Goal: Task Accomplishment & Management: Manage account settings

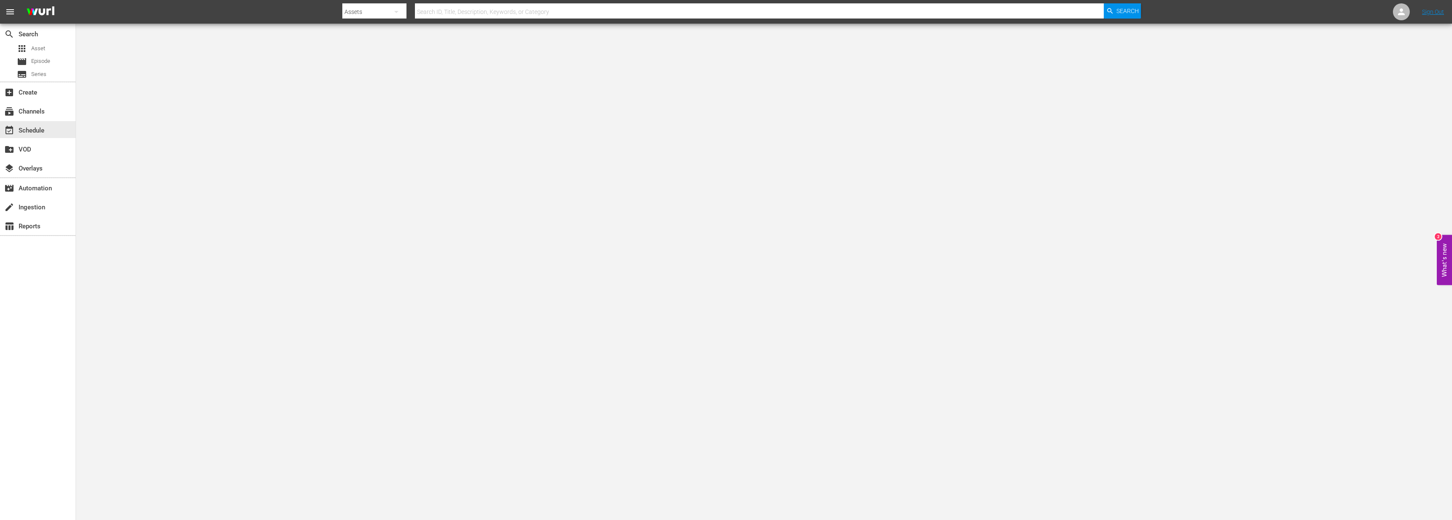
click at [69, 120] on div "event_available Schedule" at bounding box center [38, 129] width 76 height 19
click at [67, 115] on div "subscriptions Channels" at bounding box center [38, 110] width 76 height 17
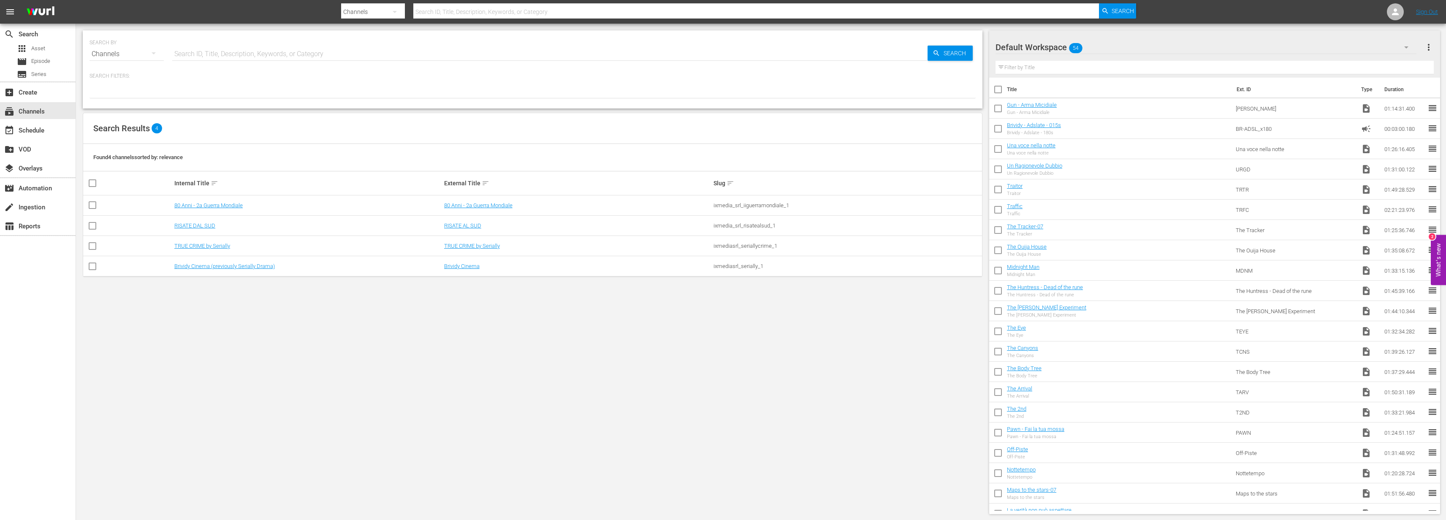
click at [205, 217] on td "RISATE DAL SUD" at bounding box center [308, 226] width 270 height 20
click at [206, 223] on link "RISATE DAL SUD" at bounding box center [194, 225] width 41 height 6
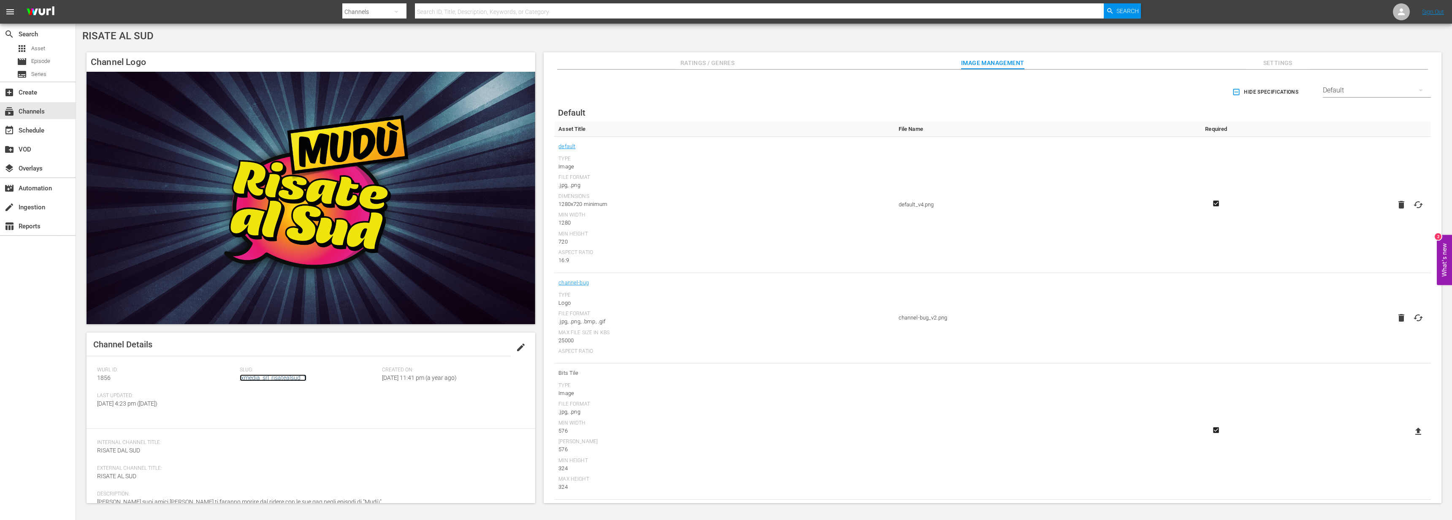
click at [261, 376] on link "ixmedia_srl_risatealsud_1" at bounding box center [273, 377] width 67 height 7
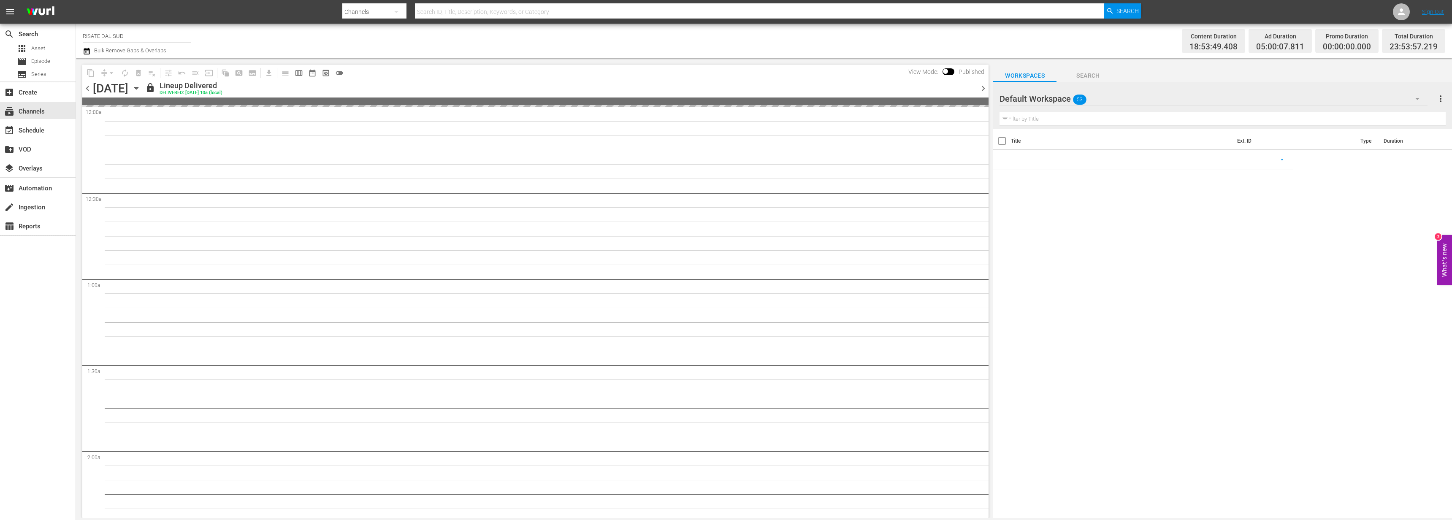
click at [88, 51] on icon "button" at bounding box center [87, 51] width 8 height 10
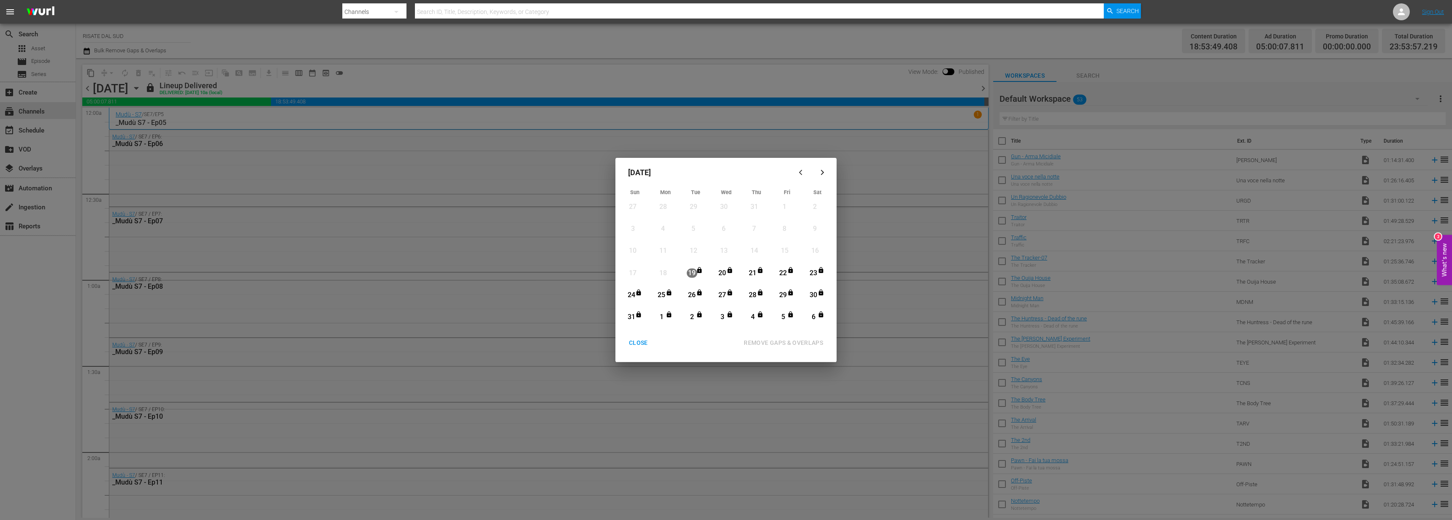
click at [818, 175] on div "button" at bounding box center [822, 172] width 10 height 6
click at [822, 171] on icon "button" at bounding box center [822, 172] width 3 height 5
click at [825, 172] on icon "button" at bounding box center [822, 172] width 6 height 6
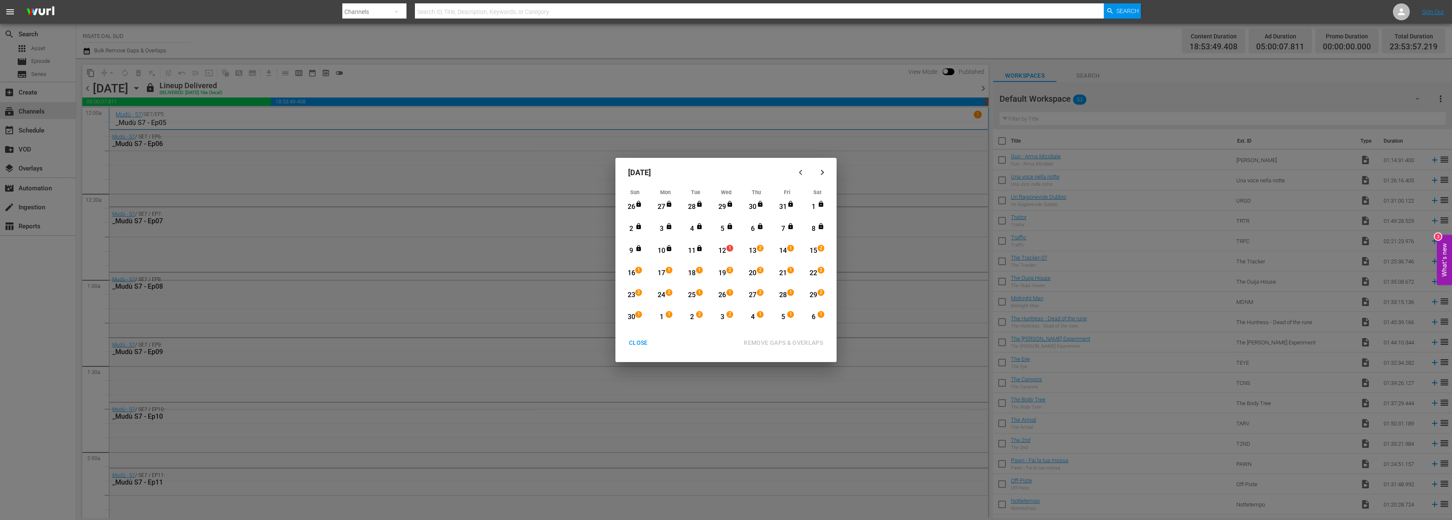
click at [639, 346] on div "CLOSE" at bounding box center [638, 343] width 33 height 11
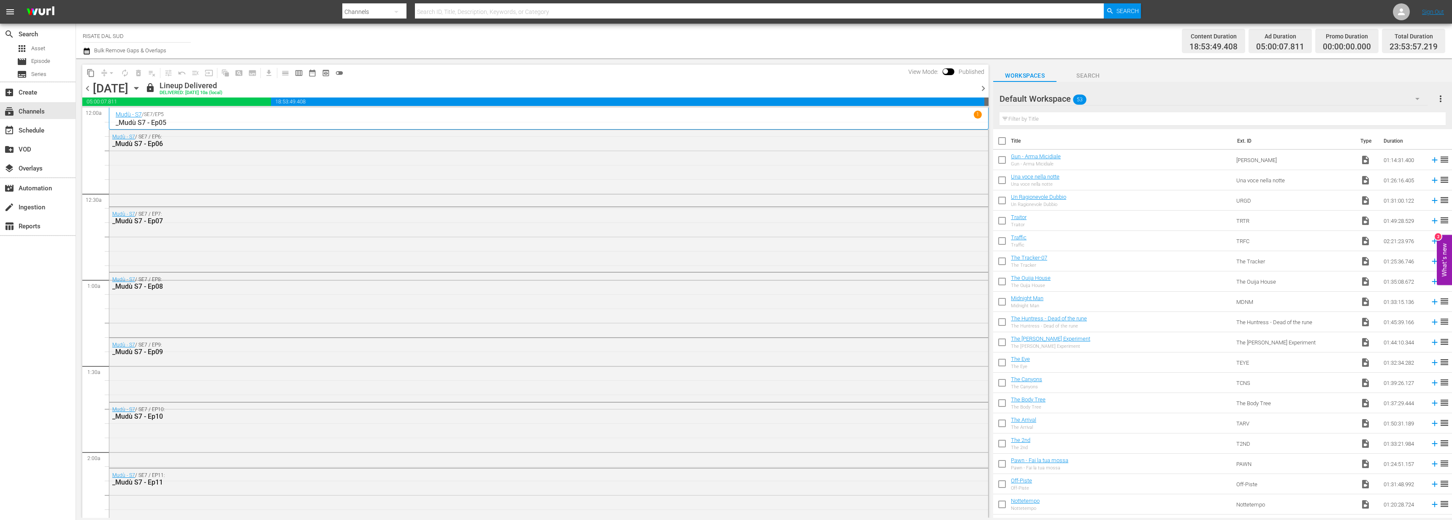
click at [983, 87] on span "chevron_right" at bounding box center [983, 88] width 11 height 11
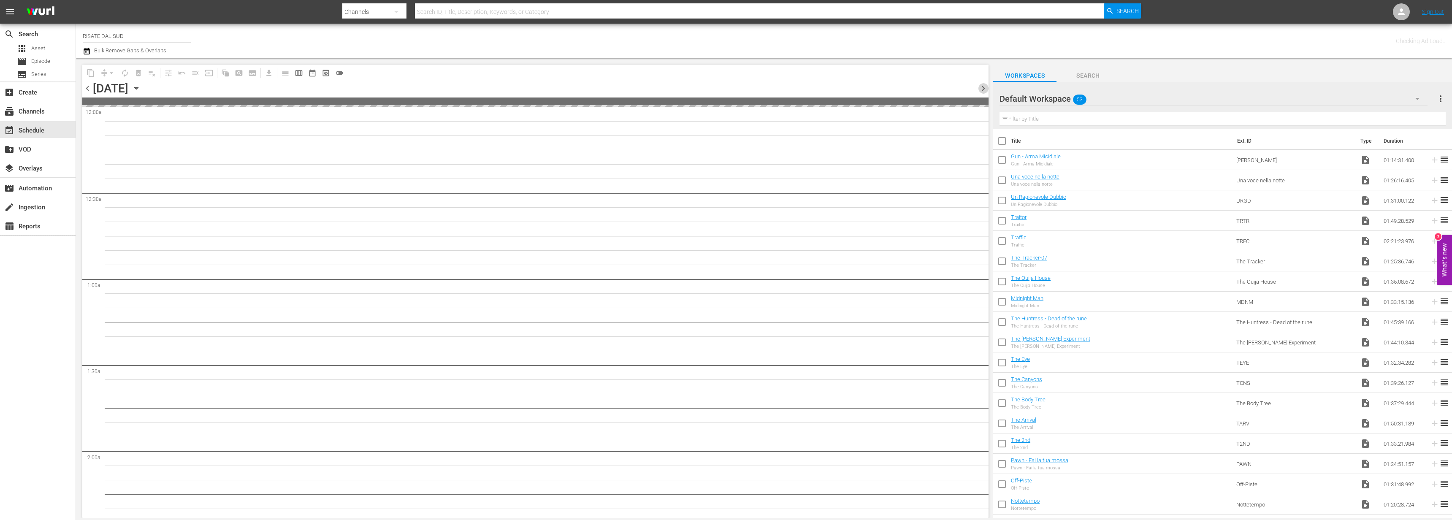
click at [983, 87] on span "chevron_right" at bounding box center [983, 88] width 11 height 11
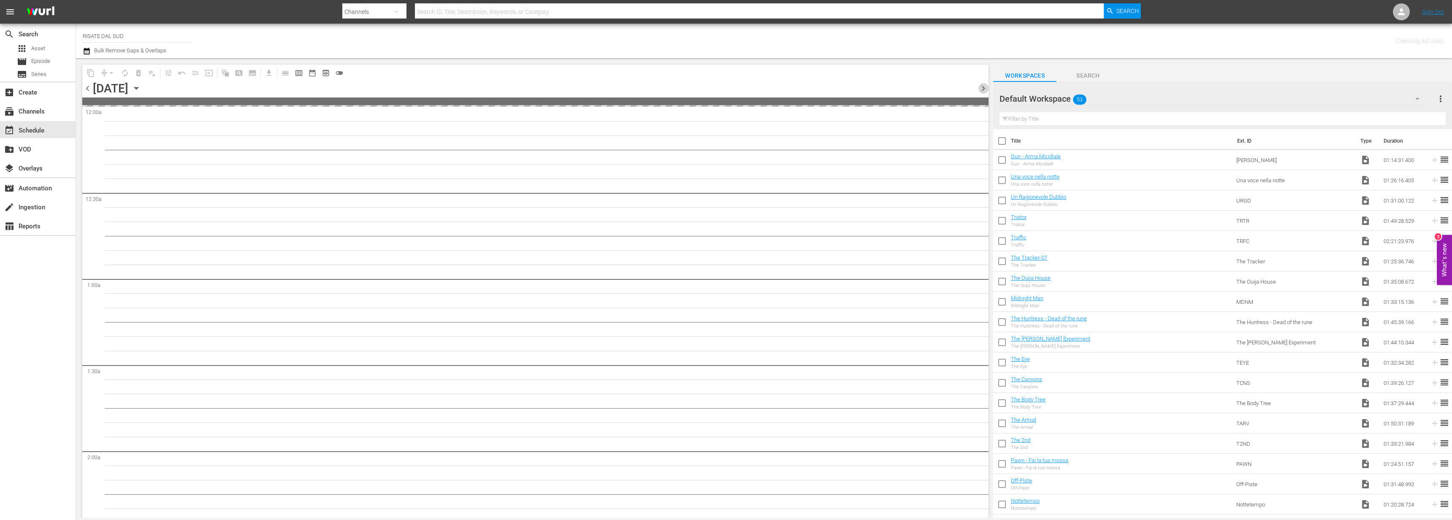
click at [983, 87] on span "chevron_right" at bounding box center [983, 88] width 11 height 11
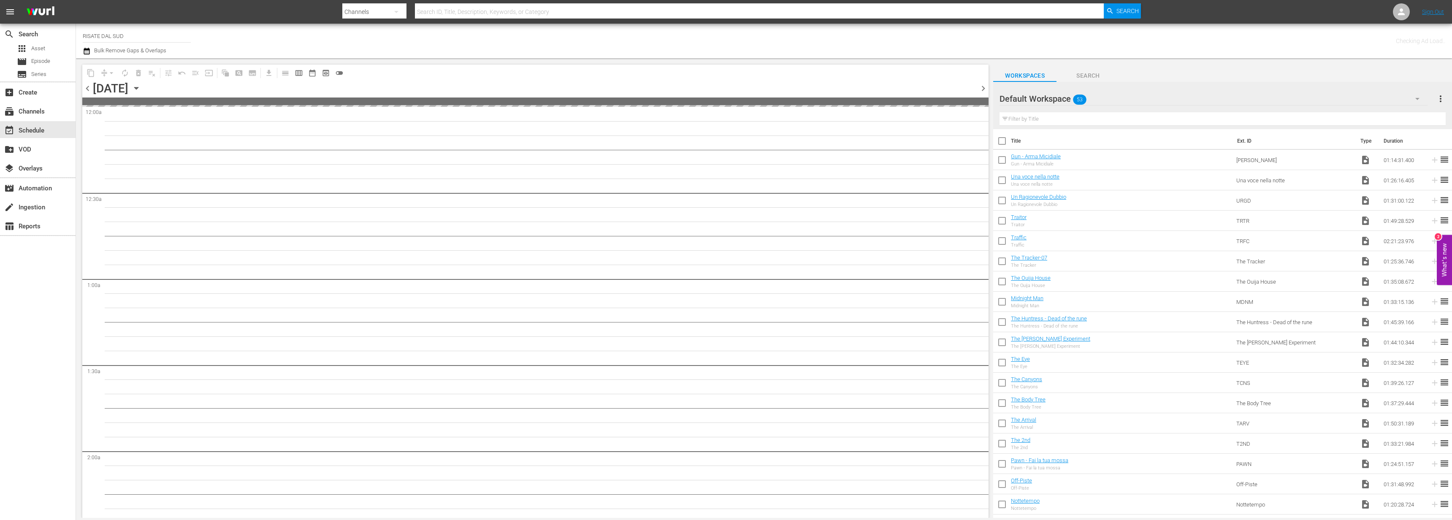
click at [983, 87] on span "chevron_right" at bounding box center [983, 88] width 11 height 11
click at [983, 88] on span "chevron_right" at bounding box center [983, 88] width 11 height 11
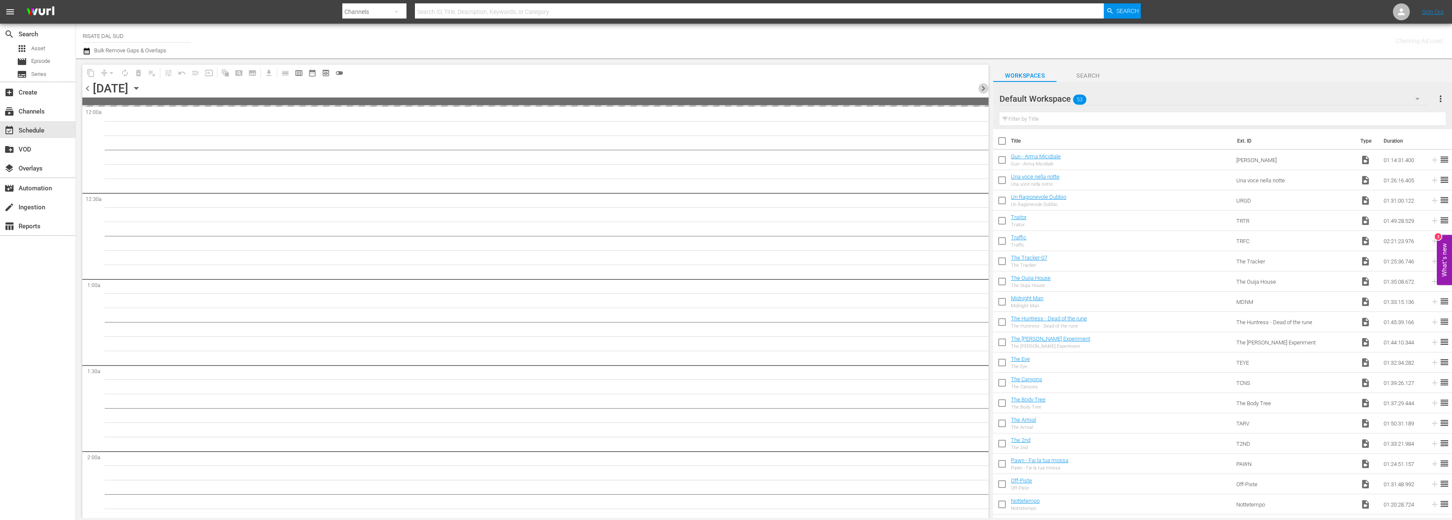
click at [983, 88] on span "chevron_right" at bounding box center [983, 88] width 11 height 11
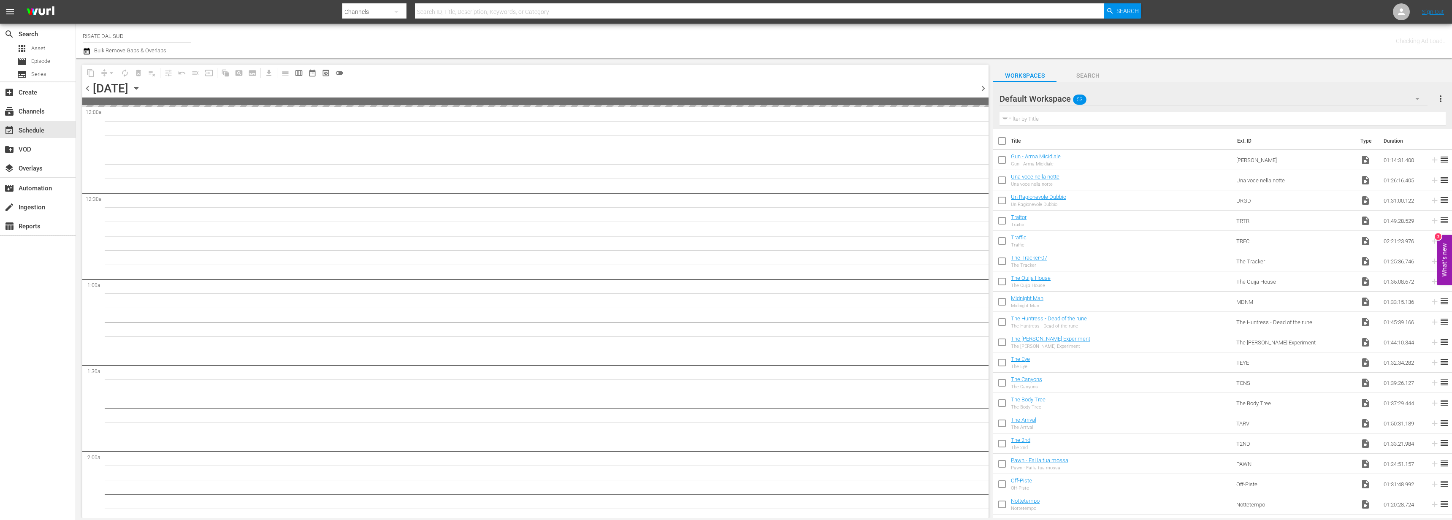
click at [983, 88] on span "chevron_right" at bounding box center [983, 88] width 11 height 11
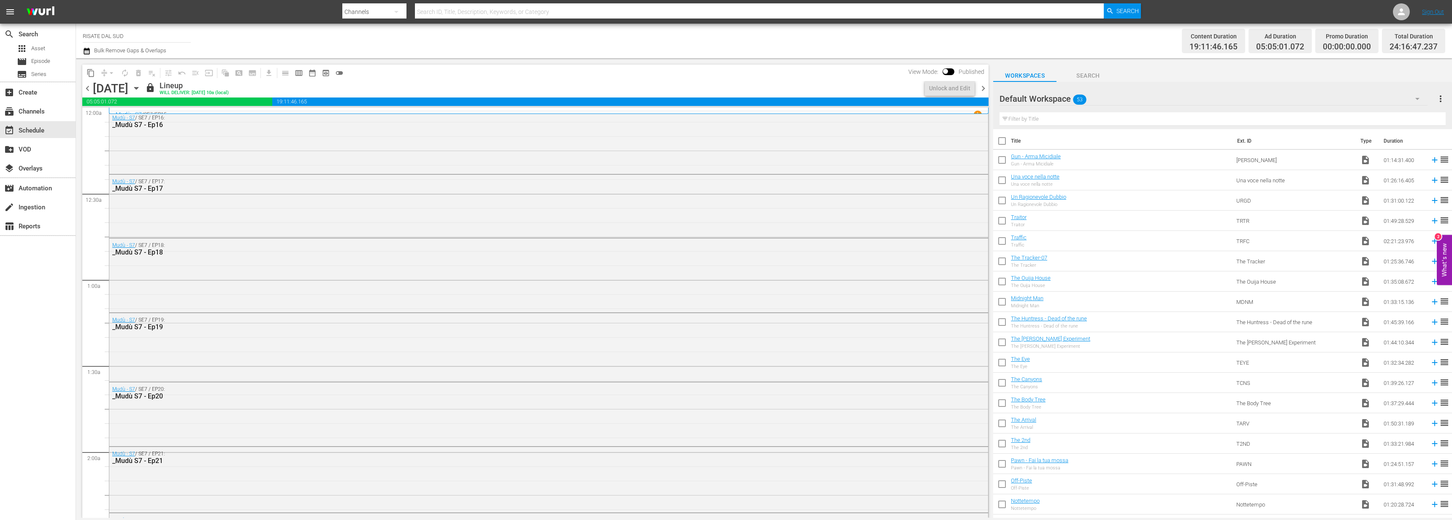
click at [85, 49] on icon "button" at bounding box center [87, 51] width 6 height 7
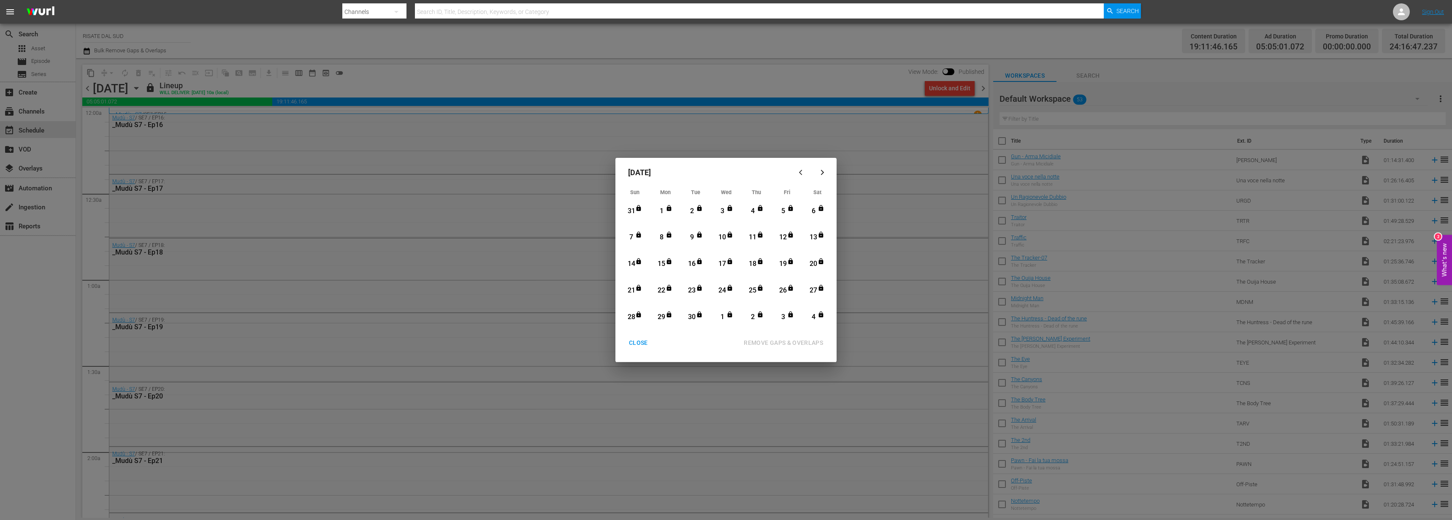
click at [826, 176] on button "button" at bounding box center [822, 172] width 20 height 20
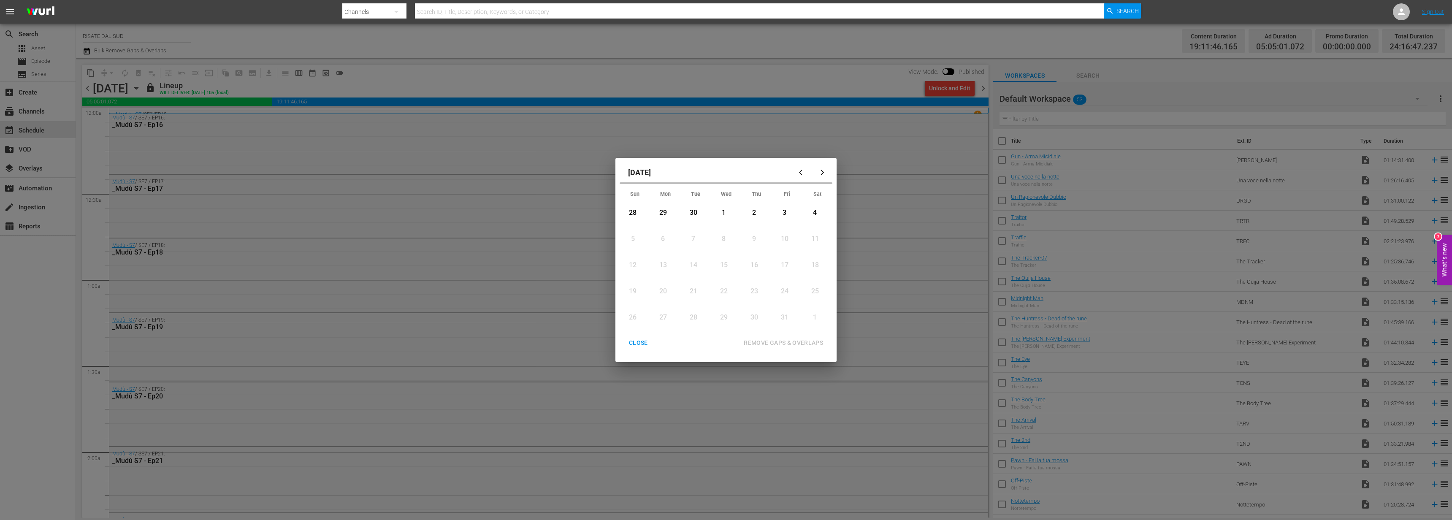
click at [641, 342] on div "CLOSE" at bounding box center [638, 343] width 33 height 11
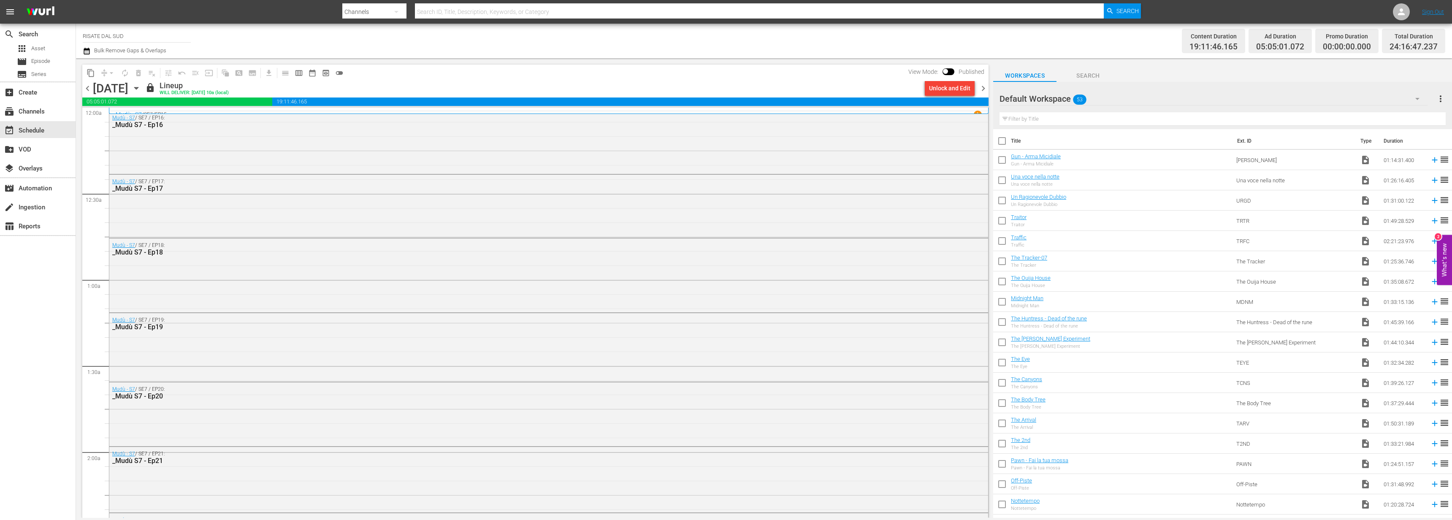
click at [979, 86] on span "chevron_right" at bounding box center [983, 88] width 11 height 11
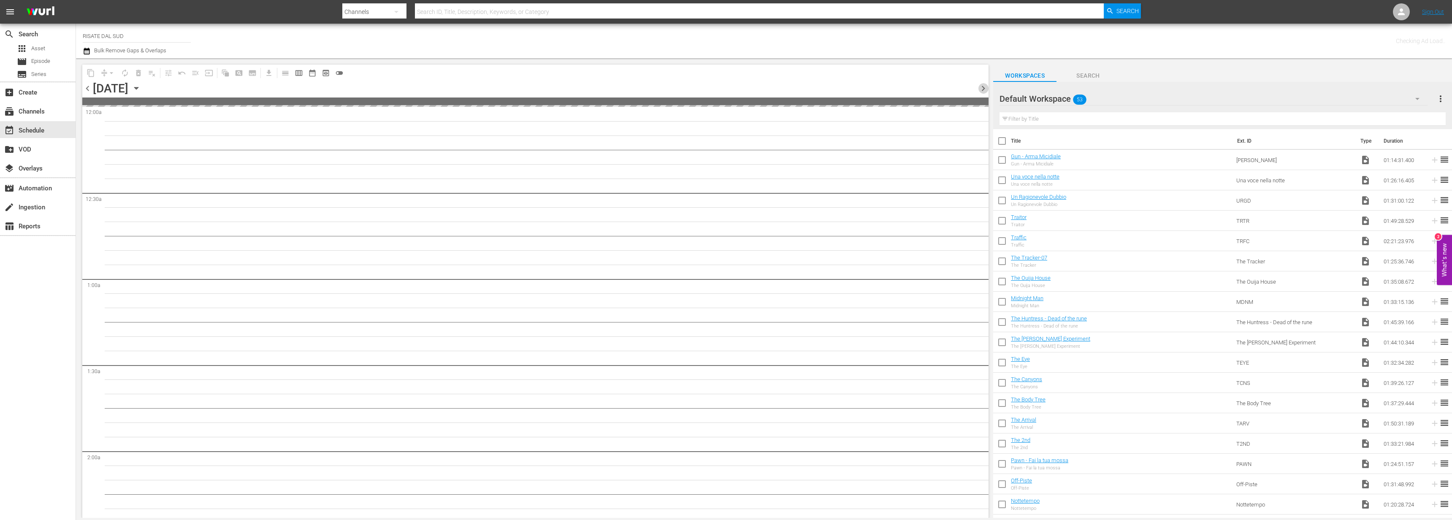
click at [979, 86] on span "chevron_right" at bounding box center [983, 88] width 11 height 11
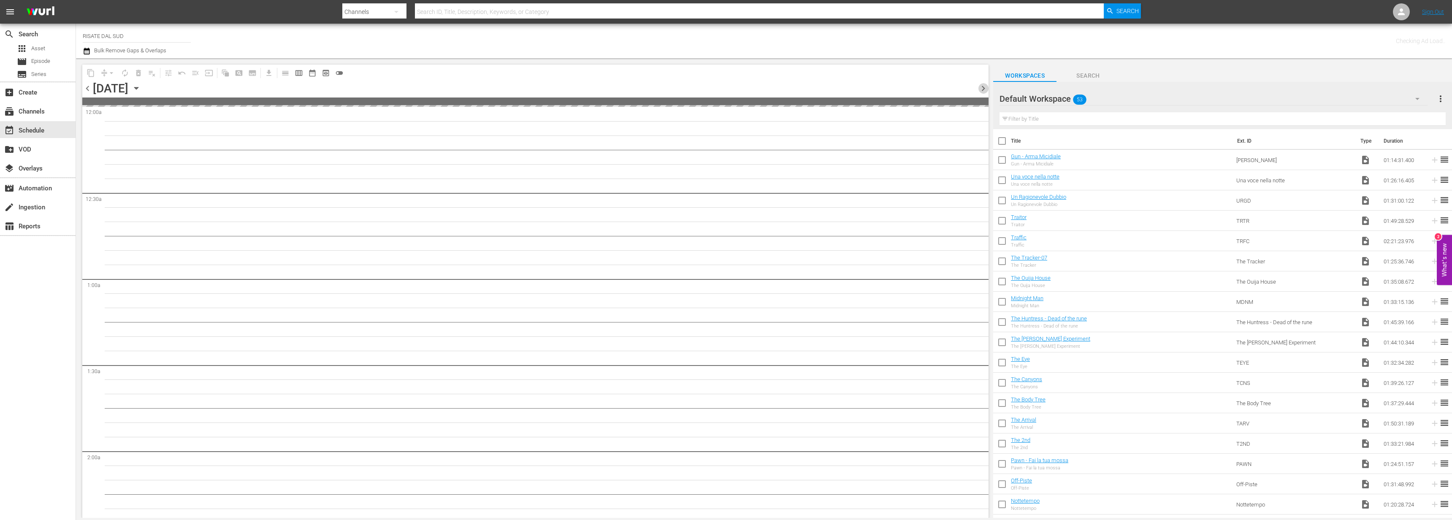
click at [979, 86] on span "chevron_right" at bounding box center [983, 88] width 11 height 11
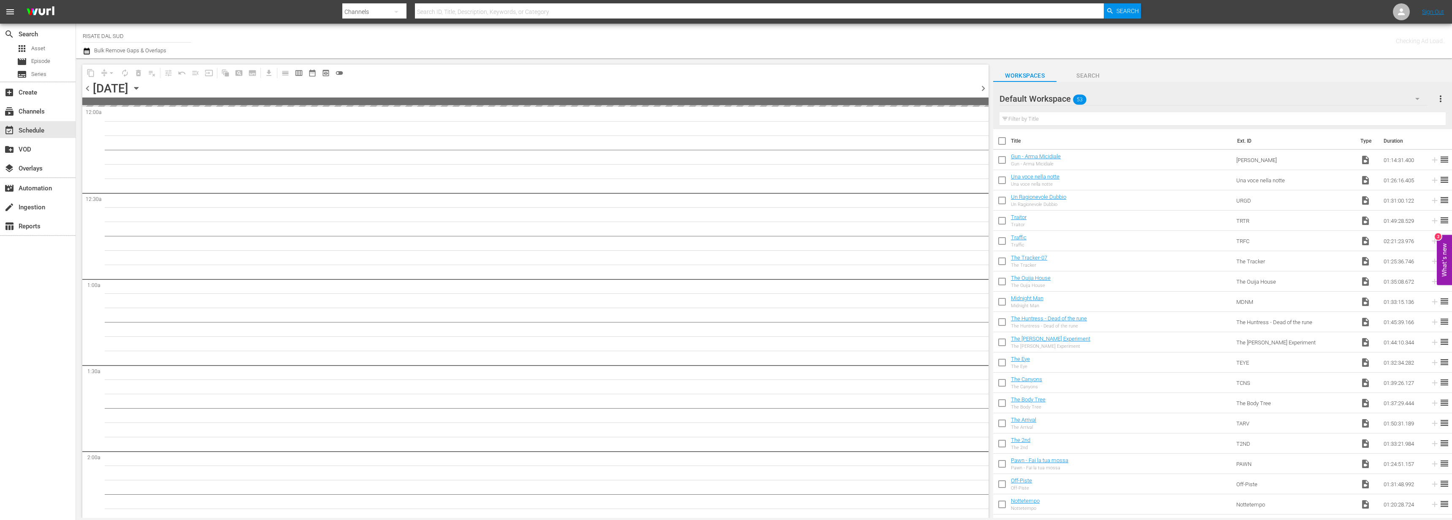
click at [979, 86] on span "chevron_right" at bounding box center [983, 88] width 11 height 11
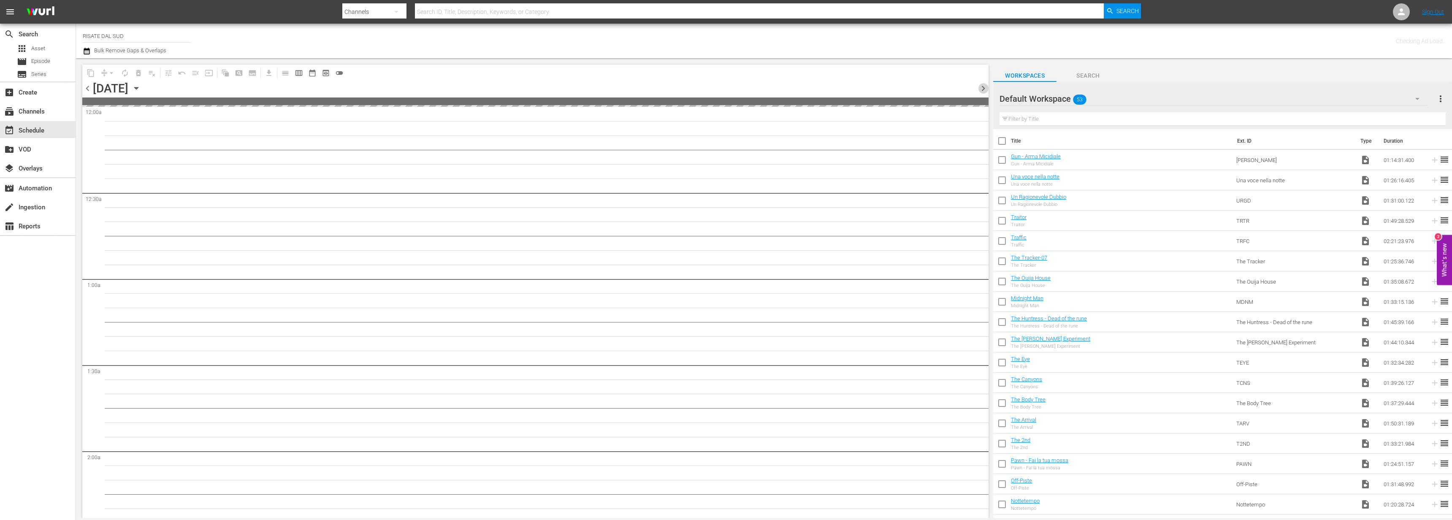
click at [979, 86] on span "chevron_right" at bounding box center [983, 88] width 11 height 11
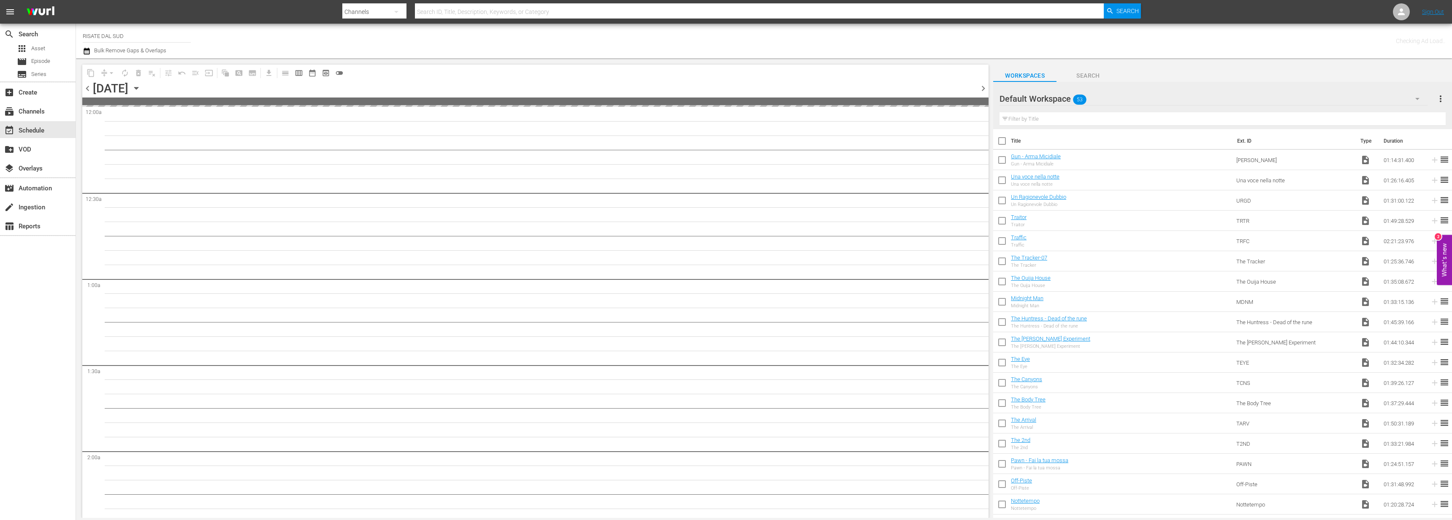
click at [979, 86] on span "chevron_right" at bounding box center [983, 88] width 11 height 11
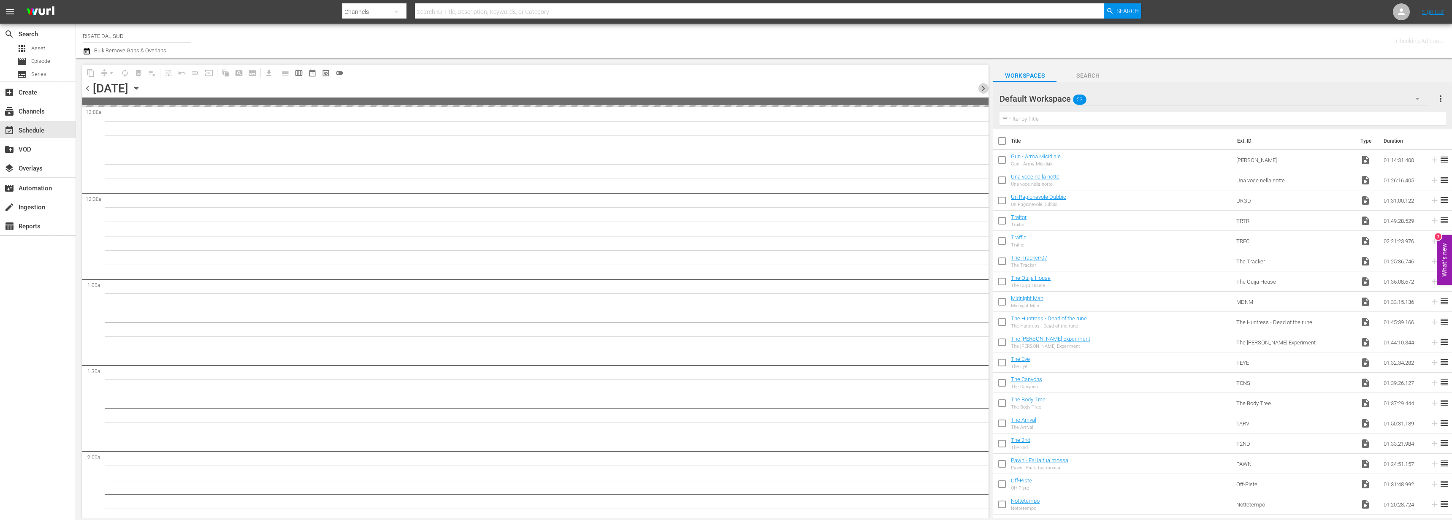
click at [979, 86] on span "chevron_right" at bounding box center [983, 88] width 11 height 11
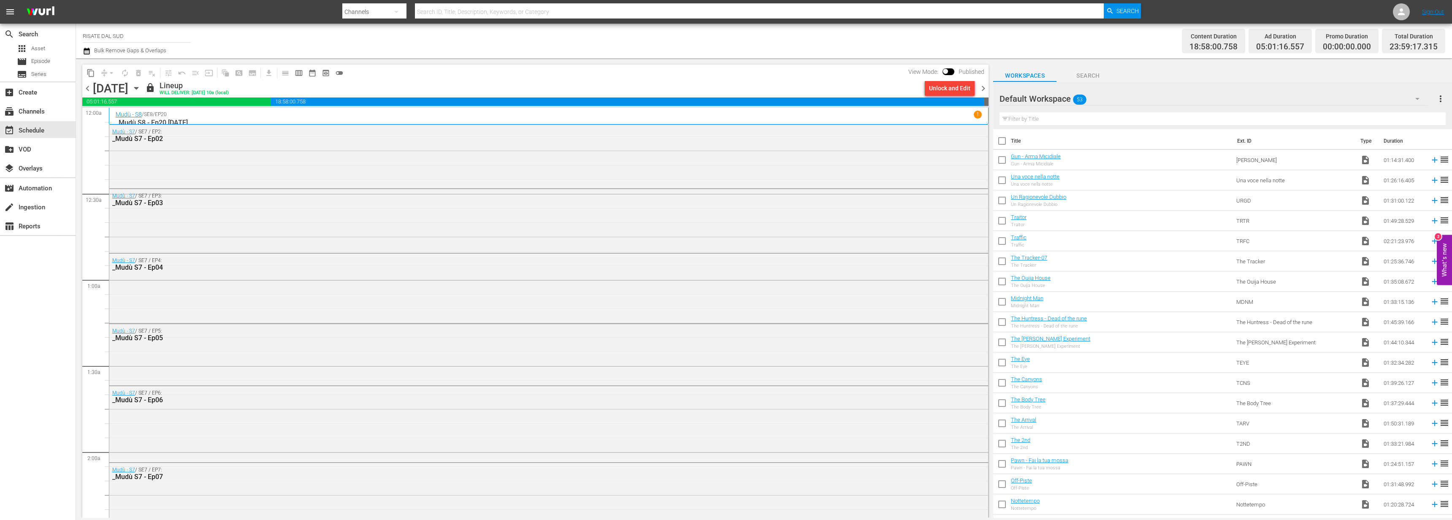
click at [982, 92] on span "chevron_right" at bounding box center [983, 88] width 11 height 11
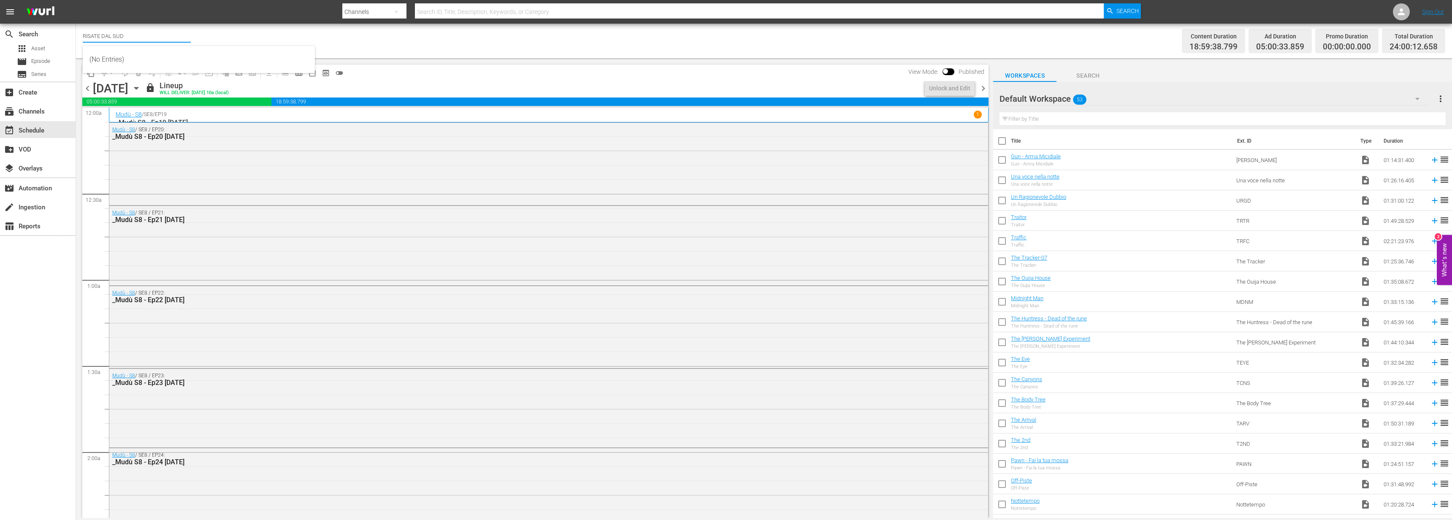
click at [89, 43] on input "RISATE DAL SUD" at bounding box center [137, 36] width 108 height 20
click at [474, 73] on div "content_copy compress arrow_drop_down autorenew_outlined delete_forever_outline…" at bounding box center [535, 73] width 906 height 16
click at [85, 52] on icon "button" at bounding box center [87, 51] width 8 height 10
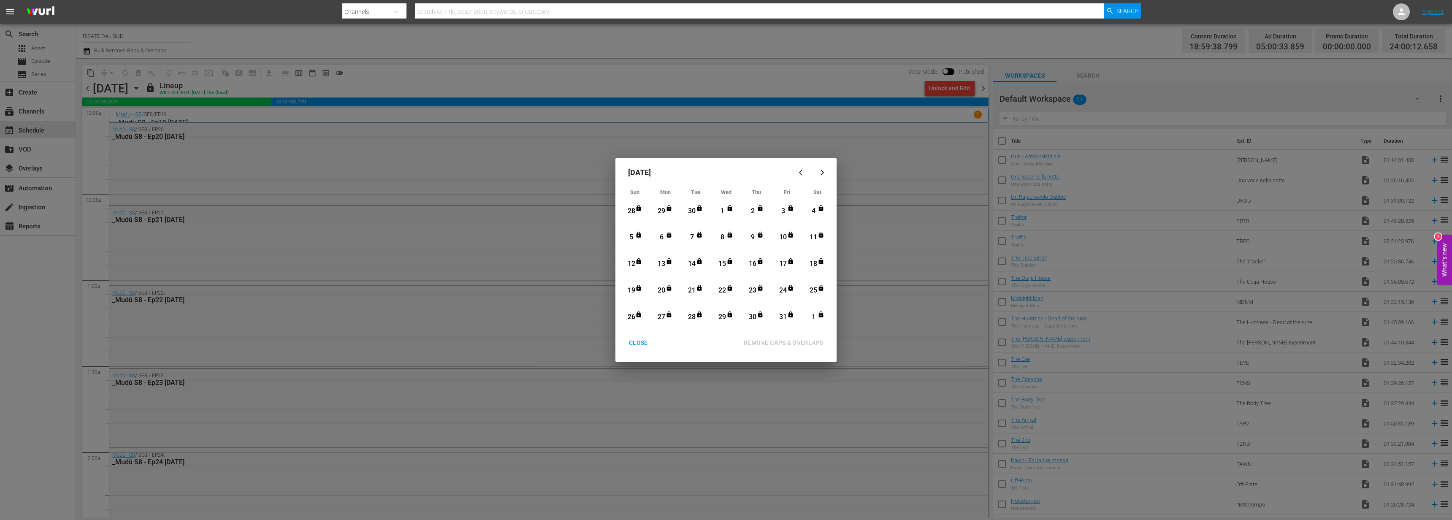
click at [824, 167] on button "button" at bounding box center [822, 172] width 20 height 20
click at [633, 348] on div "CLOSE" at bounding box center [638, 343] width 33 height 11
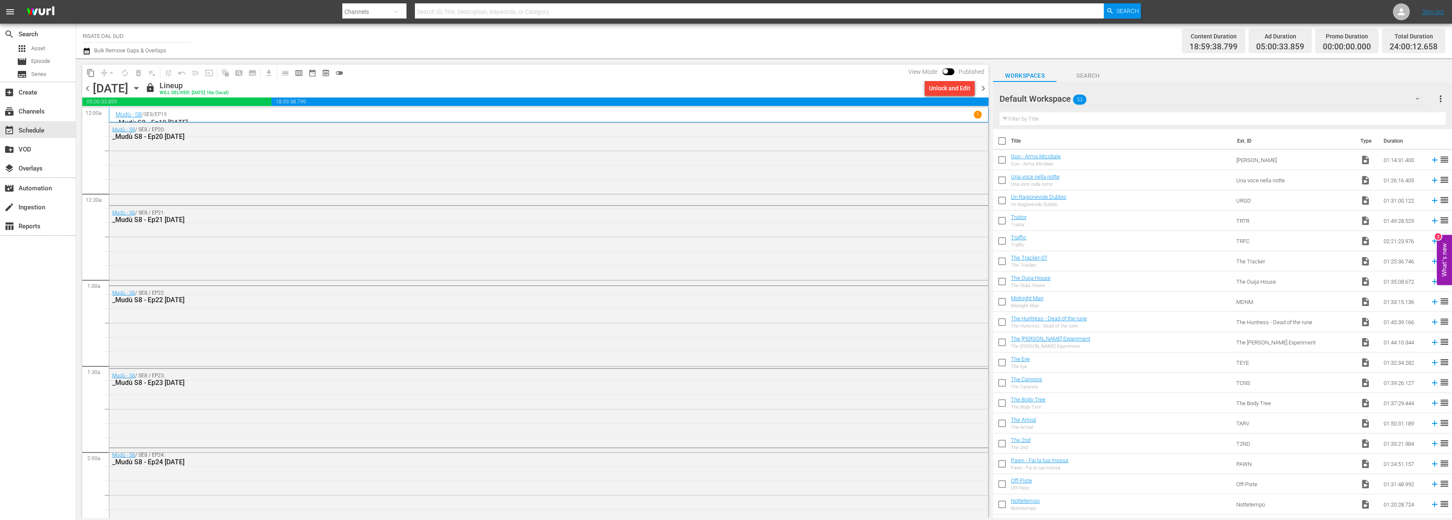
click at [987, 85] on span "chevron_right" at bounding box center [983, 88] width 11 height 11
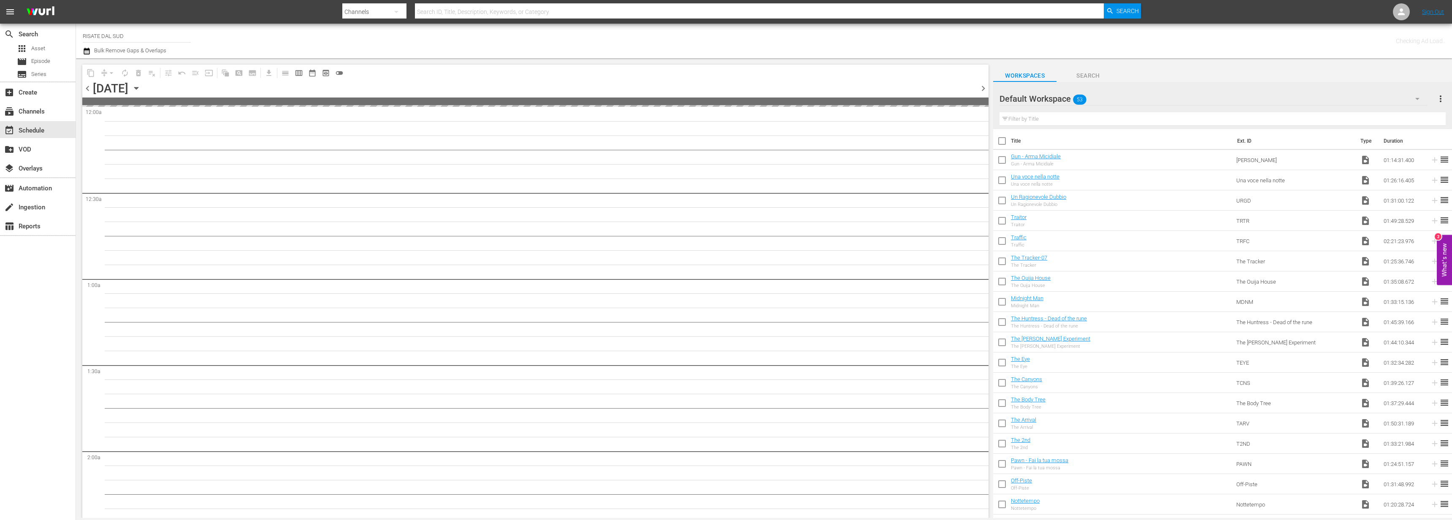
click at [987, 85] on span "chevron_right" at bounding box center [983, 88] width 11 height 11
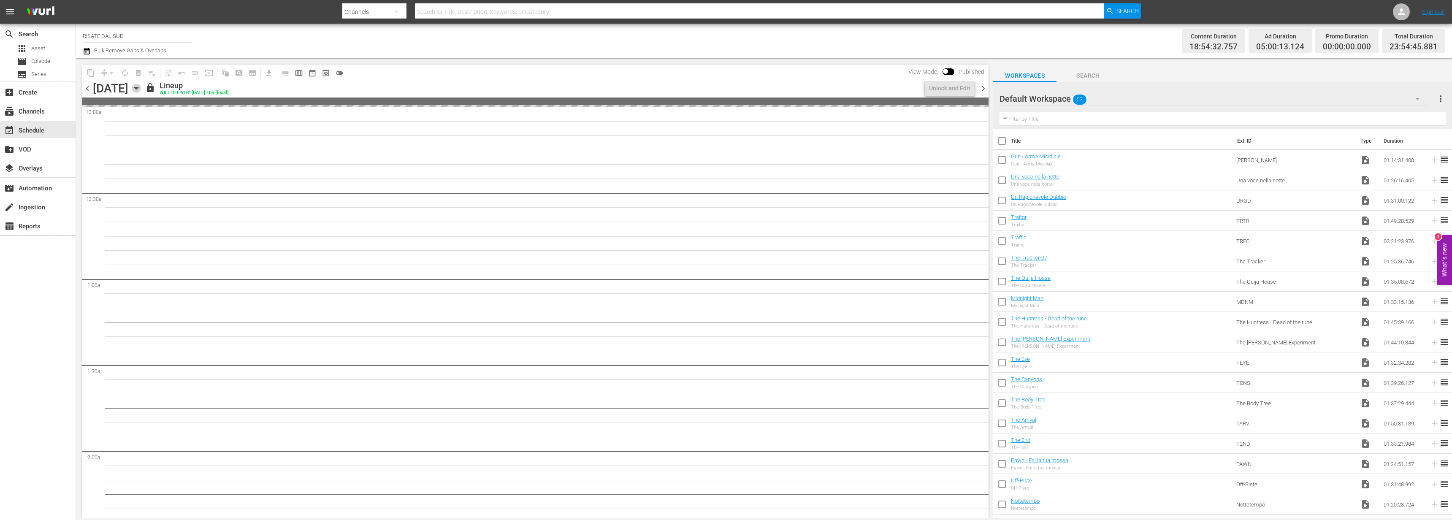
click at [141, 85] on icon "button" at bounding box center [136, 88] width 9 height 9
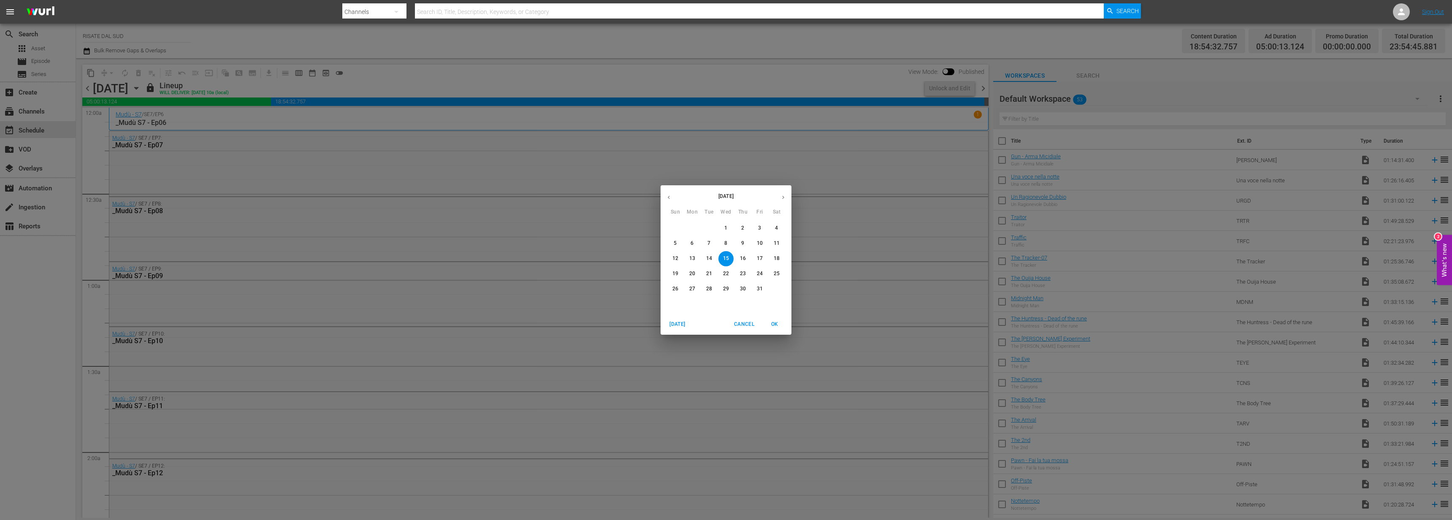
click at [792, 193] on div "October 2025 Sun Mon Tue Wed Thu Fri Sat 28 29 30 1 2 3 4 5 6 7 8 9 10 11 12 13…" at bounding box center [726, 260] width 1452 height 520
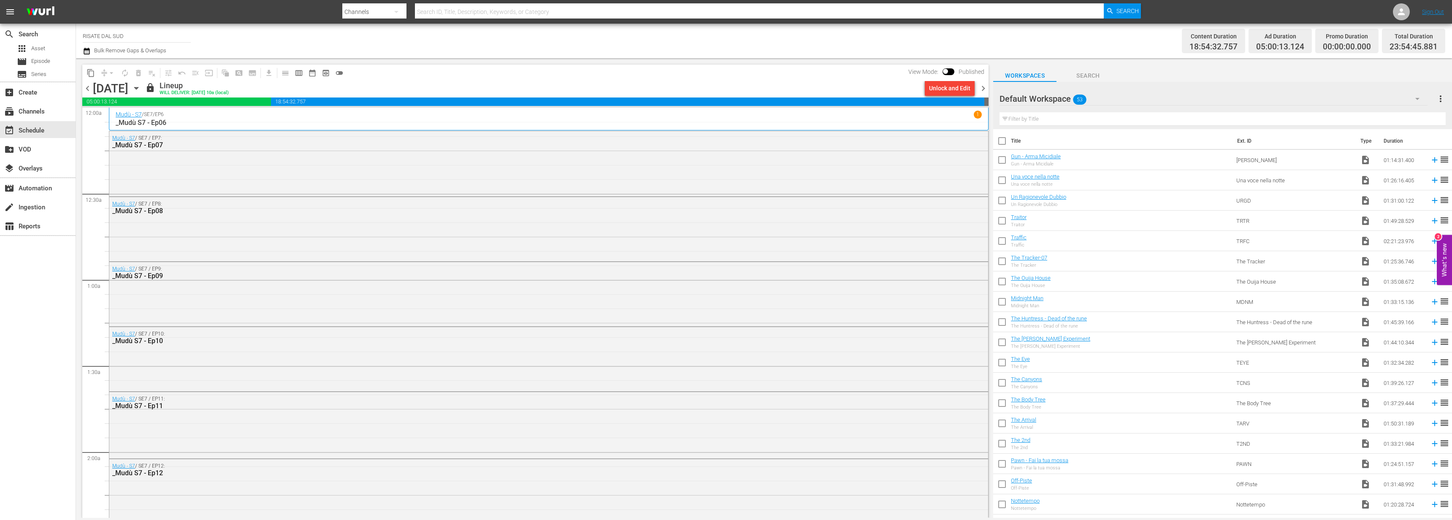
click at [141, 87] on icon "button" at bounding box center [136, 88] width 9 height 9
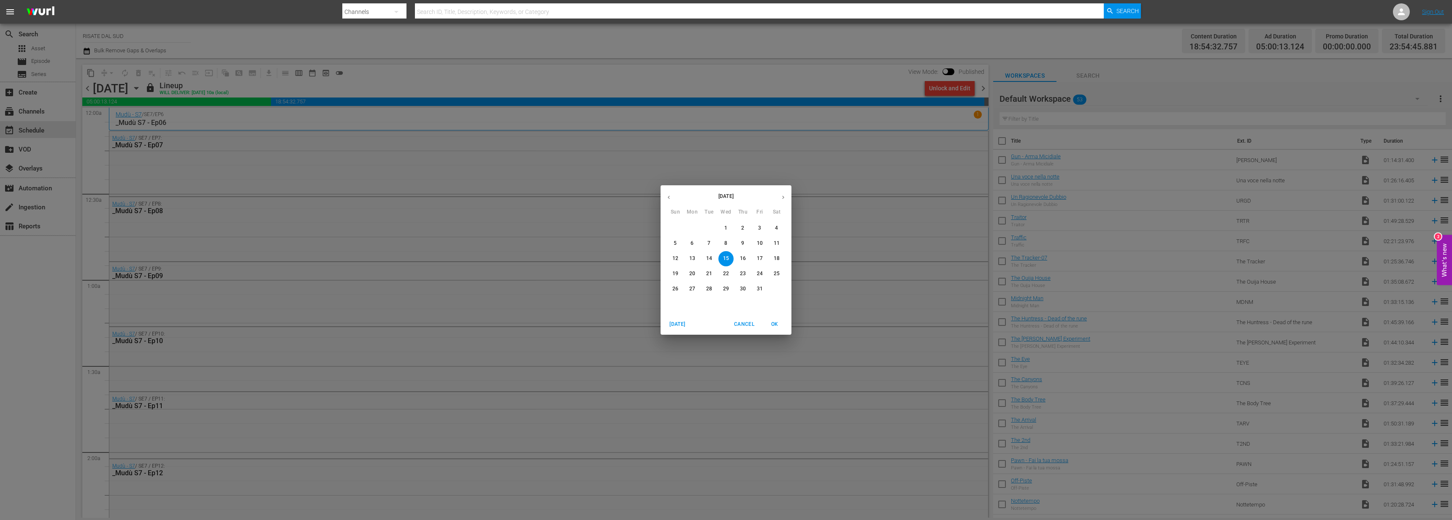
click at [785, 195] on icon "button" at bounding box center [783, 197] width 6 height 6
click at [722, 256] on span "12" at bounding box center [726, 258] width 15 height 7
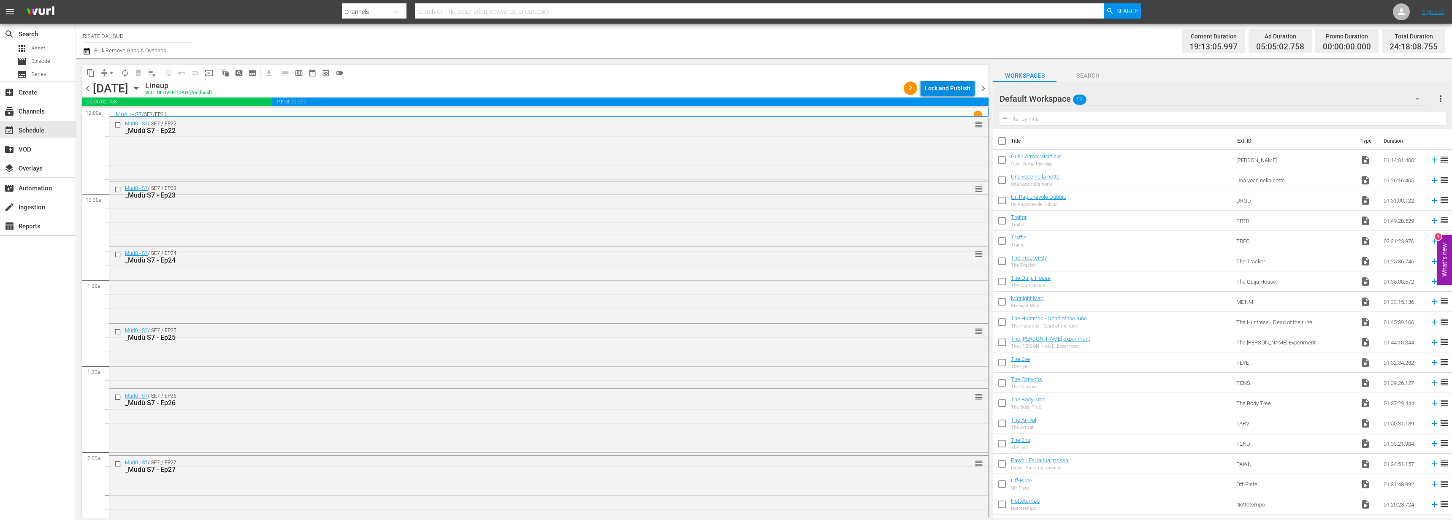
click at [951, 88] on div "Lock and Publish" at bounding box center [948, 88] width 46 height 15
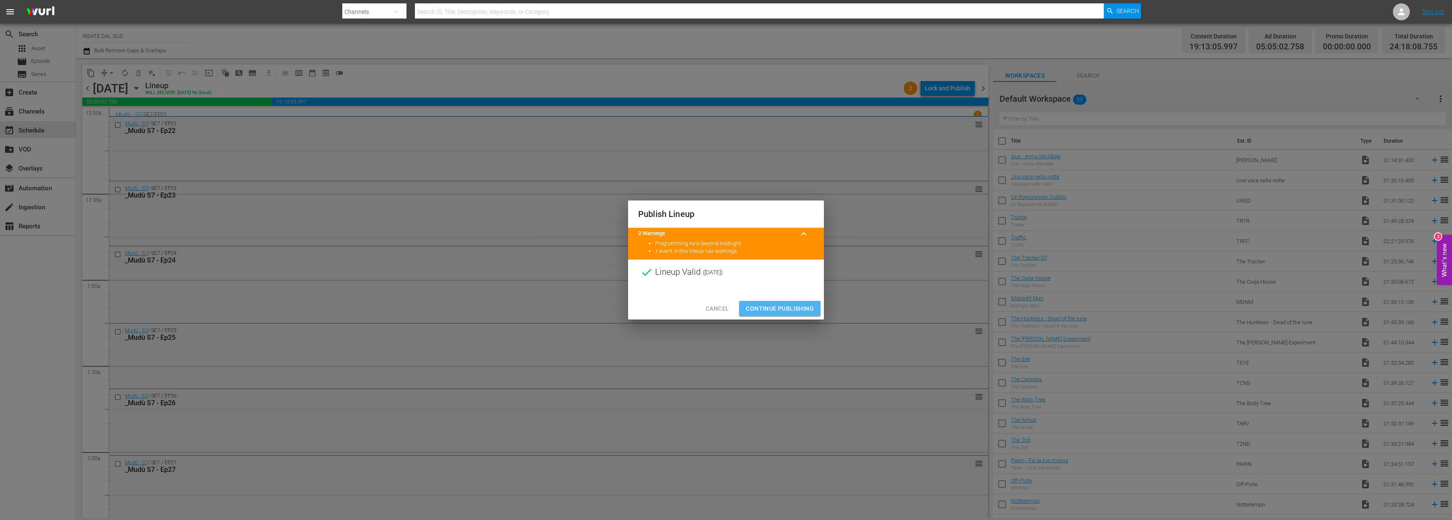
click at [796, 303] on button "Continue Publishing" at bounding box center [779, 309] width 81 height 16
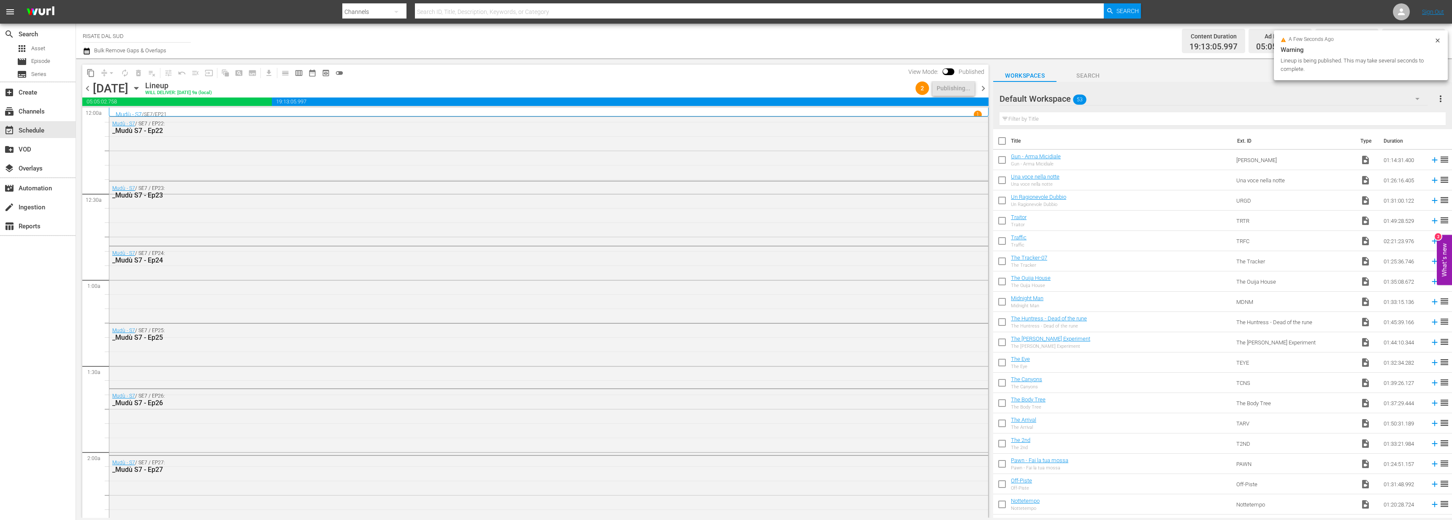
click at [983, 88] on span "chevron_right" at bounding box center [983, 88] width 11 height 11
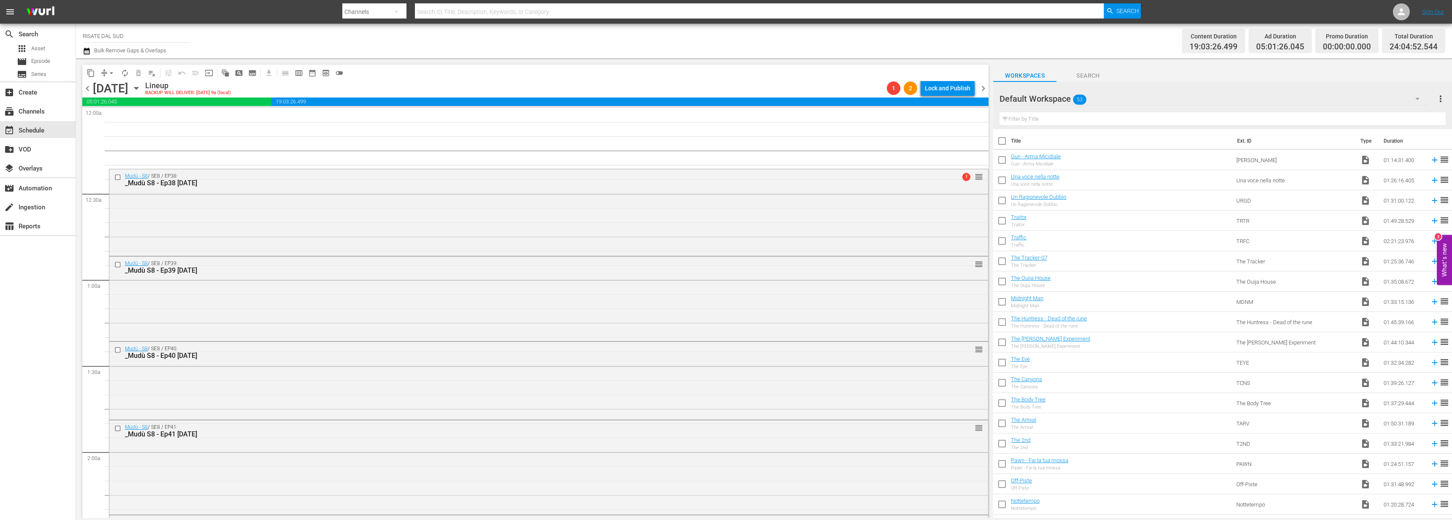
click at [87, 90] on span "chevron_left" at bounding box center [87, 88] width 11 height 11
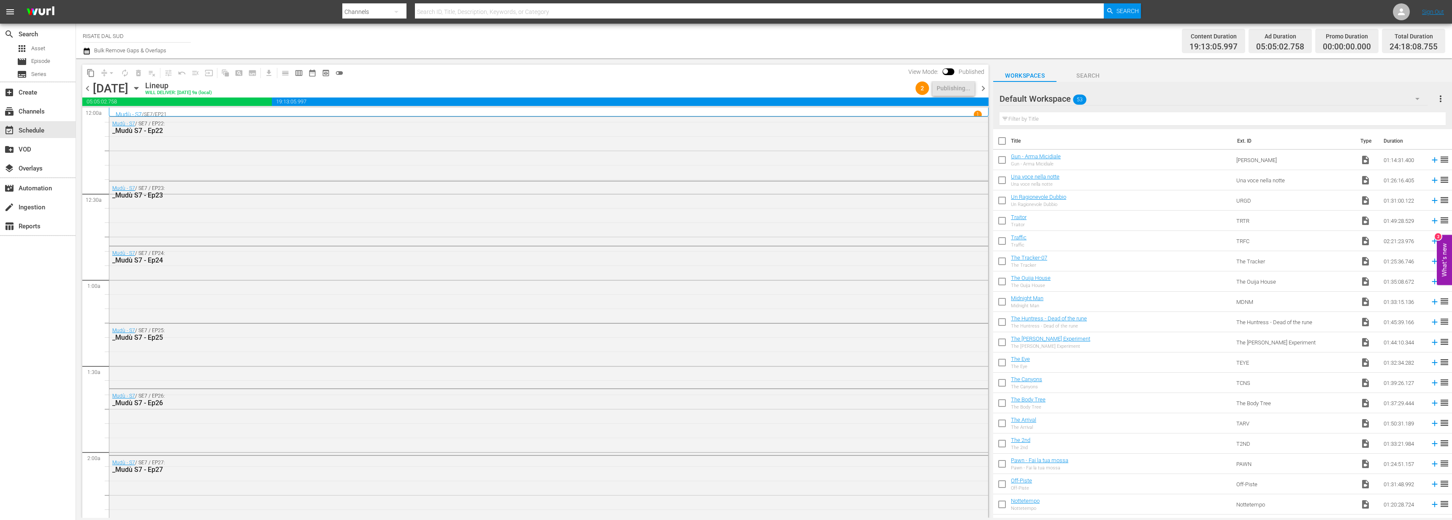
click at [985, 88] on span "chevron_right" at bounding box center [983, 88] width 11 height 11
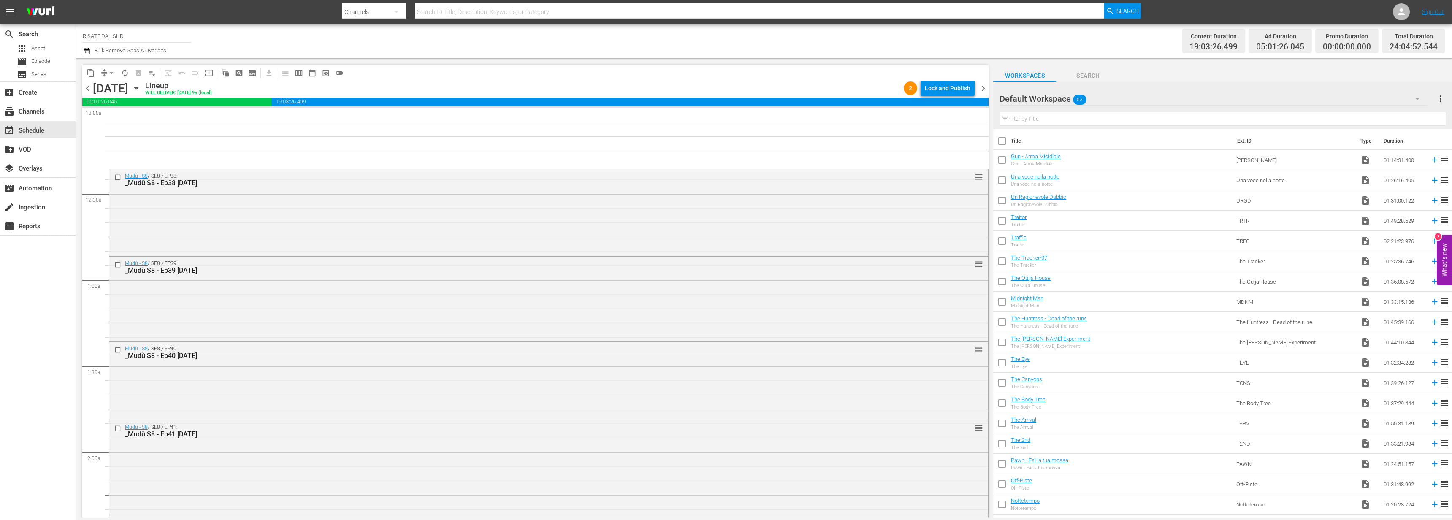
click at [89, 92] on span "chevron_left" at bounding box center [87, 88] width 11 height 11
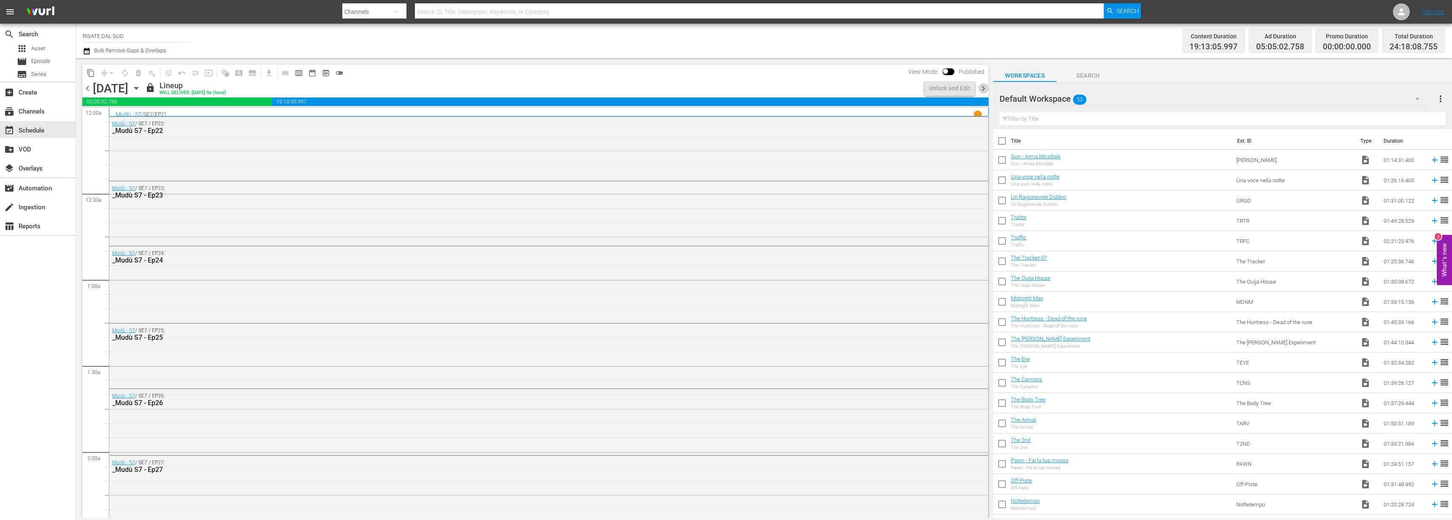
click at [983, 89] on span "chevron_right" at bounding box center [983, 88] width 11 height 11
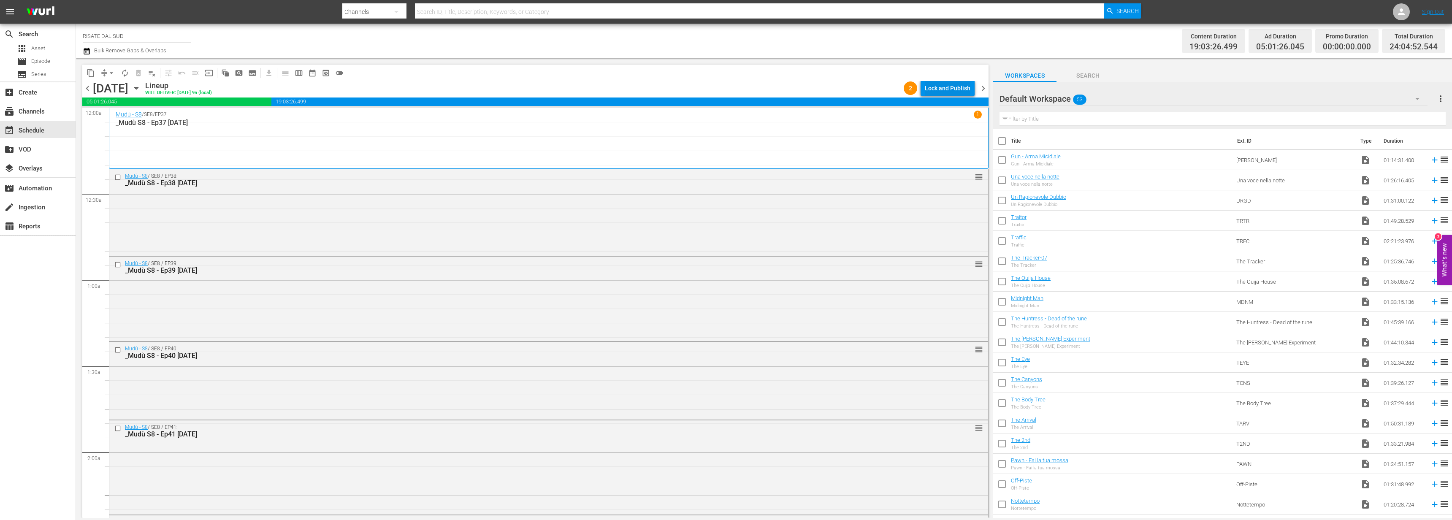
click at [952, 92] on div "Lock and Publish" at bounding box center [948, 88] width 46 height 15
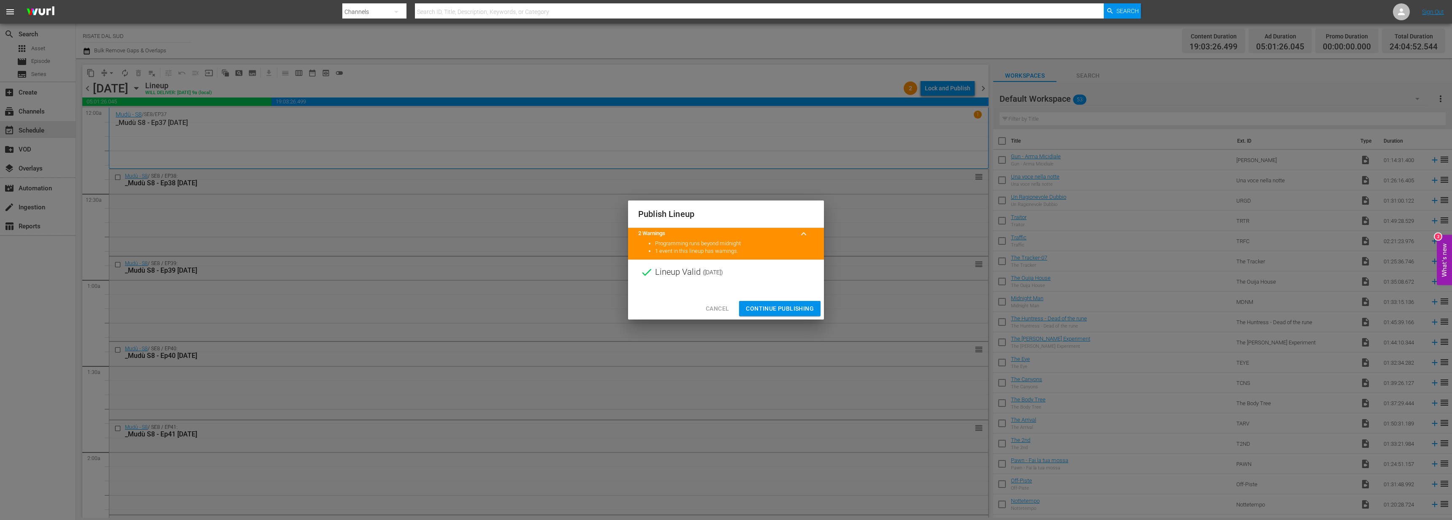
click at [782, 306] on span "Continue Publishing" at bounding box center [780, 309] width 68 height 11
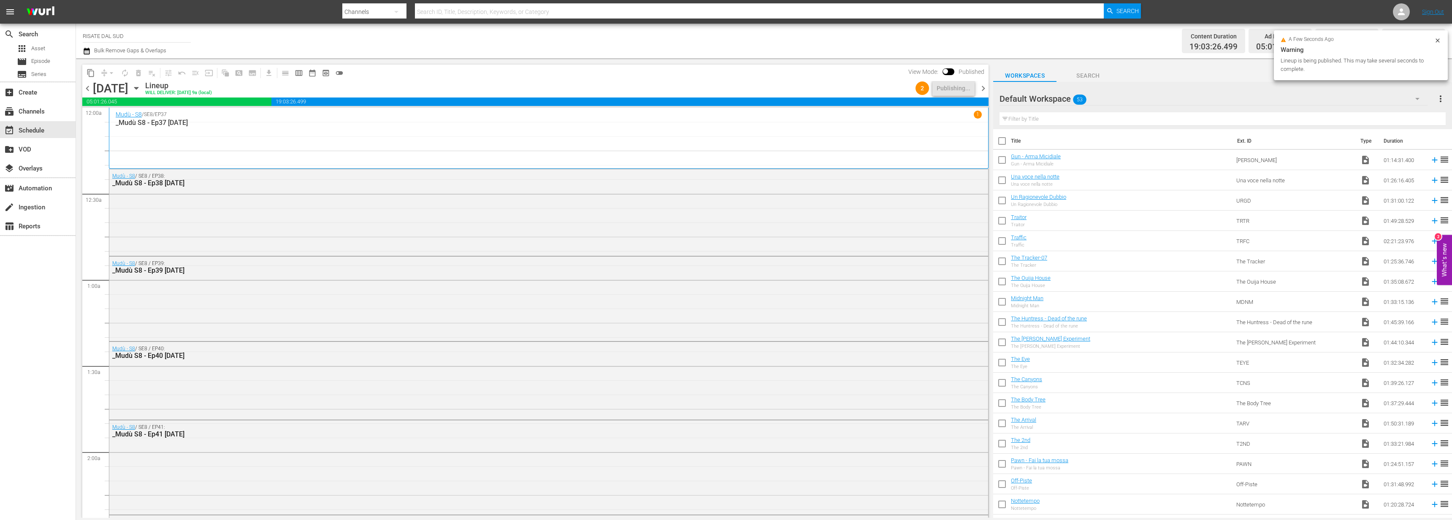
click at [979, 87] on span "chevron_right" at bounding box center [983, 88] width 11 height 11
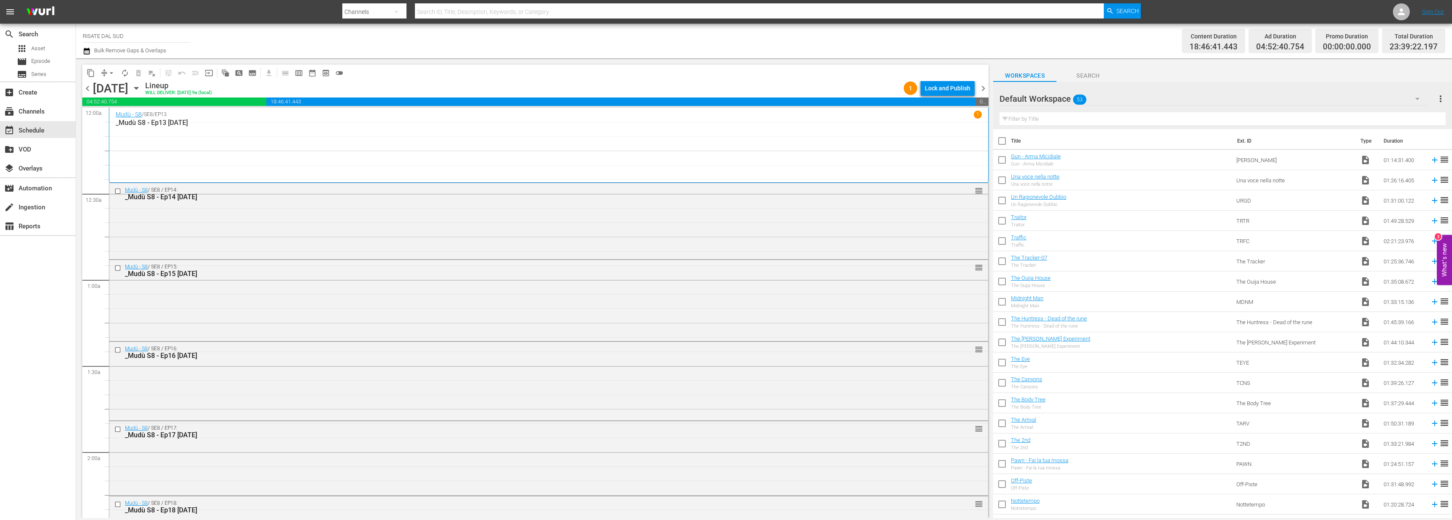
click at [984, 97] on div "chevron_left Friday, November 14th November 14th Lineup WILL DELIVER: 11/13 @ 9…" at bounding box center [535, 89] width 906 height 16
click at [939, 88] on div "Lock and Publish" at bounding box center [948, 88] width 46 height 15
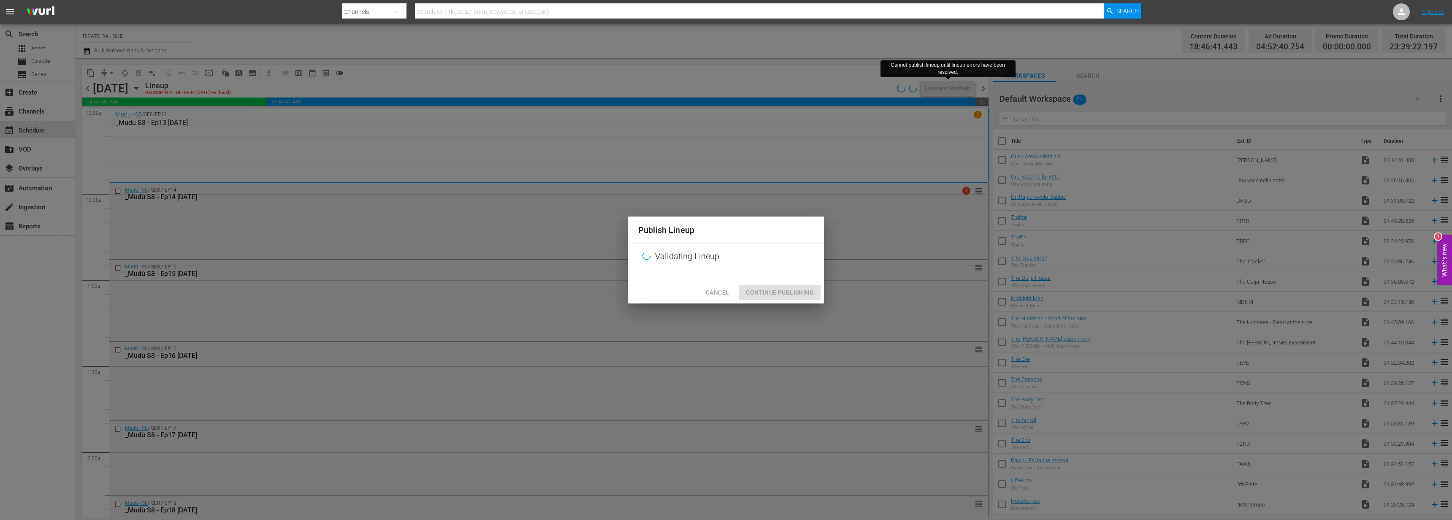
click at [705, 295] on button "Cancel" at bounding box center [717, 293] width 37 height 16
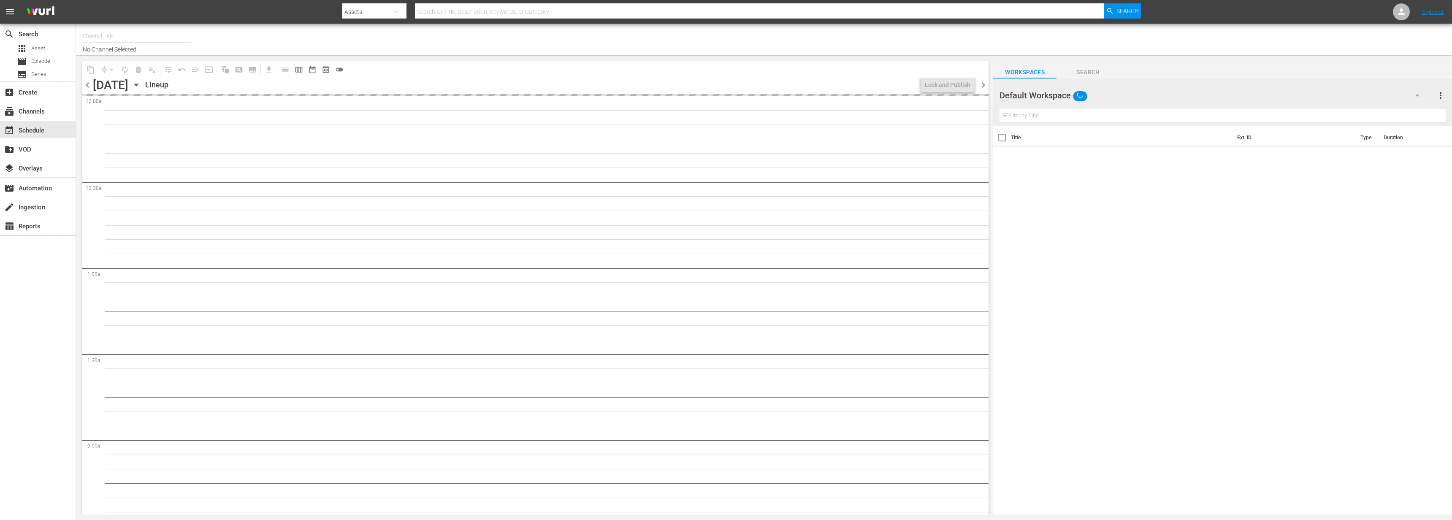
type input "RISATE DAL SUD (1856)"
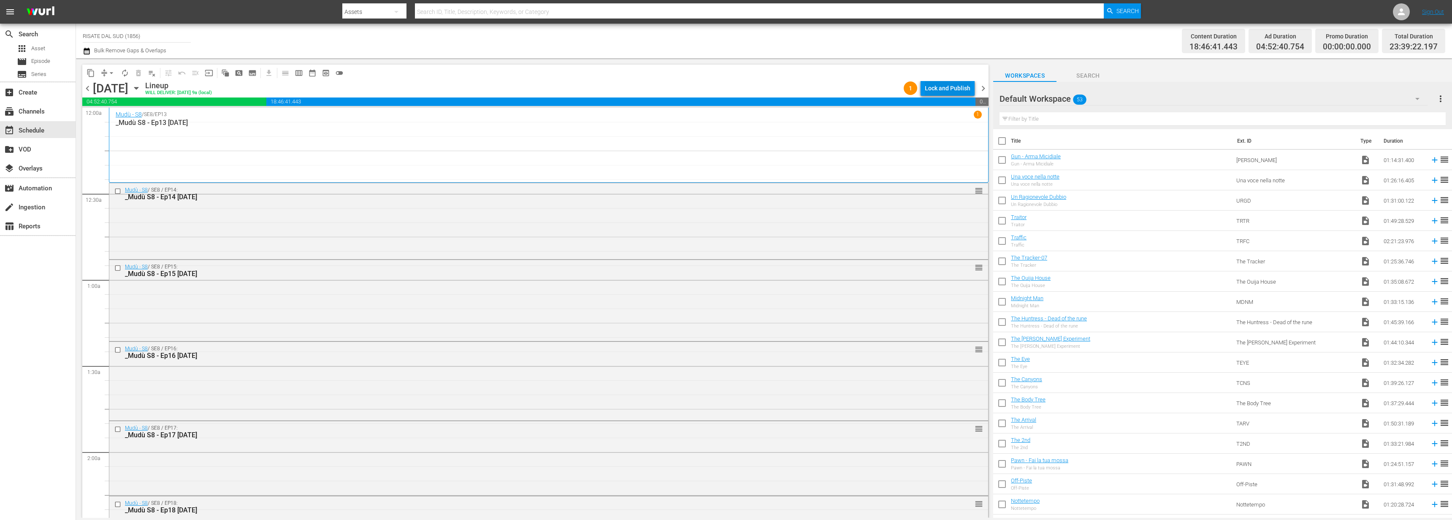
click at [939, 86] on div "Lock and Publish" at bounding box center [948, 88] width 46 height 15
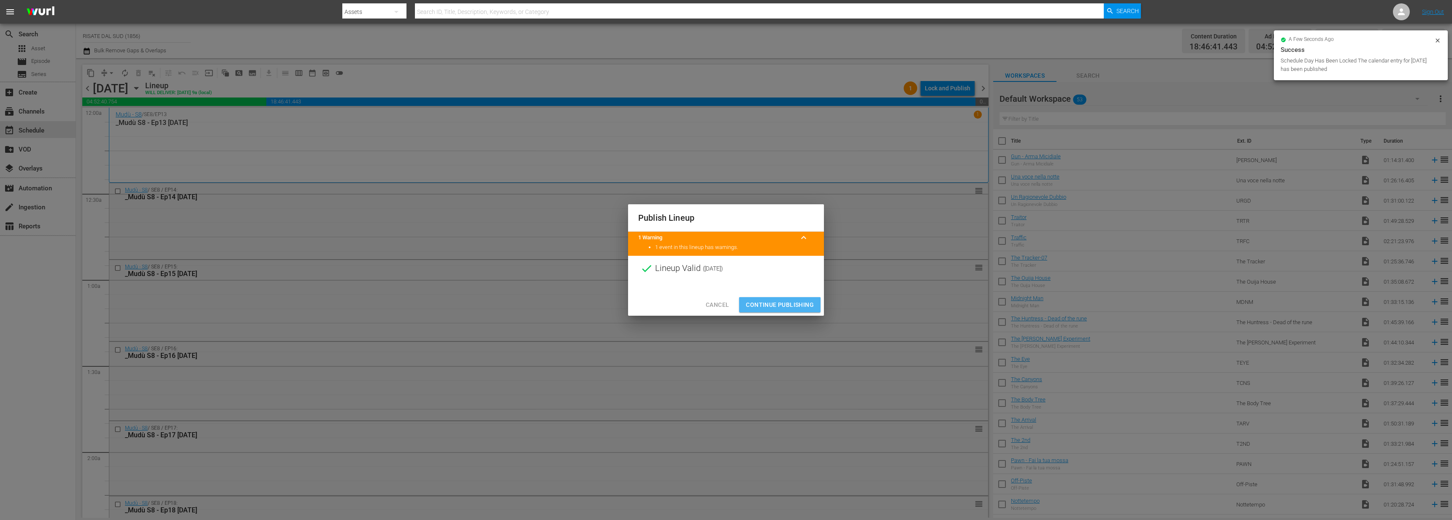
click at [767, 308] on span "Continue Publishing" at bounding box center [780, 305] width 68 height 11
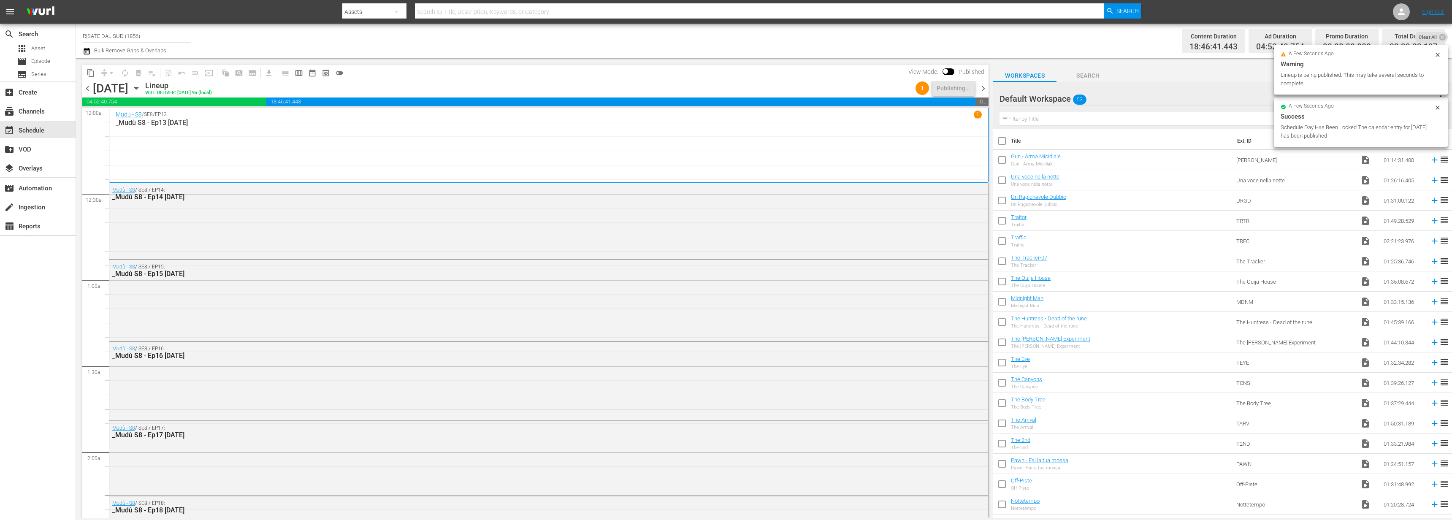
click at [981, 87] on span "chevron_right" at bounding box center [983, 88] width 11 height 11
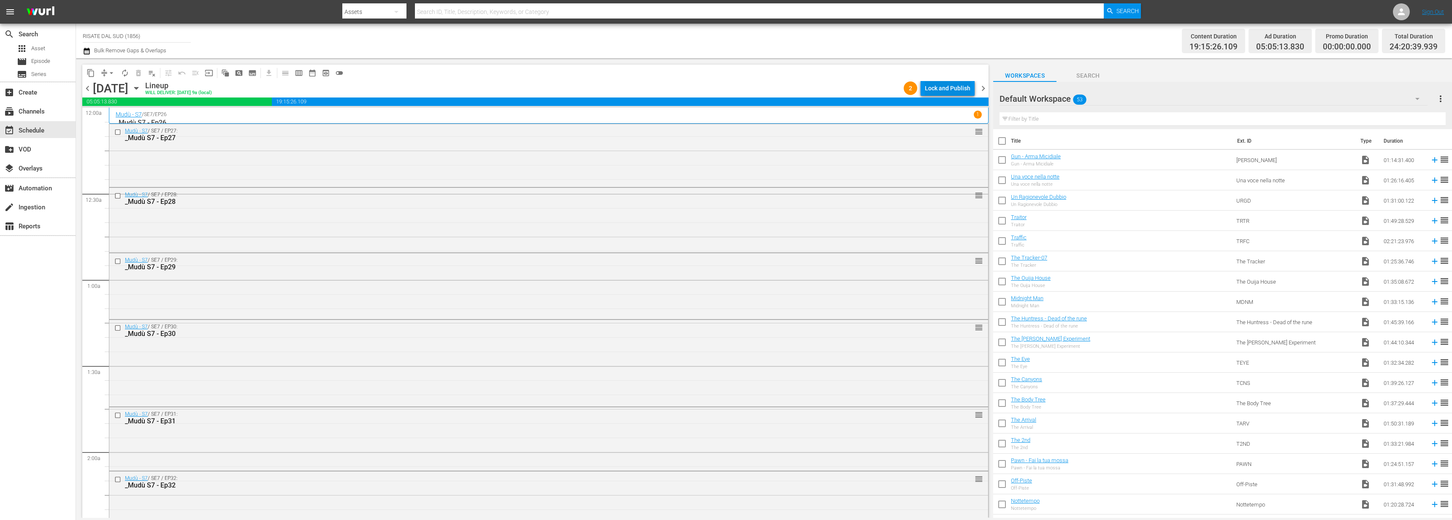
click at [964, 84] on div "Lock and Publish" at bounding box center [948, 88] width 46 height 15
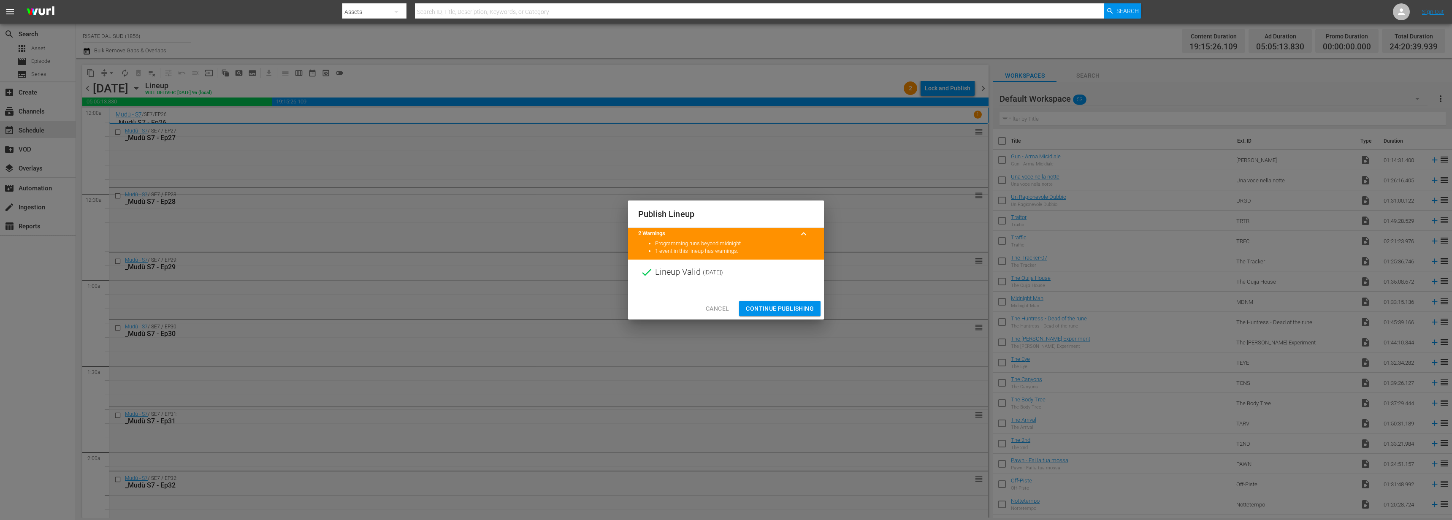
click at [781, 305] on span "Continue Publishing" at bounding box center [780, 309] width 68 height 11
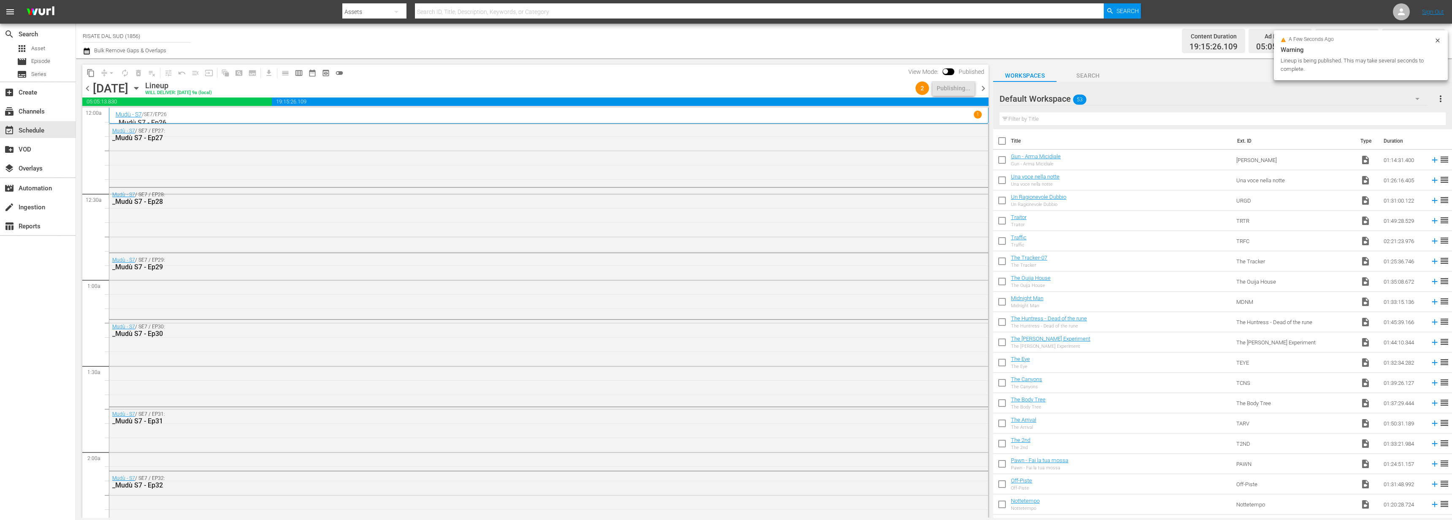
click at [977, 88] on div "2 Publishing..." at bounding box center [945, 88] width 66 height 14
click at [980, 87] on span "chevron_right" at bounding box center [983, 88] width 11 height 11
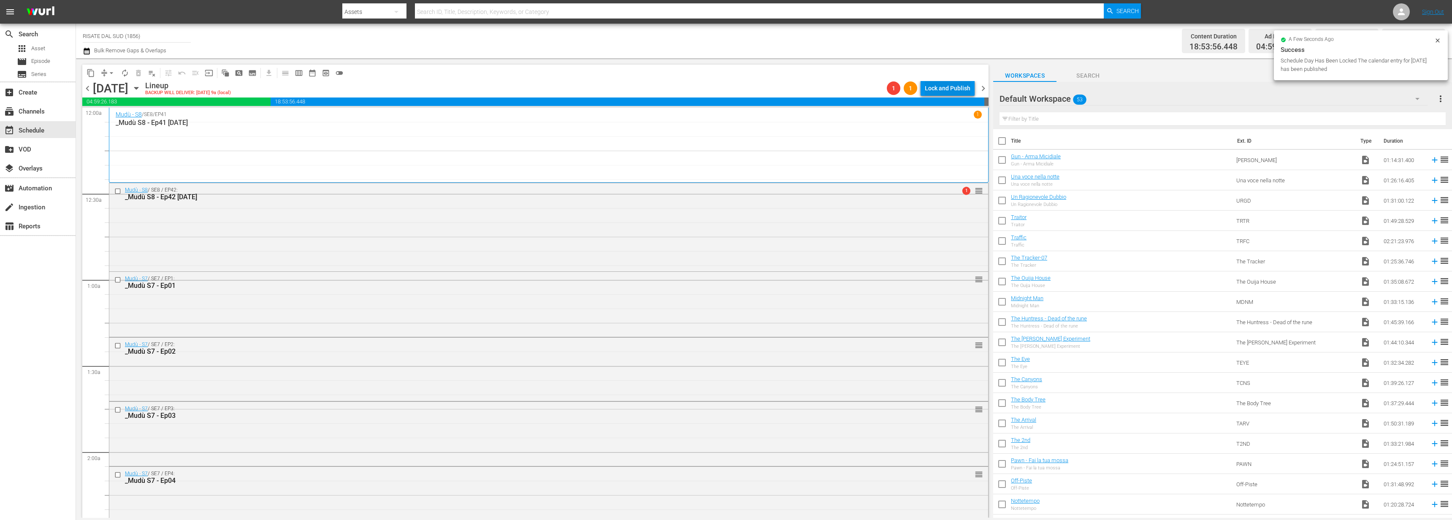
click at [952, 91] on div "Lock and Publish" at bounding box center [948, 88] width 46 height 15
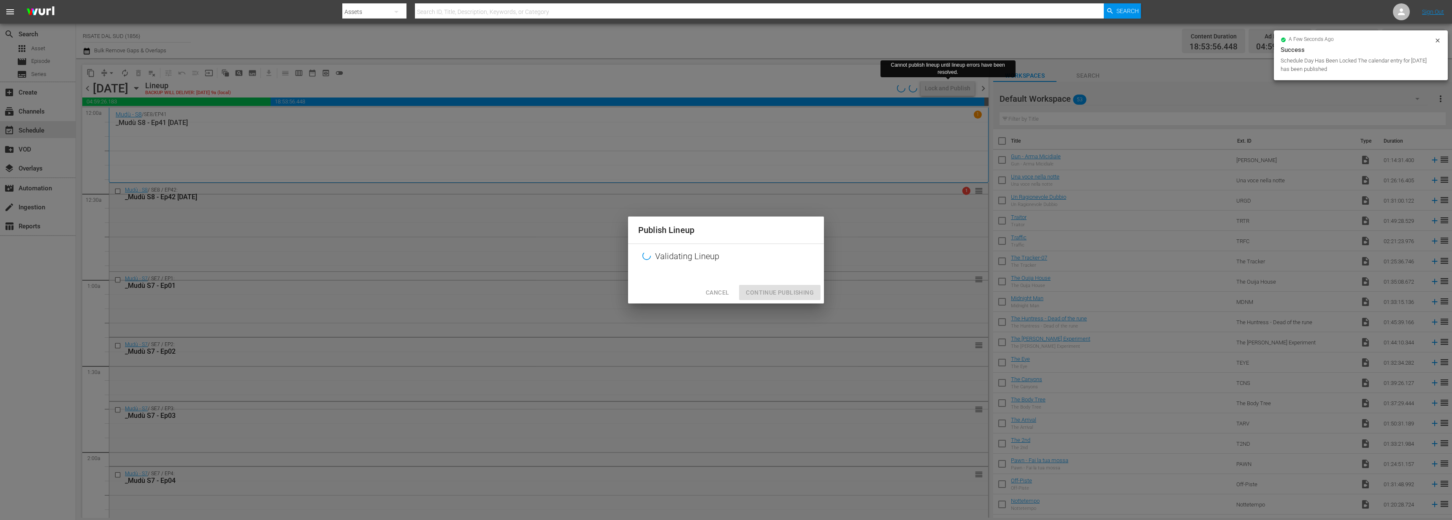
click at [724, 286] on button "Cancel" at bounding box center [717, 293] width 37 height 16
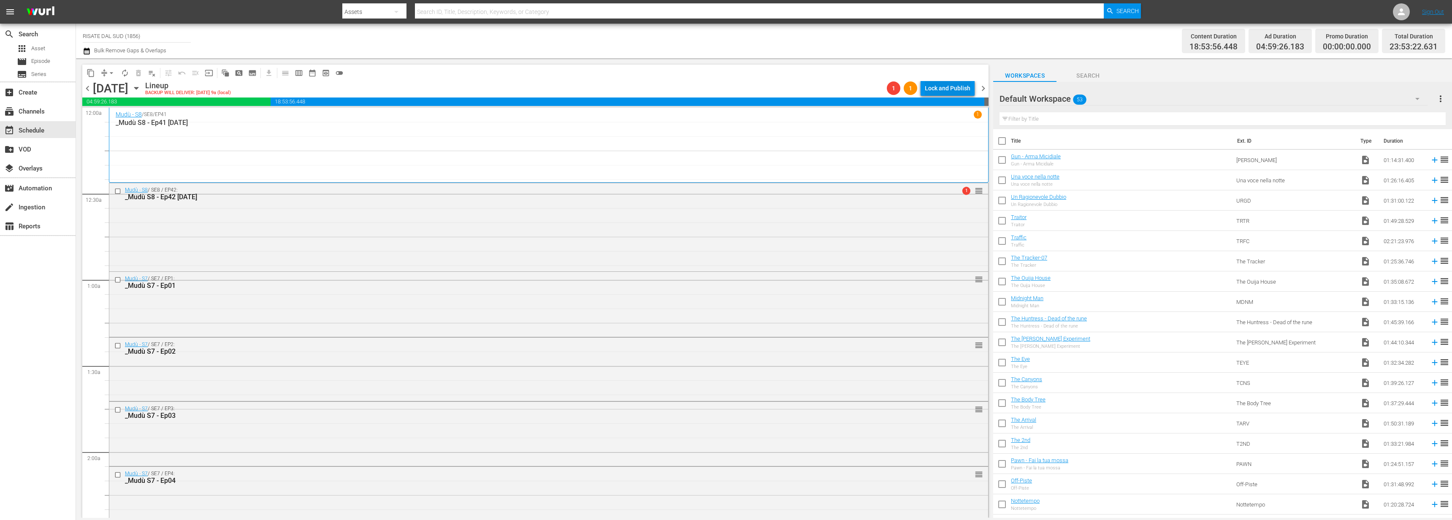
click at [950, 84] on div "Lock and Publish" at bounding box center [948, 88] width 46 height 15
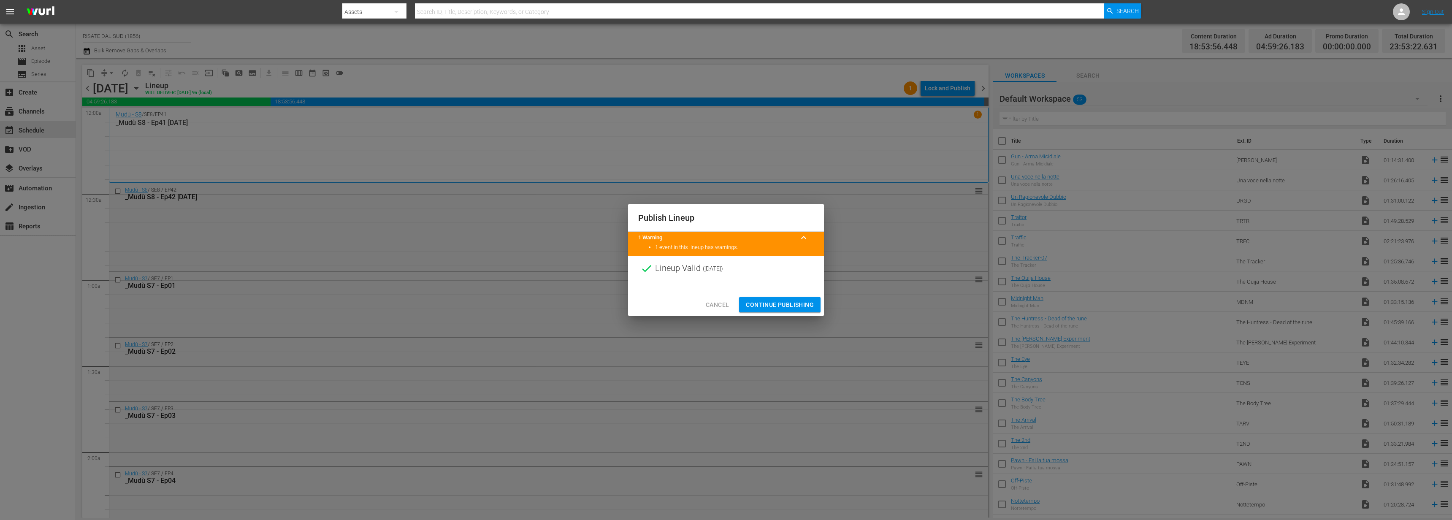
click at [771, 304] on span "Continue Publishing" at bounding box center [780, 305] width 68 height 11
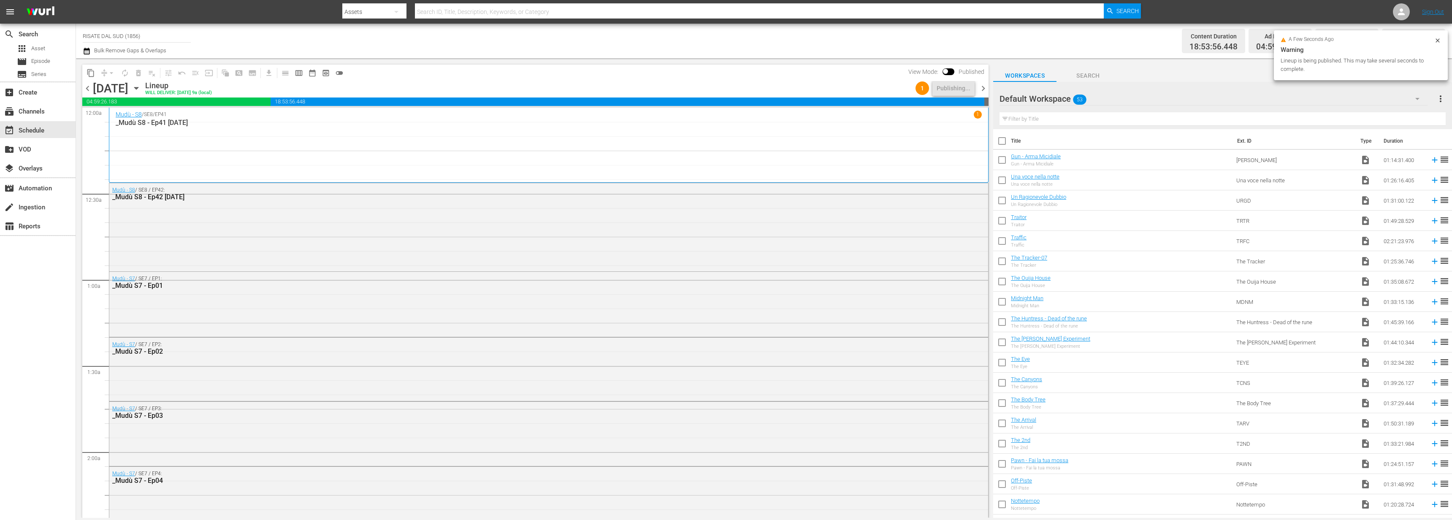
click at [985, 90] on span "chevron_right" at bounding box center [983, 88] width 11 height 11
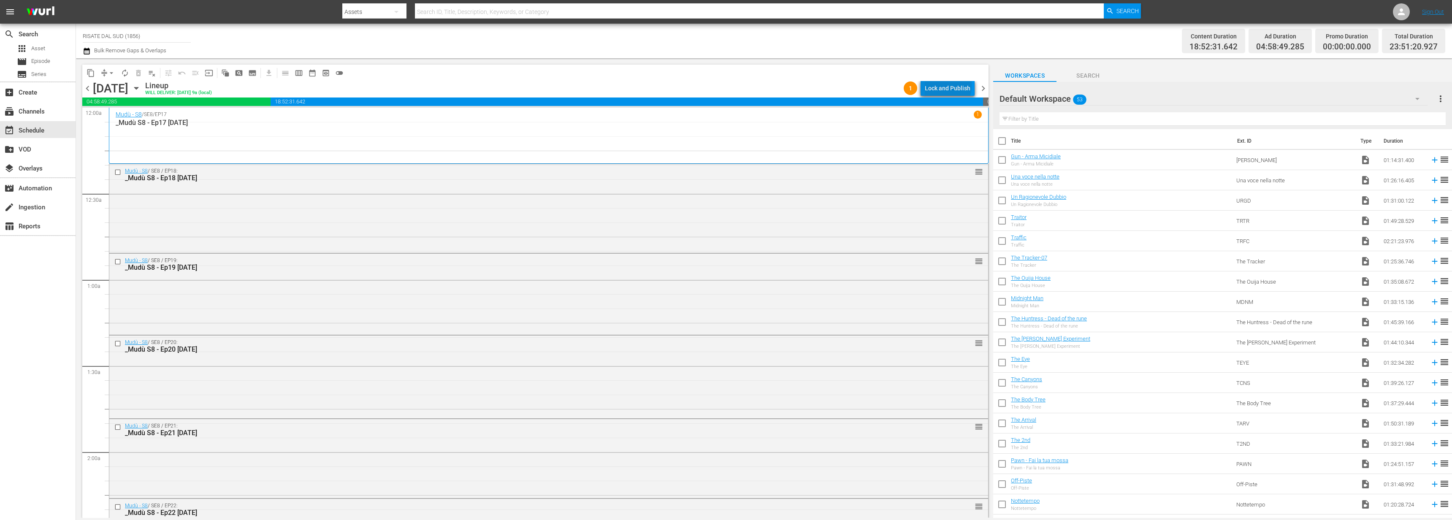
click at [950, 86] on div "Lock and Publish" at bounding box center [948, 88] width 46 height 15
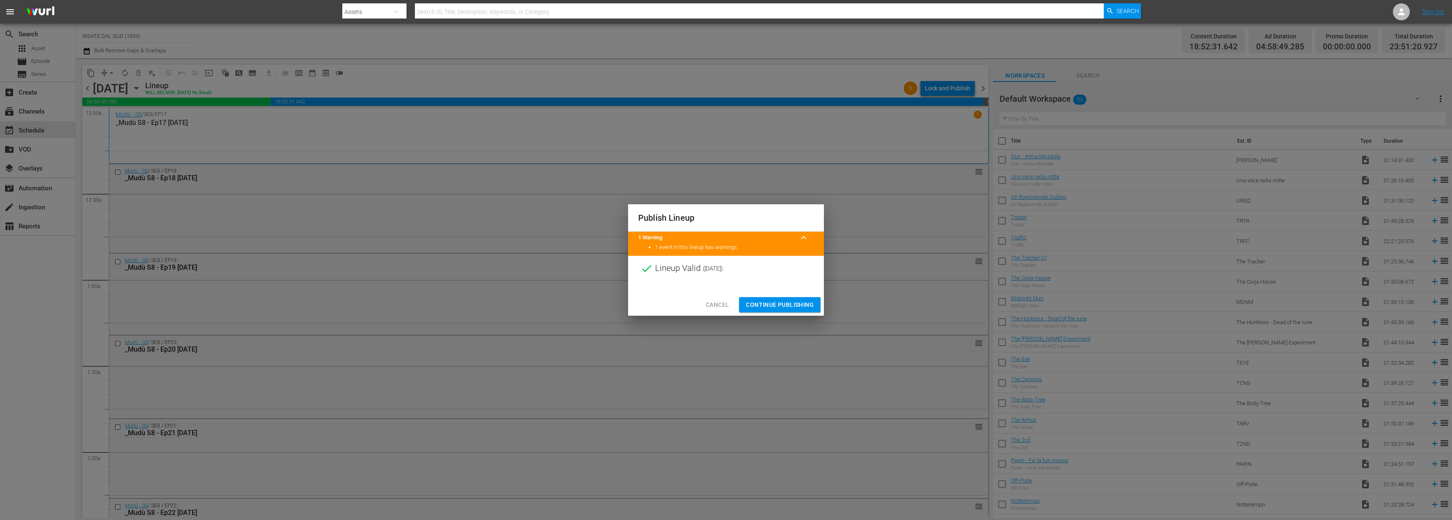
click at [781, 301] on span "Continue Publishing" at bounding box center [780, 305] width 68 height 11
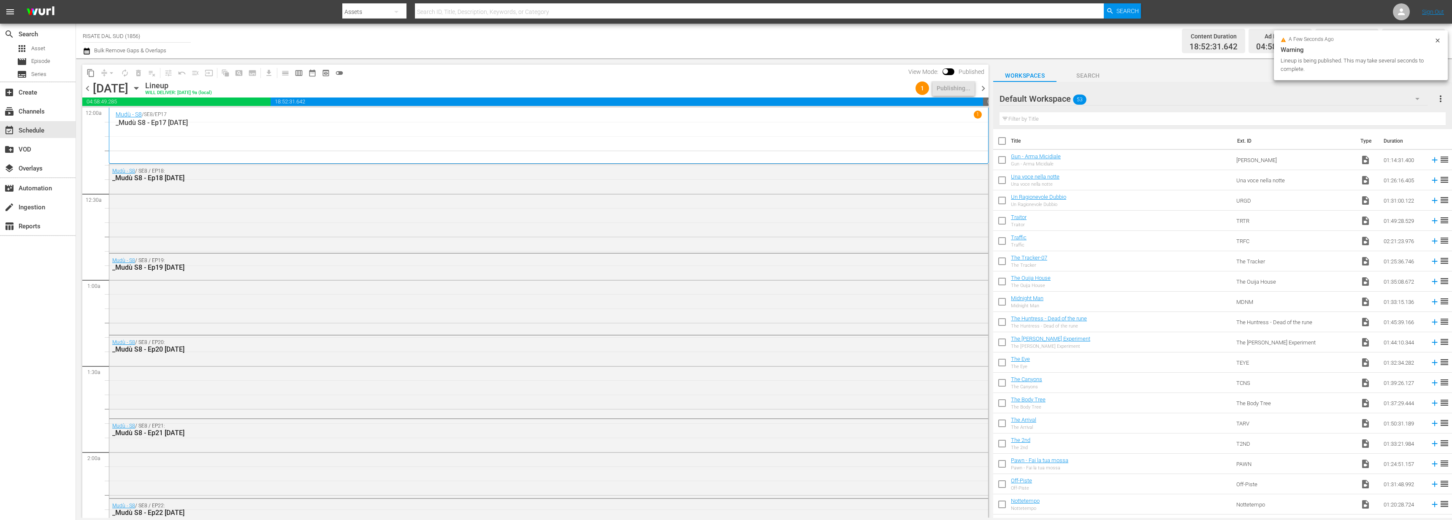
click at [978, 84] on span "chevron_right" at bounding box center [983, 88] width 11 height 11
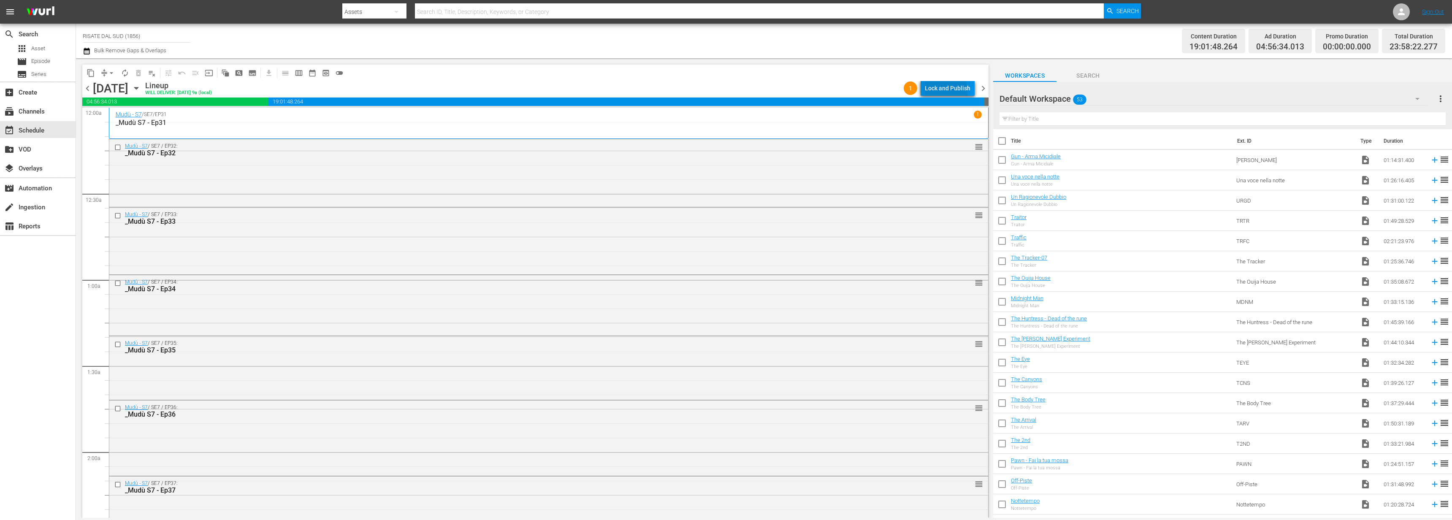
click at [944, 91] on div "Lock and Publish" at bounding box center [948, 88] width 46 height 15
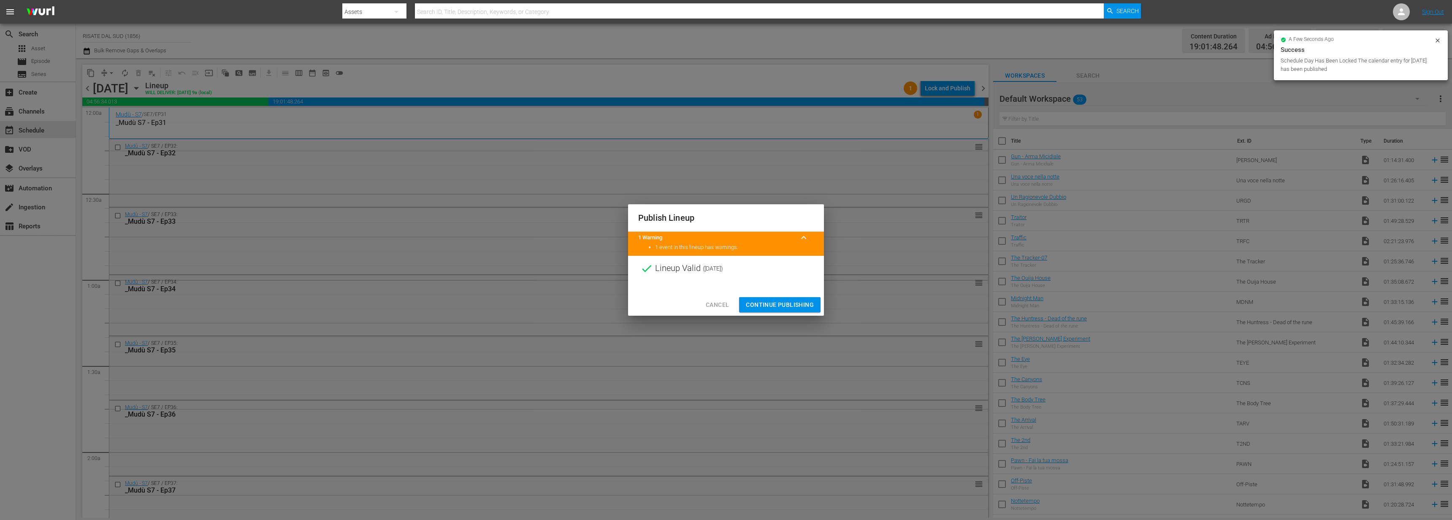
click at [790, 305] on span "Continue Publishing" at bounding box center [780, 305] width 68 height 11
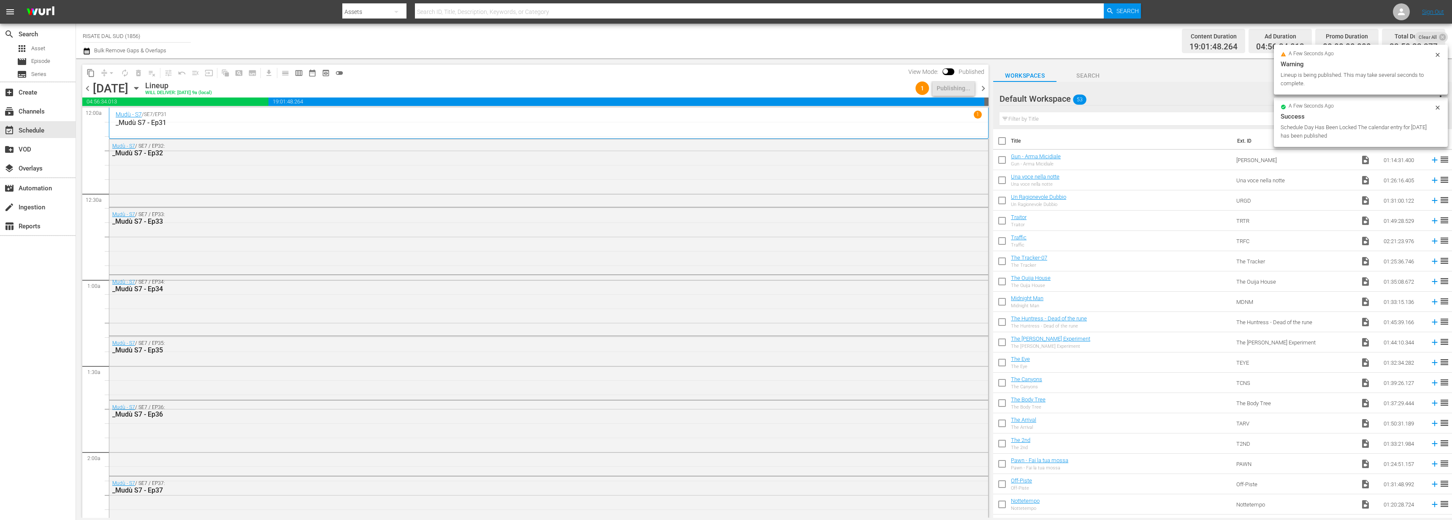
click at [985, 91] on span "chevron_right" at bounding box center [983, 88] width 11 height 11
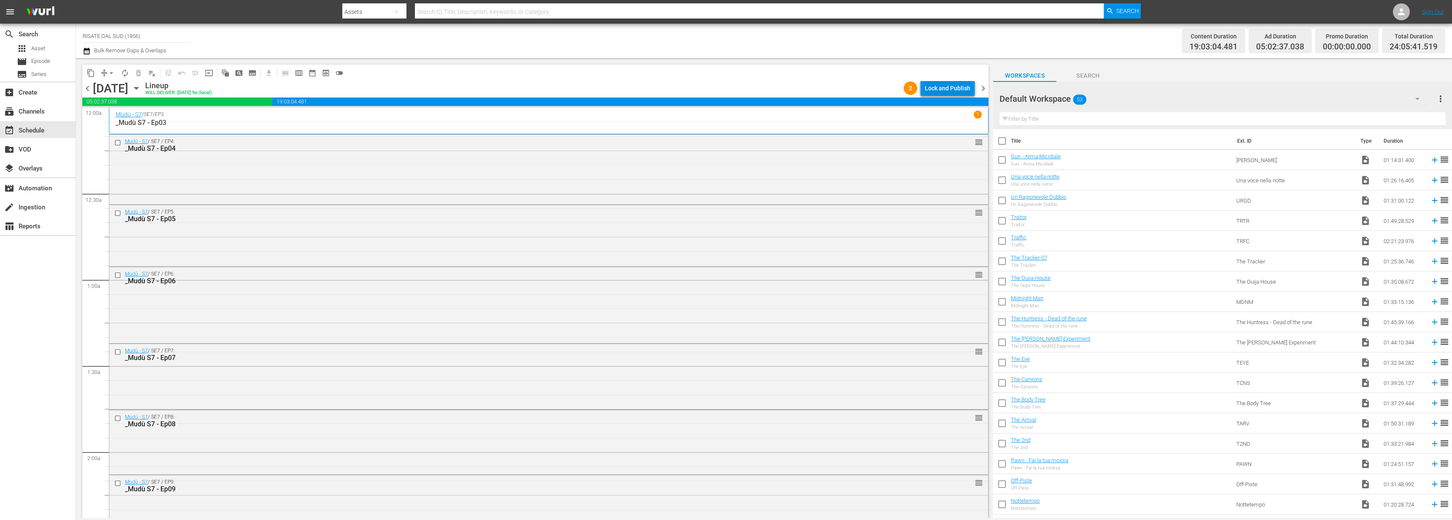
click at [951, 86] on div "Lock and Publish" at bounding box center [948, 88] width 46 height 15
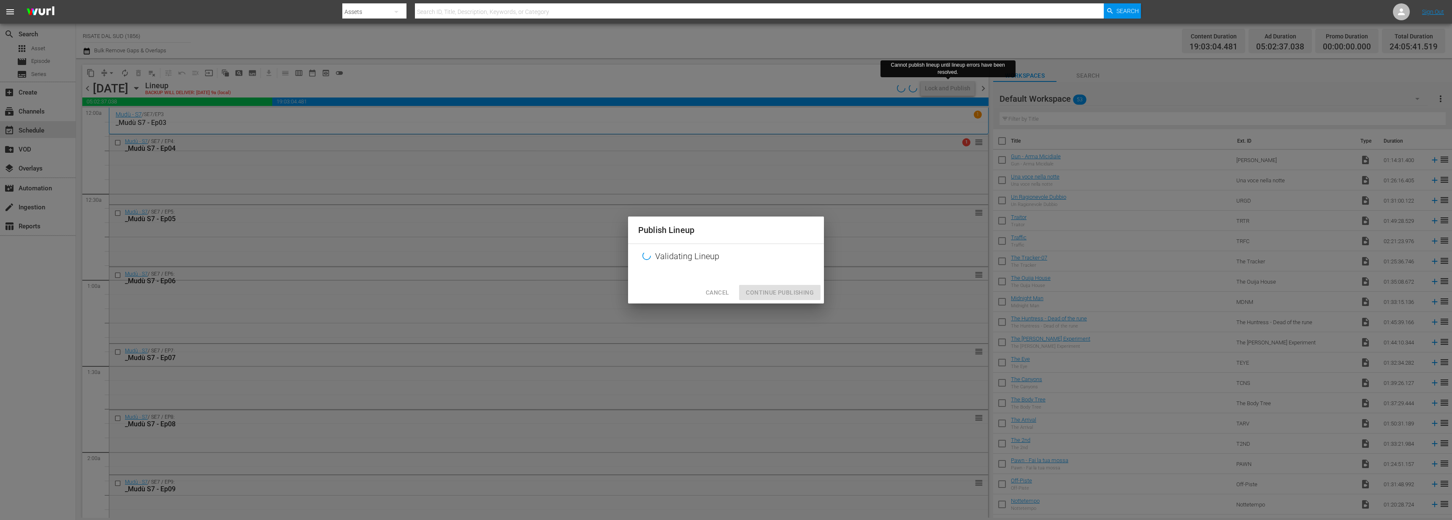
click at [720, 293] on span "Cancel" at bounding box center [717, 292] width 23 height 11
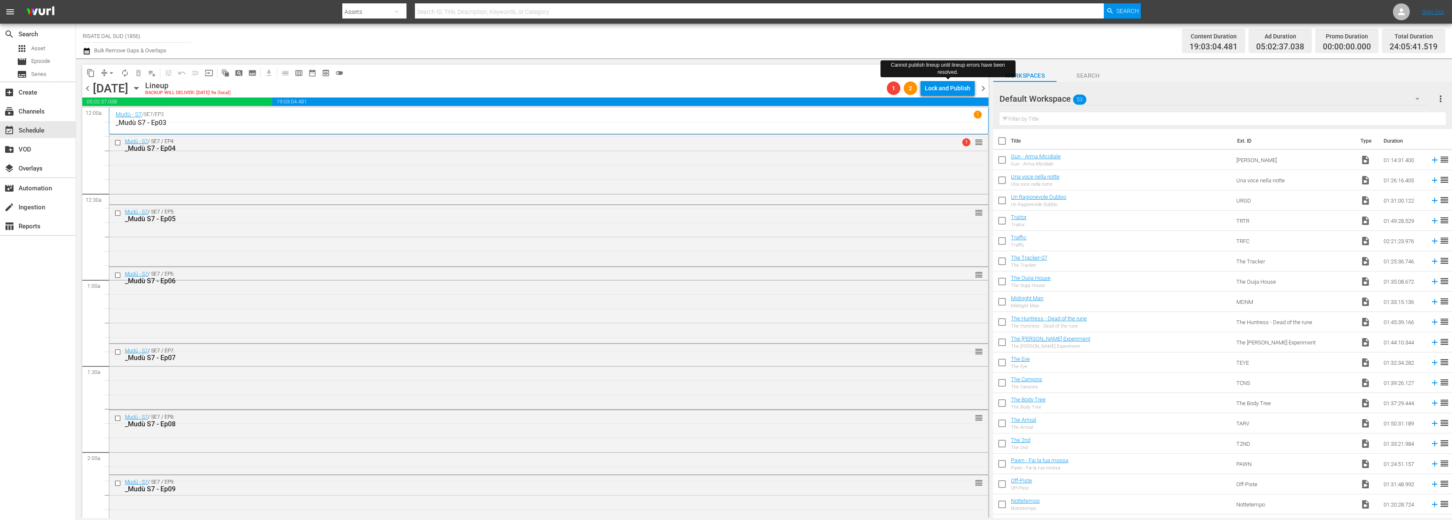
click at [947, 83] on div "Lock and Publish" at bounding box center [948, 88] width 46 height 15
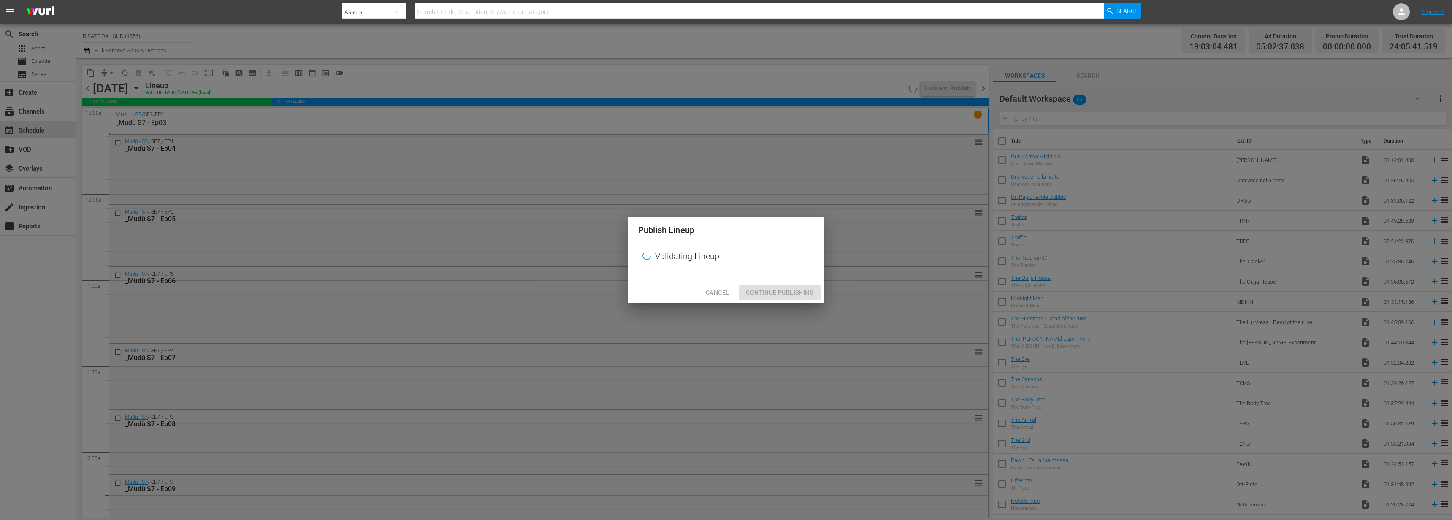
click at [797, 172] on div "Publish Lineup Validating Lineup Cancel Continue Publishing" at bounding box center [726, 260] width 1452 height 520
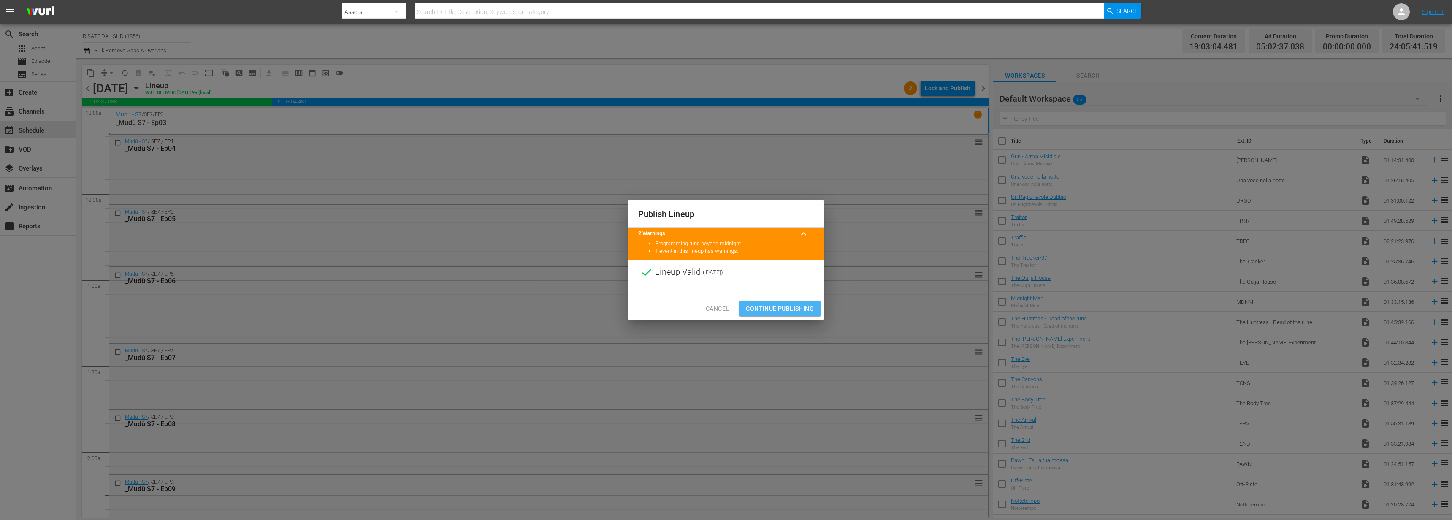
click at [780, 311] on span "Continue Publishing" at bounding box center [780, 309] width 68 height 11
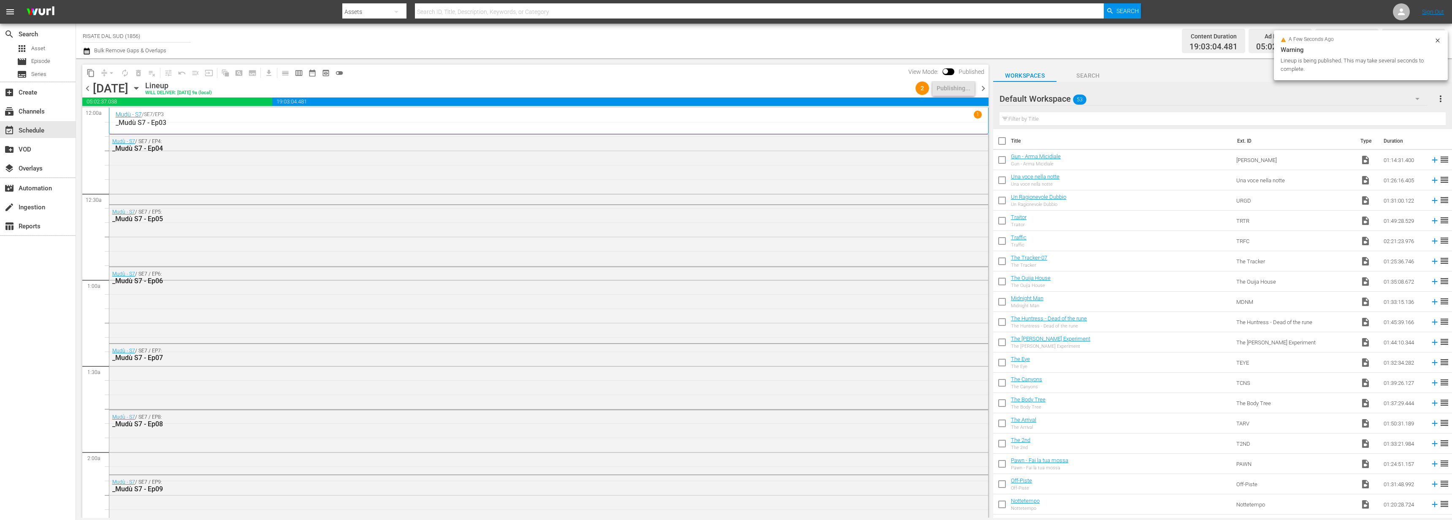
click at [985, 90] on span "chevron_right" at bounding box center [983, 88] width 11 height 11
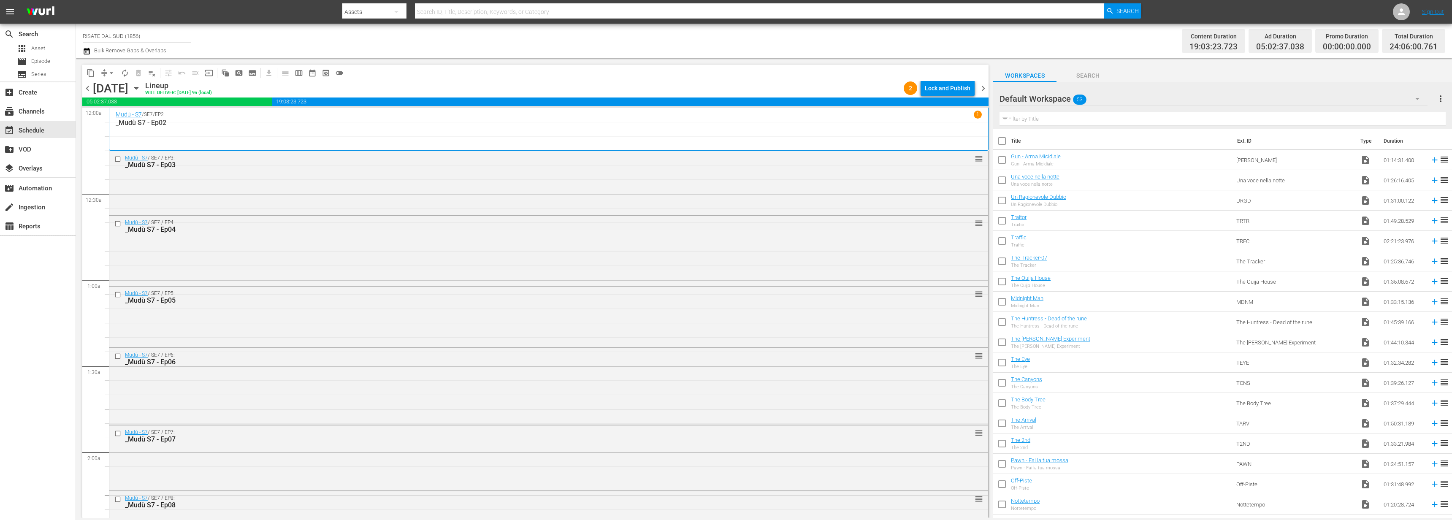
click at [945, 83] on div "Lock and Publish" at bounding box center [948, 88] width 46 height 15
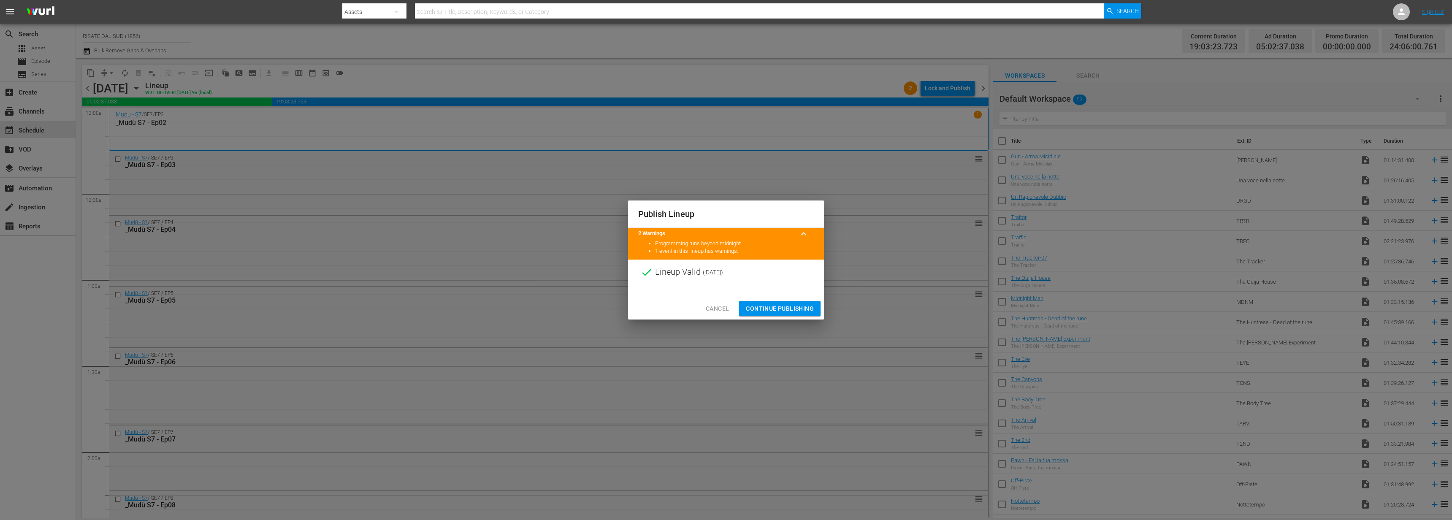
click at [775, 301] on button "Continue Publishing" at bounding box center [779, 309] width 81 height 16
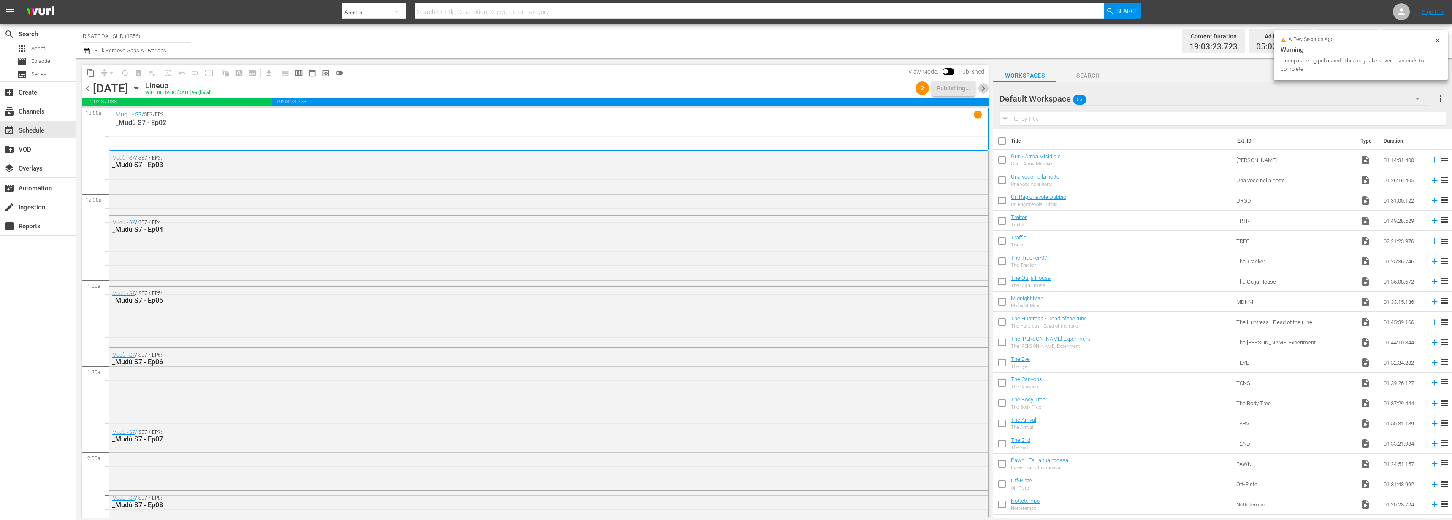
click at [983, 83] on span "chevron_right" at bounding box center [983, 88] width 11 height 11
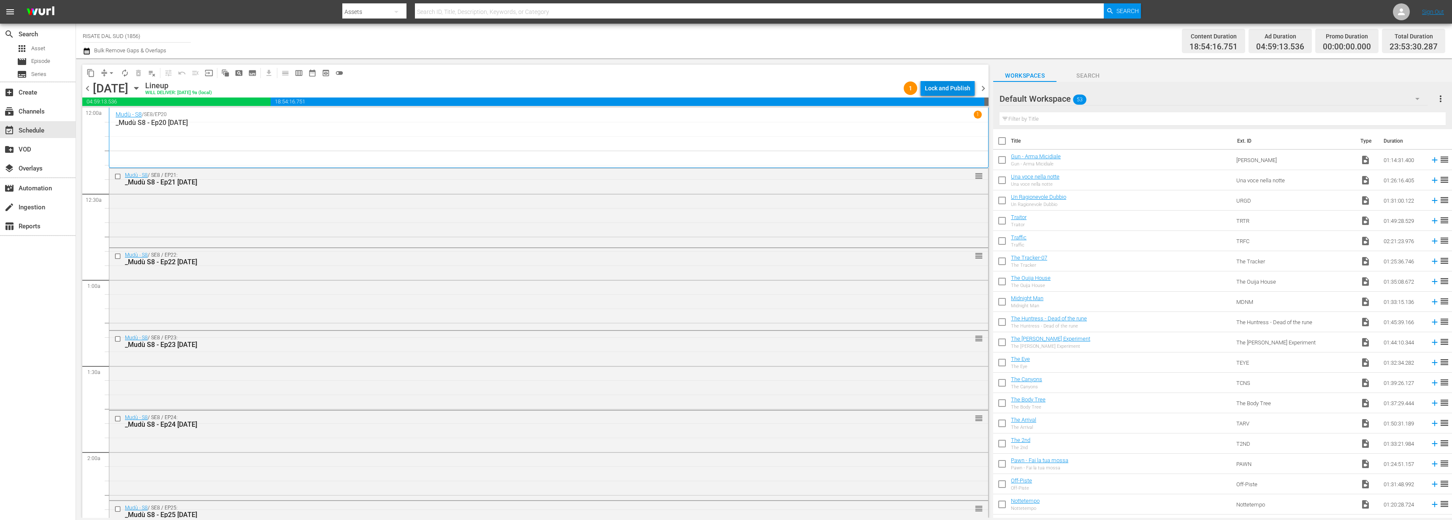
click at [944, 85] on div "Lock and Publish" at bounding box center [948, 88] width 46 height 15
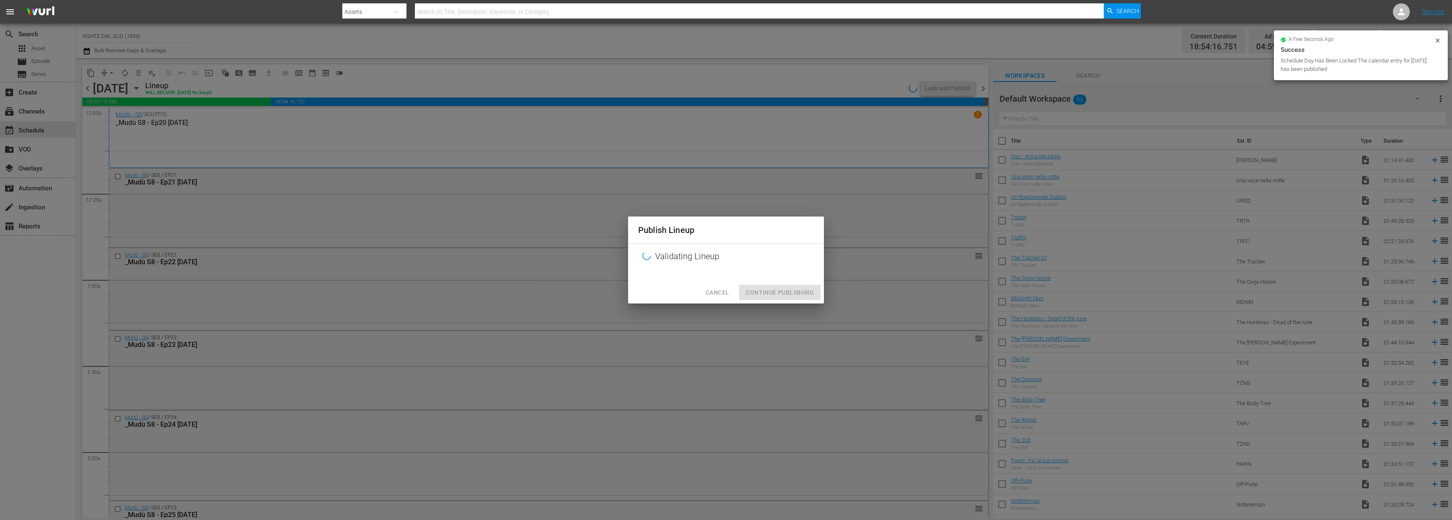
click at [719, 292] on span "Cancel" at bounding box center [717, 292] width 23 height 11
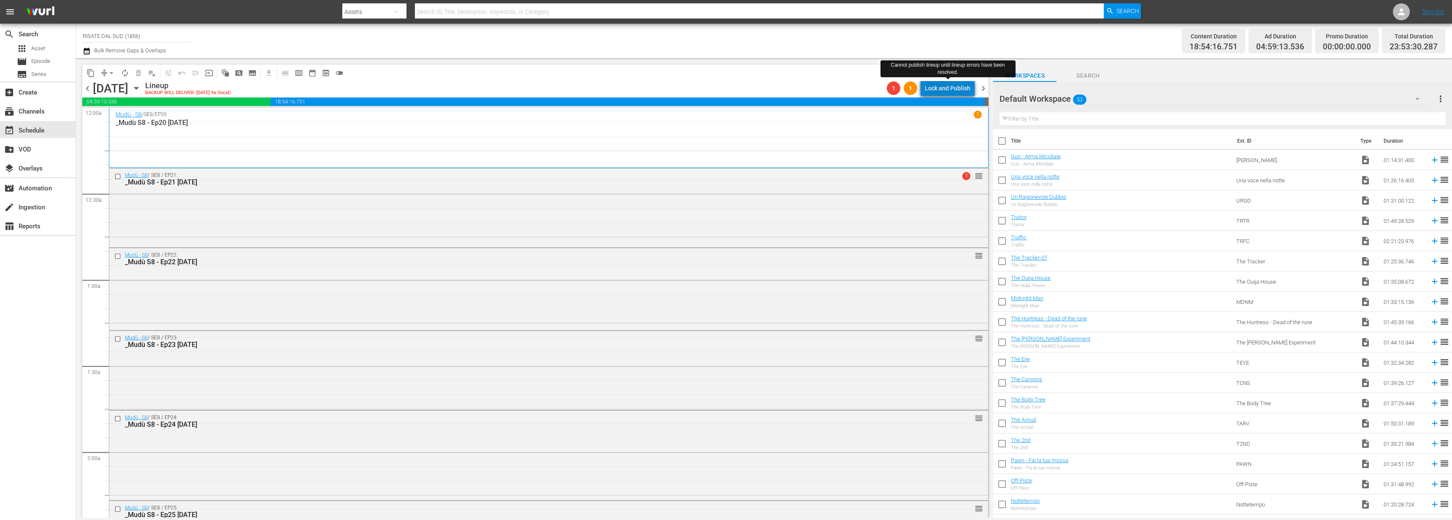
click at [955, 87] on div "Lock and Publish" at bounding box center [948, 88] width 46 height 15
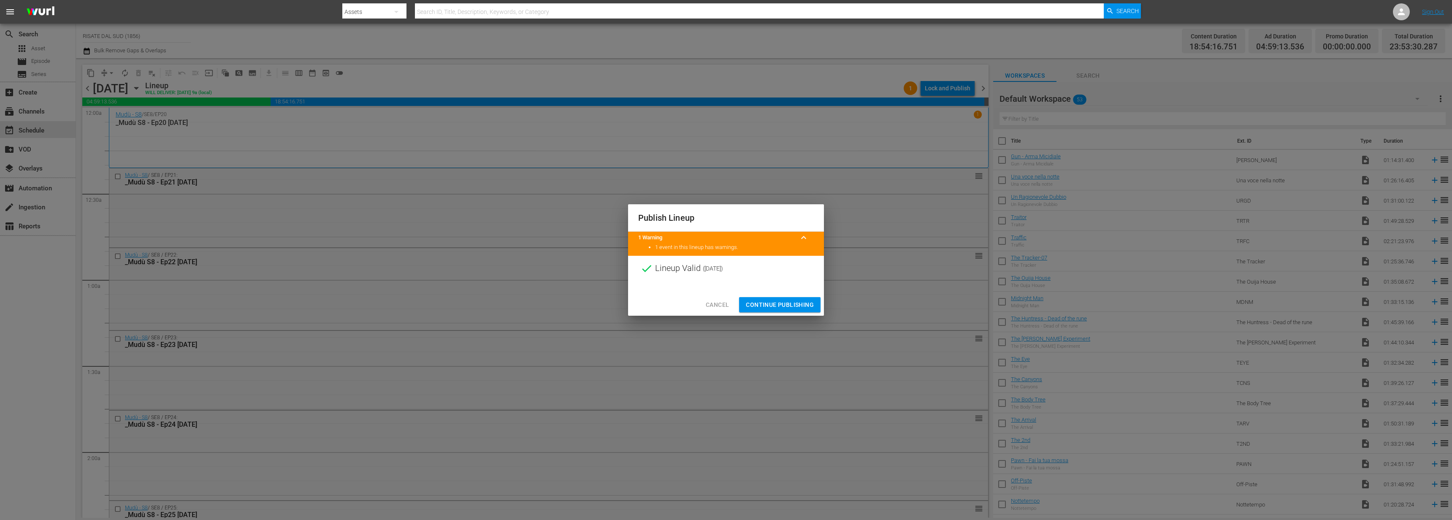
click at [789, 292] on div at bounding box center [726, 287] width 196 height 13
click at [791, 301] on span "Continue Publishing" at bounding box center [780, 305] width 68 height 11
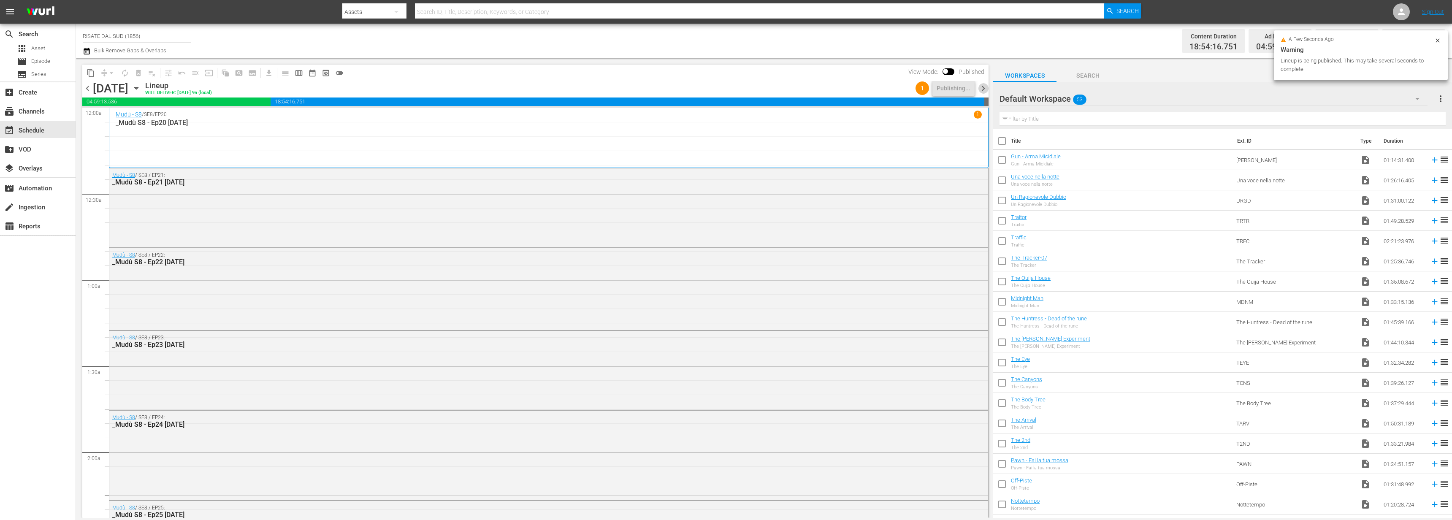
click at [986, 84] on span "chevron_right" at bounding box center [983, 88] width 11 height 11
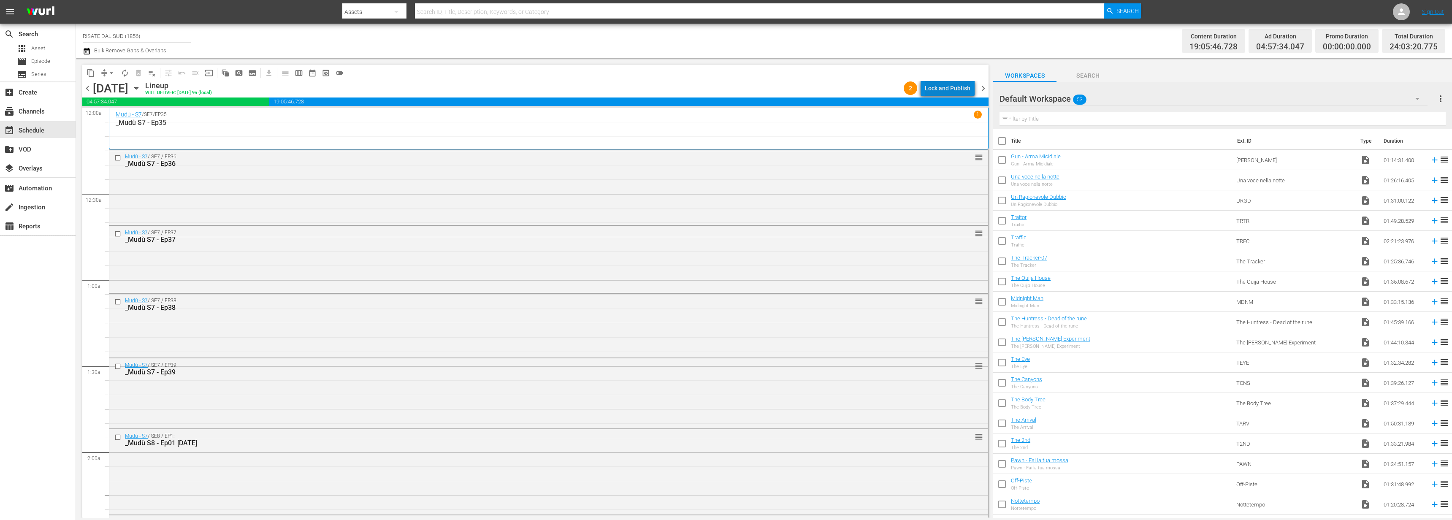
click at [964, 87] on div "Lock and Publish" at bounding box center [948, 88] width 46 height 15
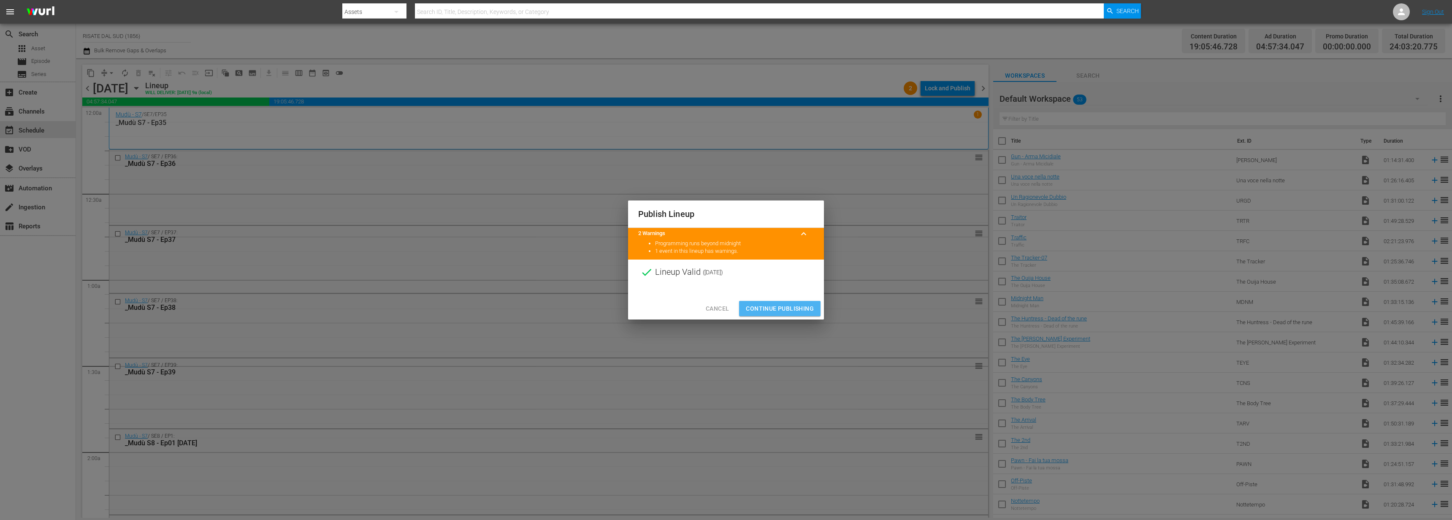
click at [772, 307] on span "Continue Publishing" at bounding box center [780, 309] width 68 height 11
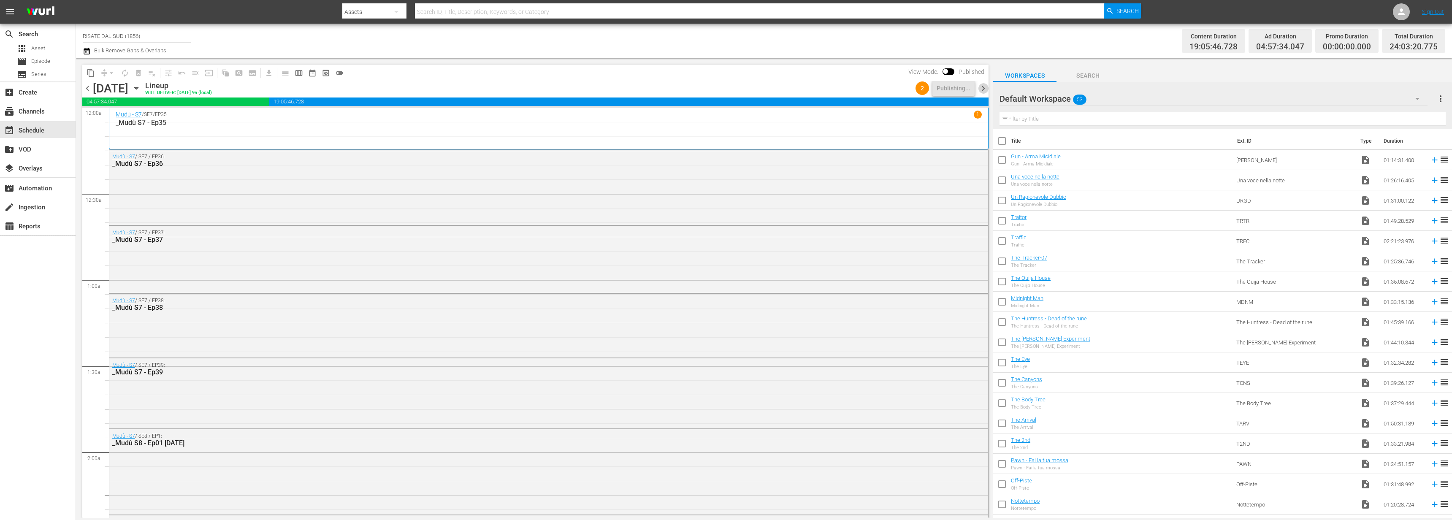
click at [984, 89] on span "chevron_right" at bounding box center [983, 88] width 11 height 11
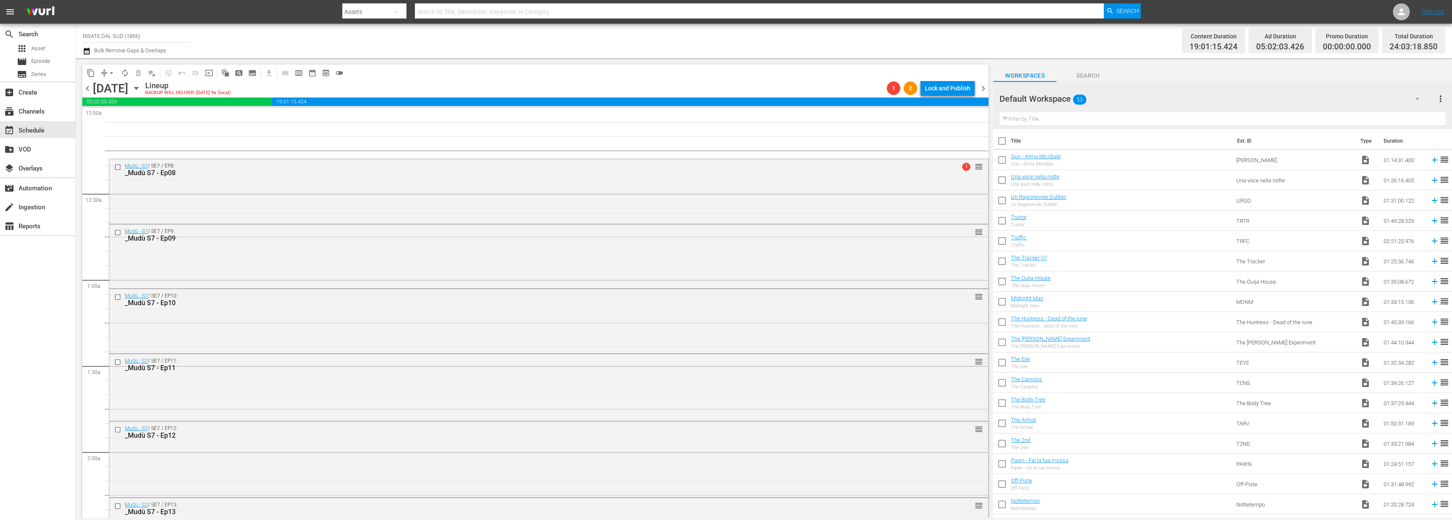
click at [87, 87] on span "chevron_left" at bounding box center [87, 88] width 11 height 11
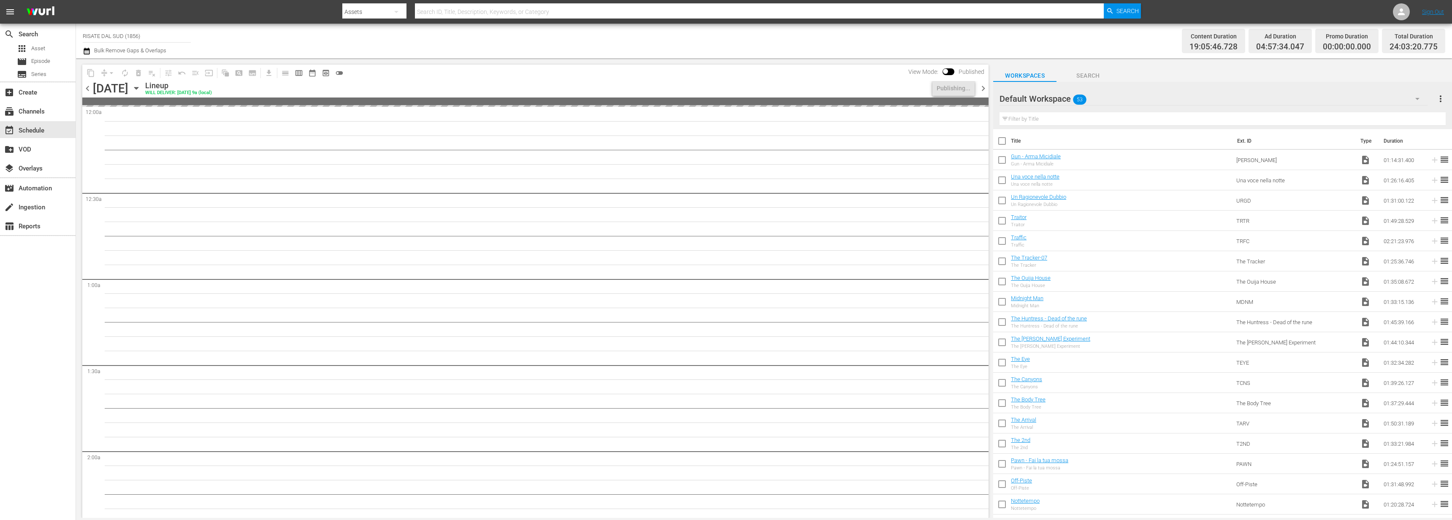
click at [986, 90] on span "chevron_right" at bounding box center [983, 88] width 11 height 11
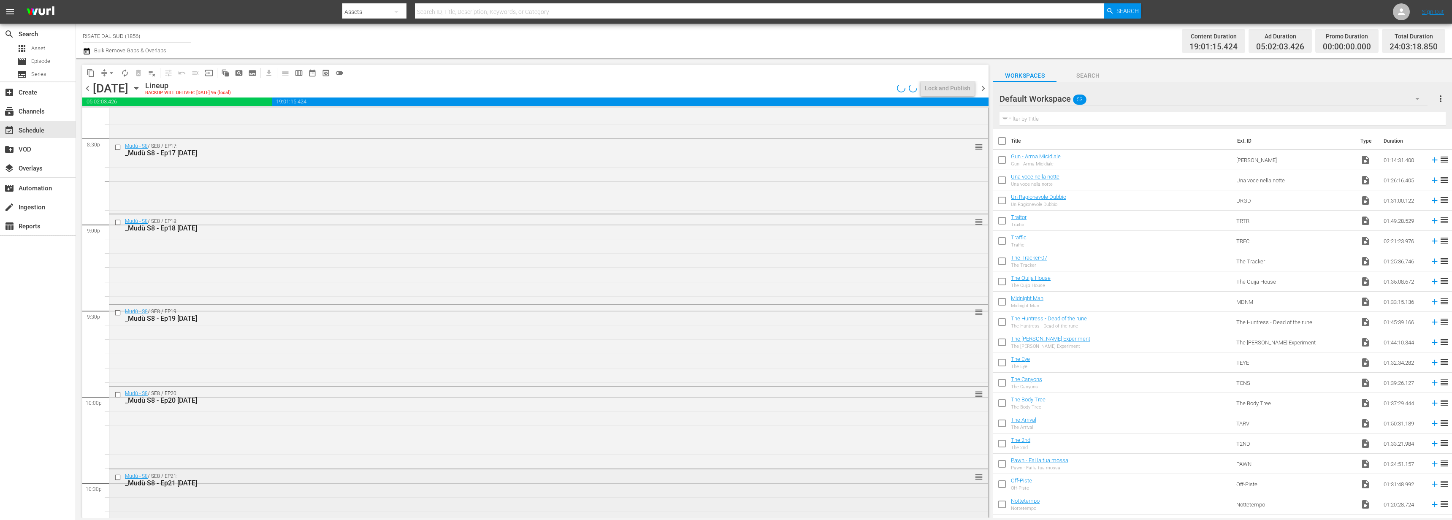
scroll to position [3784, 0]
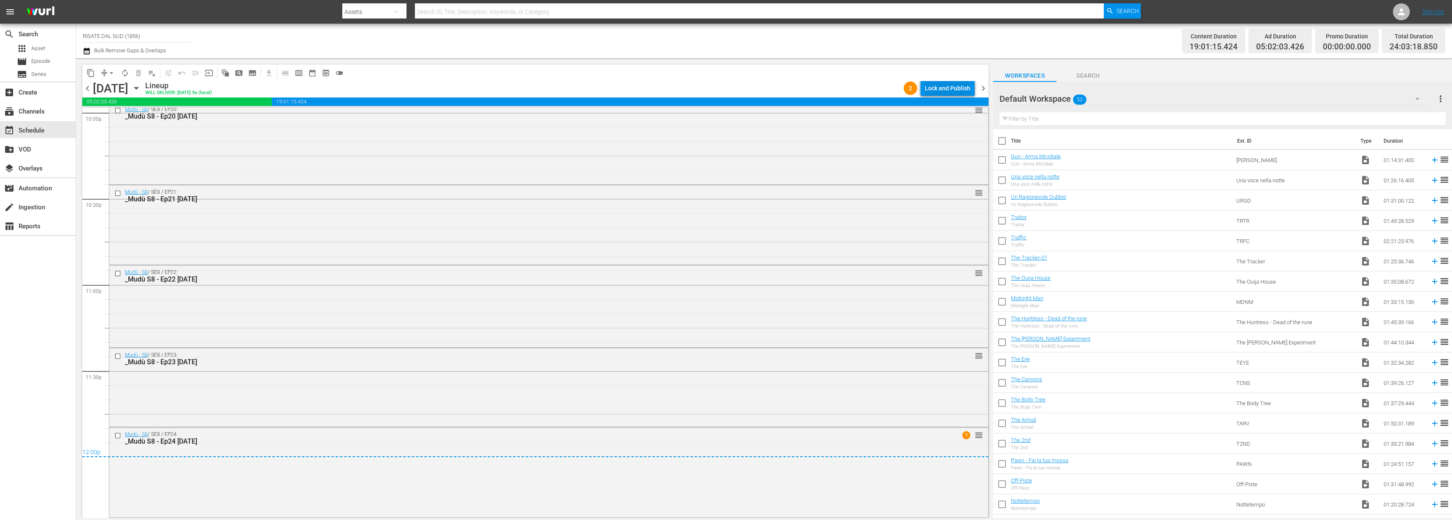
click at [963, 92] on div "Lock and Publish" at bounding box center [948, 88] width 46 height 15
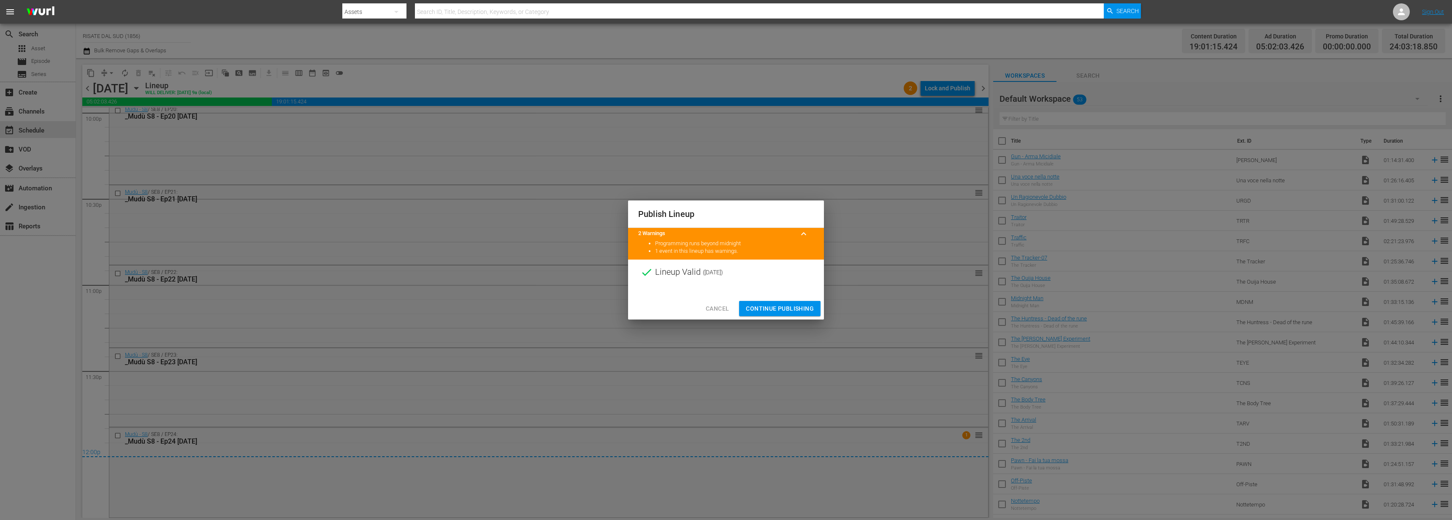
click at [771, 304] on span "Continue Publishing" at bounding box center [780, 309] width 68 height 11
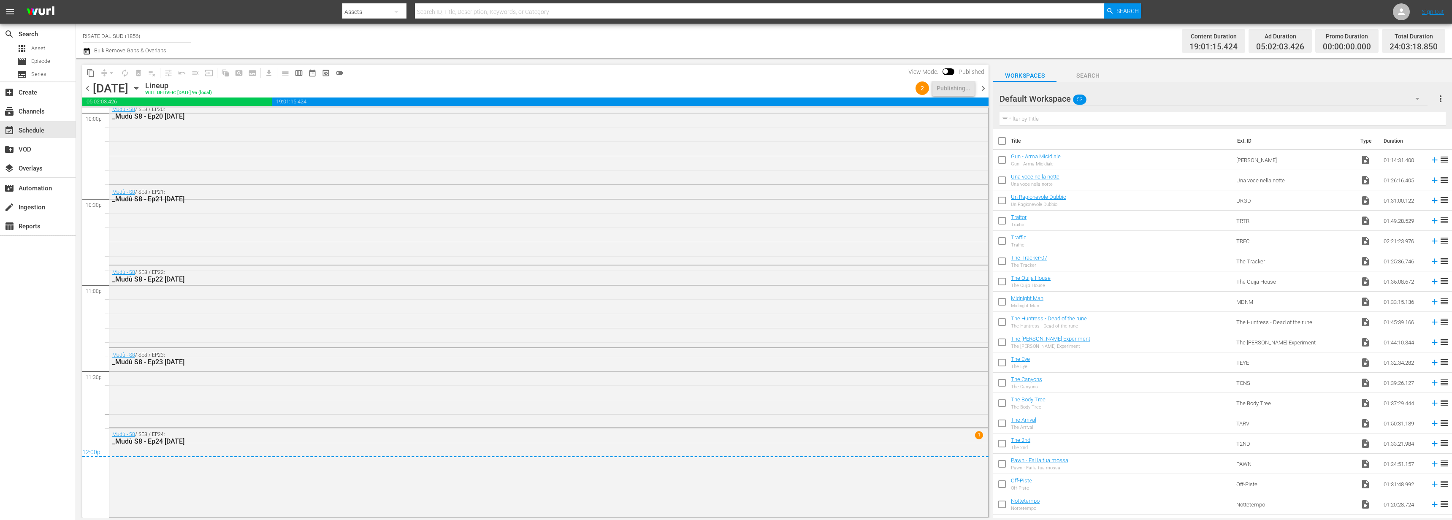
click at [987, 84] on span "chevron_right" at bounding box center [983, 88] width 11 height 11
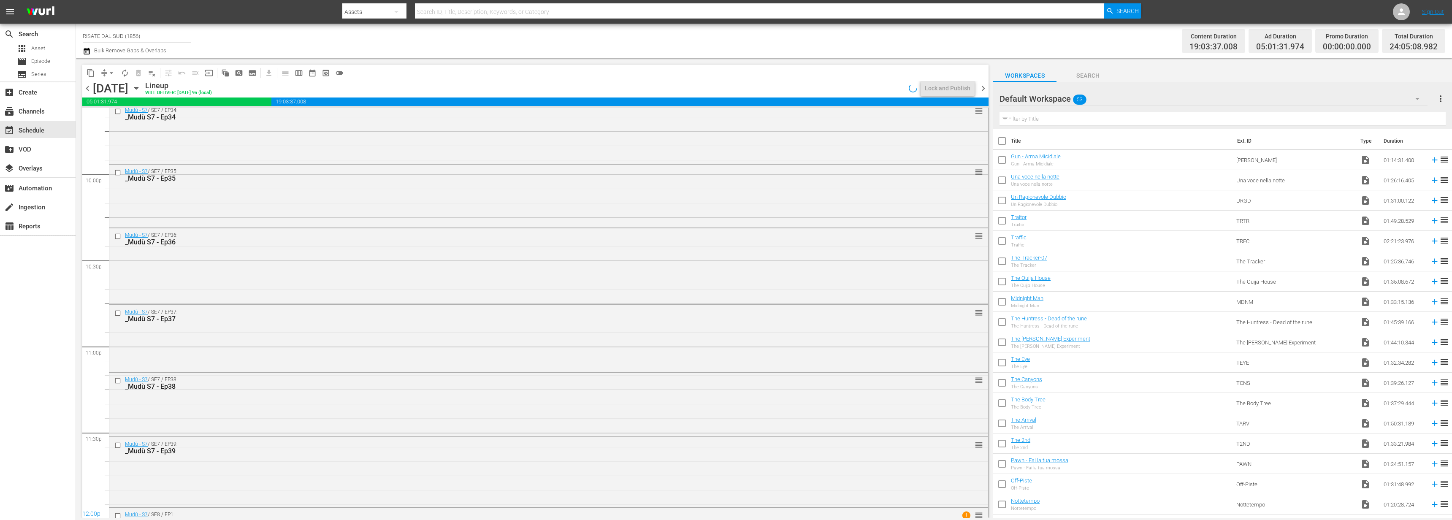
scroll to position [3784, 0]
click at [987, 84] on span "chevron_right" at bounding box center [983, 88] width 11 height 11
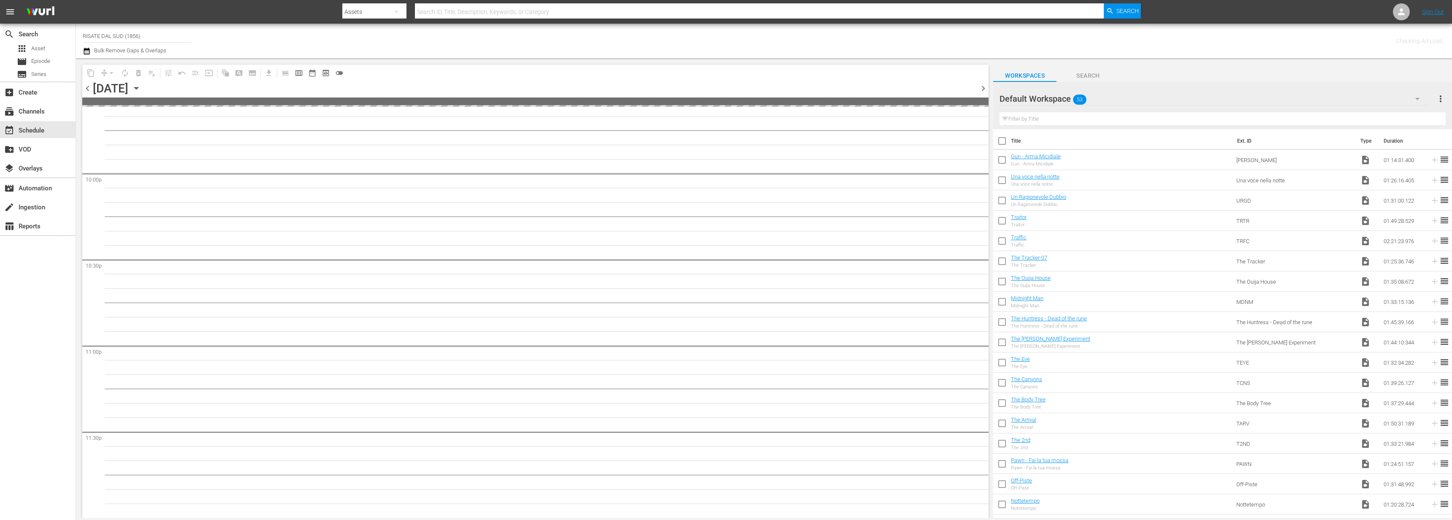
scroll to position [3723, 0]
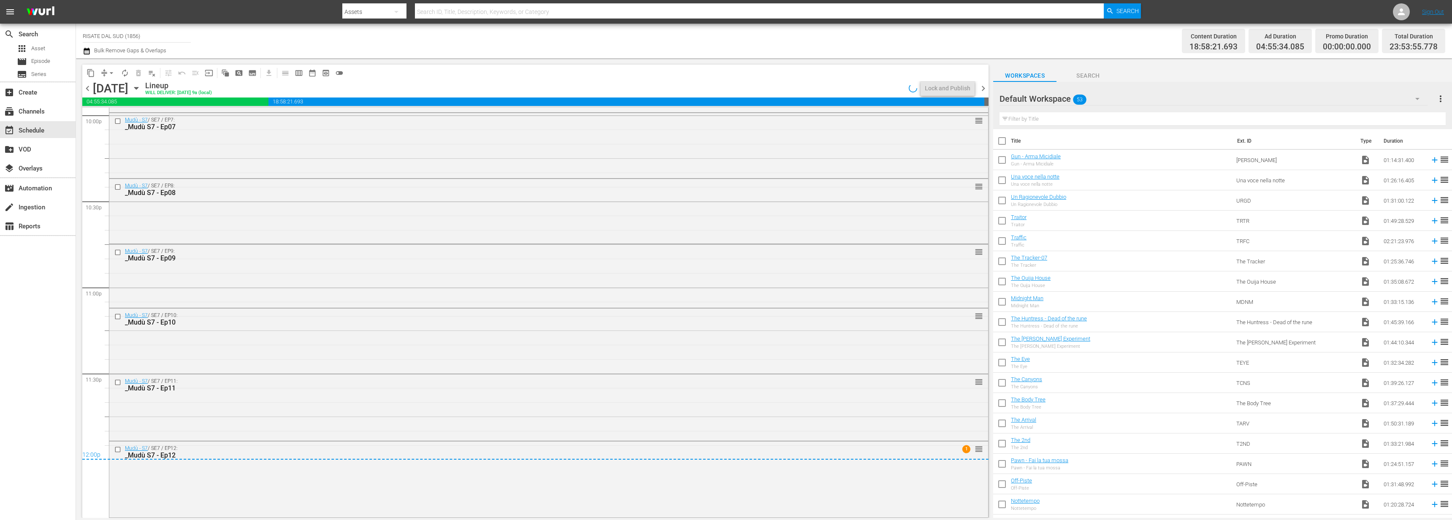
click at [89, 84] on span "chevron_left" at bounding box center [87, 88] width 11 height 11
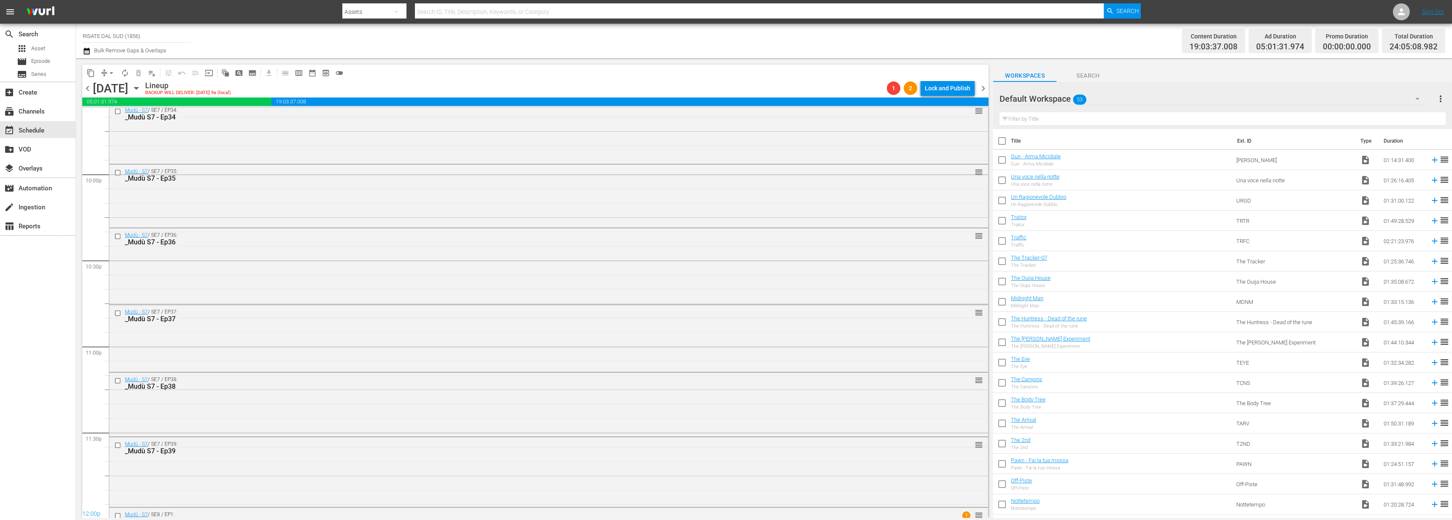
scroll to position [3784, 0]
click at [943, 89] on div "Lock and Publish" at bounding box center [948, 88] width 46 height 15
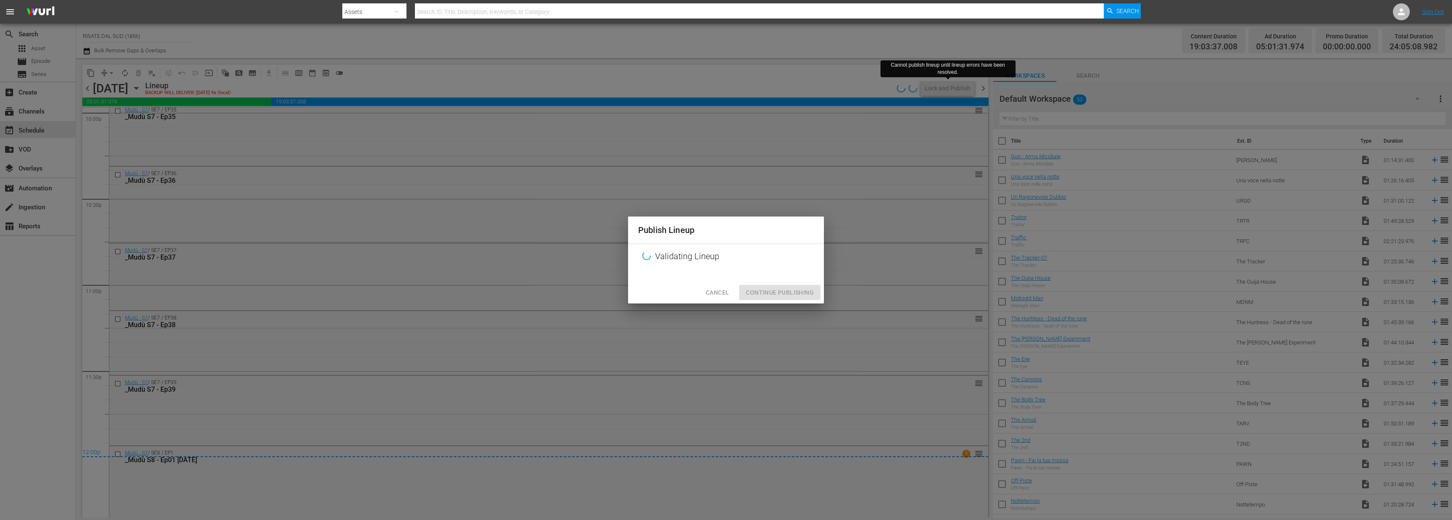
click at [724, 290] on span "Cancel" at bounding box center [717, 292] width 23 height 11
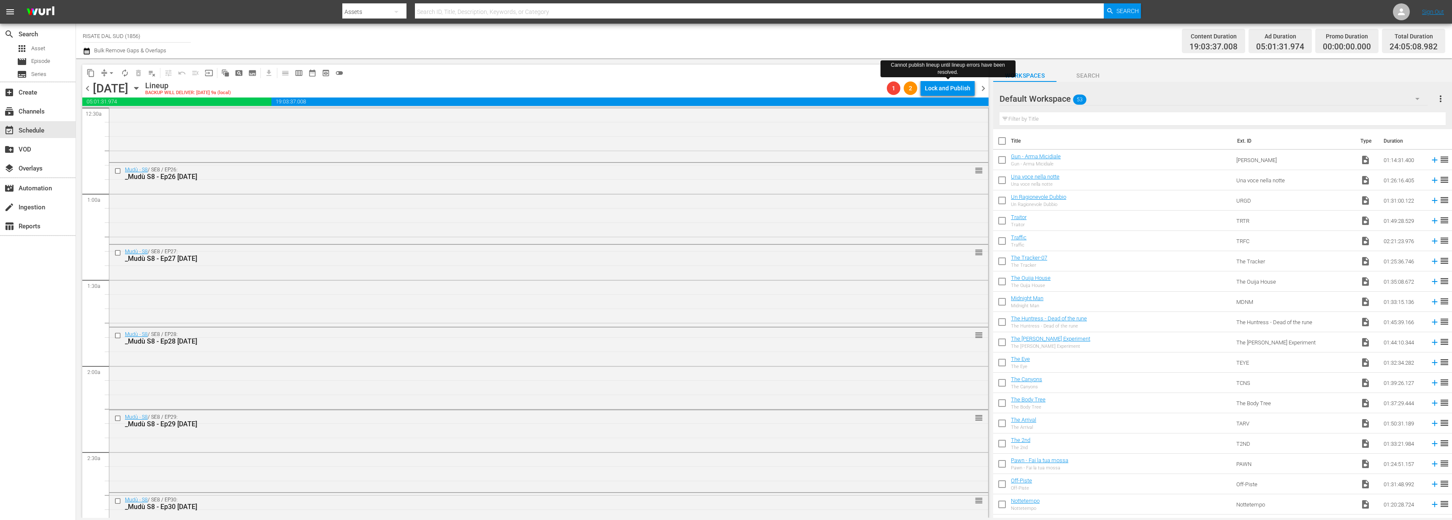
scroll to position [0, 0]
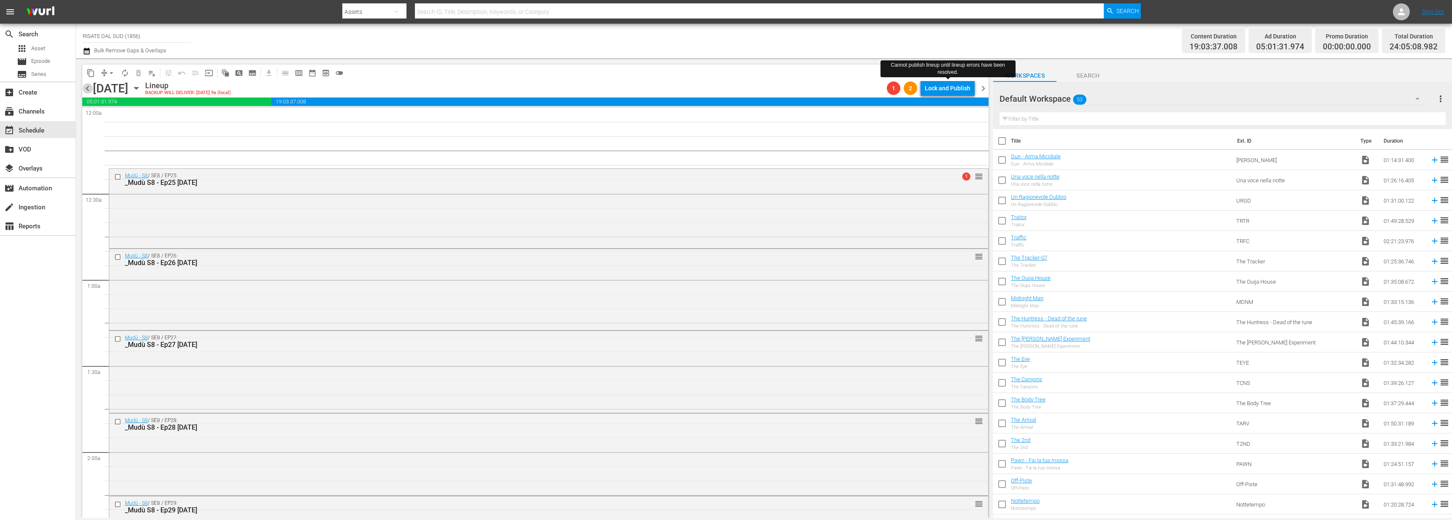
click at [89, 83] on span "chevron_left" at bounding box center [87, 88] width 11 height 11
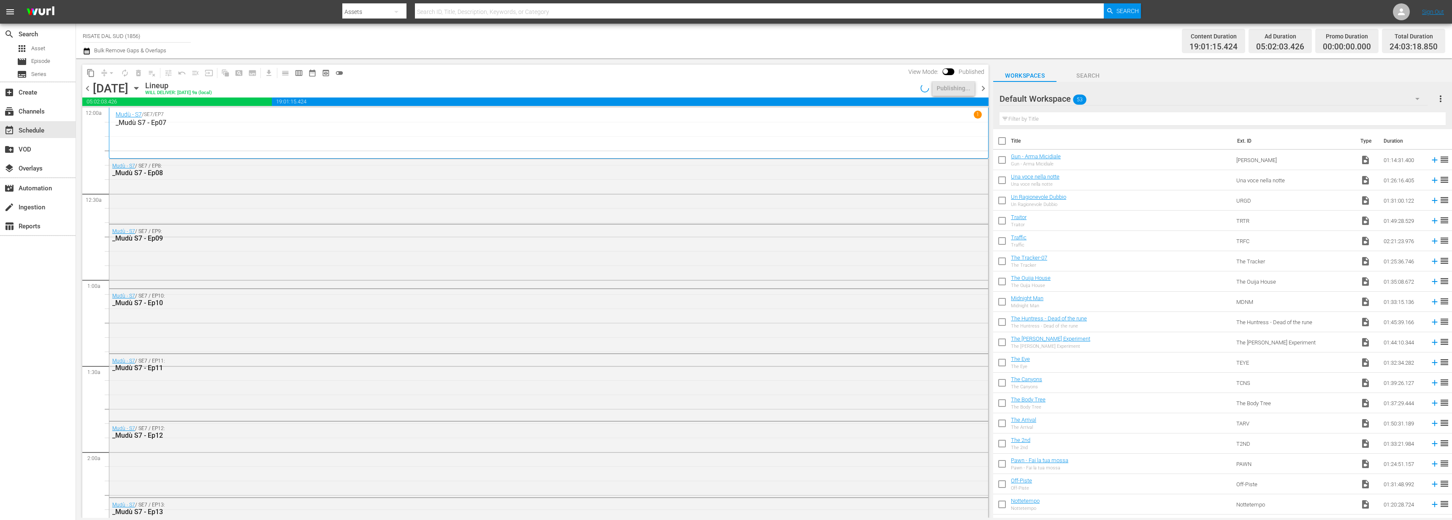
click at [982, 85] on span "chevron_right" at bounding box center [983, 88] width 11 height 11
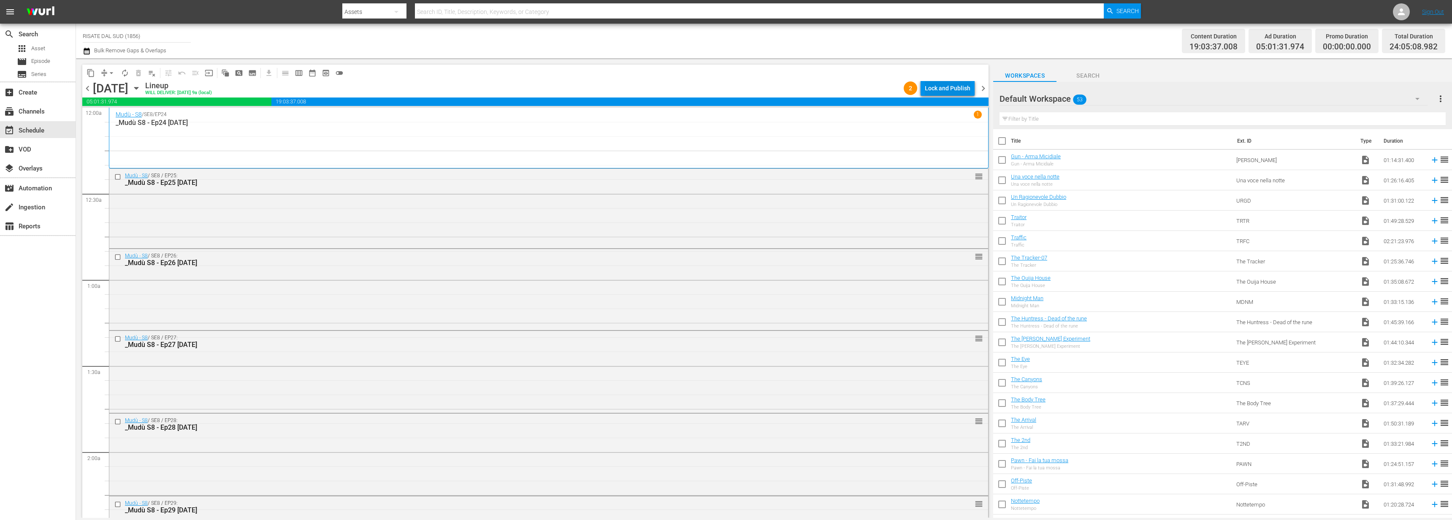
click at [940, 84] on div "Lock and Publish" at bounding box center [948, 88] width 46 height 15
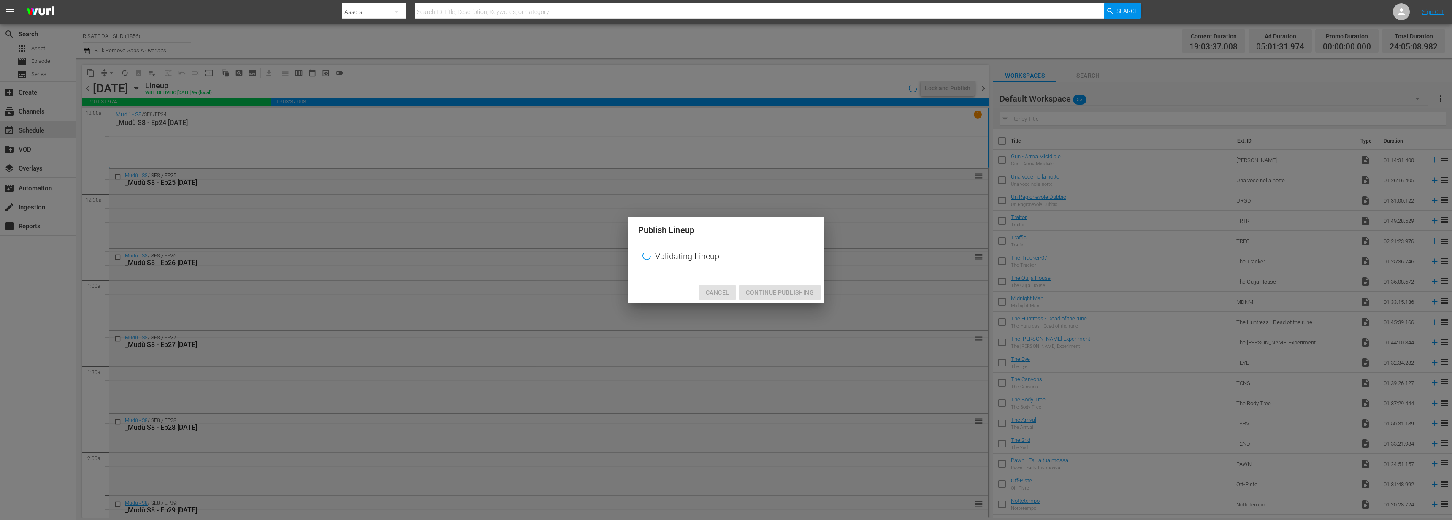
click at [724, 291] on span "Cancel" at bounding box center [717, 292] width 23 height 11
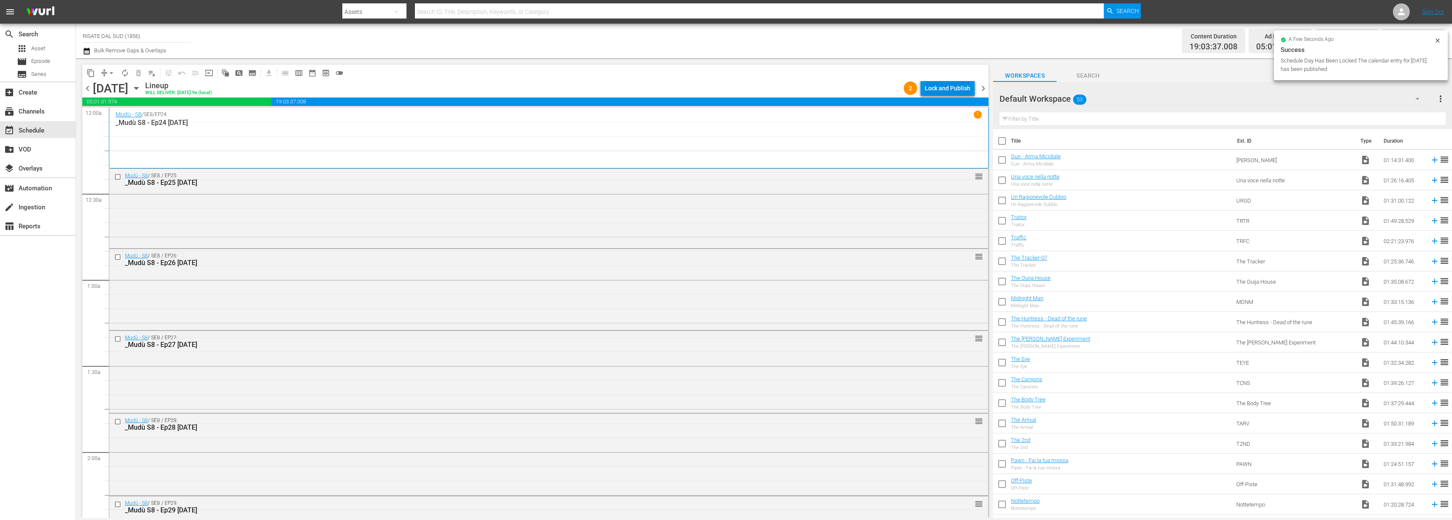
click at [954, 84] on div "Lock and Publish" at bounding box center [948, 88] width 46 height 15
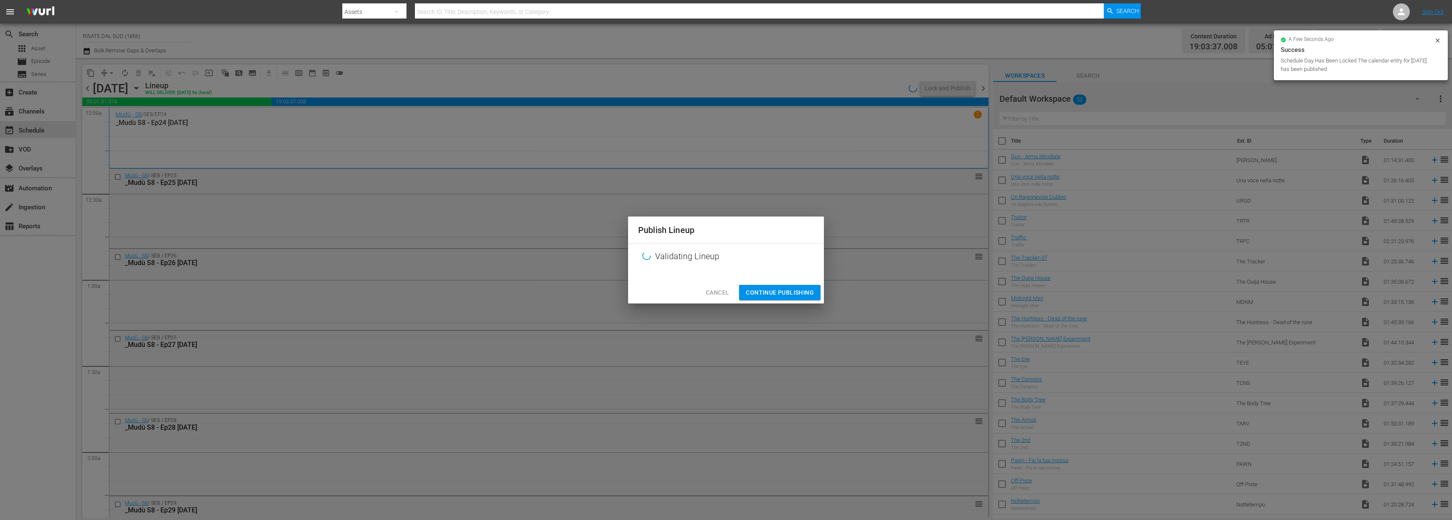
click at [798, 288] on span "Continue Publishing" at bounding box center [780, 292] width 68 height 11
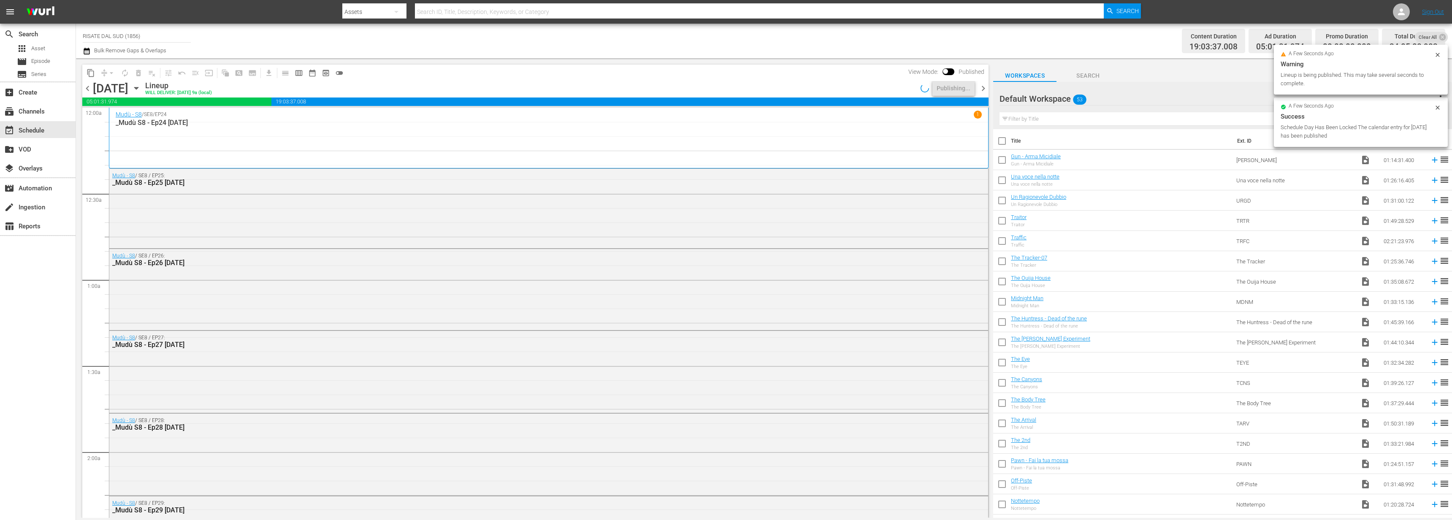
click at [986, 89] on span "chevron_right" at bounding box center [983, 88] width 11 height 11
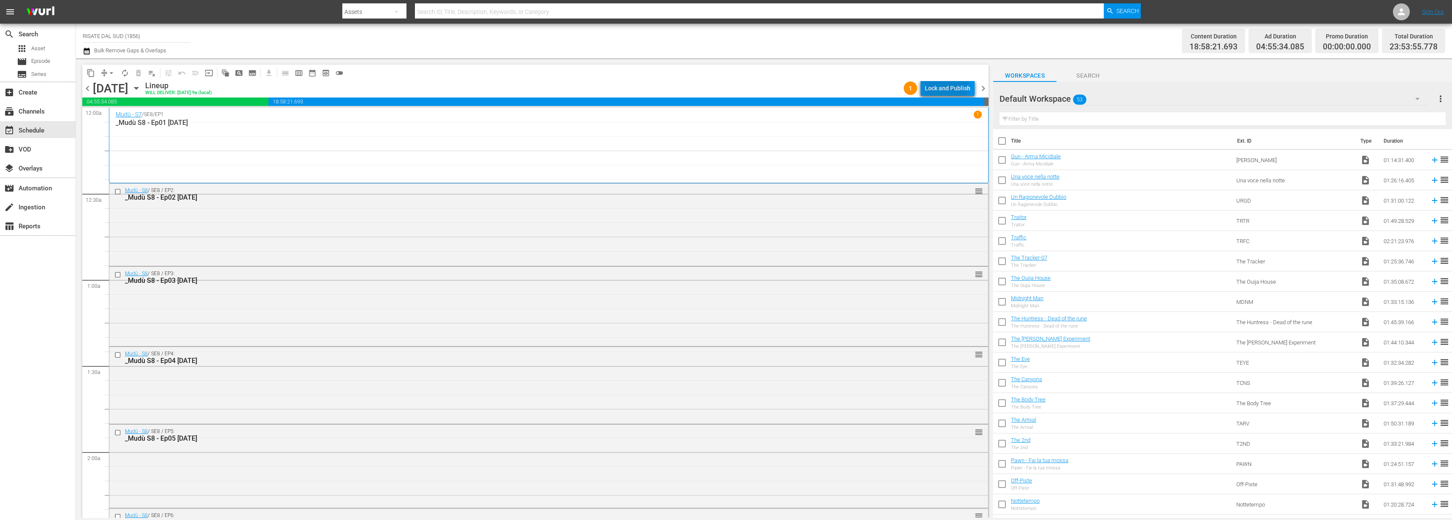
click at [931, 83] on div "Lock and Publish" at bounding box center [948, 88] width 46 height 15
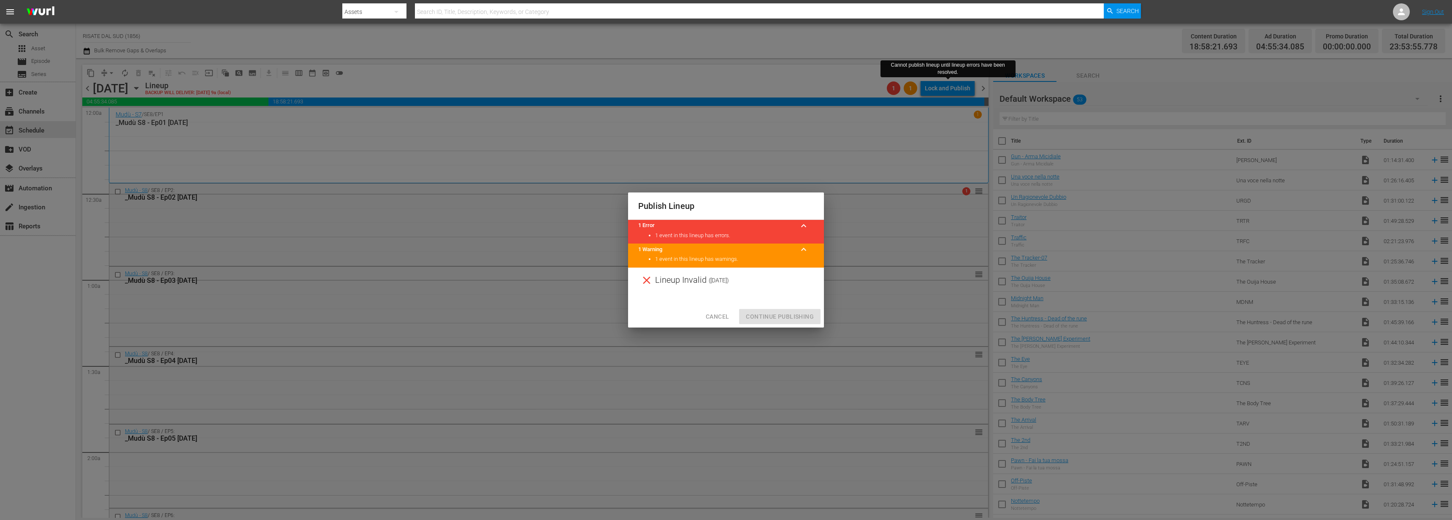
click at [722, 323] on button "Cancel" at bounding box center [717, 317] width 37 height 16
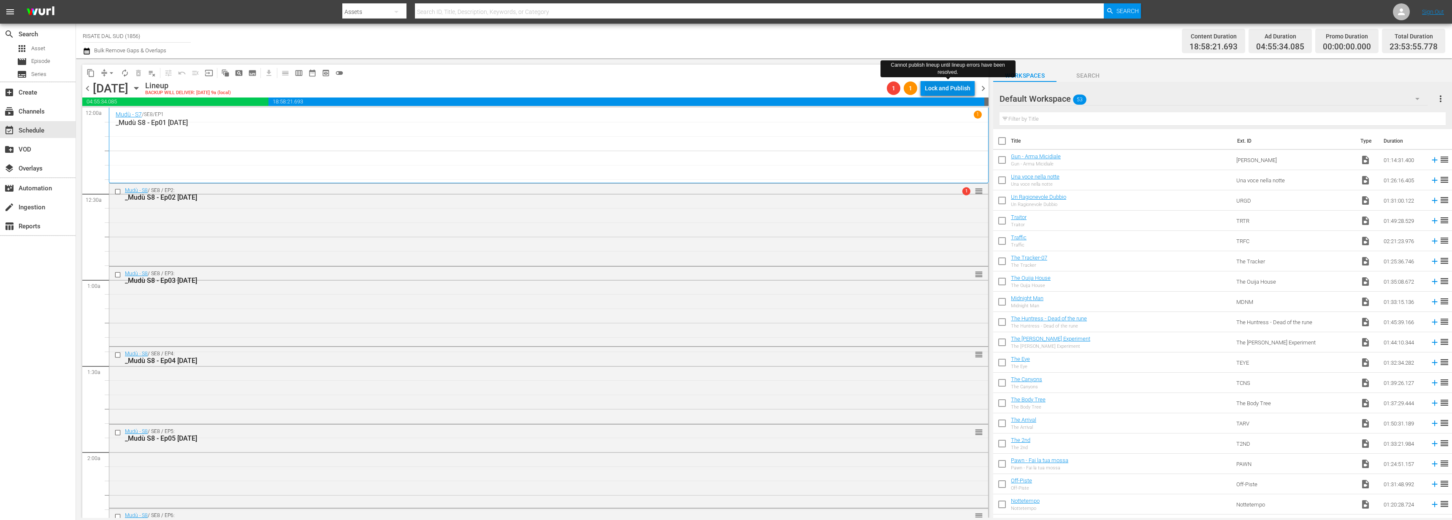
click at [960, 89] on div "Lock and Publish" at bounding box center [948, 88] width 46 height 15
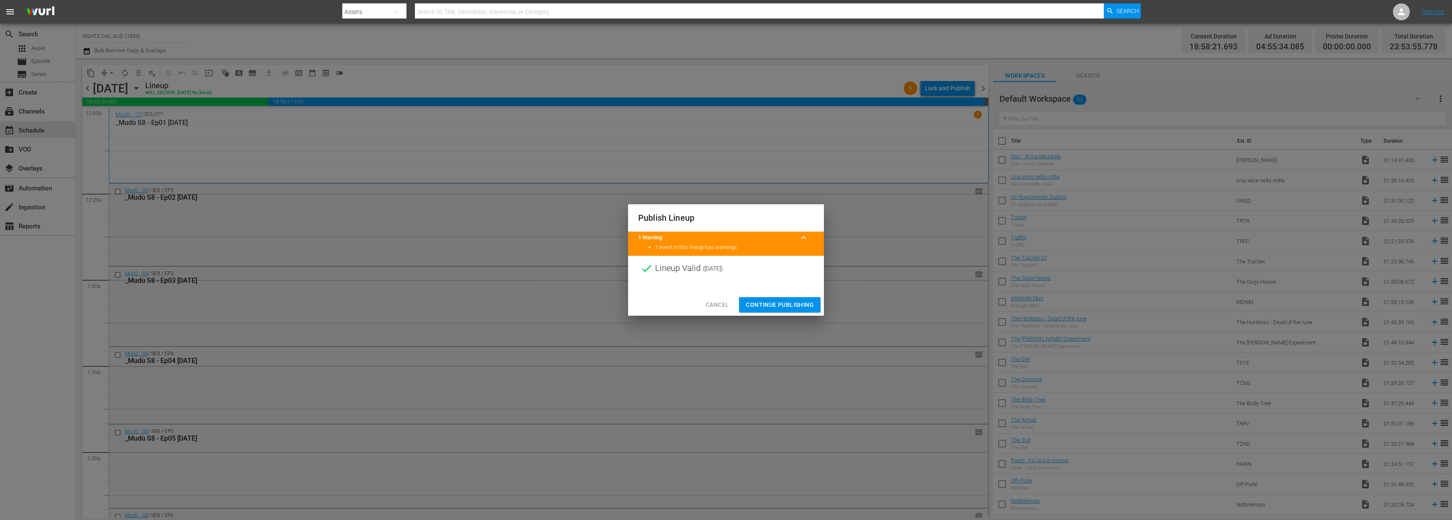
click at [720, 296] on div "Cancel Continue Publishing" at bounding box center [726, 305] width 196 height 22
click at [784, 307] on span "Continue Publishing" at bounding box center [780, 305] width 68 height 11
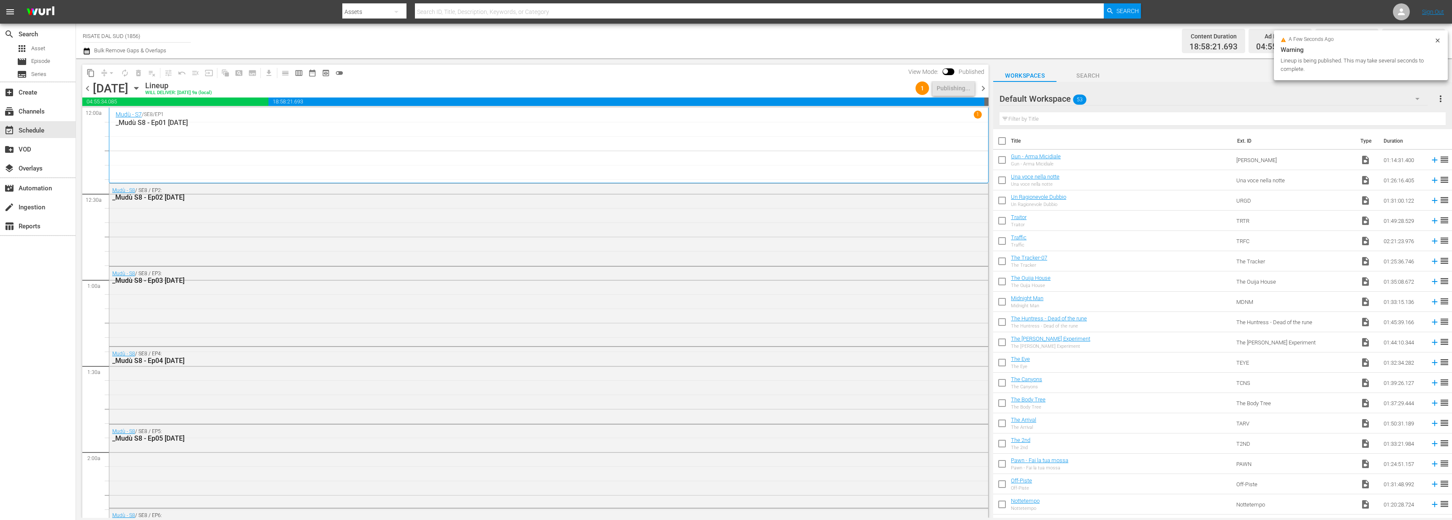
click at [987, 92] on span "chevron_right" at bounding box center [983, 88] width 11 height 11
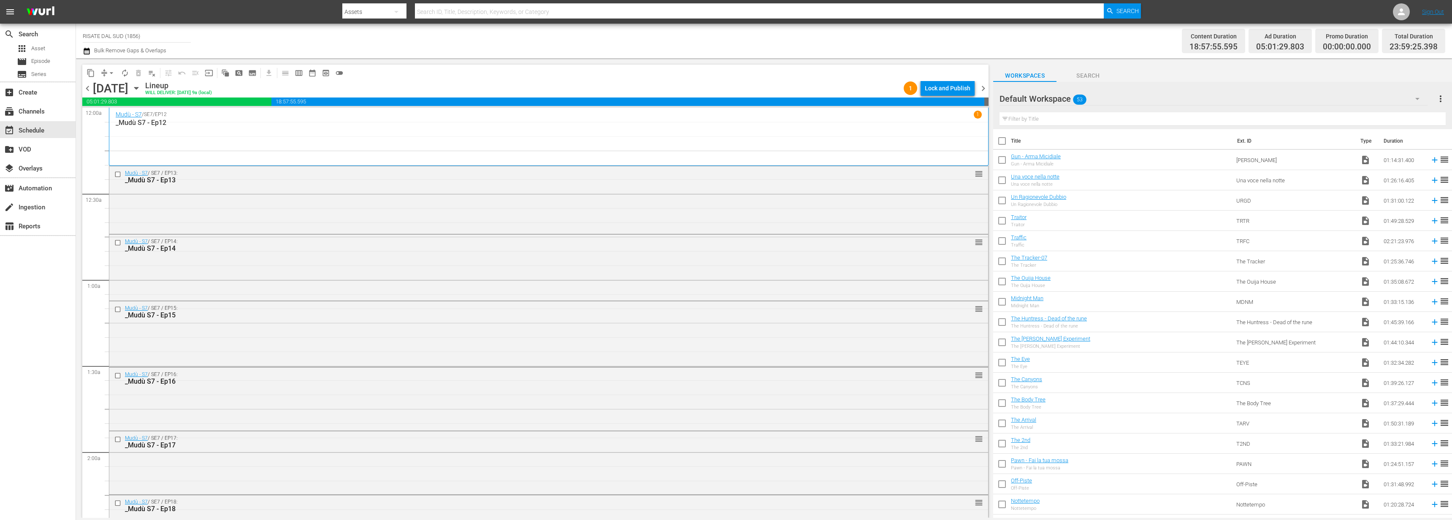
click at [936, 80] on div "content_copy compress arrow_drop_down autorenew_outlined delete_forever_outline…" at bounding box center [535, 73] width 906 height 16
click at [935, 82] on div "Lock and Publish" at bounding box center [948, 88] width 46 height 15
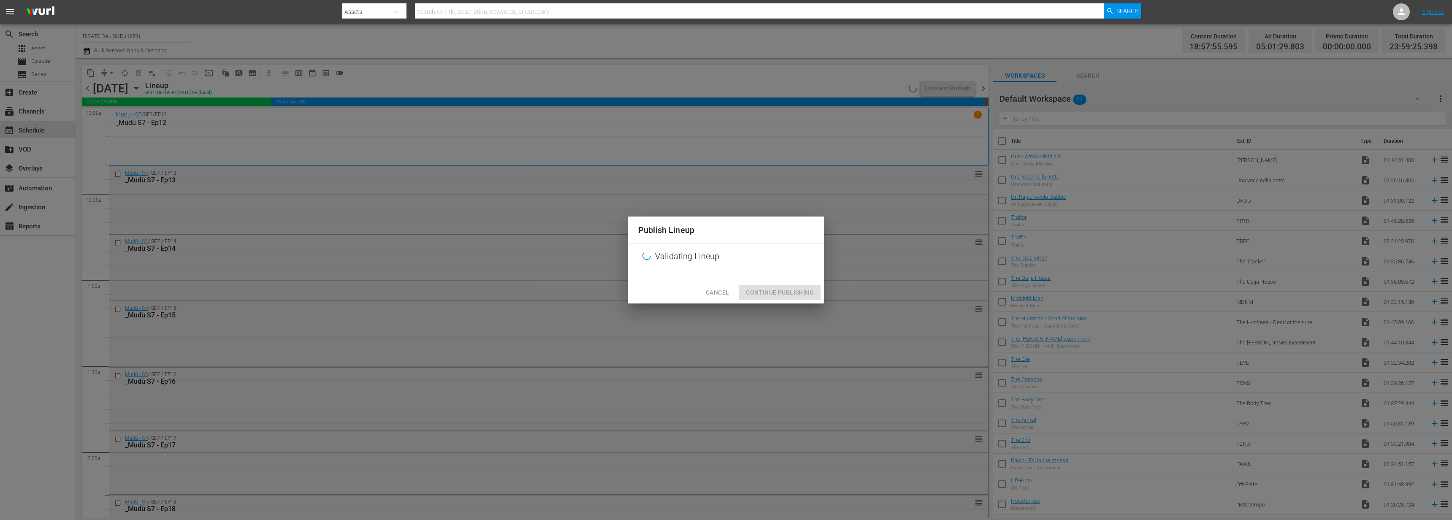
click at [721, 296] on span "Cancel" at bounding box center [717, 292] width 23 height 11
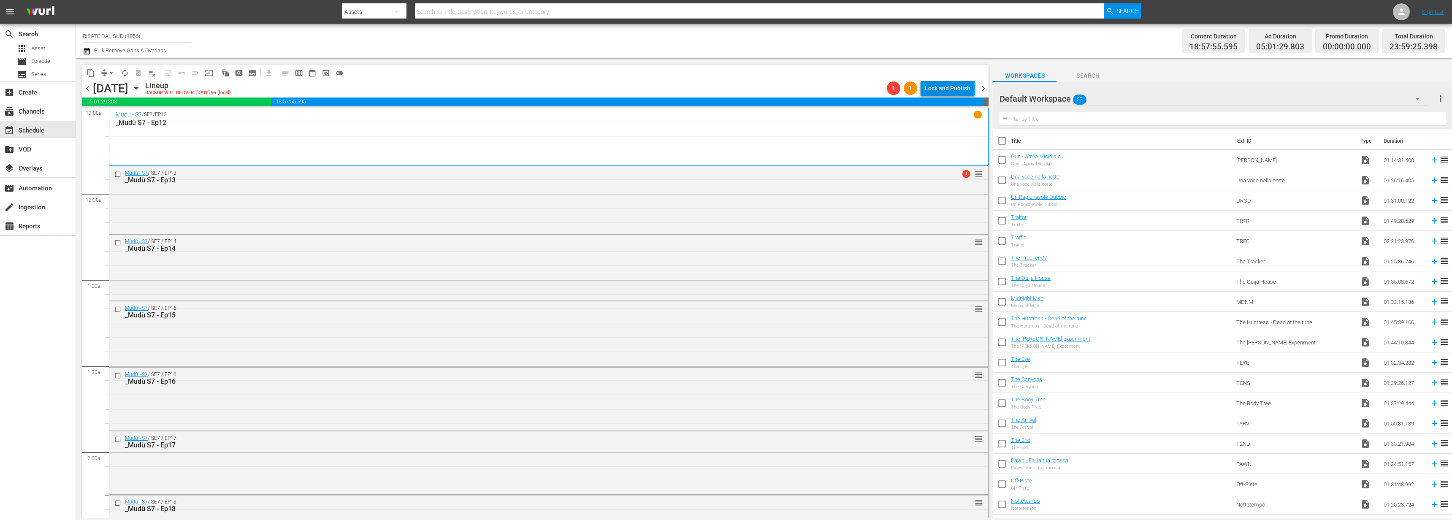
click at [953, 94] on div "Lock and Publish" at bounding box center [948, 88] width 46 height 15
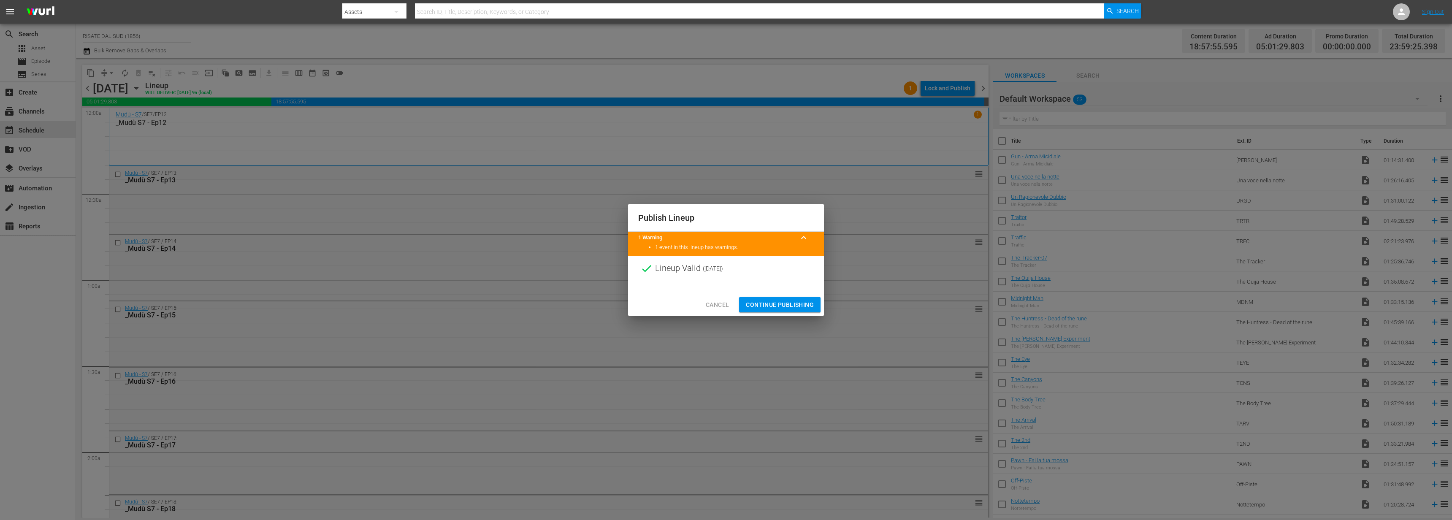
click at [775, 302] on span "Continue Publishing" at bounding box center [780, 305] width 68 height 11
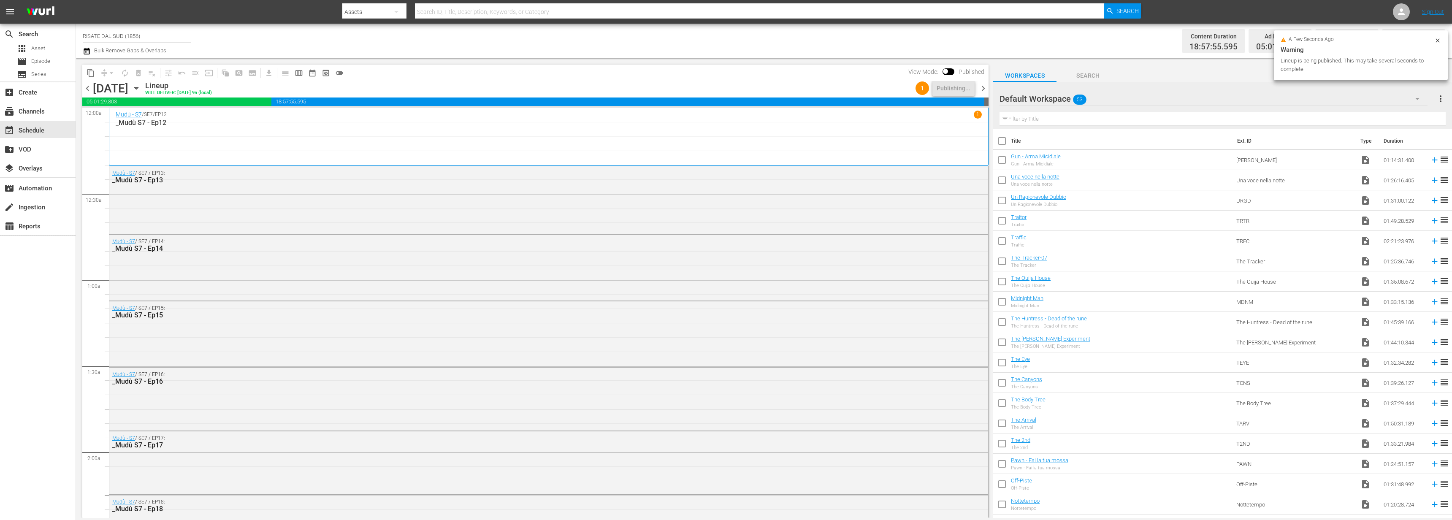
click at [983, 92] on span "chevron_right" at bounding box center [983, 88] width 11 height 11
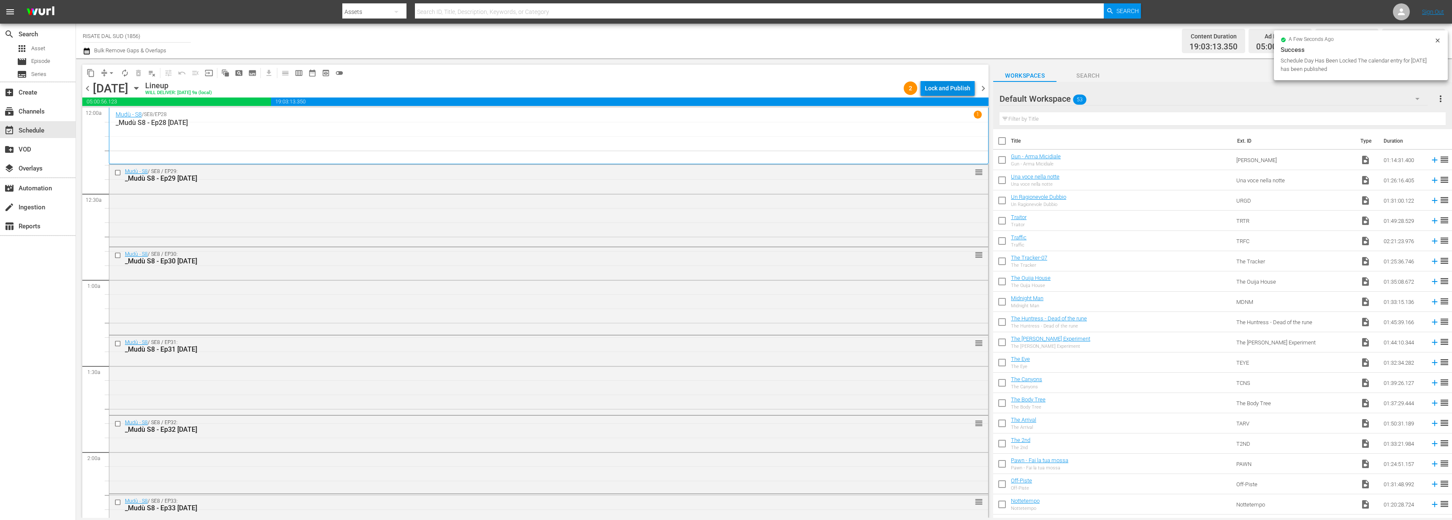
click at [935, 88] on div "Lock and Publish" at bounding box center [948, 88] width 46 height 15
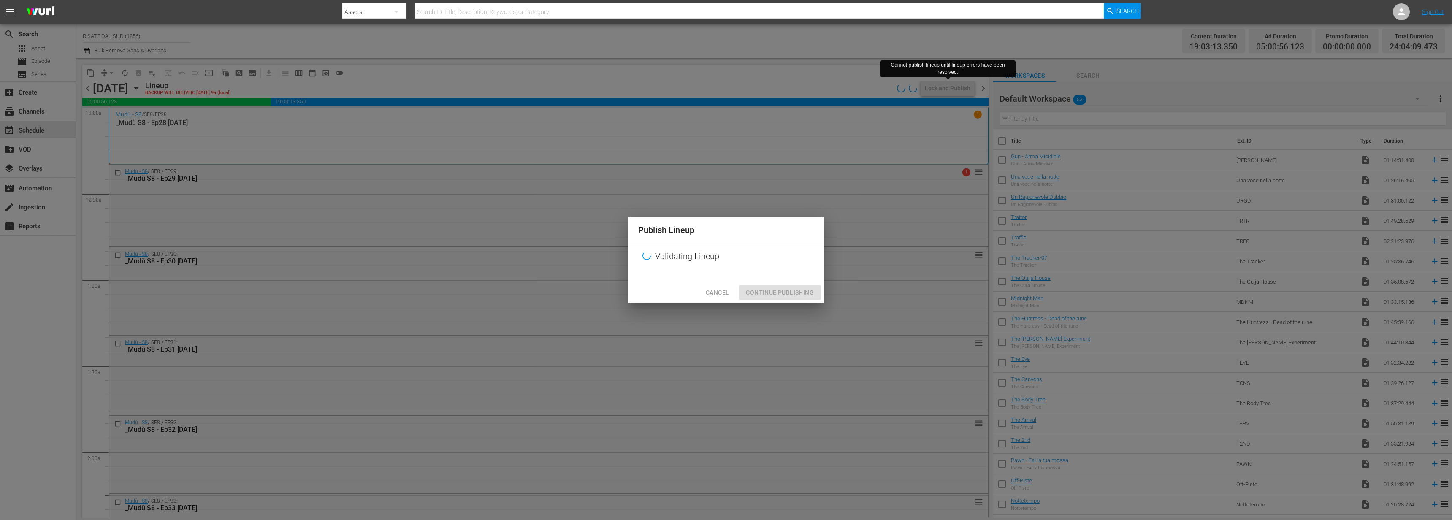
click at [720, 288] on span "Cancel" at bounding box center [717, 292] width 23 height 11
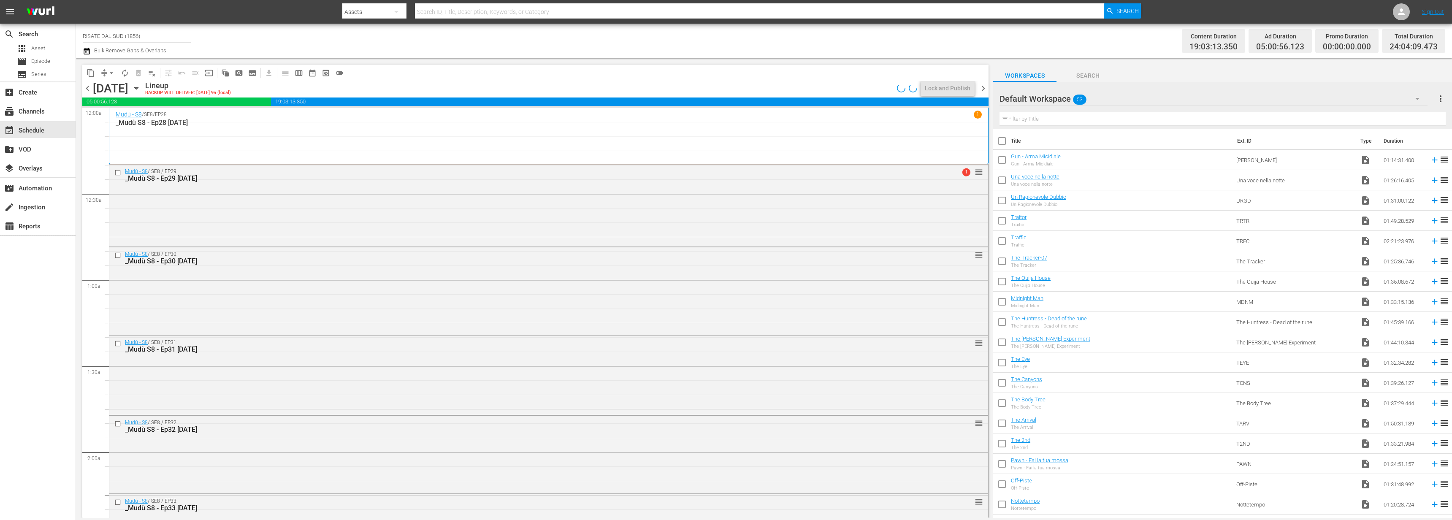
click at [987, 92] on span "chevron_right" at bounding box center [983, 88] width 11 height 11
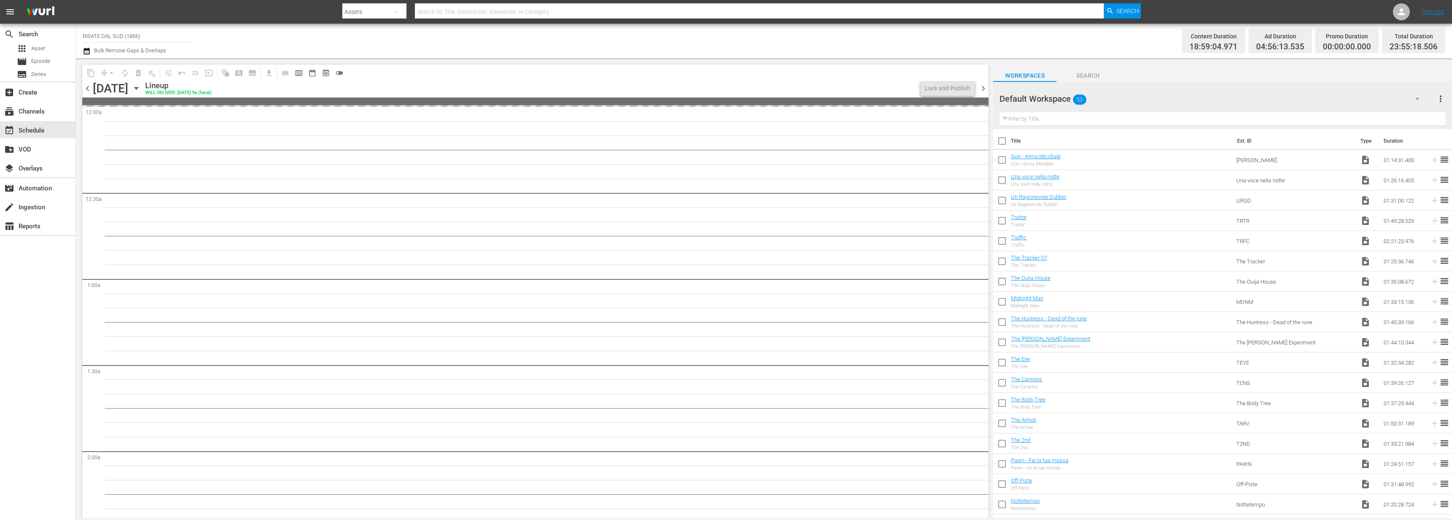
click at [87, 86] on span "chevron_left" at bounding box center [87, 88] width 11 height 11
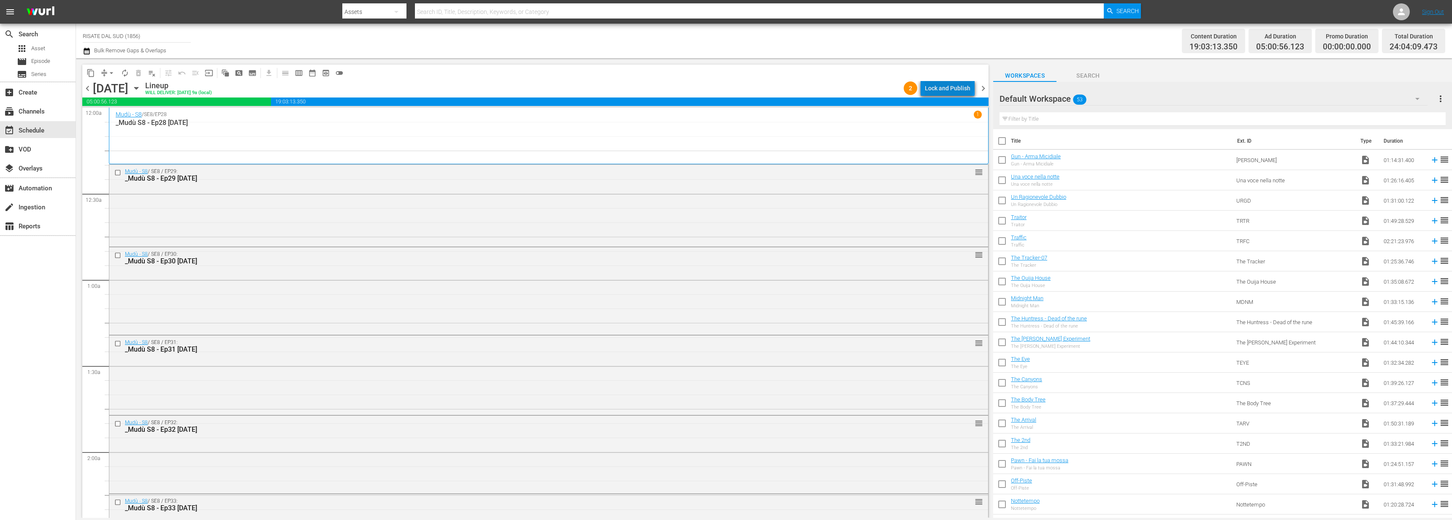
click at [951, 82] on div "Lock and Publish" at bounding box center [948, 88] width 46 height 15
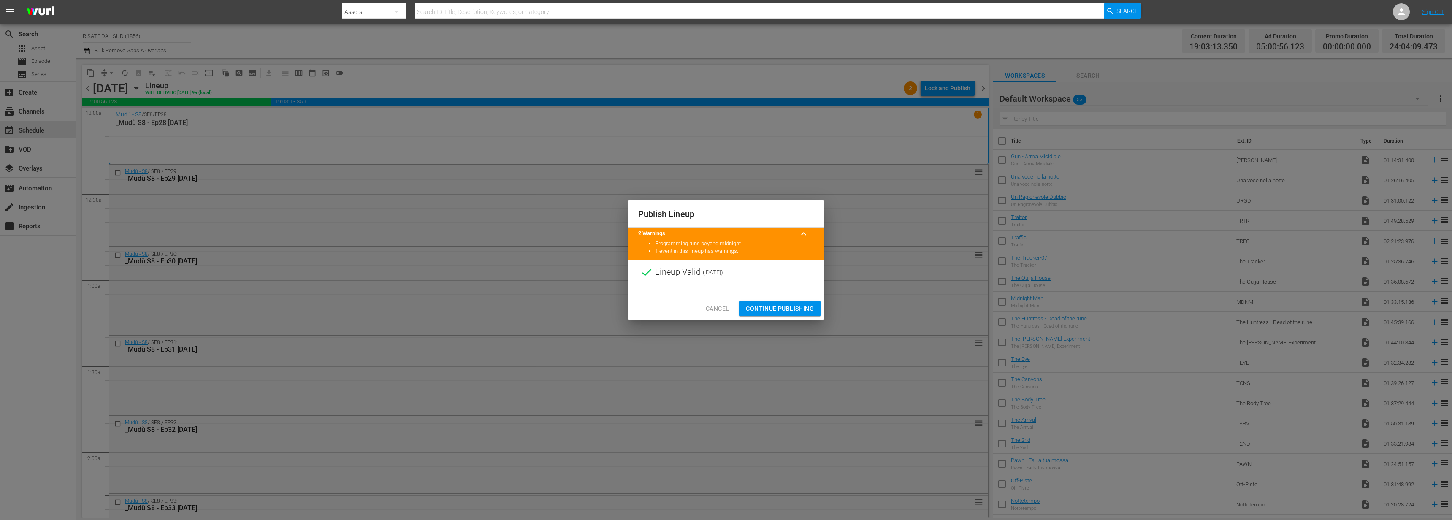
click at [768, 302] on button "Continue Publishing" at bounding box center [779, 309] width 81 height 16
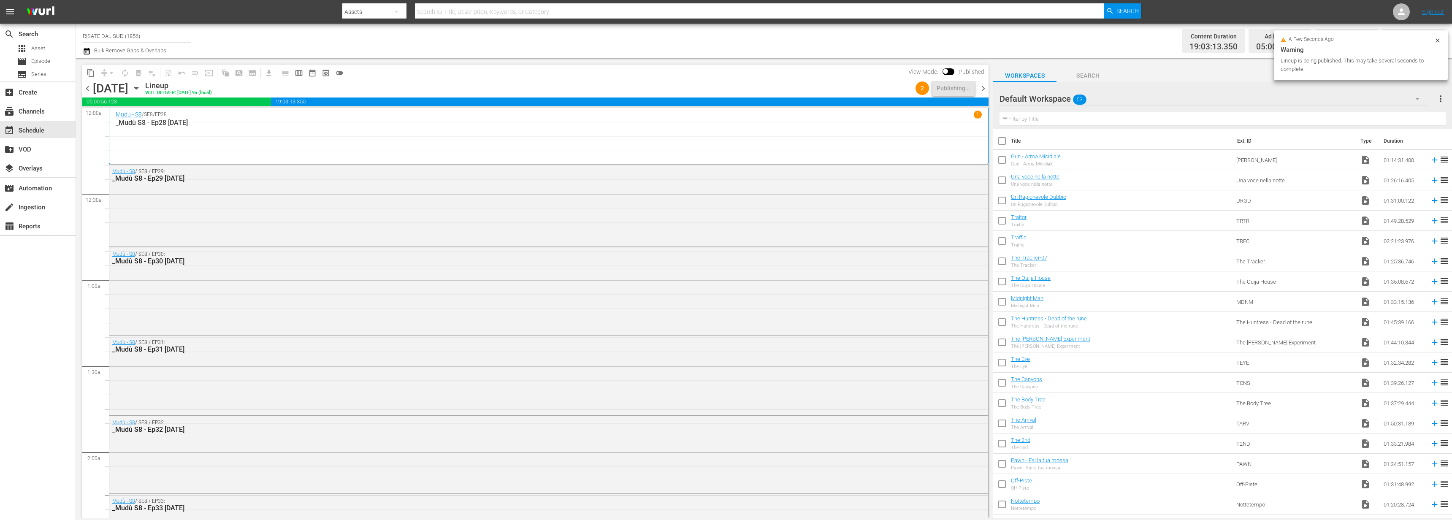
click at [982, 92] on span "chevron_right" at bounding box center [983, 88] width 11 height 11
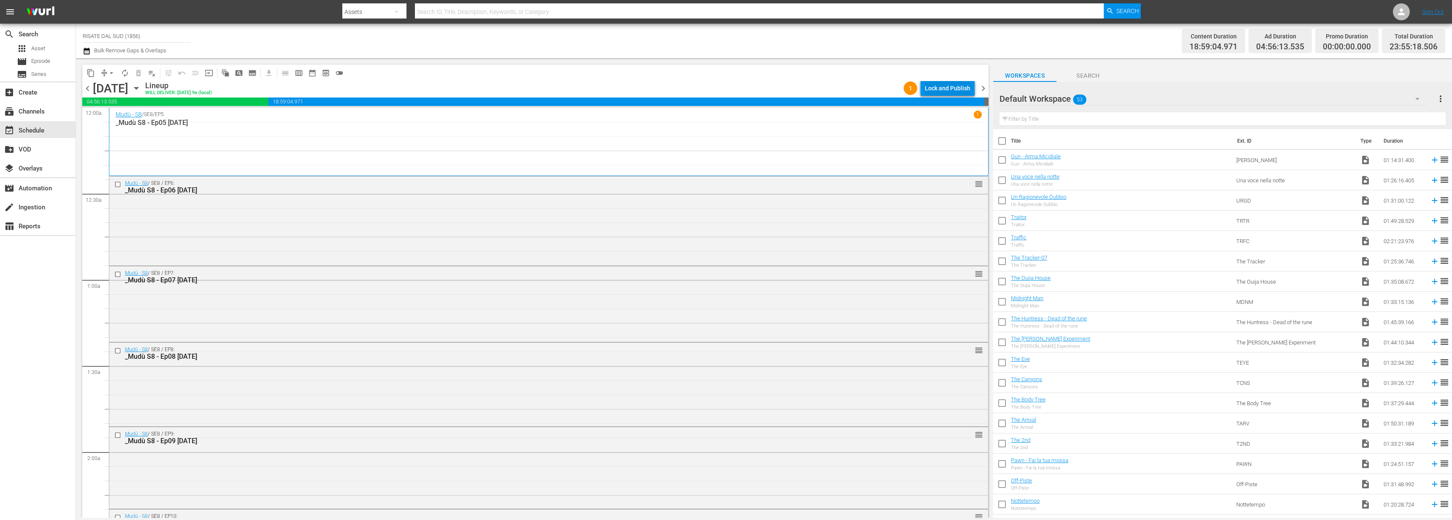
click at [944, 85] on div "Lock and Publish" at bounding box center [948, 88] width 46 height 15
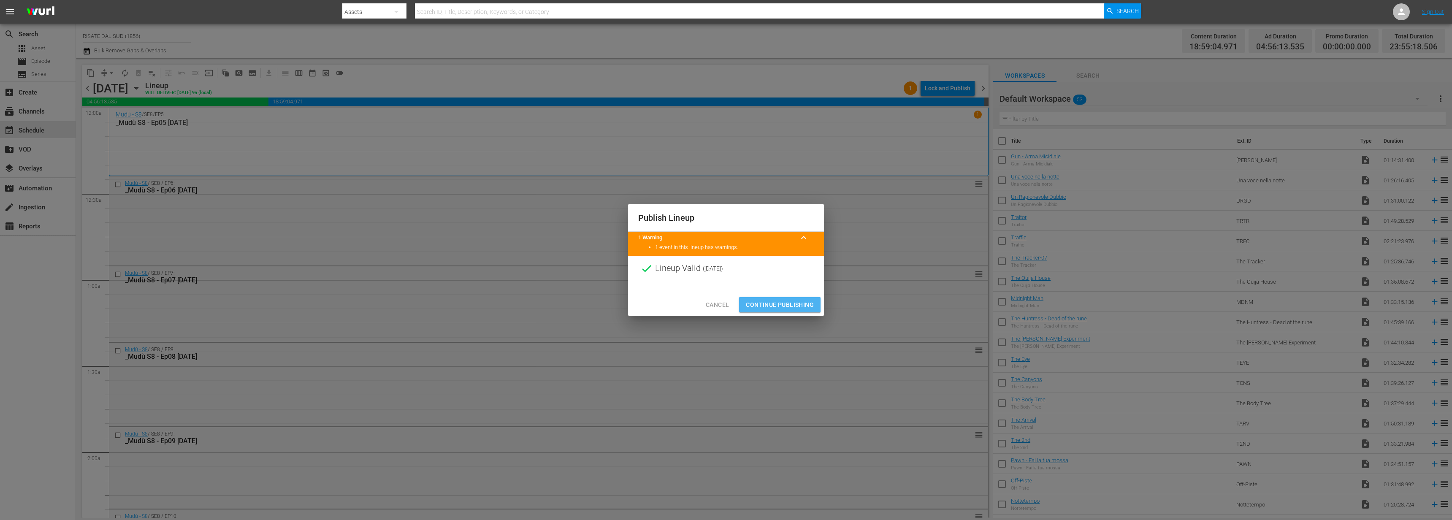
click at [774, 297] on button "Continue Publishing" at bounding box center [779, 305] width 81 height 16
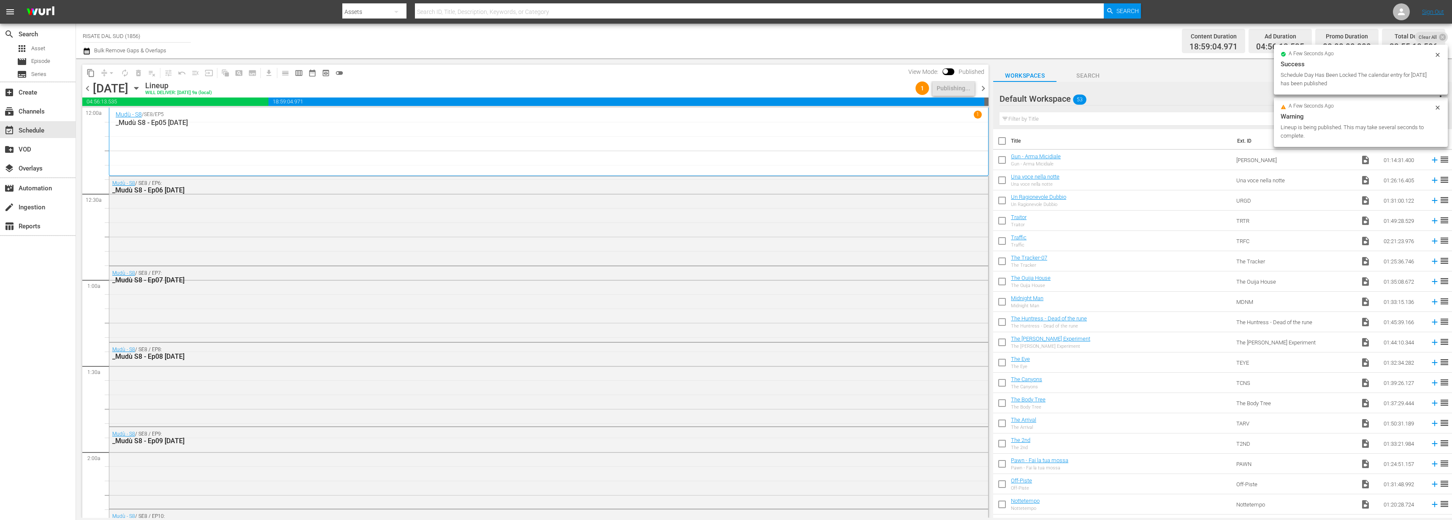
click at [980, 90] on span "chevron_right" at bounding box center [983, 88] width 11 height 11
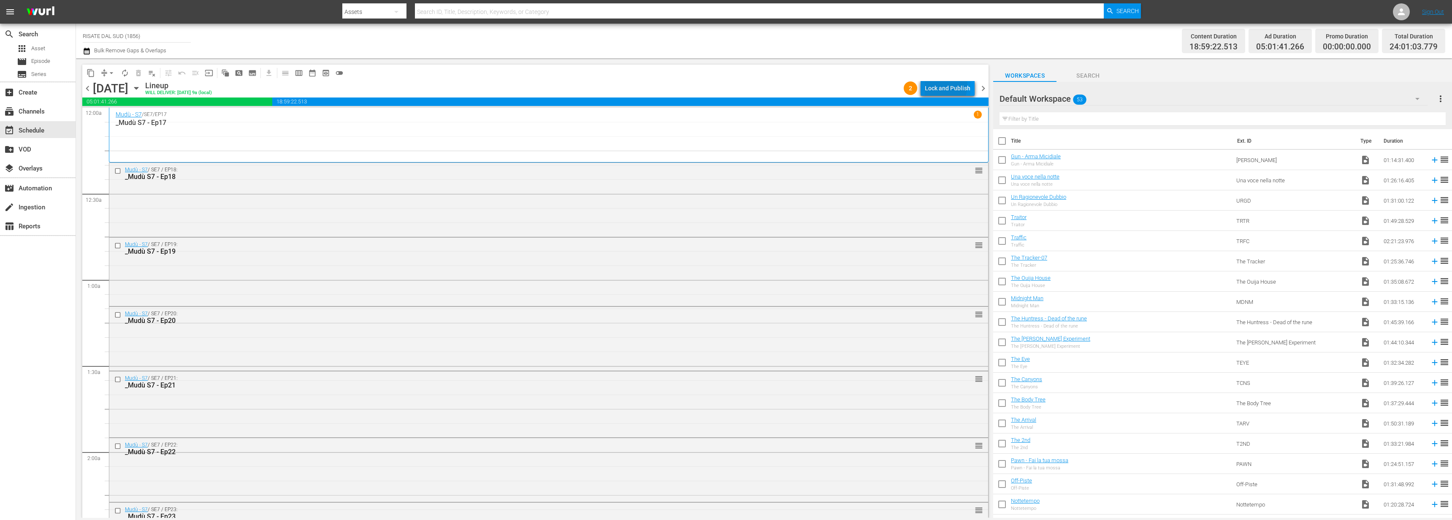
click at [940, 85] on div "Lock and Publish" at bounding box center [948, 88] width 46 height 15
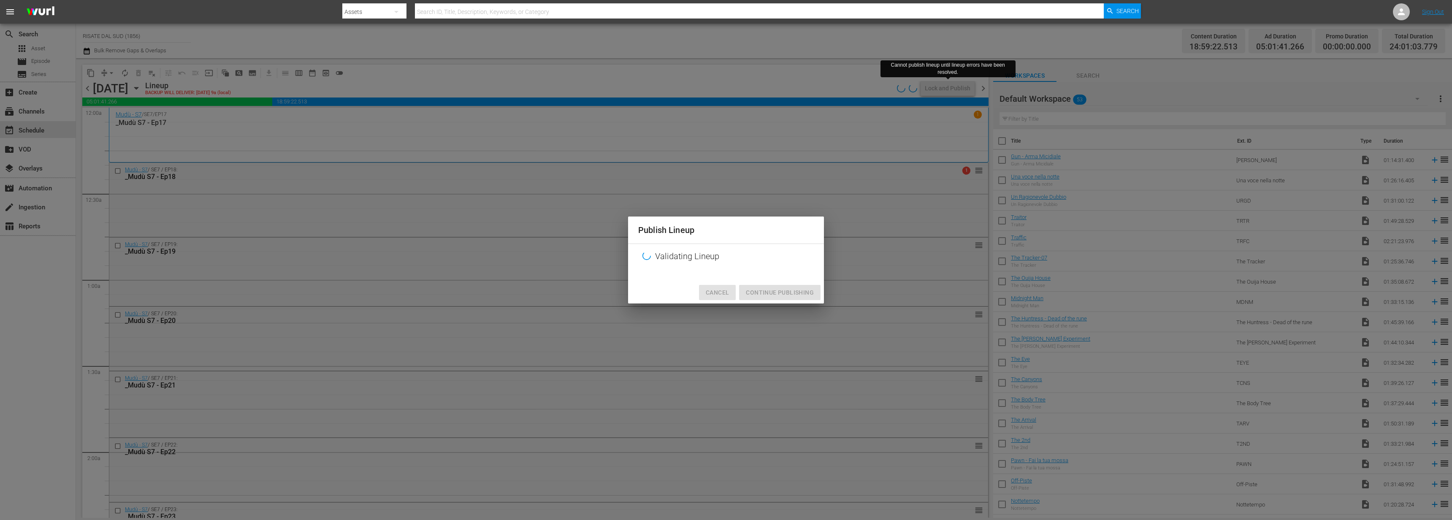
click at [727, 295] on span "Cancel" at bounding box center [717, 292] width 23 height 11
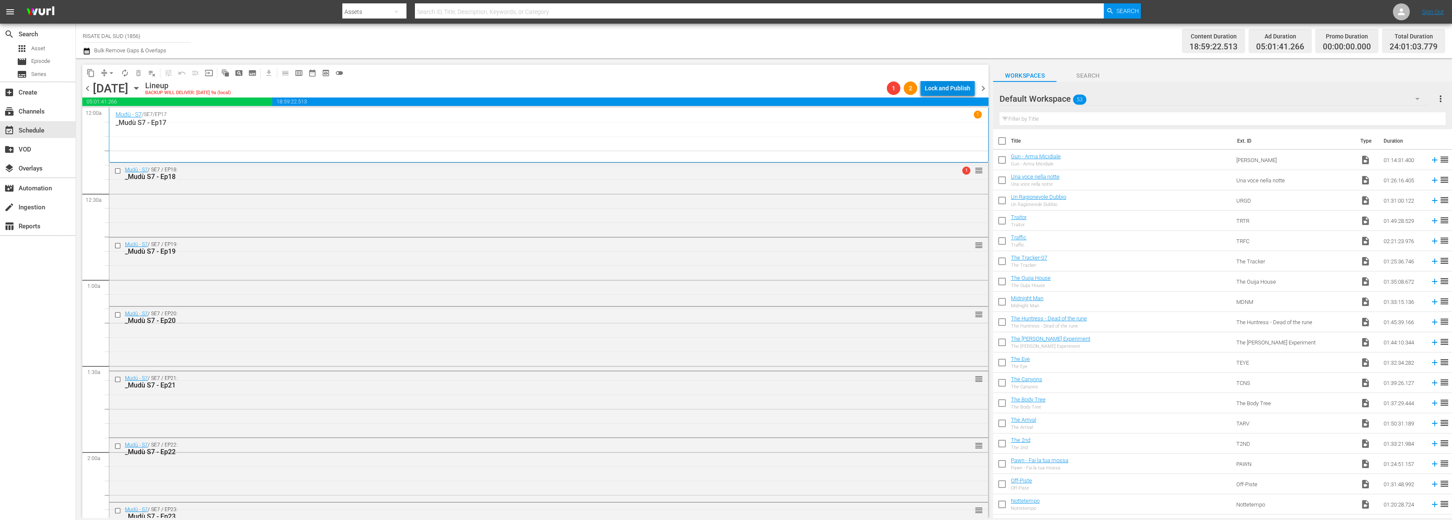
click at [939, 94] on div "Lock and Publish" at bounding box center [948, 88] width 46 height 15
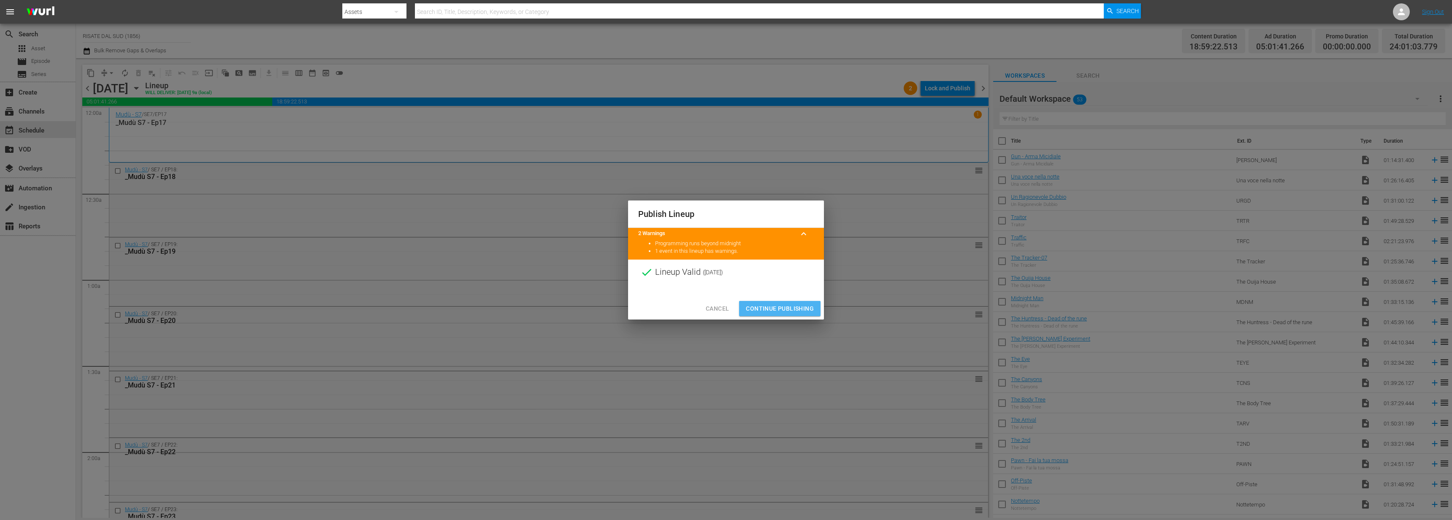
click at [782, 315] on button "Continue Publishing" at bounding box center [779, 309] width 81 height 16
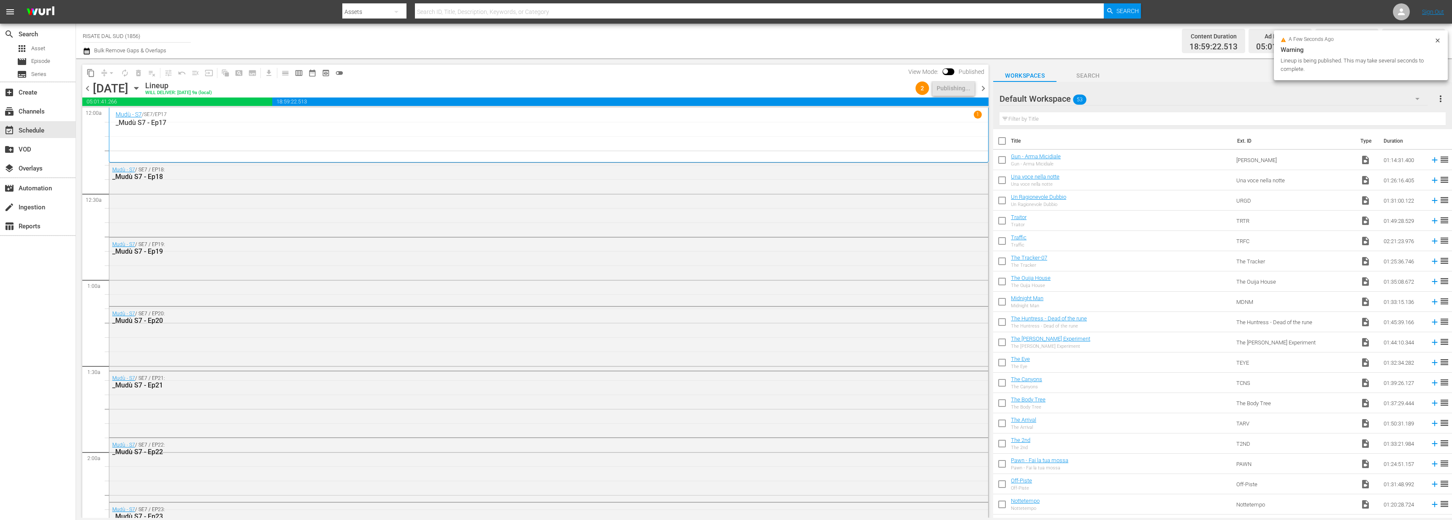
click at [985, 87] on span "chevron_right" at bounding box center [983, 88] width 11 height 11
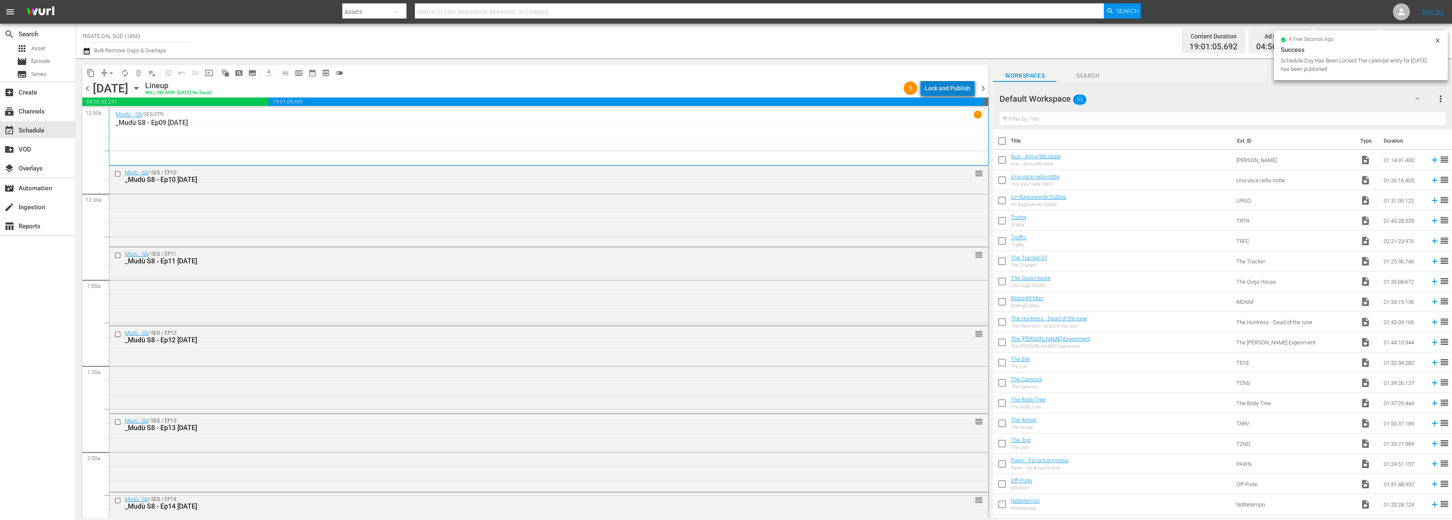
click at [967, 89] on div "Lock and Publish" at bounding box center [948, 88] width 46 height 15
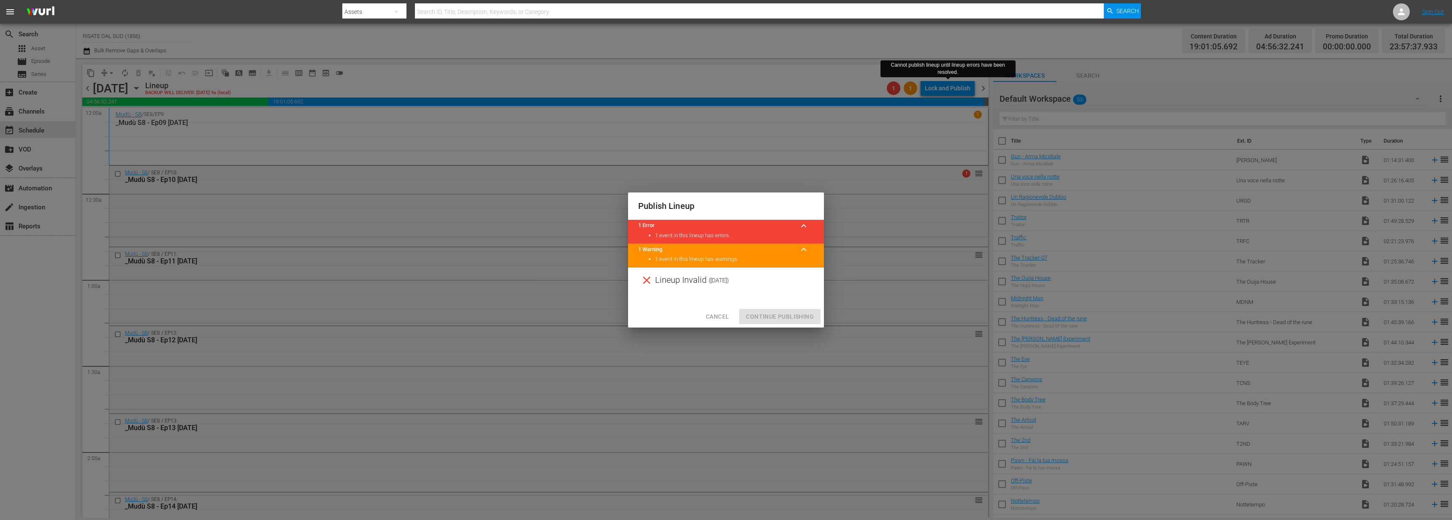
click at [719, 307] on div "Cancel Continue Publishing" at bounding box center [726, 317] width 196 height 22
click at [720, 318] on span "Cancel" at bounding box center [717, 317] width 23 height 11
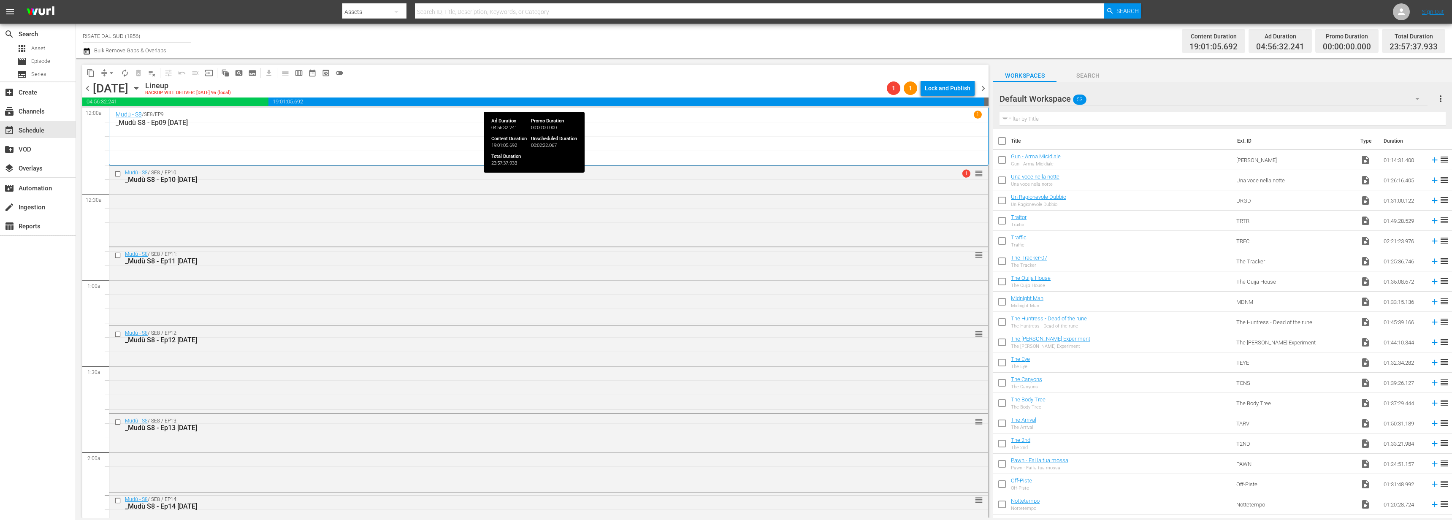
click at [929, 98] on span "19:01:05.692" at bounding box center [626, 102] width 716 height 8
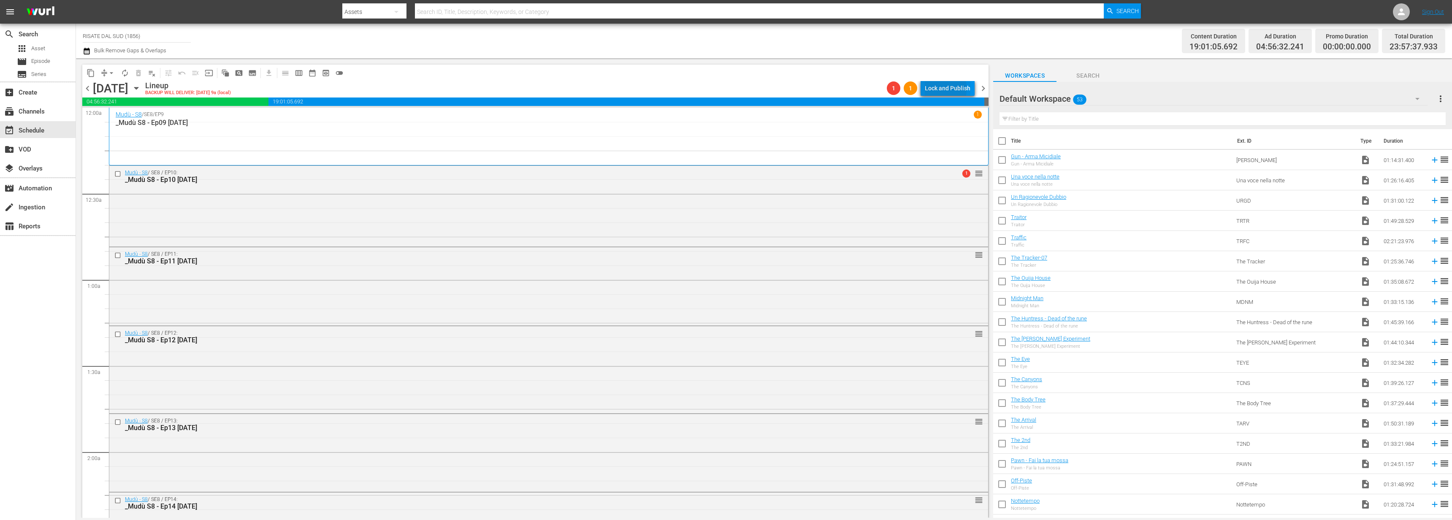
click at [930, 89] on div "Lock and Publish" at bounding box center [948, 88] width 46 height 15
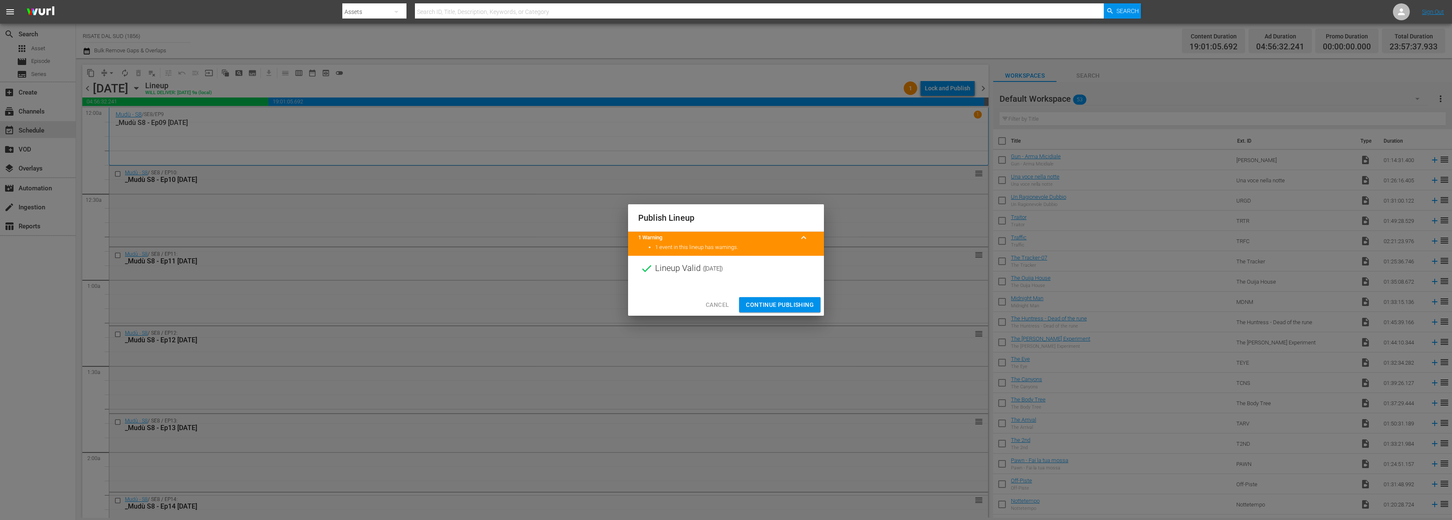
click at [786, 308] on span "Continue Publishing" at bounding box center [780, 305] width 68 height 11
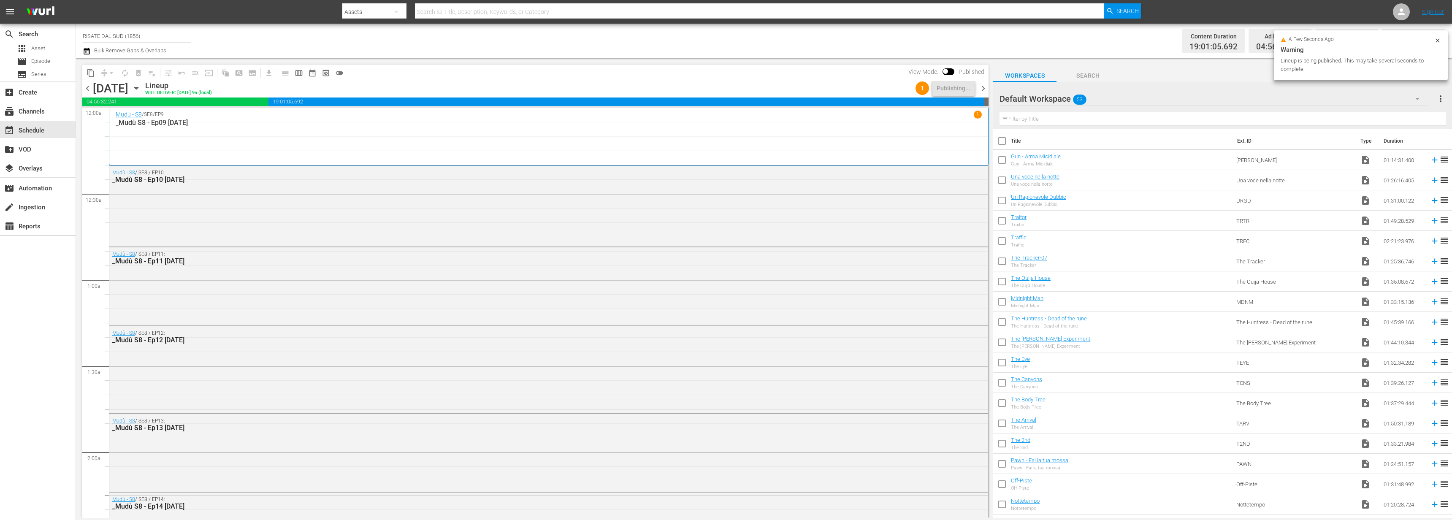
click at [982, 93] on div "chevron_left Sunday, November 30th November 30th Lineup WILL DELIVER: 11/29 @ 9…" at bounding box center [535, 89] width 906 height 16
click at [982, 90] on span "chevron_right" at bounding box center [983, 88] width 11 height 11
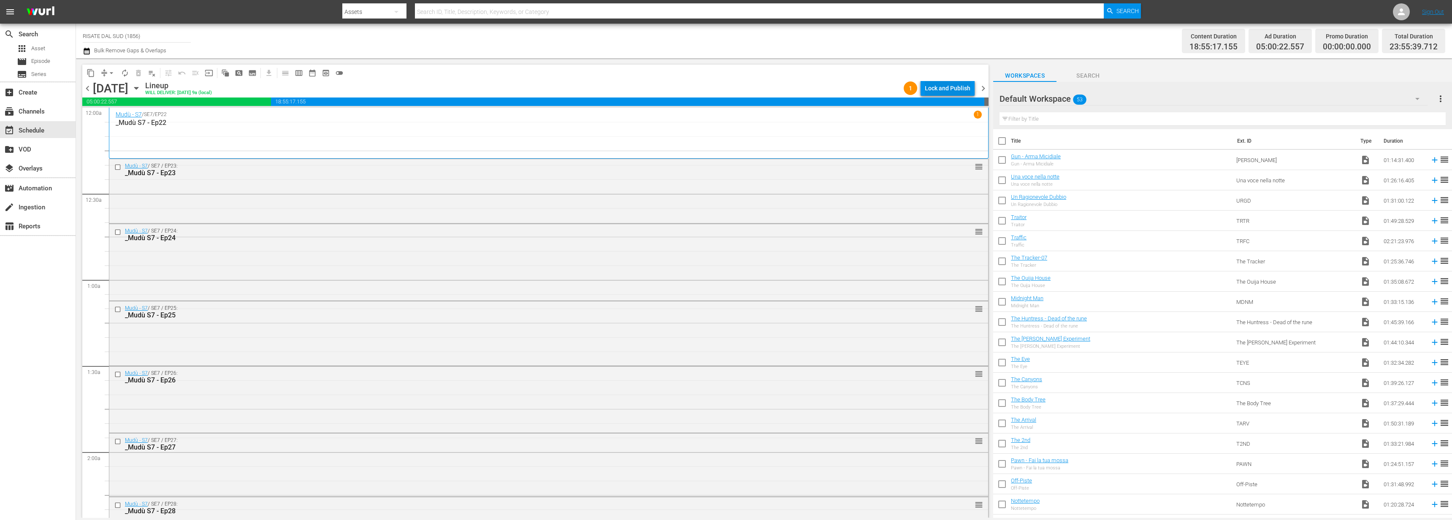
click at [937, 88] on div "Lock and Publish" at bounding box center [948, 88] width 46 height 15
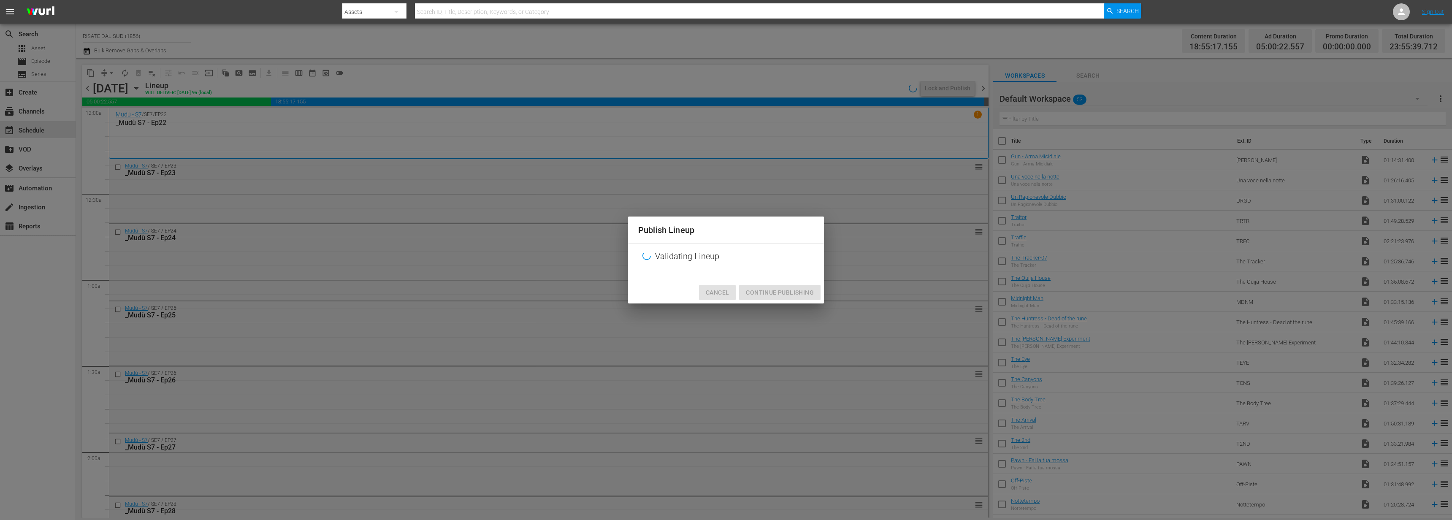
click at [718, 293] on span "Cancel" at bounding box center [717, 292] width 23 height 11
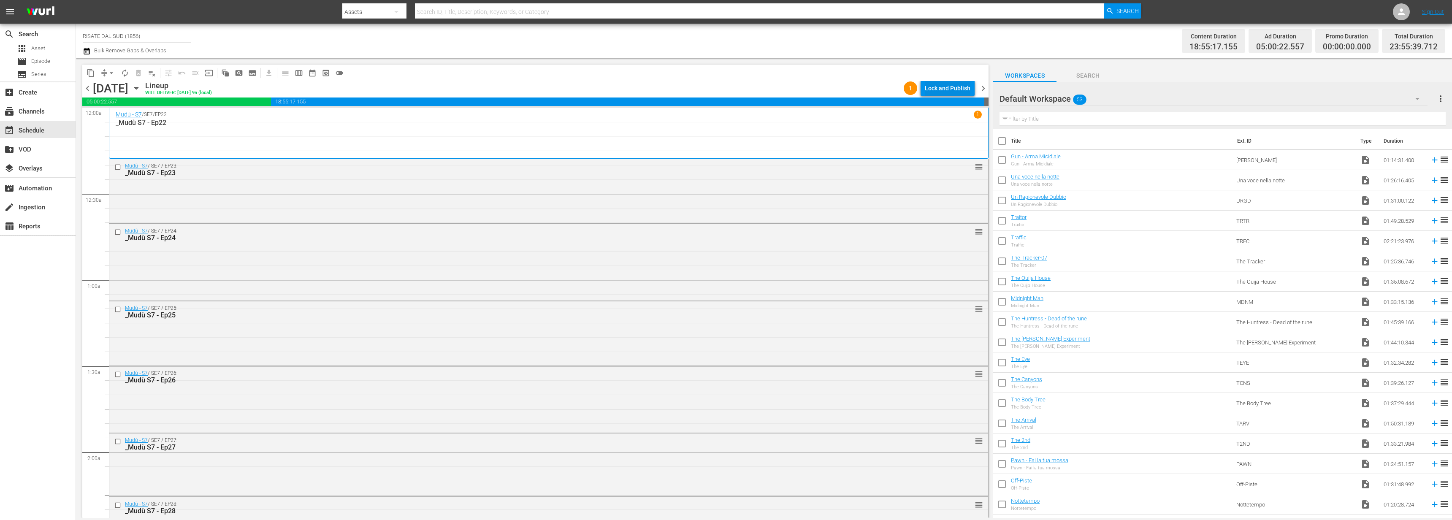
click at [928, 83] on div "Lock and Publish" at bounding box center [948, 88] width 46 height 15
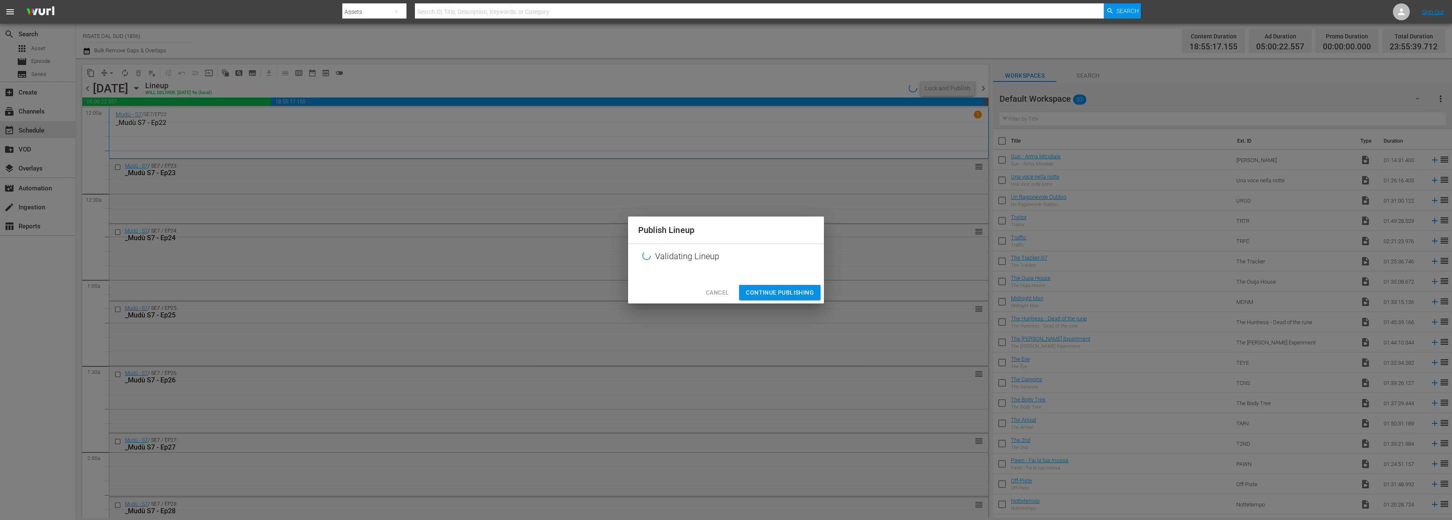
click at [785, 297] on span "Continue Publishing" at bounding box center [780, 292] width 68 height 11
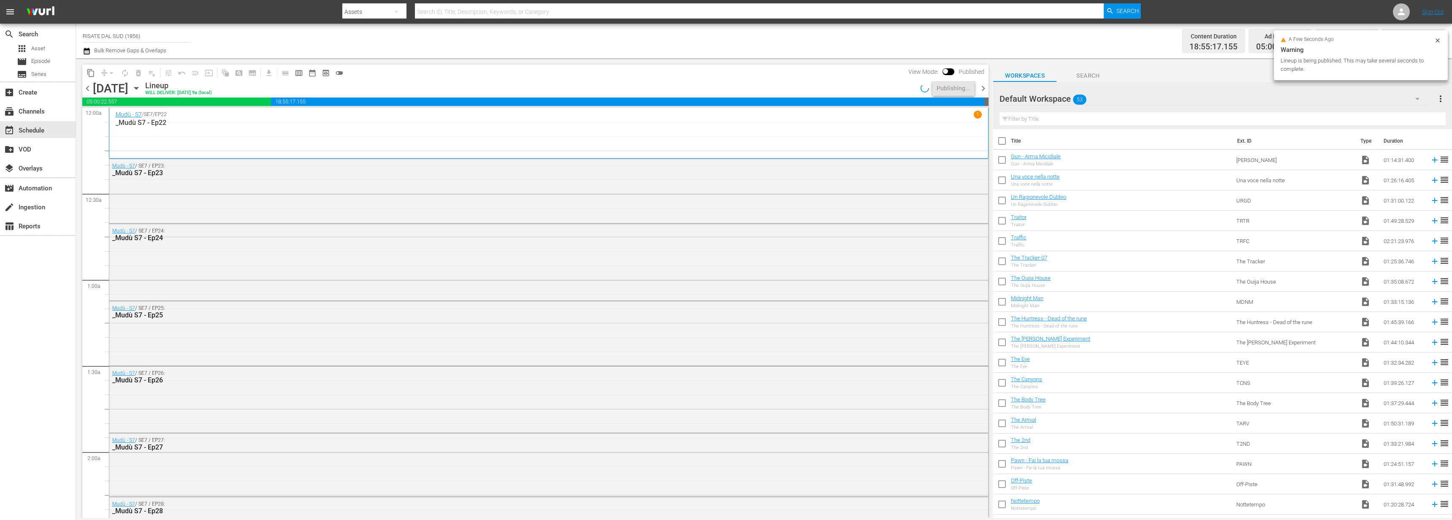
click at [984, 89] on span "chevron_right" at bounding box center [983, 88] width 11 height 11
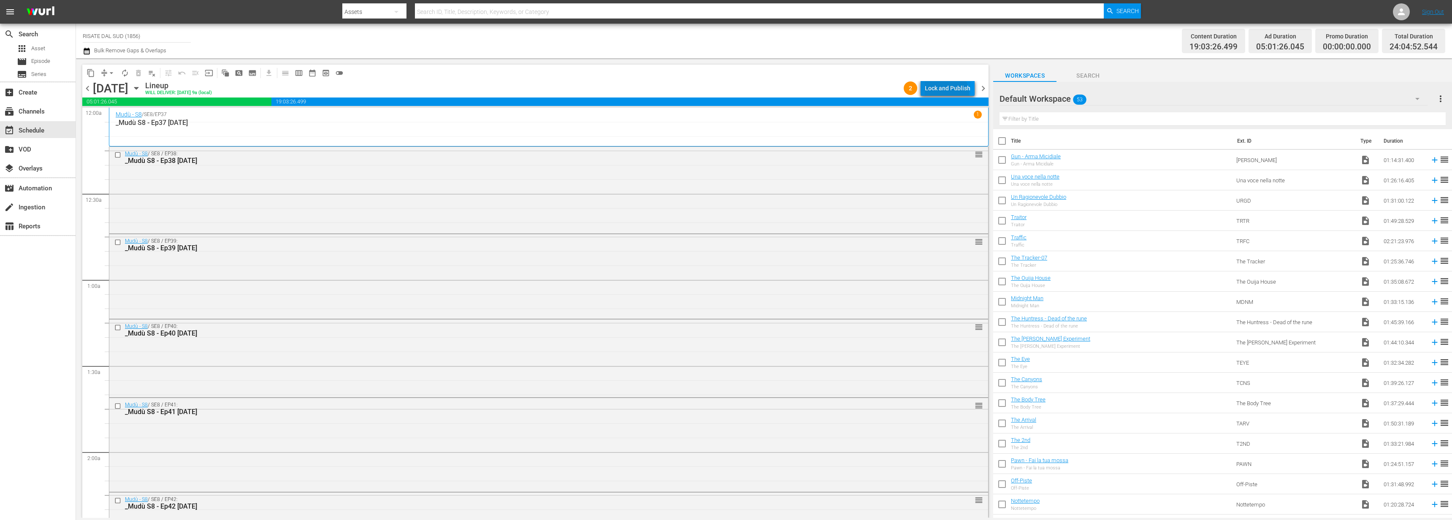
click at [943, 94] on div "Lock and Publish" at bounding box center [948, 88] width 46 height 15
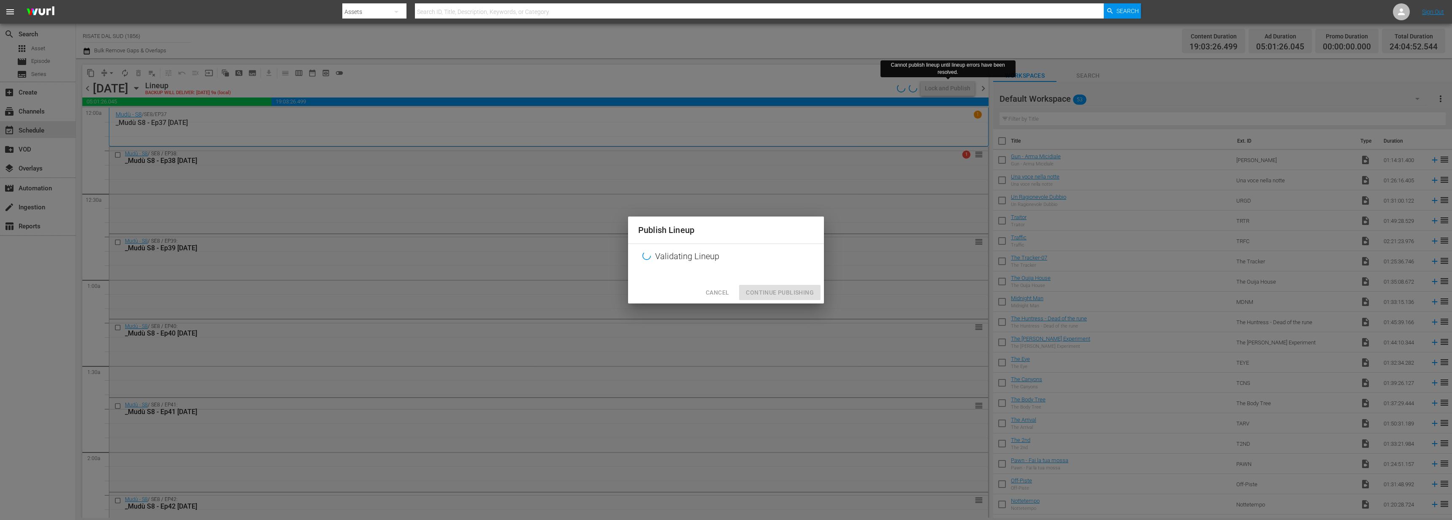
click at [724, 293] on span "Cancel" at bounding box center [717, 292] width 23 height 11
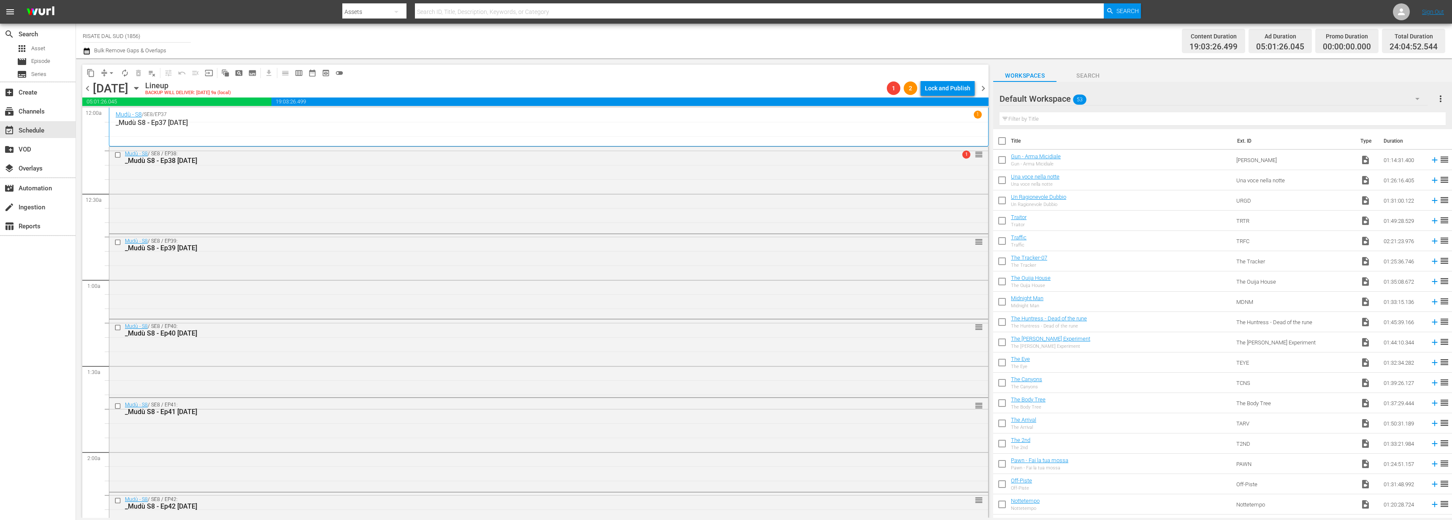
click at [938, 76] on div "content_copy compress arrow_drop_down autorenew_outlined delete_forever_outline…" at bounding box center [535, 73] width 906 height 16
click at [943, 86] on div "Lock and Publish" at bounding box center [948, 88] width 46 height 15
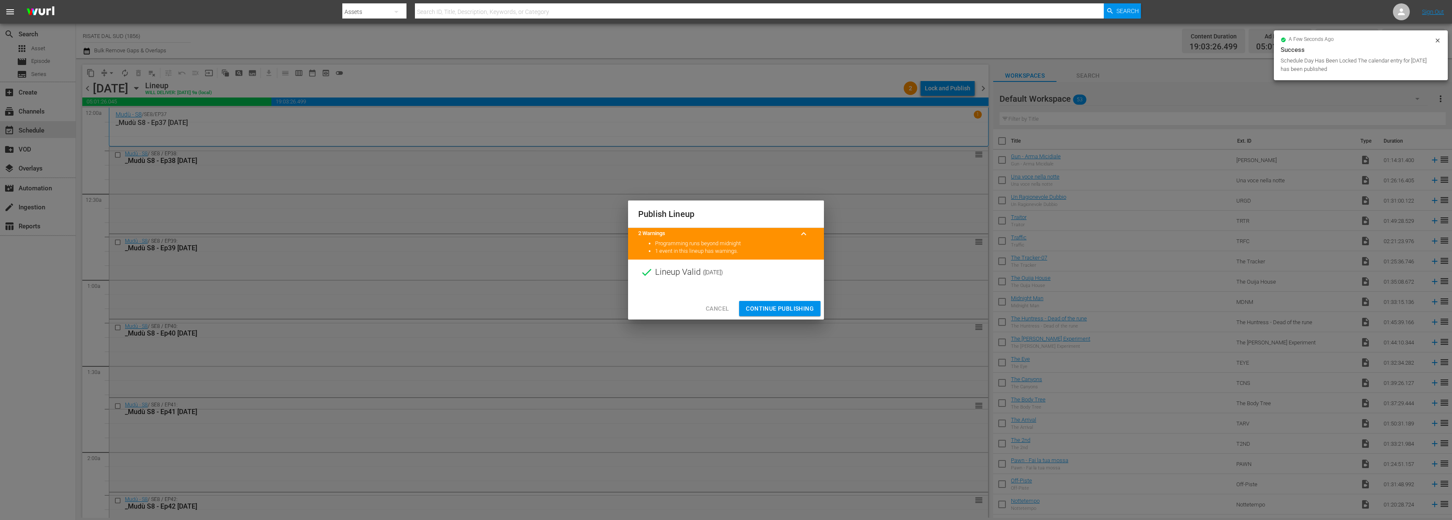
click at [786, 307] on span "Continue Publishing" at bounding box center [780, 309] width 68 height 11
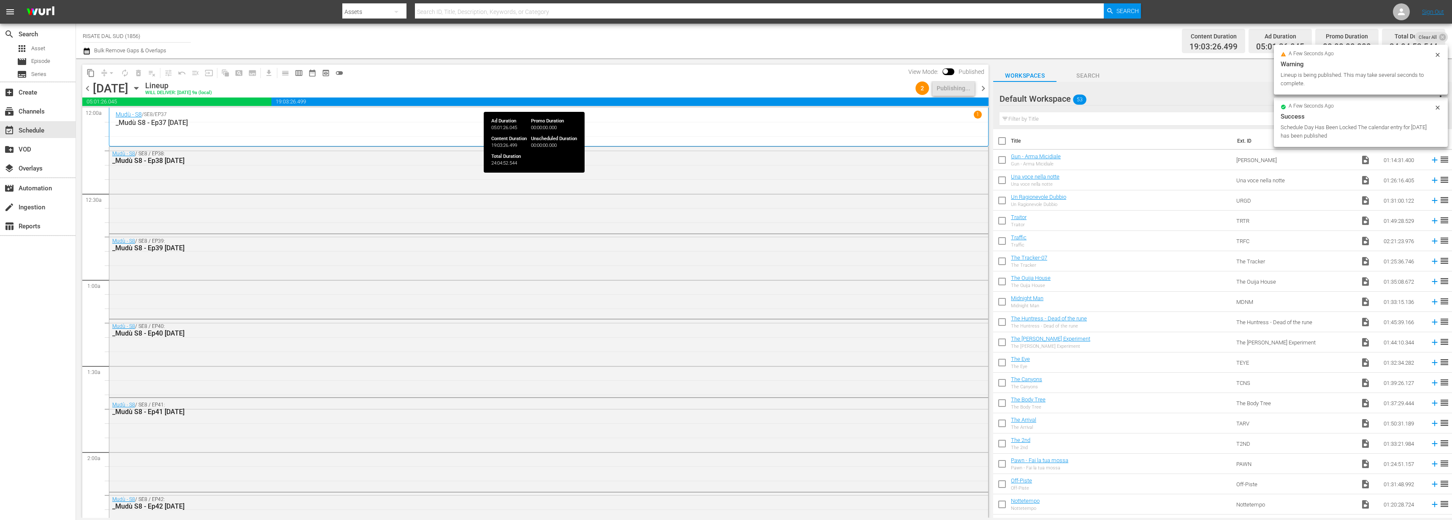
click at [982, 90] on span "chevron_right" at bounding box center [983, 88] width 11 height 11
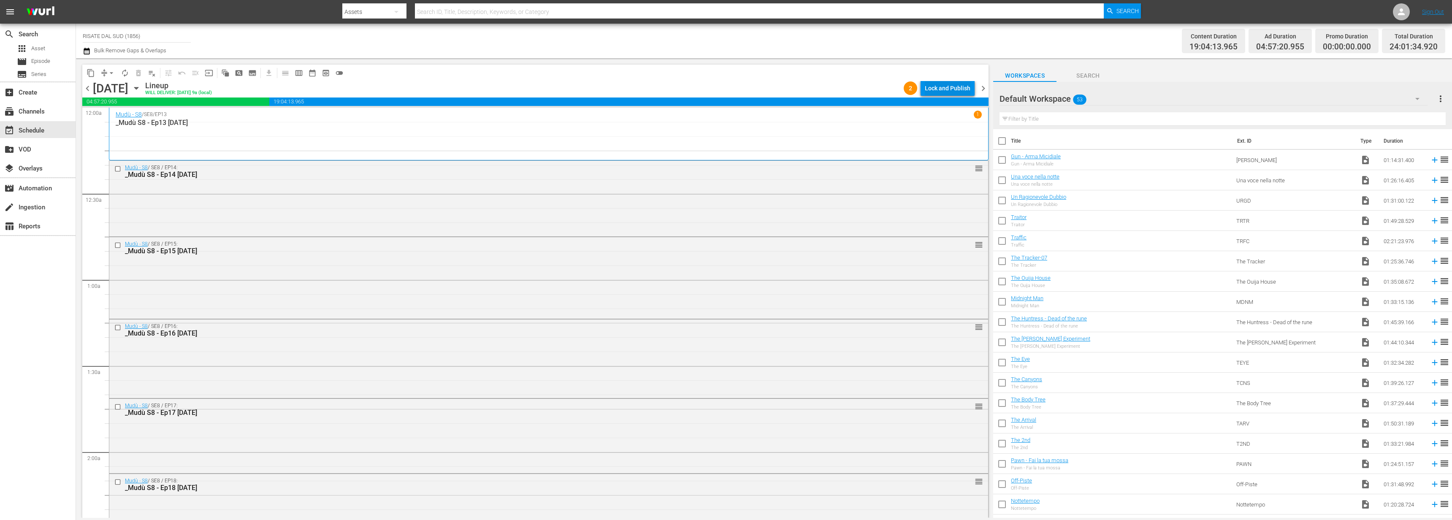
click at [951, 90] on div "Lock and Publish" at bounding box center [948, 88] width 46 height 15
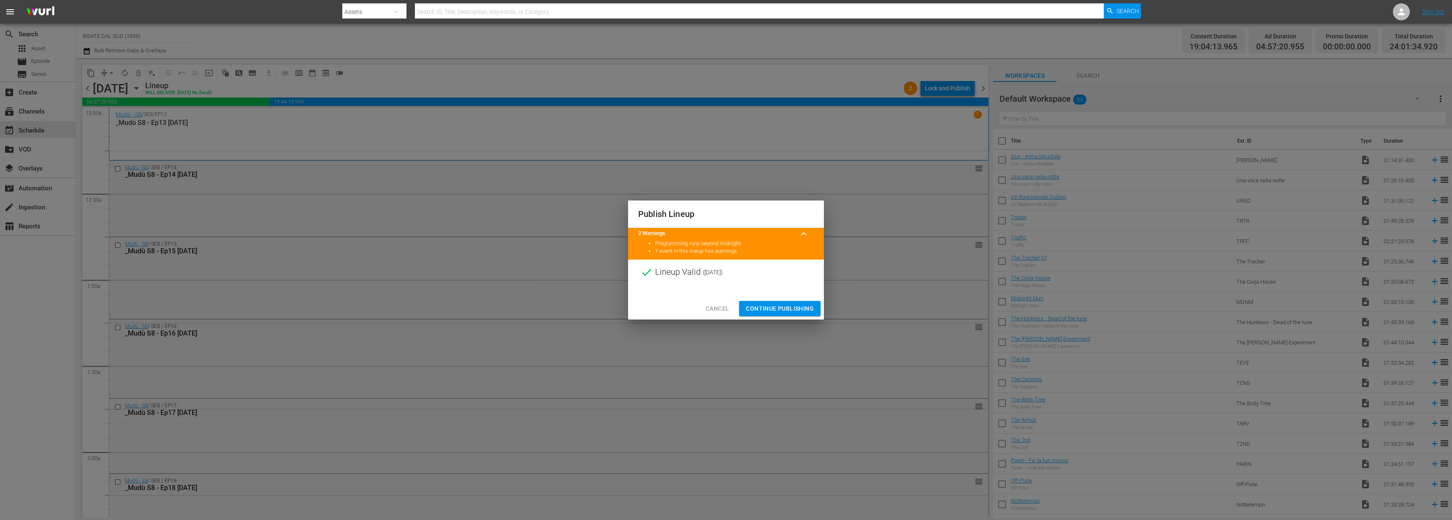
click at [786, 309] on span "Continue Publishing" at bounding box center [780, 309] width 68 height 11
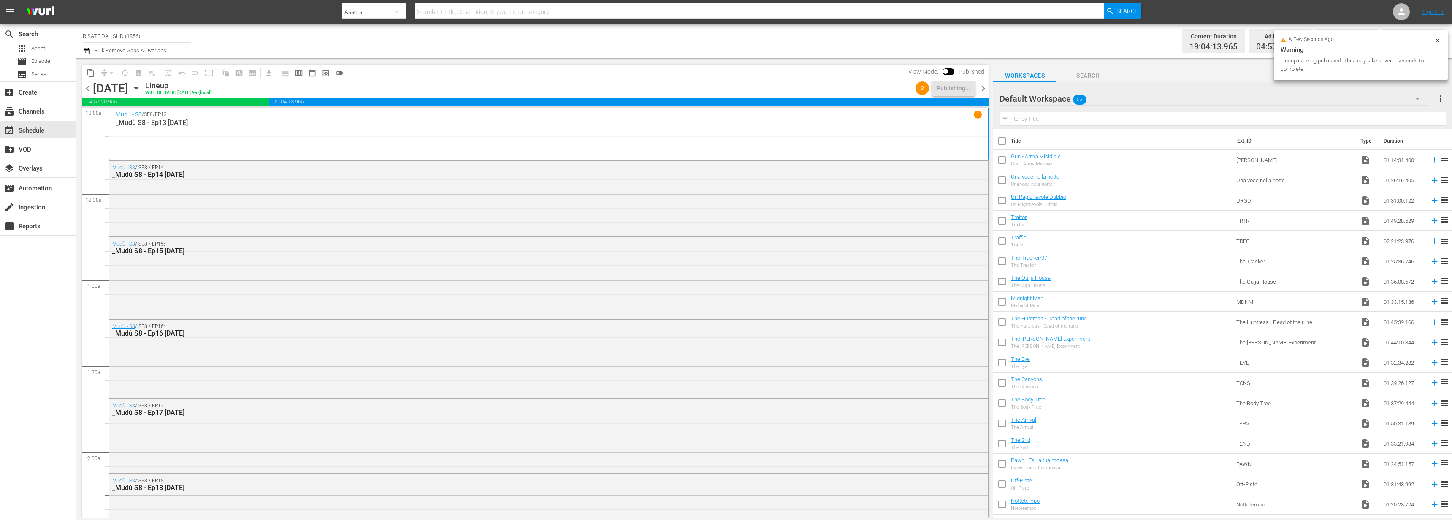
click at [986, 89] on span "chevron_right" at bounding box center [983, 88] width 11 height 11
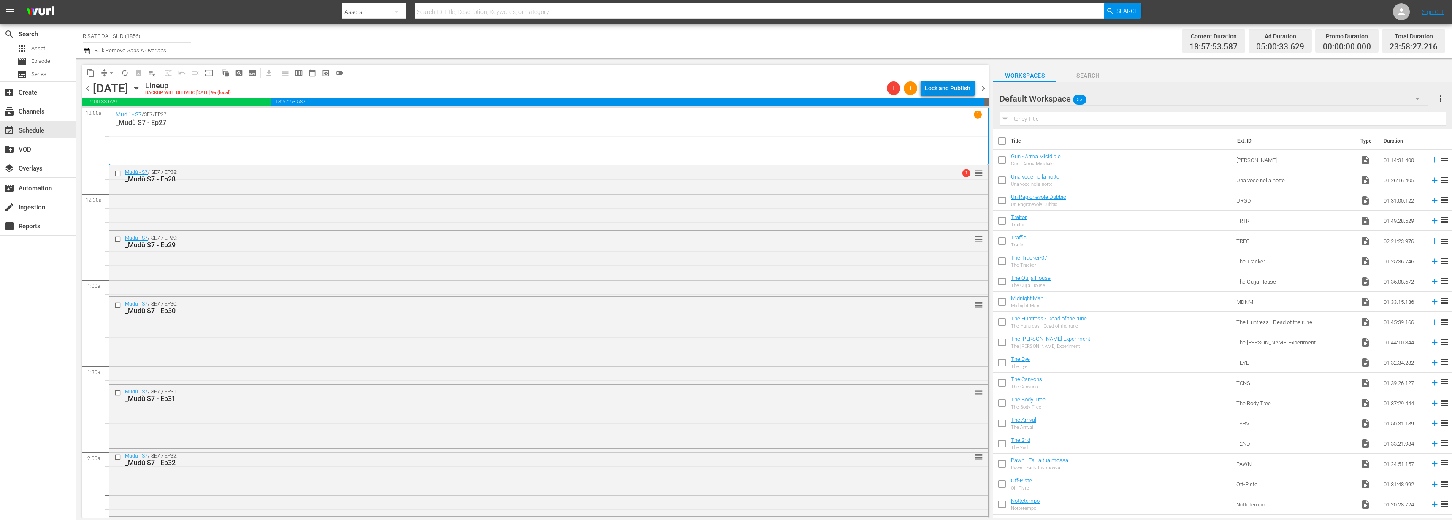
click at [933, 89] on div "Lock and Publish" at bounding box center [948, 88] width 46 height 15
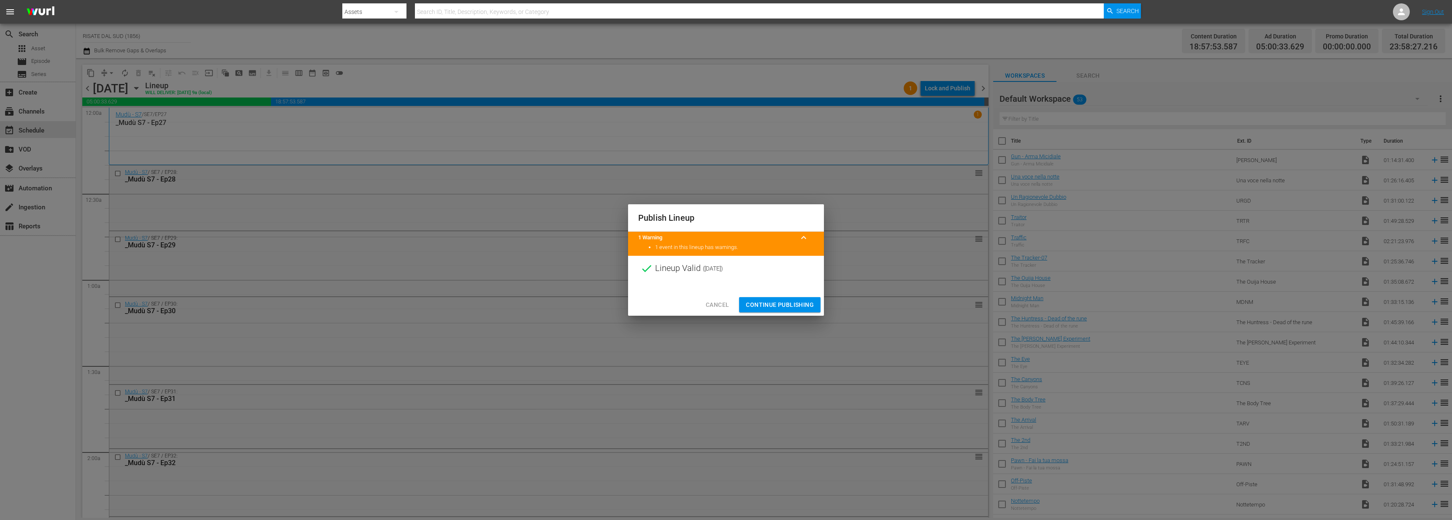
click at [774, 302] on span "Continue Publishing" at bounding box center [780, 305] width 68 height 11
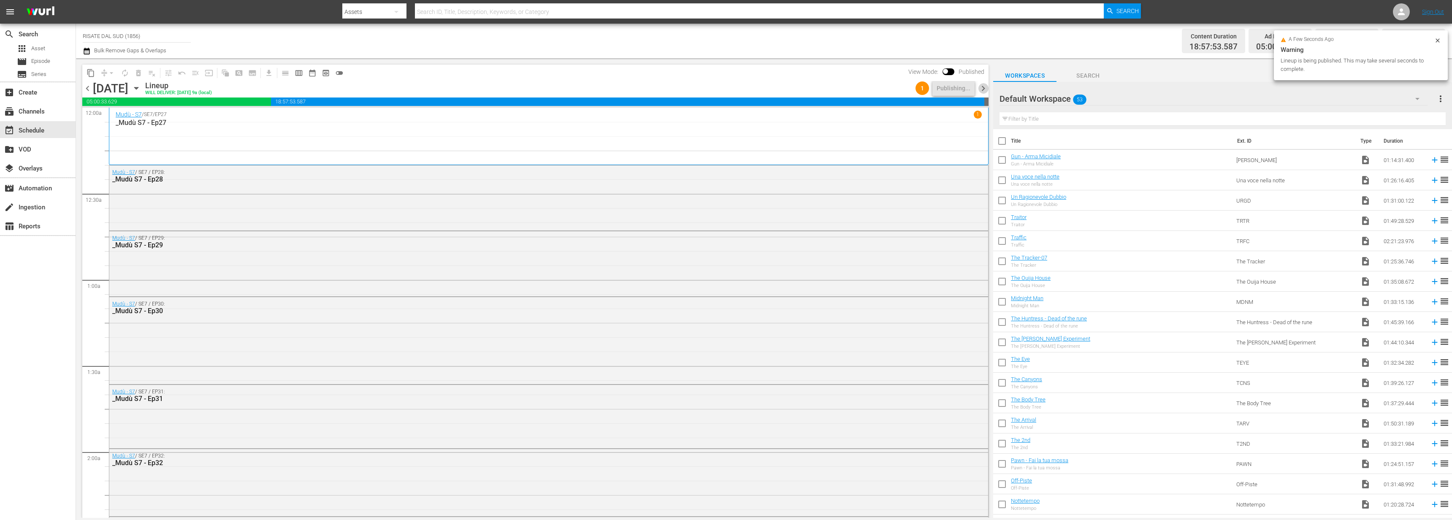
click at [981, 87] on span "chevron_right" at bounding box center [983, 88] width 11 height 11
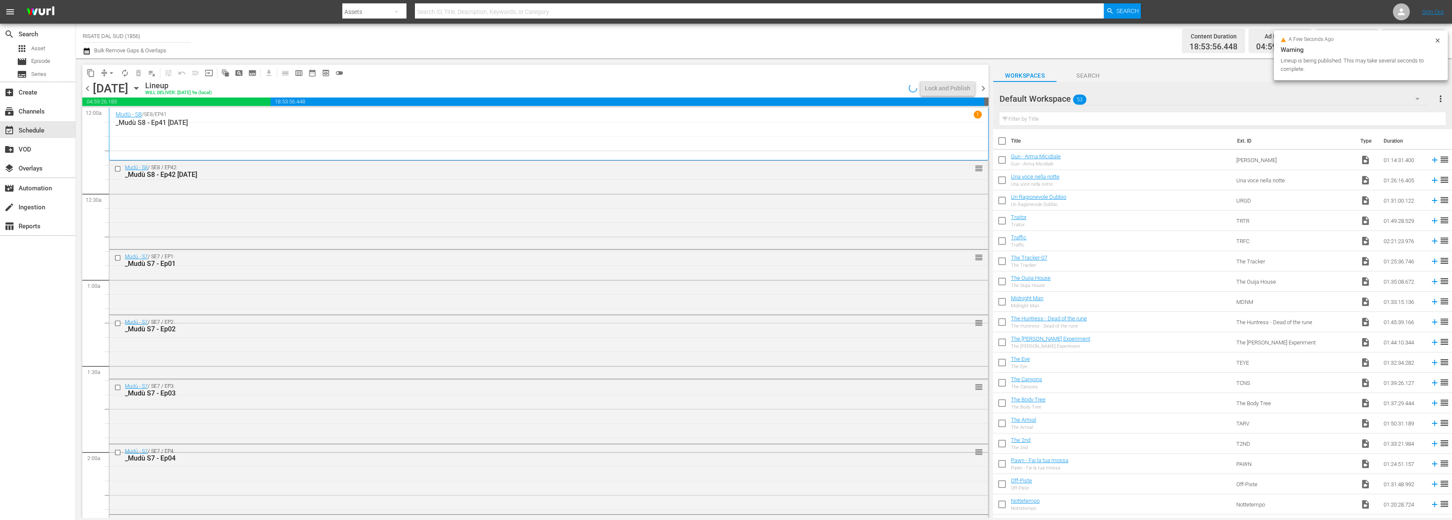
click at [1438, 37] on icon at bounding box center [1438, 40] width 7 height 7
click at [948, 81] on div "Lock and Publish" at bounding box center [948, 88] width 46 height 15
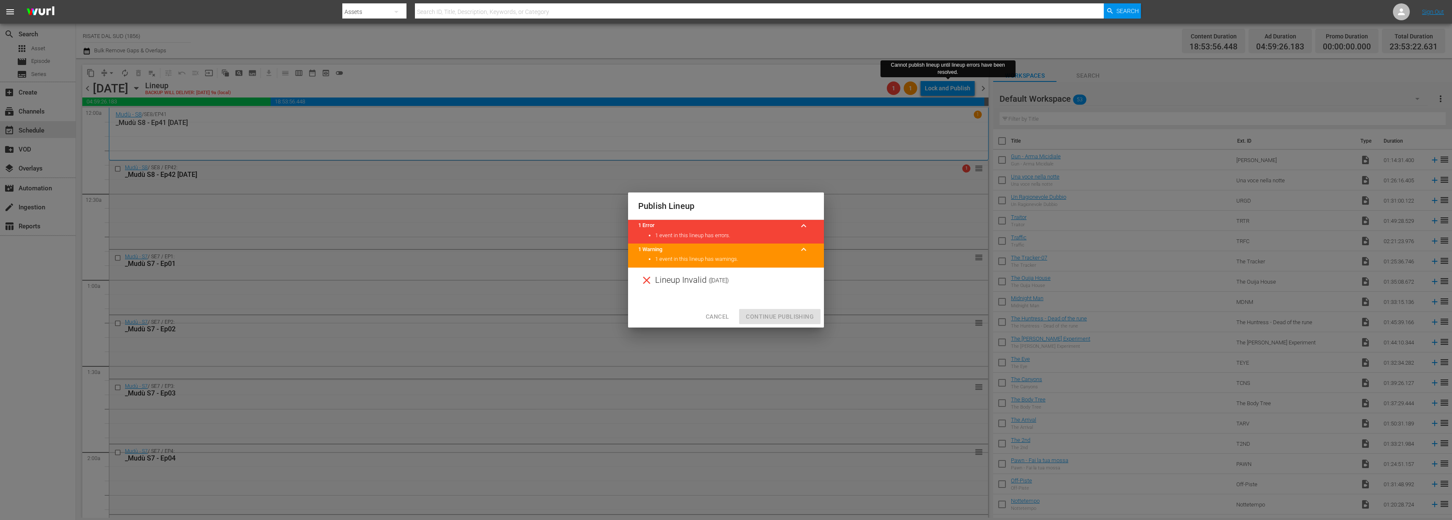
click at [719, 316] on span "Cancel" at bounding box center [717, 317] width 23 height 11
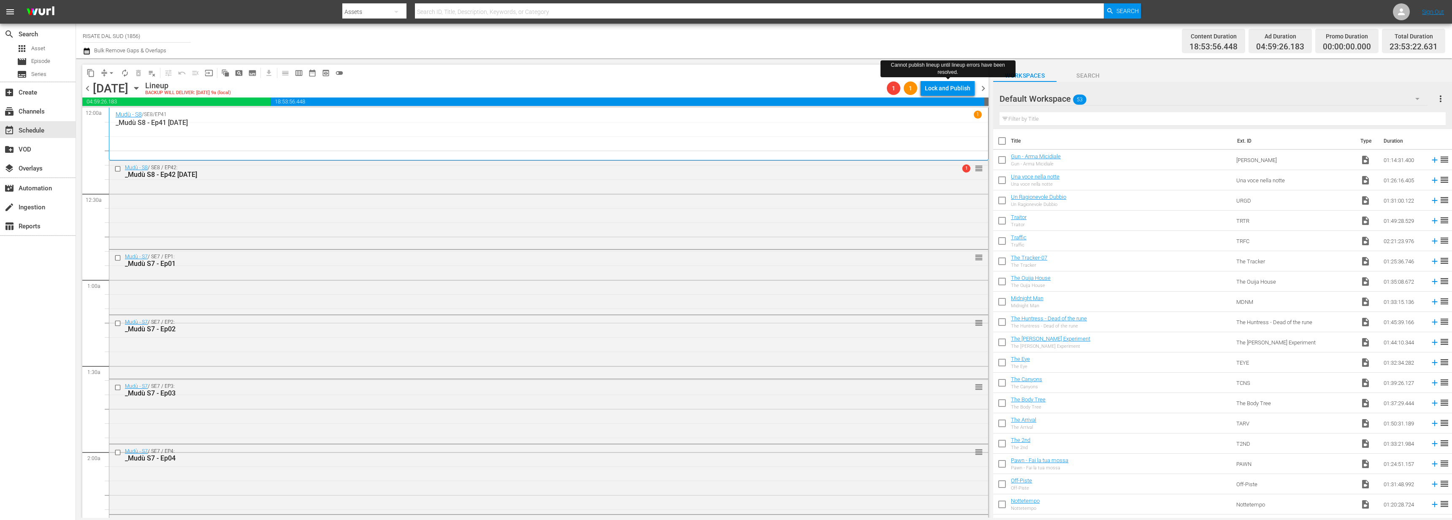
click at [951, 94] on div "Lock and Publish" at bounding box center [948, 88] width 46 height 15
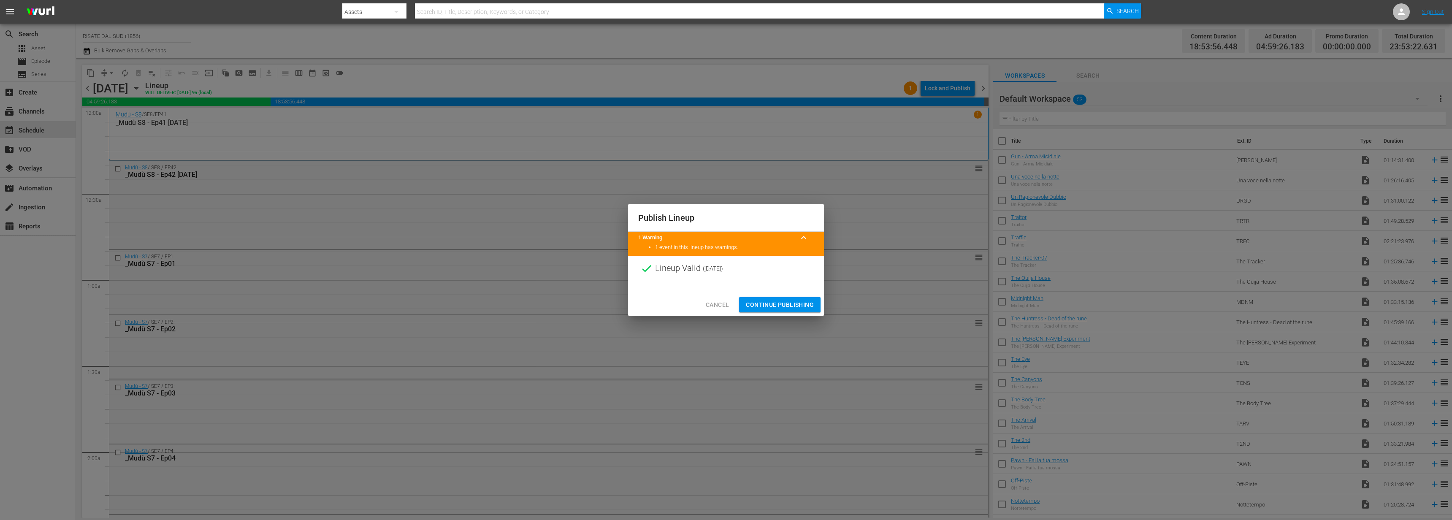
click at [836, 282] on div "Publish Lineup 1 Warning keyboard_arrow_up 1 event in this lineup has warnings.…" at bounding box center [726, 260] width 1452 height 520
click at [783, 301] on span "Continue Publishing" at bounding box center [780, 305] width 68 height 11
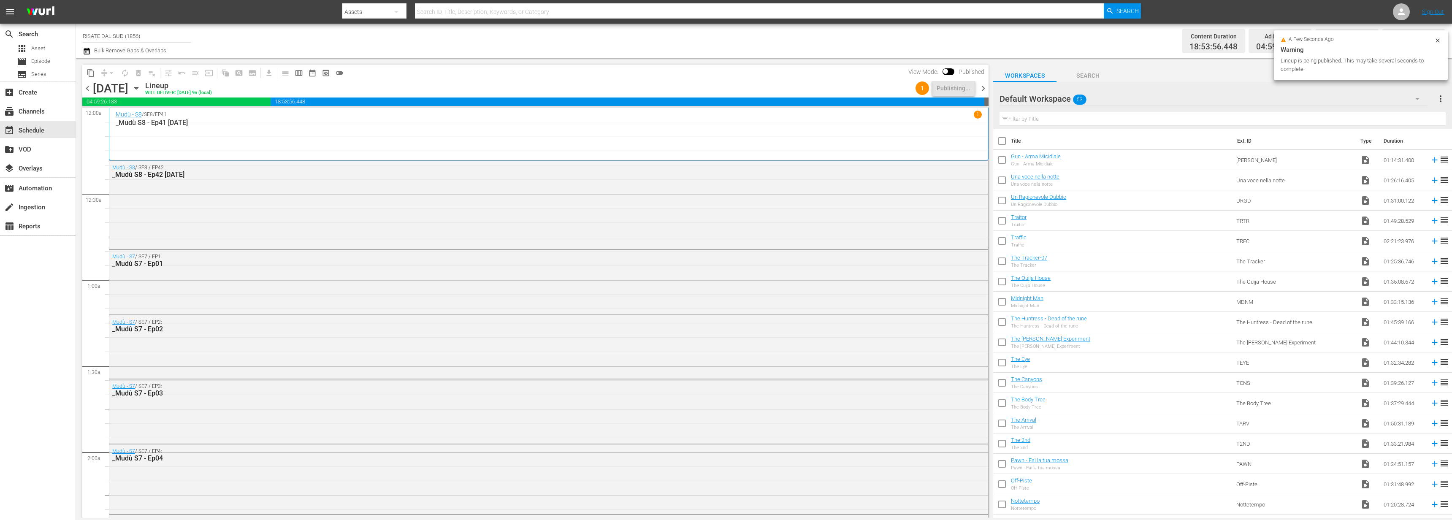
click at [985, 87] on span "chevron_right" at bounding box center [983, 88] width 11 height 11
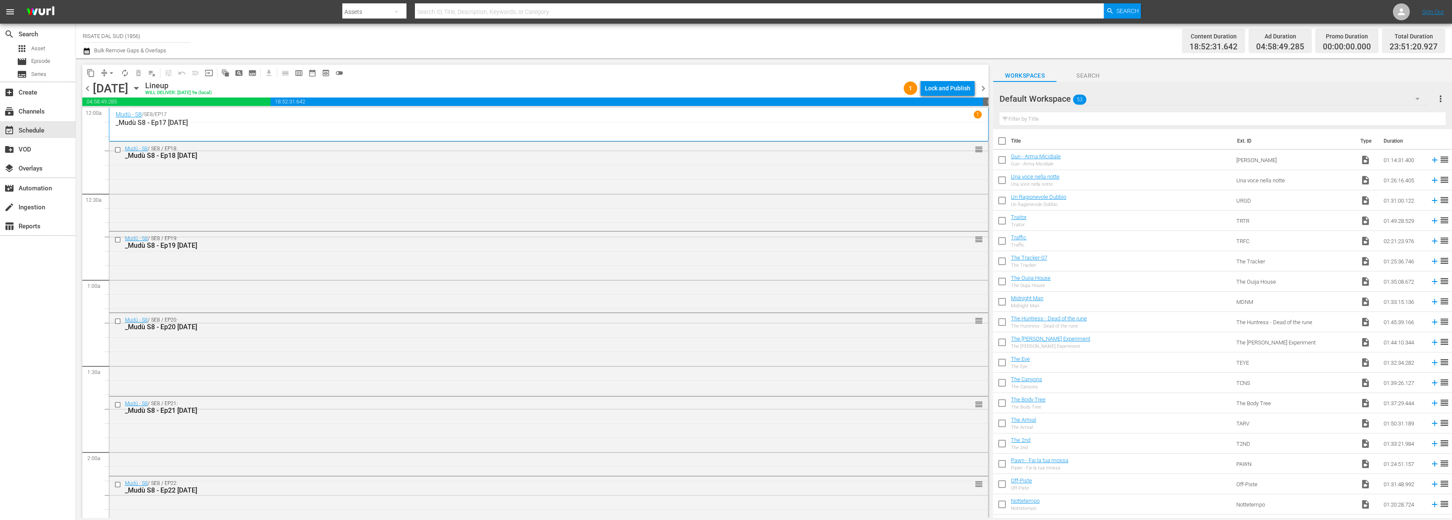
click at [957, 84] on div "Lock and Publish" at bounding box center [948, 88] width 46 height 15
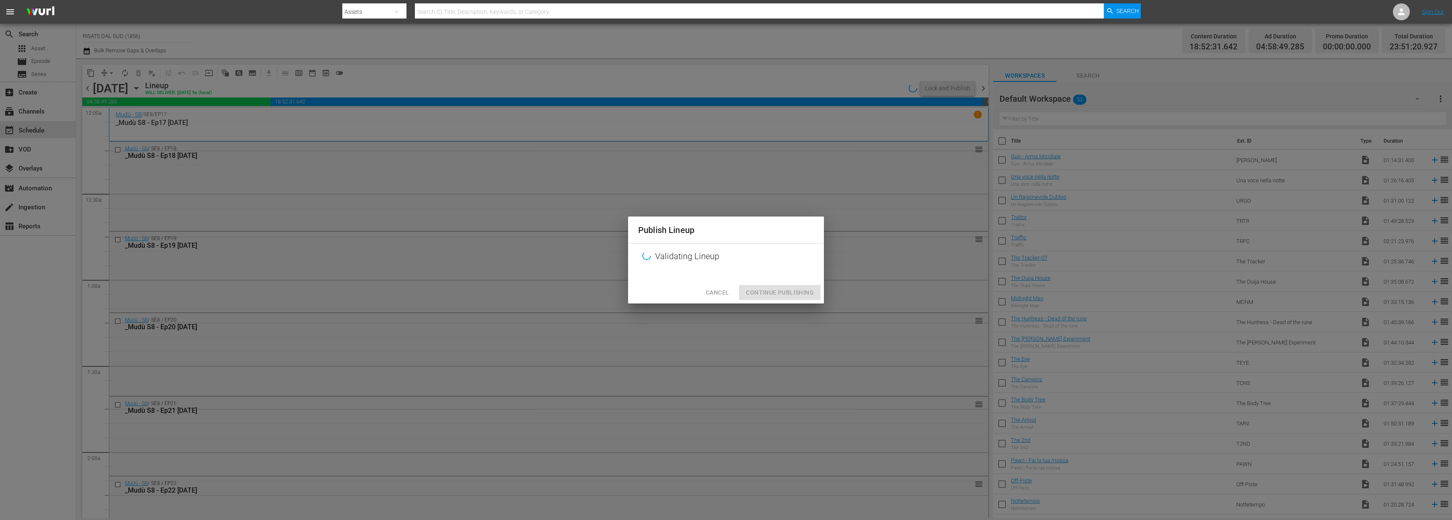
click at [928, 87] on div "Publish Lineup Validating Lineup Cancel Continue Publishing" at bounding box center [726, 260] width 1452 height 520
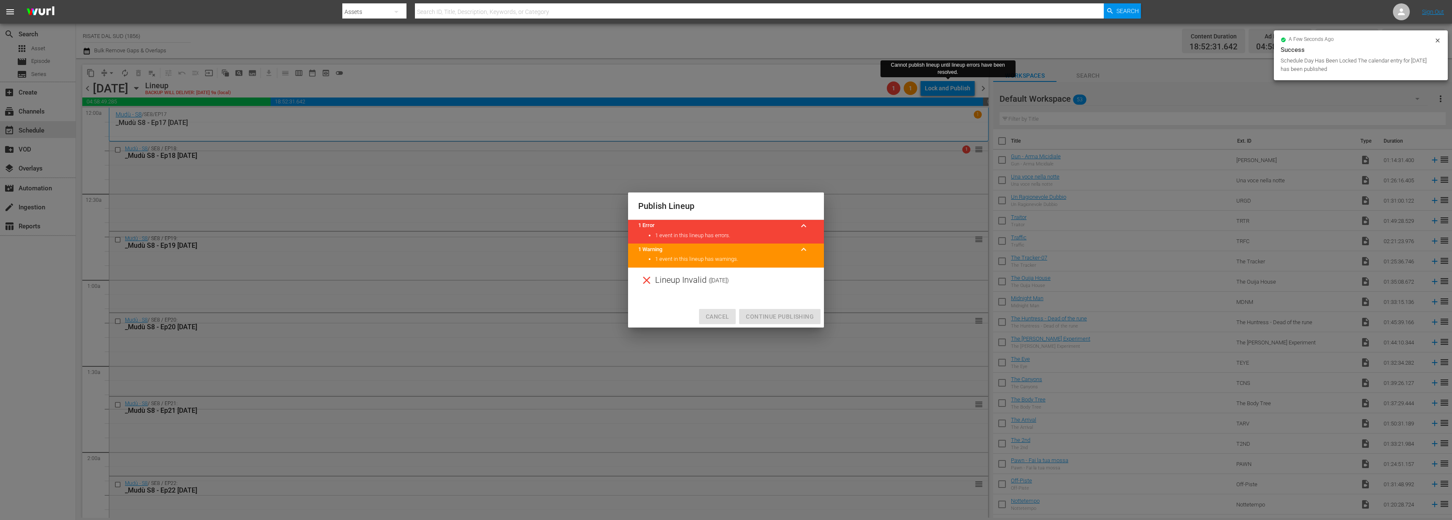
click at [722, 319] on span "Cancel" at bounding box center [717, 317] width 23 height 11
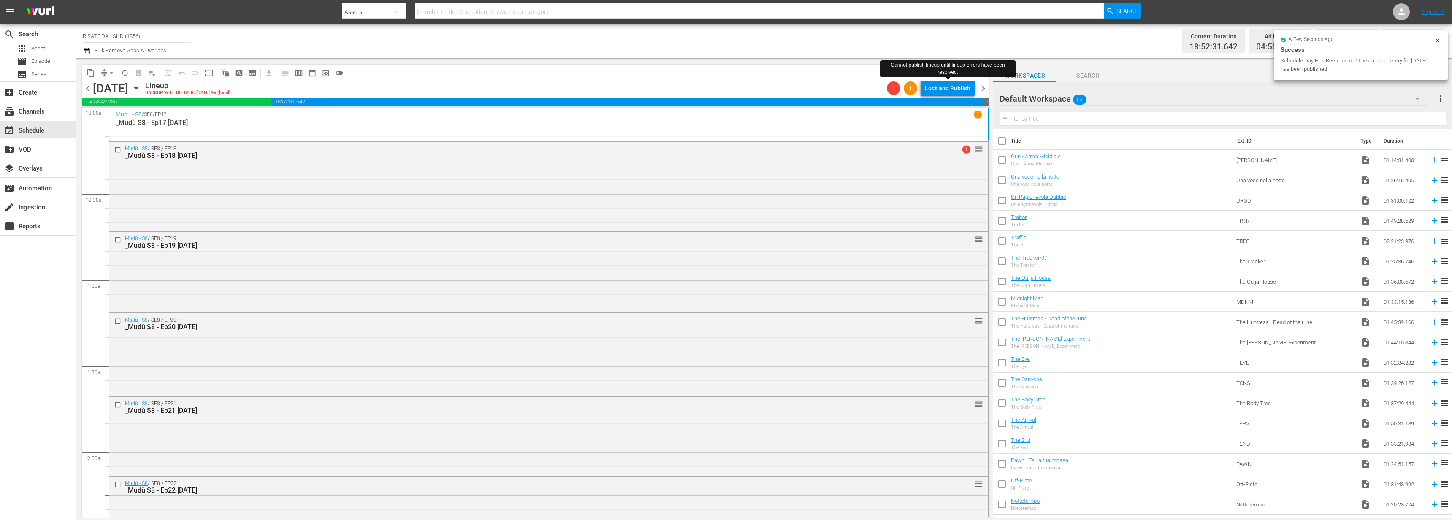
click at [953, 86] on div "Lock and Publish" at bounding box center [948, 88] width 46 height 15
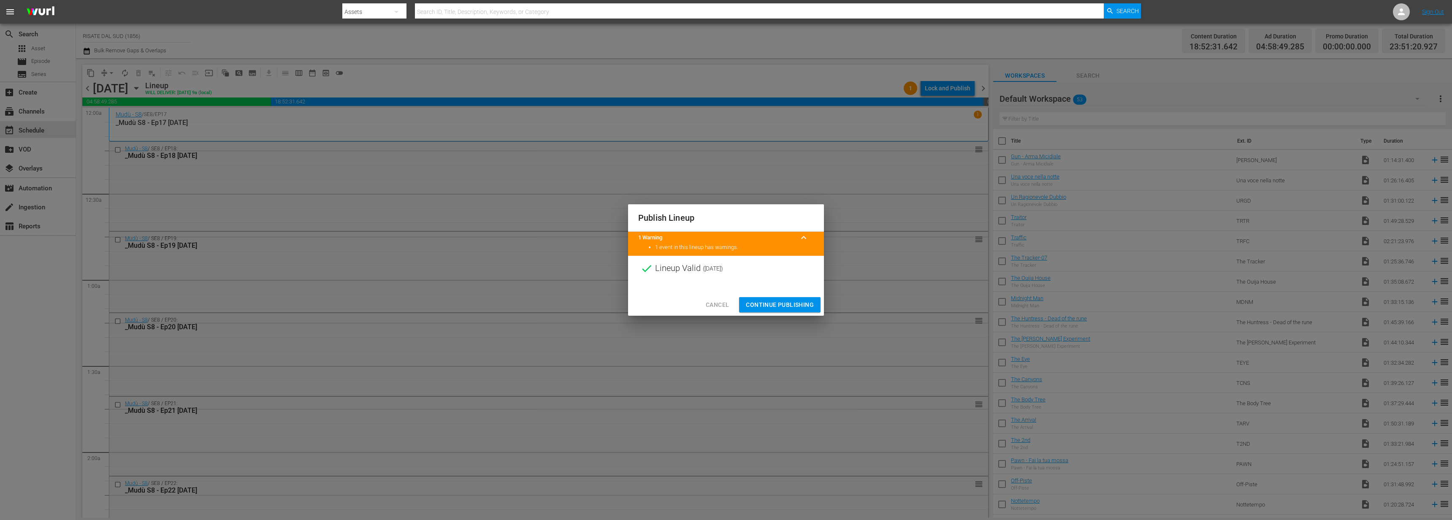
click at [773, 309] on span "Continue Publishing" at bounding box center [780, 305] width 68 height 11
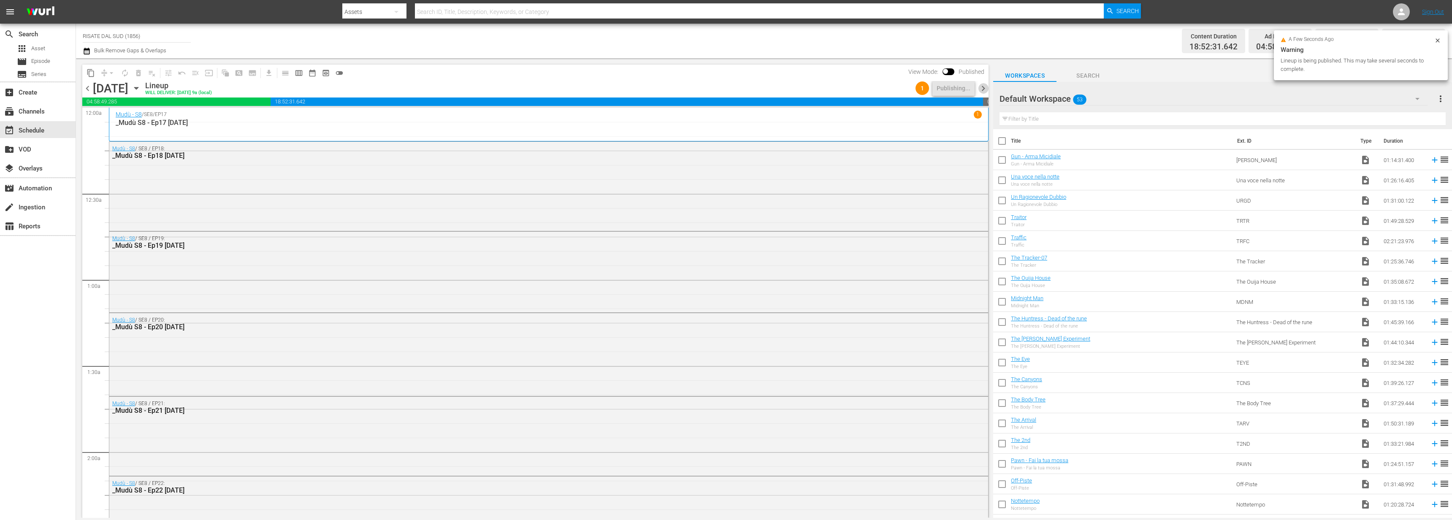
click at [983, 86] on span "chevron_right" at bounding box center [983, 88] width 11 height 11
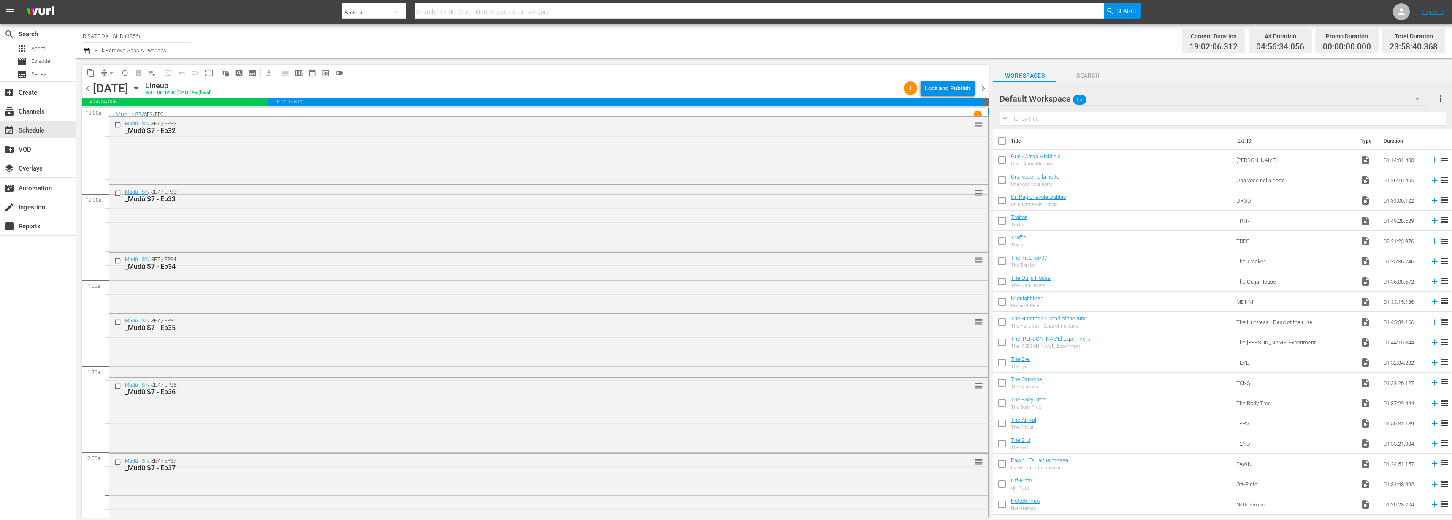
click at [871, 68] on div "content_copy compress arrow_drop_down autorenew_outlined delete_forever_outline…" at bounding box center [535, 73] width 906 height 16
click at [958, 84] on div "Lock and Publish" at bounding box center [948, 88] width 46 height 15
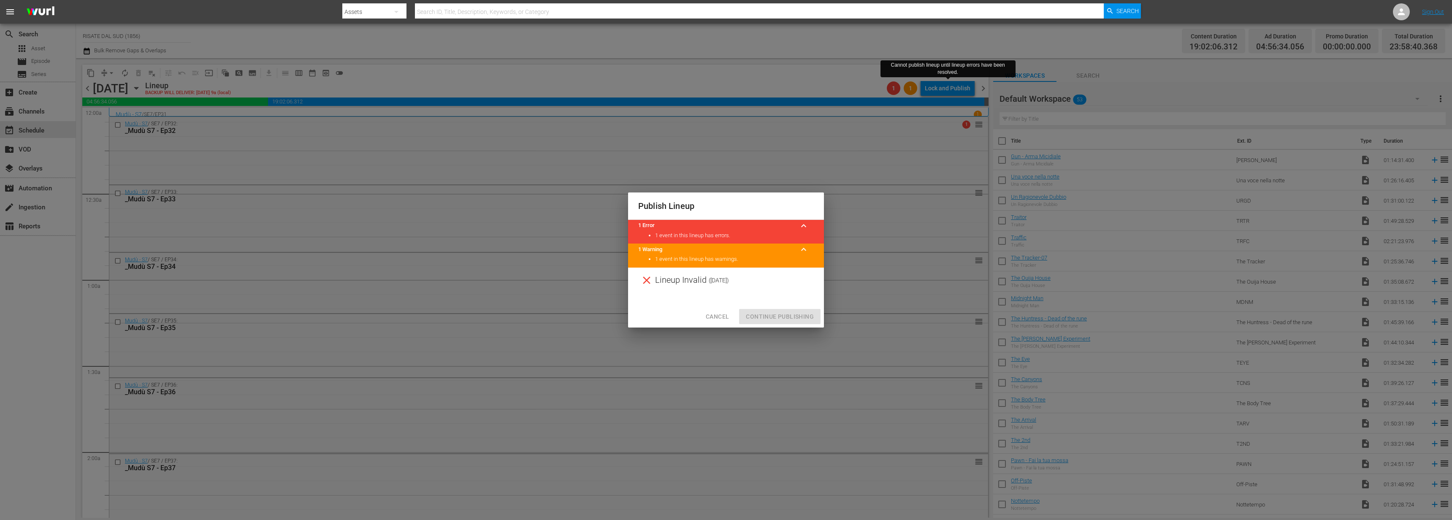
click at [719, 313] on span "Cancel" at bounding box center [717, 317] width 23 height 11
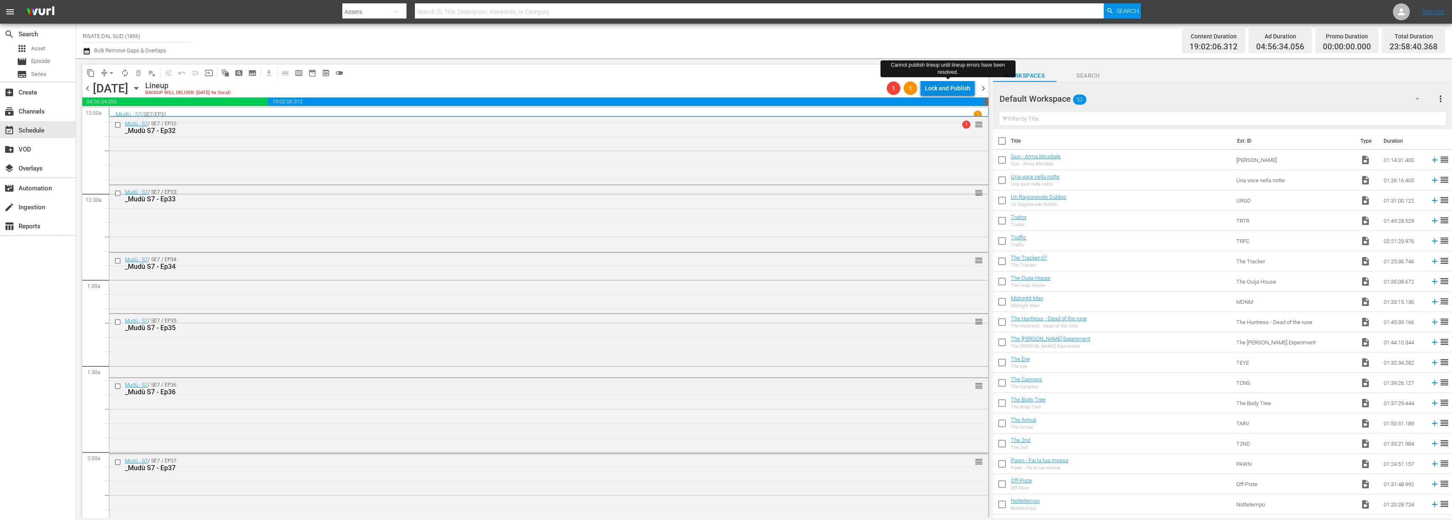
click at [938, 85] on div "Lock and Publish" at bounding box center [948, 88] width 46 height 15
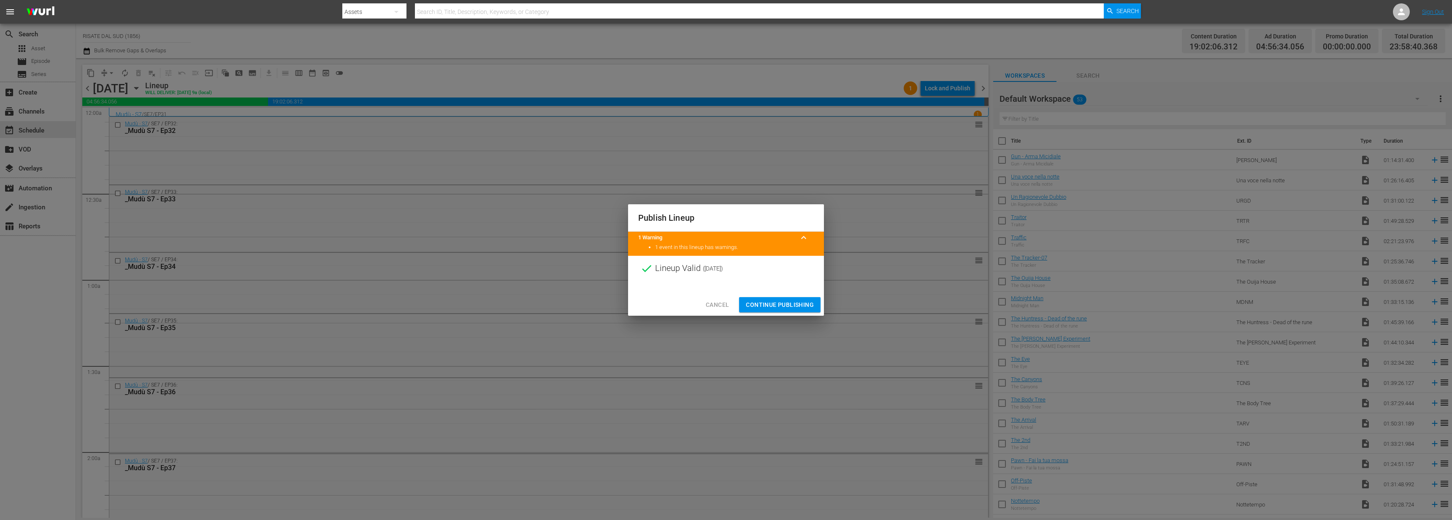
click at [781, 300] on span "Continue Publishing" at bounding box center [780, 305] width 68 height 11
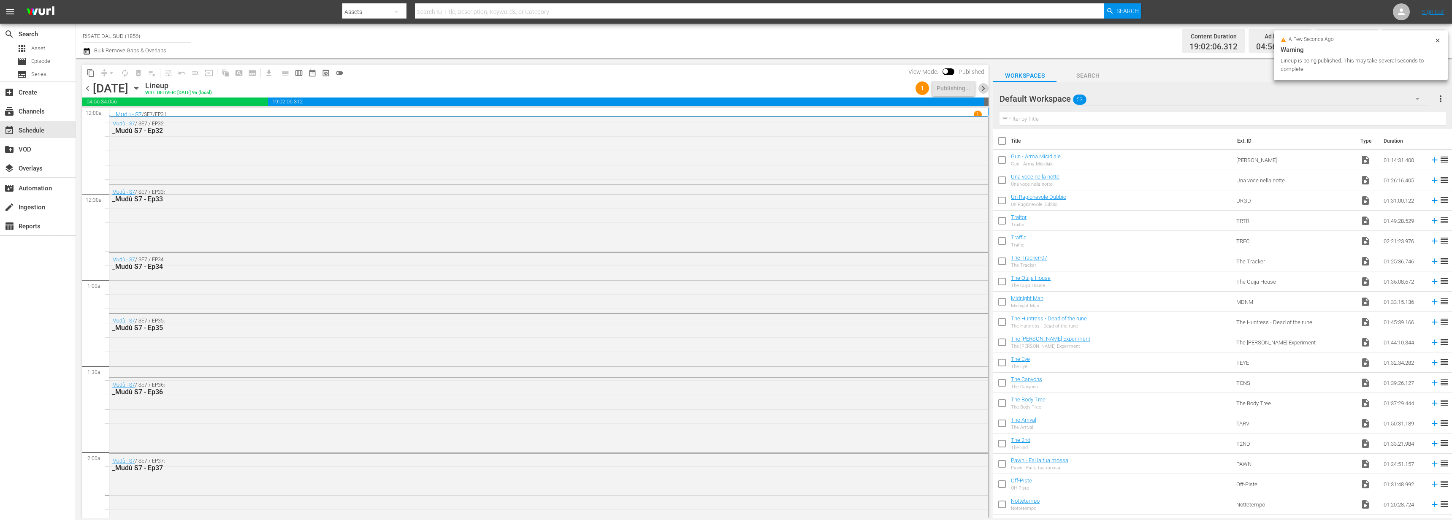
click at [979, 87] on span "chevron_right" at bounding box center [983, 88] width 11 height 11
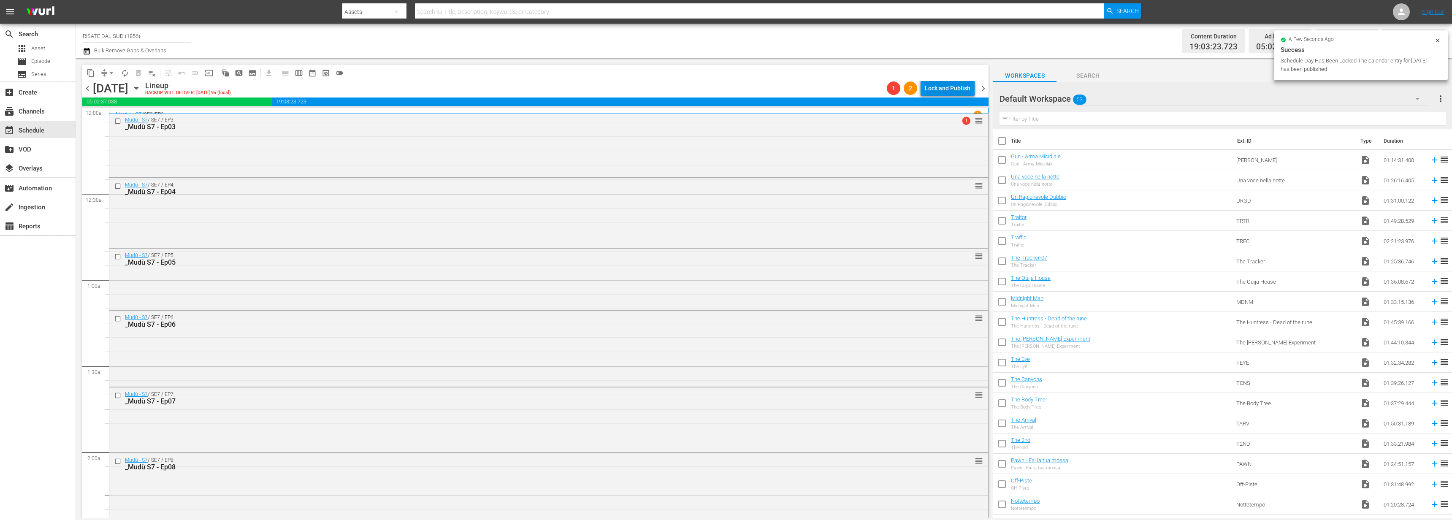
click at [956, 83] on div "Lock and Publish" at bounding box center [948, 88] width 46 height 15
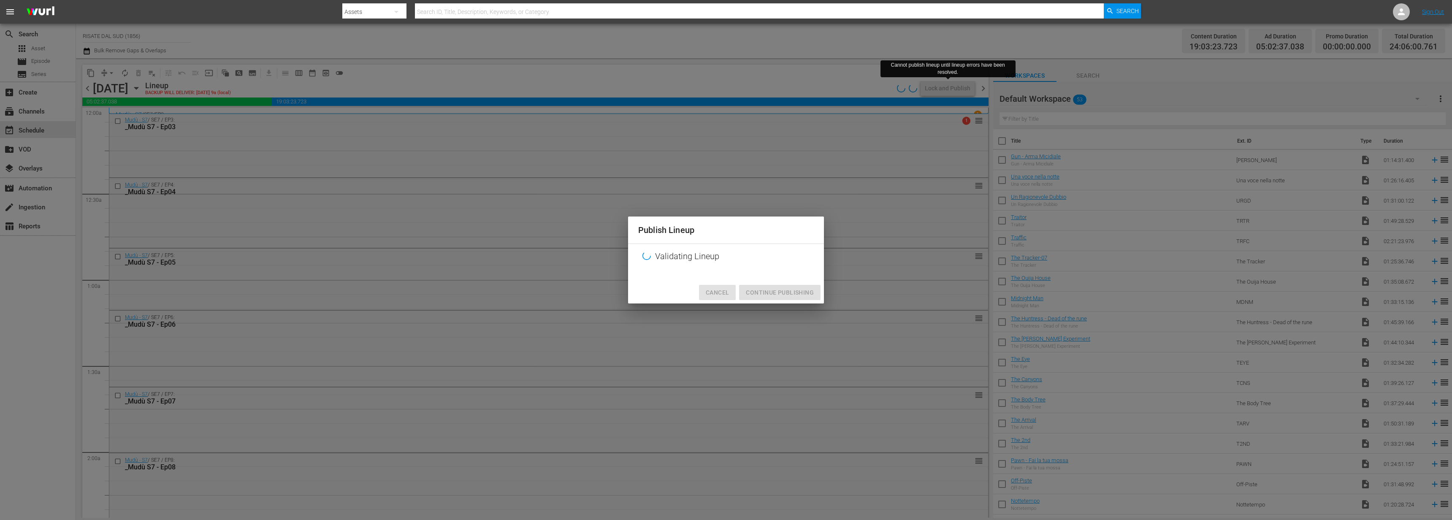
click at [722, 293] on span "Cancel" at bounding box center [717, 292] width 23 height 11
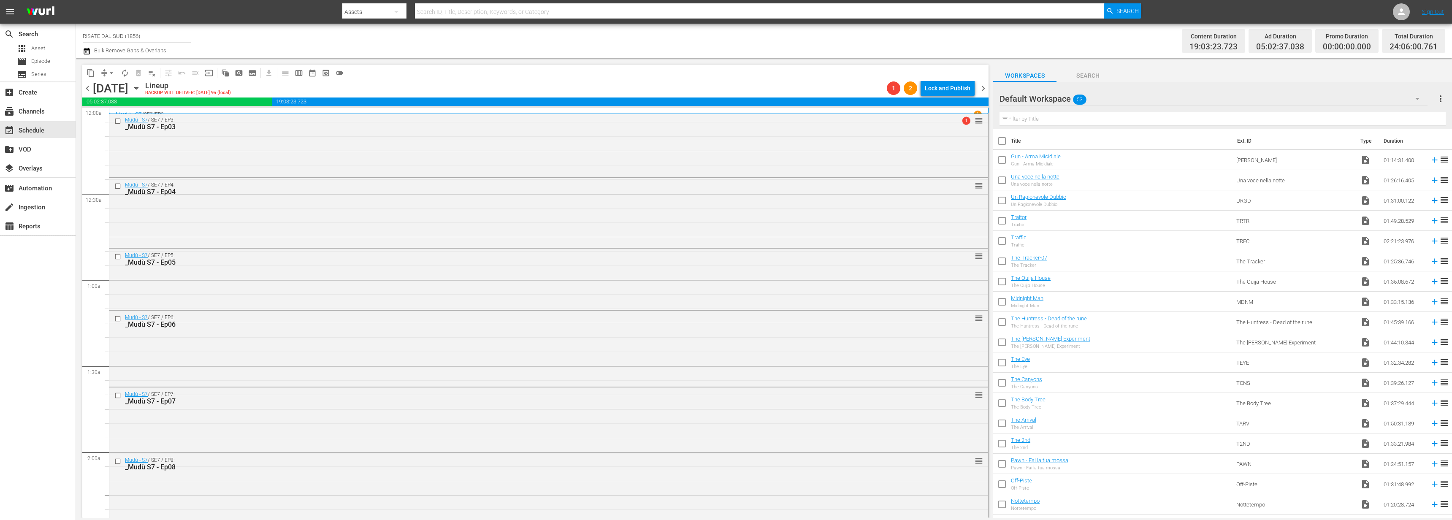
click at [964, 90] on div "Lock and Publish" at bounding box center [948, 88] width 46 height 15
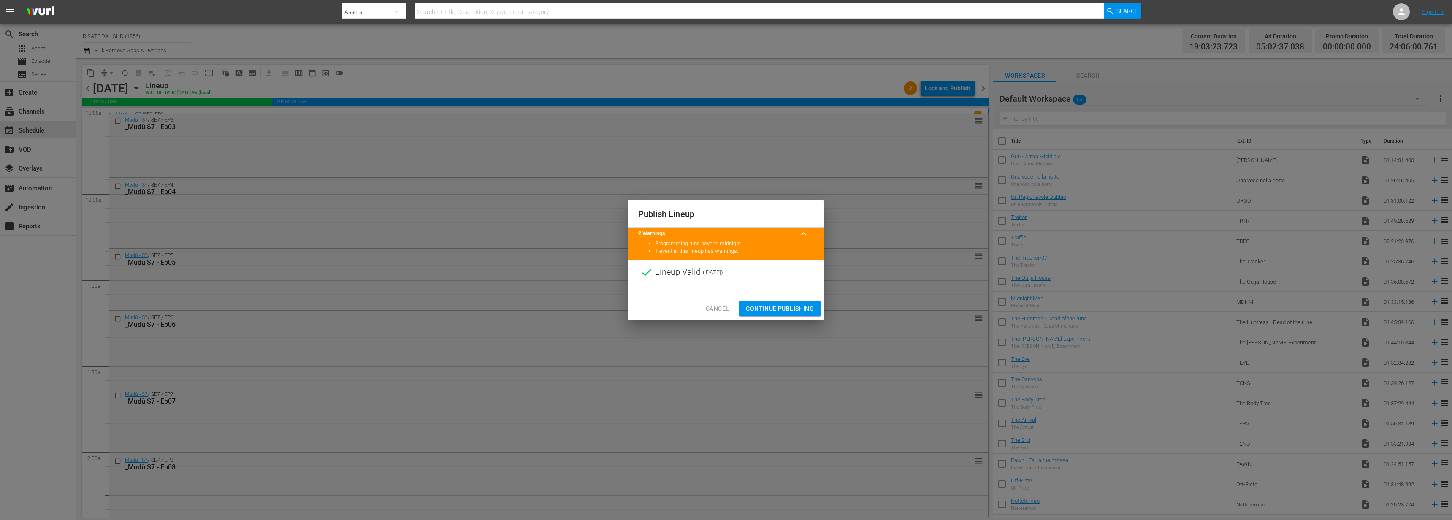
click at [798, 312] on span "Continue Publishing" at bounding box center [780, 309] width 68 height 11
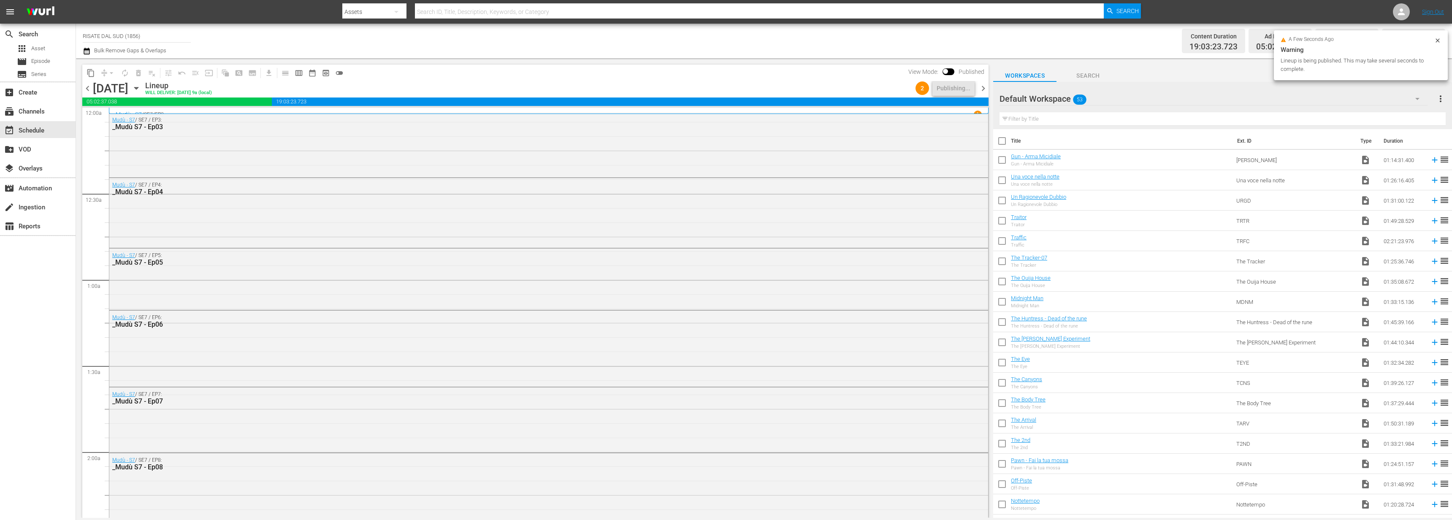
click at [983, 88] on span "chevron_right" at bounding box center [983, 88] width 11 height 11
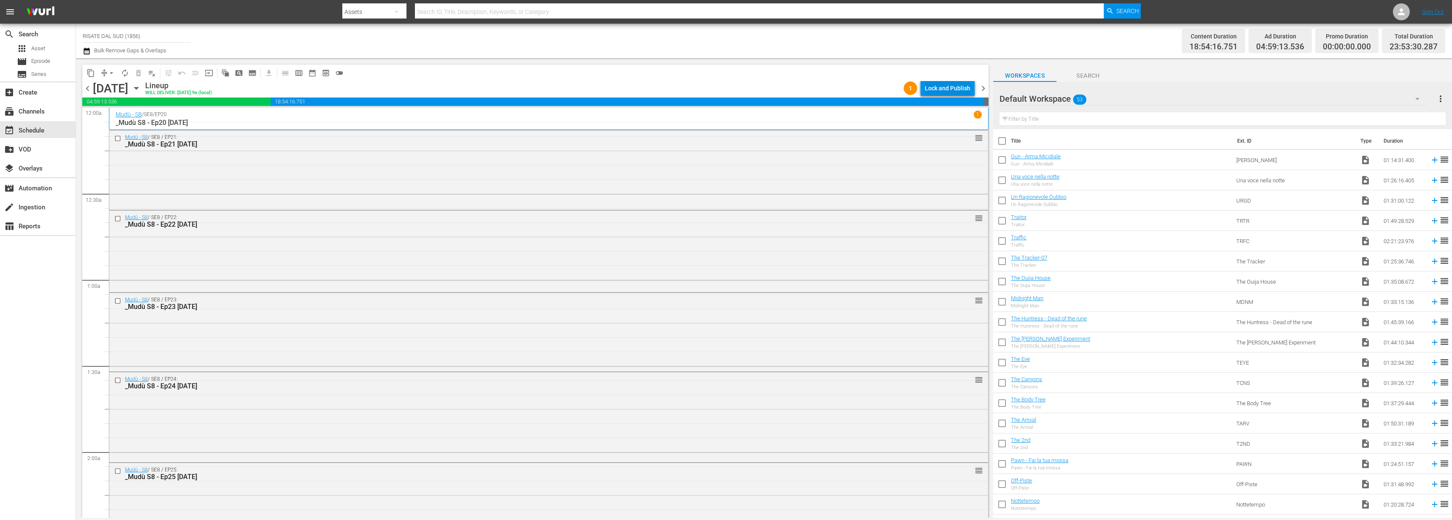
click at [951, 87] on div "Lock and Publish" at bounding box center [948, 88] width 46 height 15
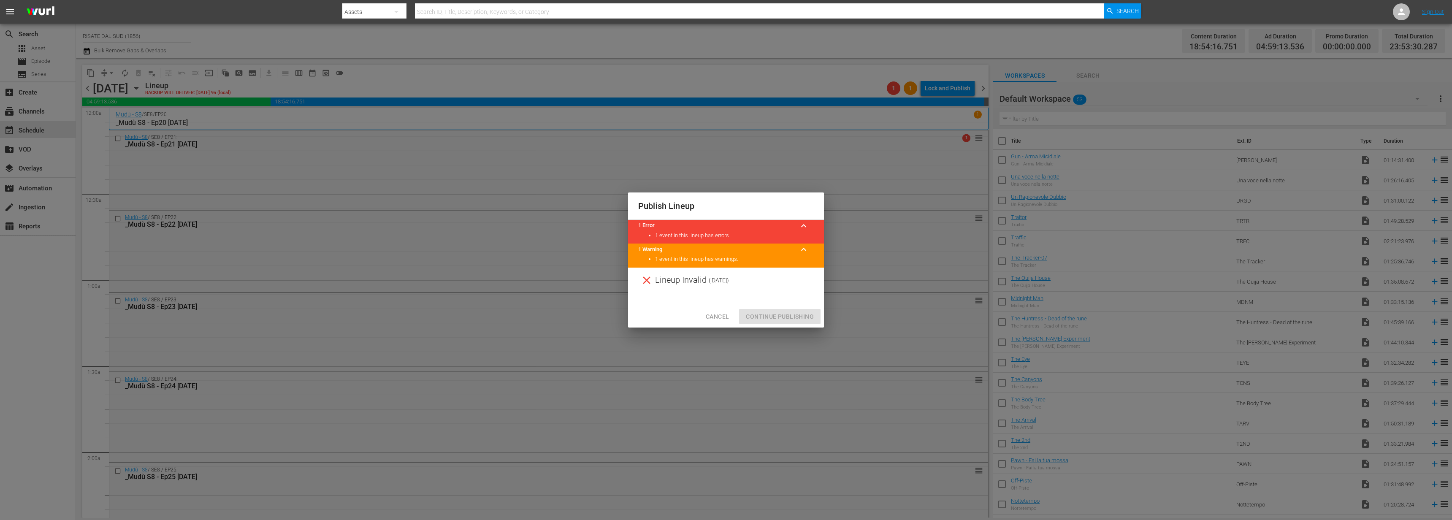
click at [726, 320] on span "Cancel" at bounding box center [717, 317] width 23 height 11
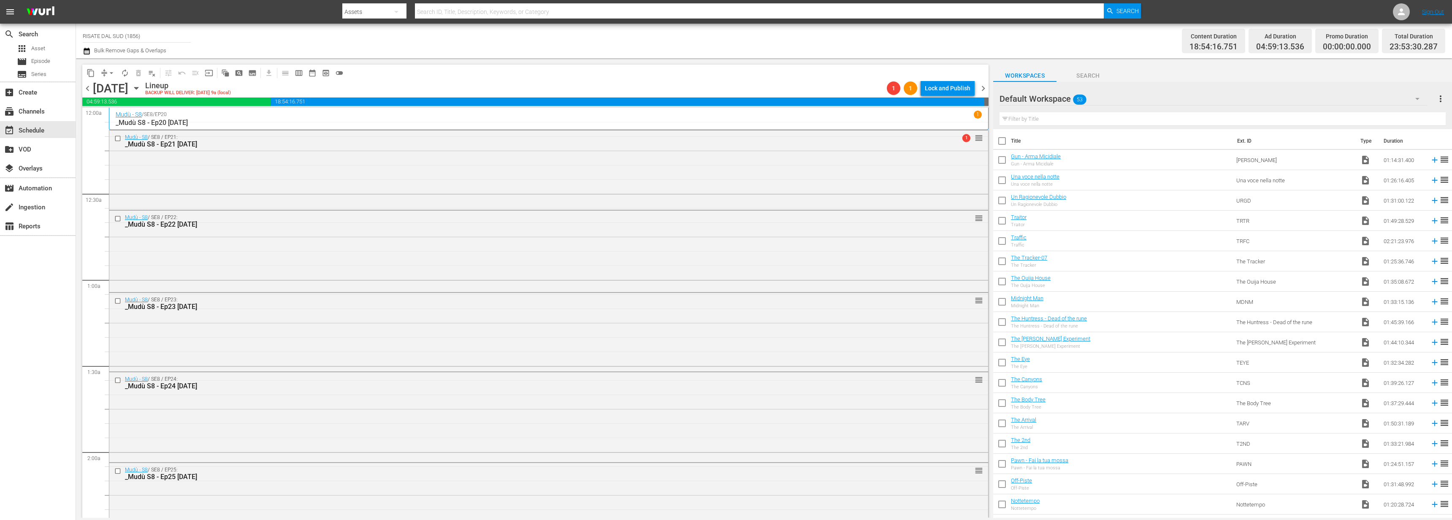
click at [944, 85] on div "Lock and Publish" at bounding box center [948, 88] width 46 height 15
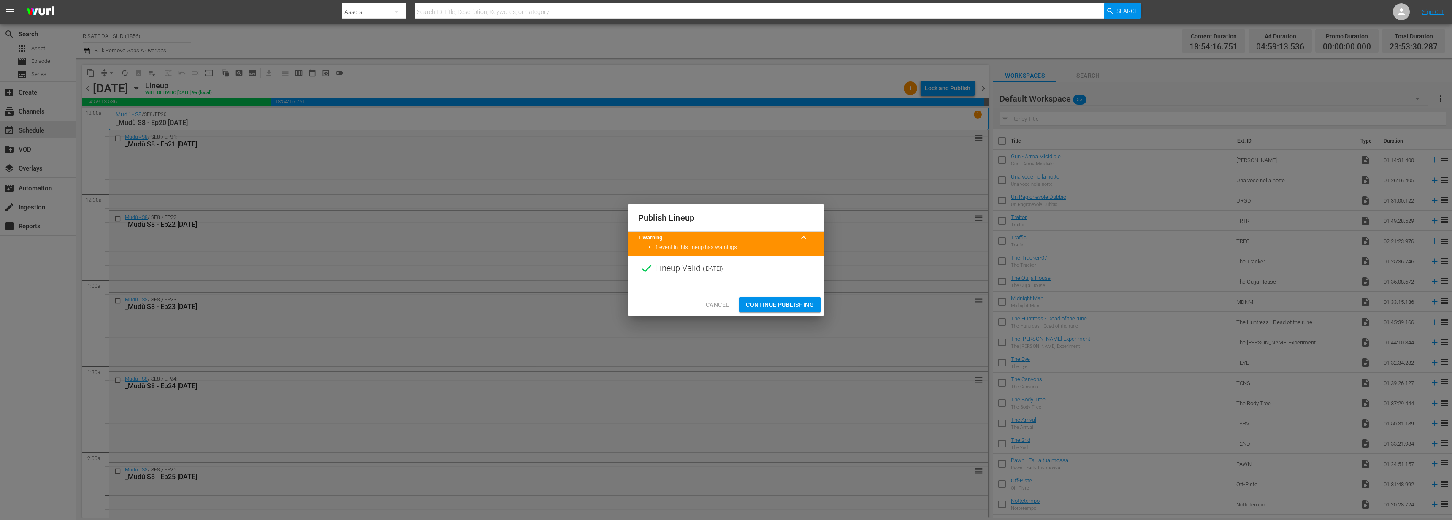
click at [795, 308] on span "Continue Publishing" at bounding box center [780, 305] width 68 height 11
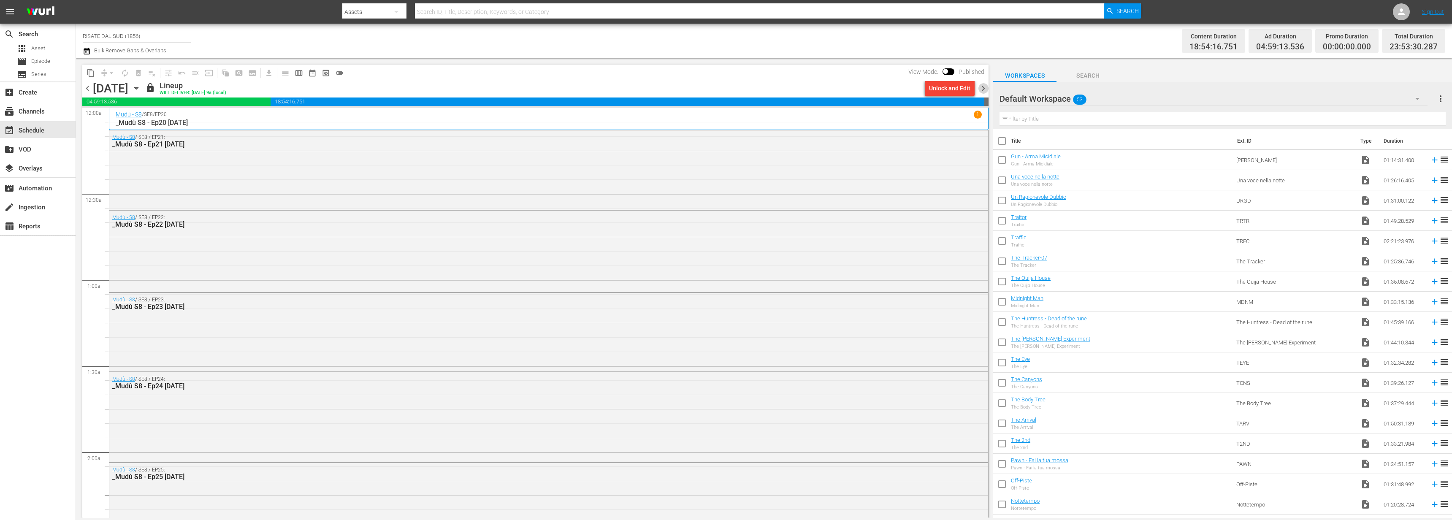
click at [985, 87] on span "chevron_right" at bounding box center [983, 88] width 11 height 11
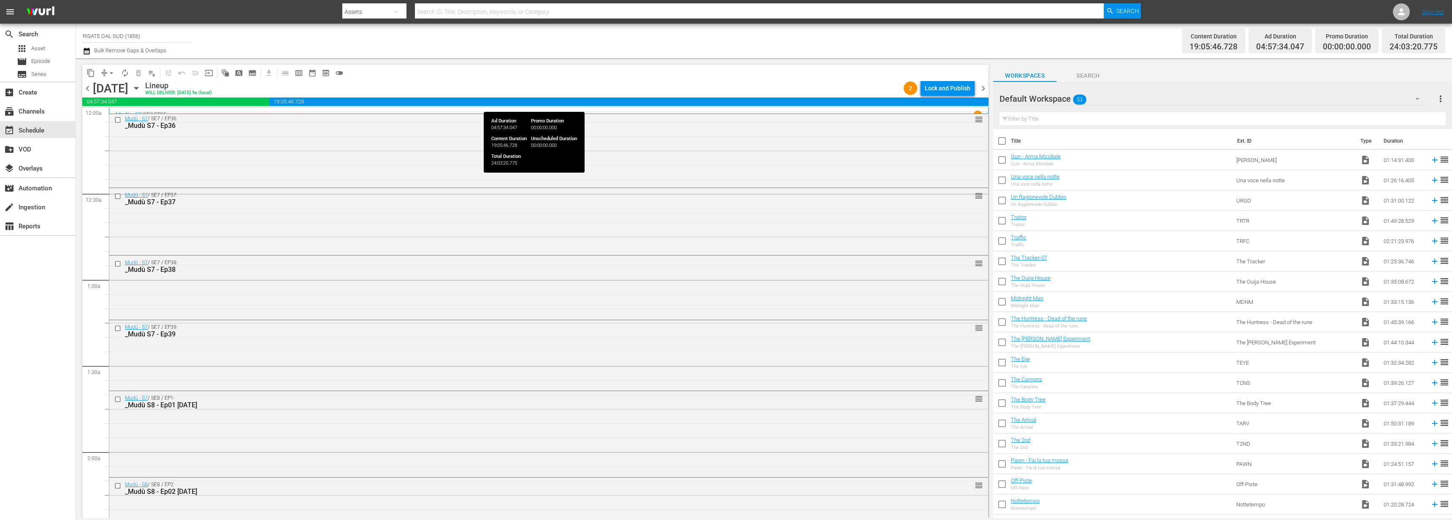
click at [958, 98] on span "19:05:46.728" at bounding box center [629, 102] width 720 height 8
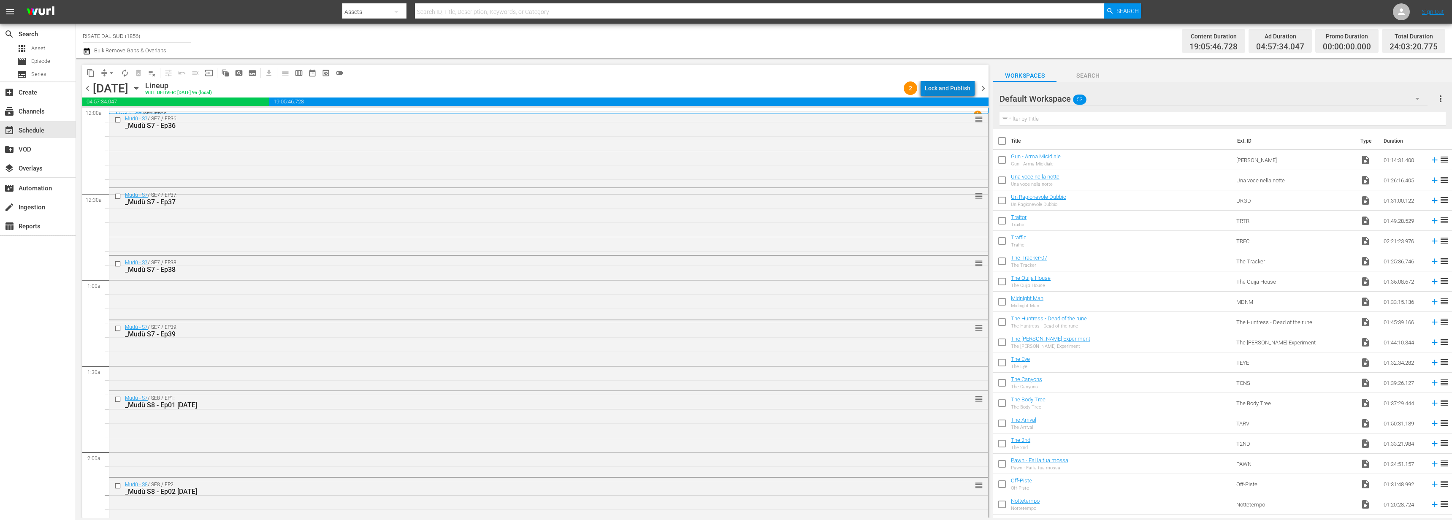
click at [956, 89] on div "Lock and Publish" at bounding box center [948, 88] width 46 height 15
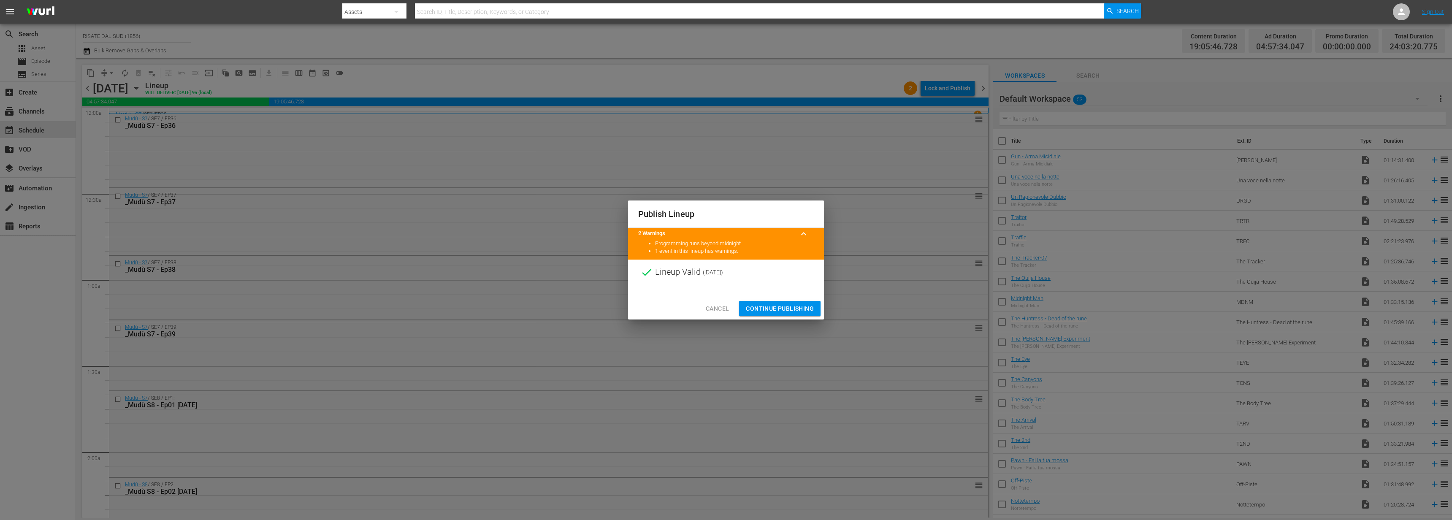
click at [781, 301] on button "Continue Publishing" at bounding box center [779, 309] width 81 height 16
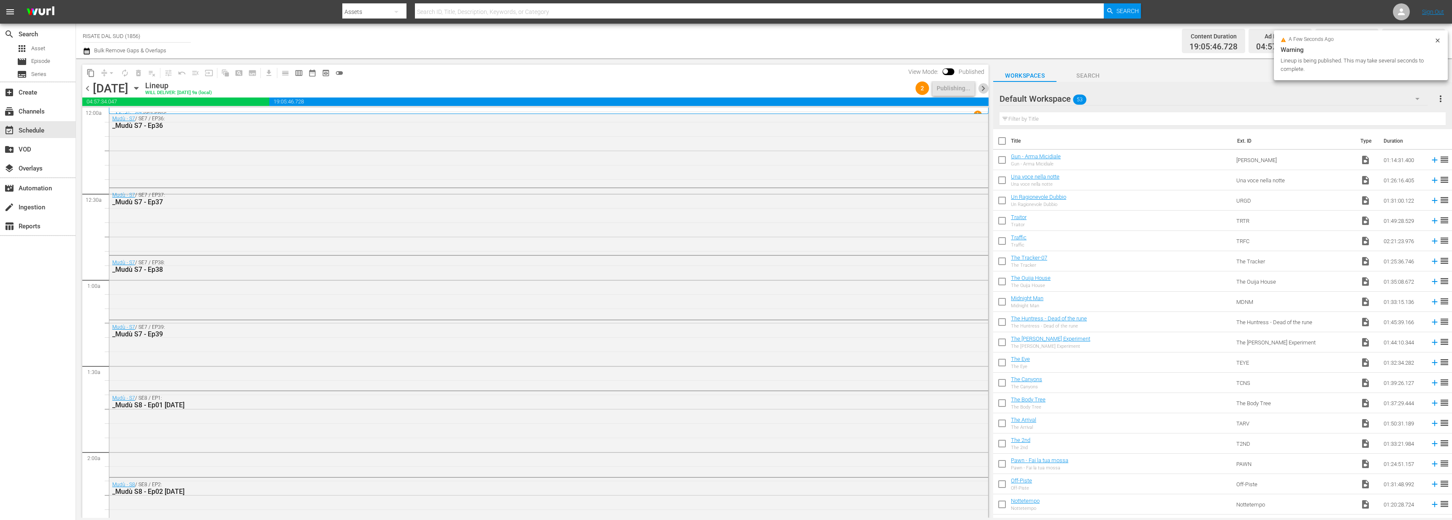
click at [983, 88] on span "chevron_right" at bounding box center [983, 88] width 11 height 11
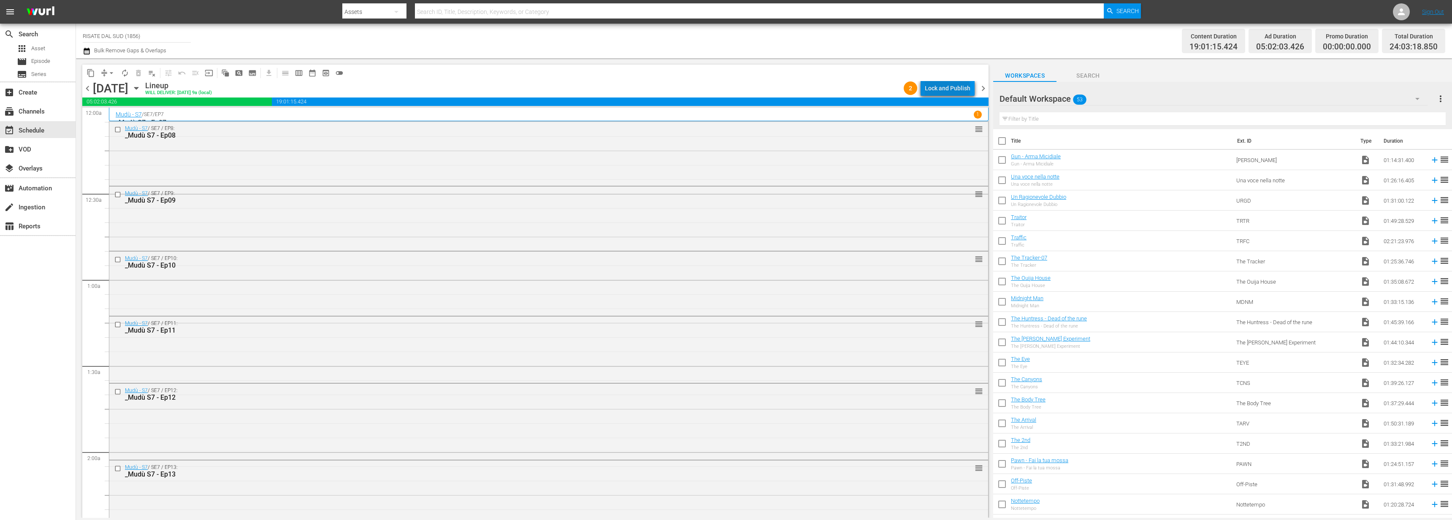
click at [949, 88] on div "Lock and Publish" at bounding box center [948, 88] width 46 height 15
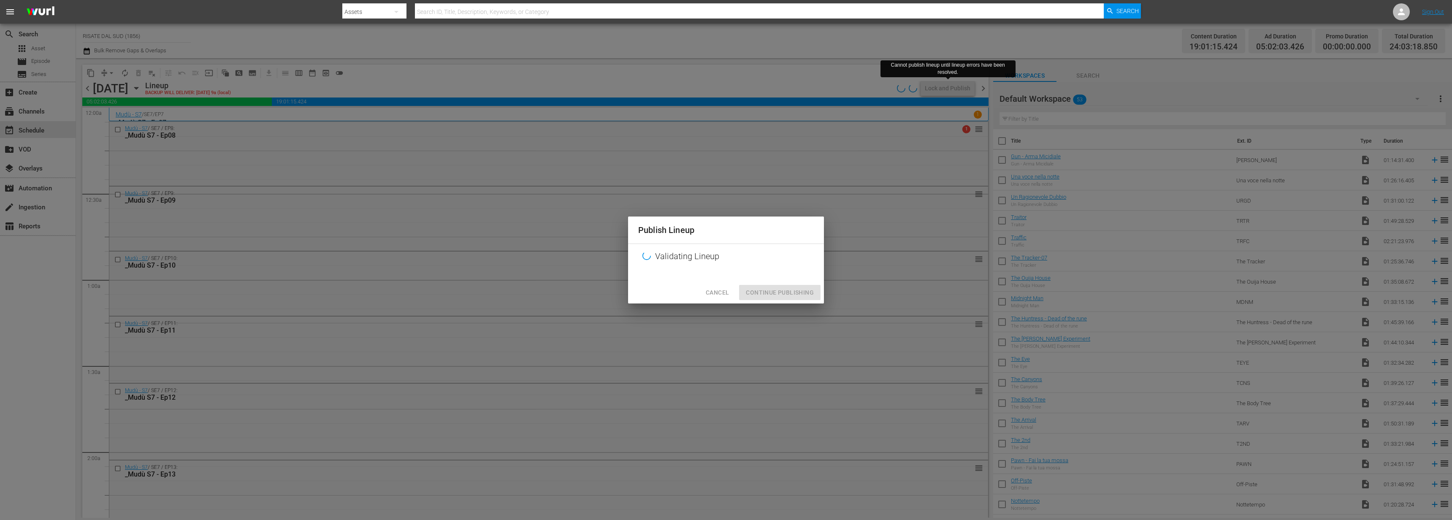
click at [724, 296] on span "Cancel" at bounding box center [717, 292] width 23 height 11
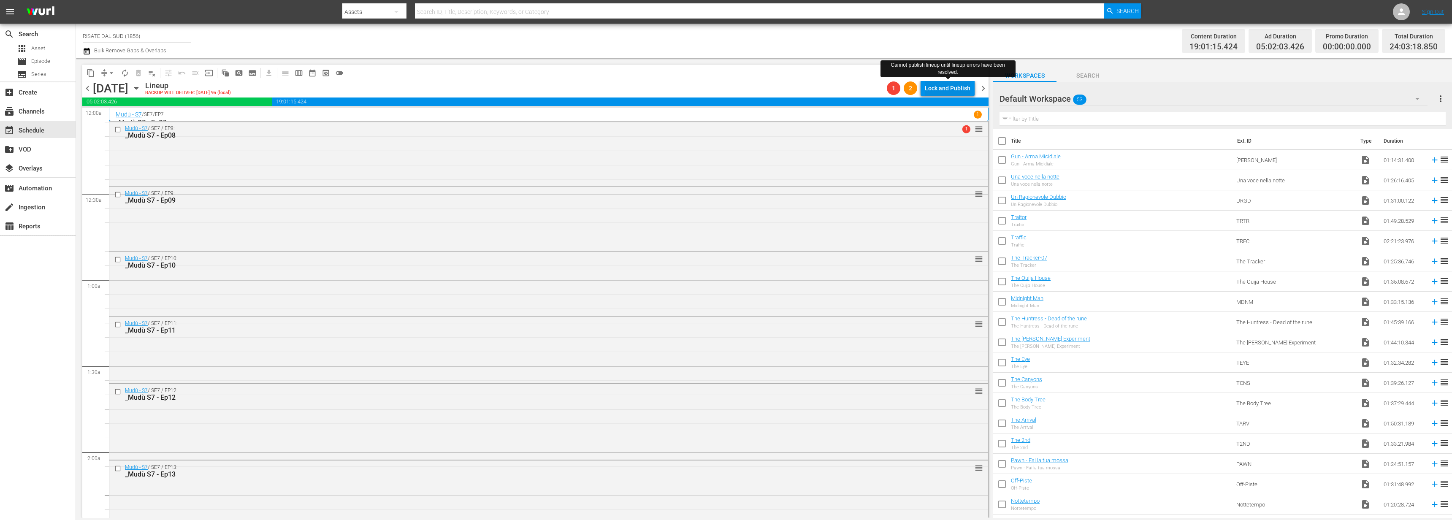
click at [931, 87] on div "Lock and Publish" at bounding box center [948, 88] width 46 height 15
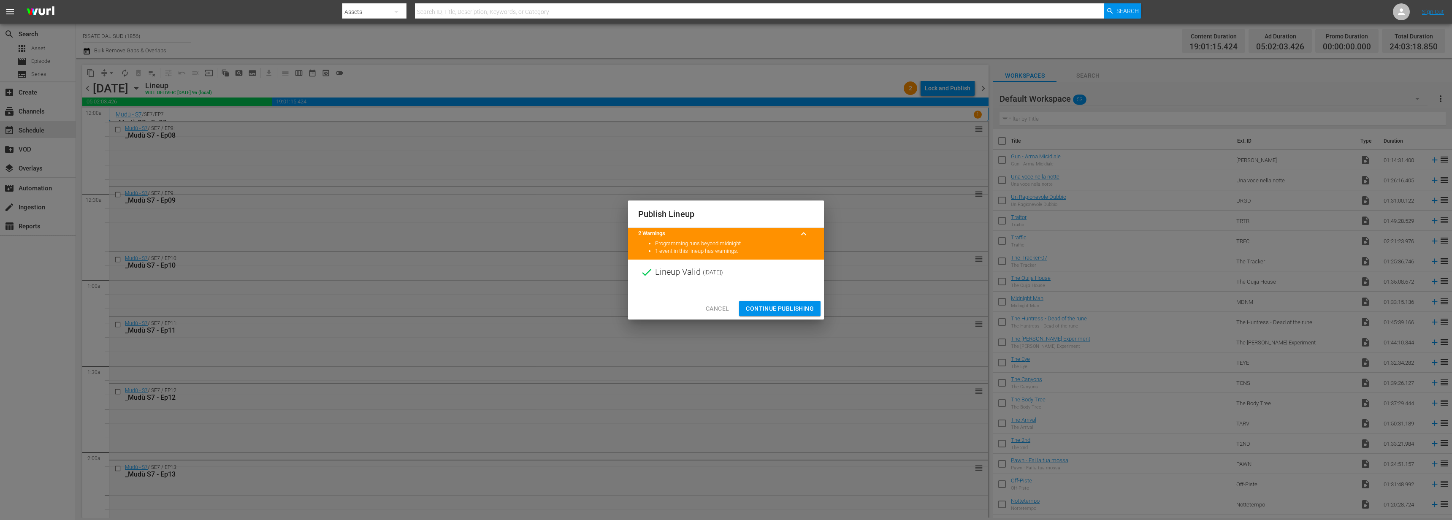
click at [787, 304] on span "Continue Publishing" at bounding box center [780, 309] width 68 height 11
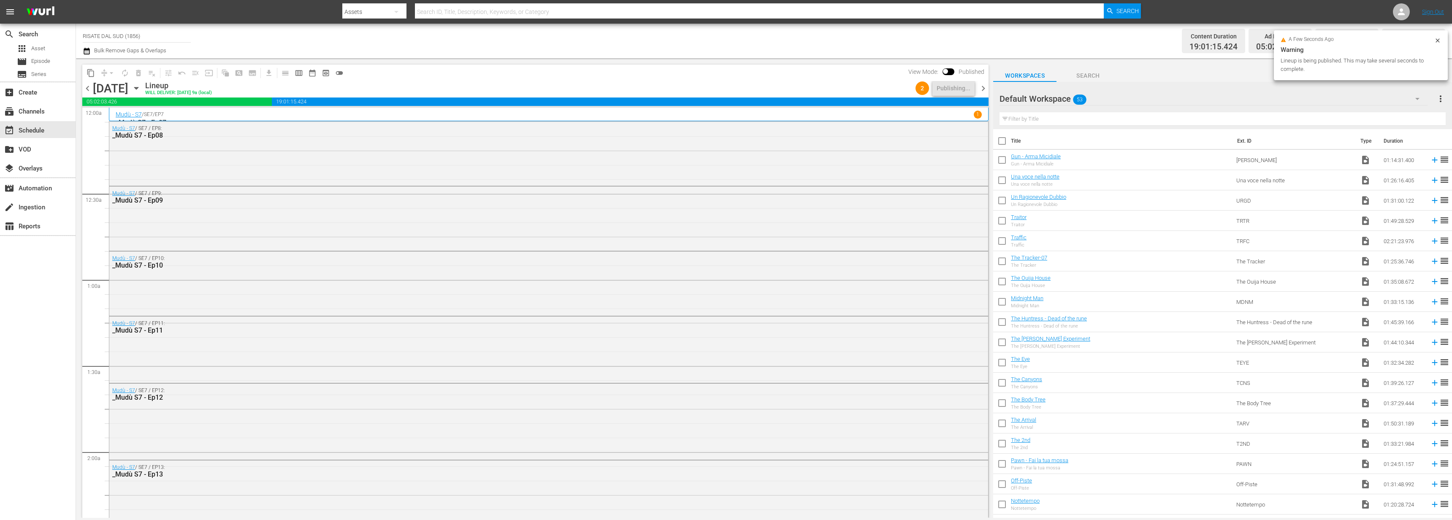
click at [980, 91] on span "chevron_right" at bounding box center [983, 88] width 11 height 11
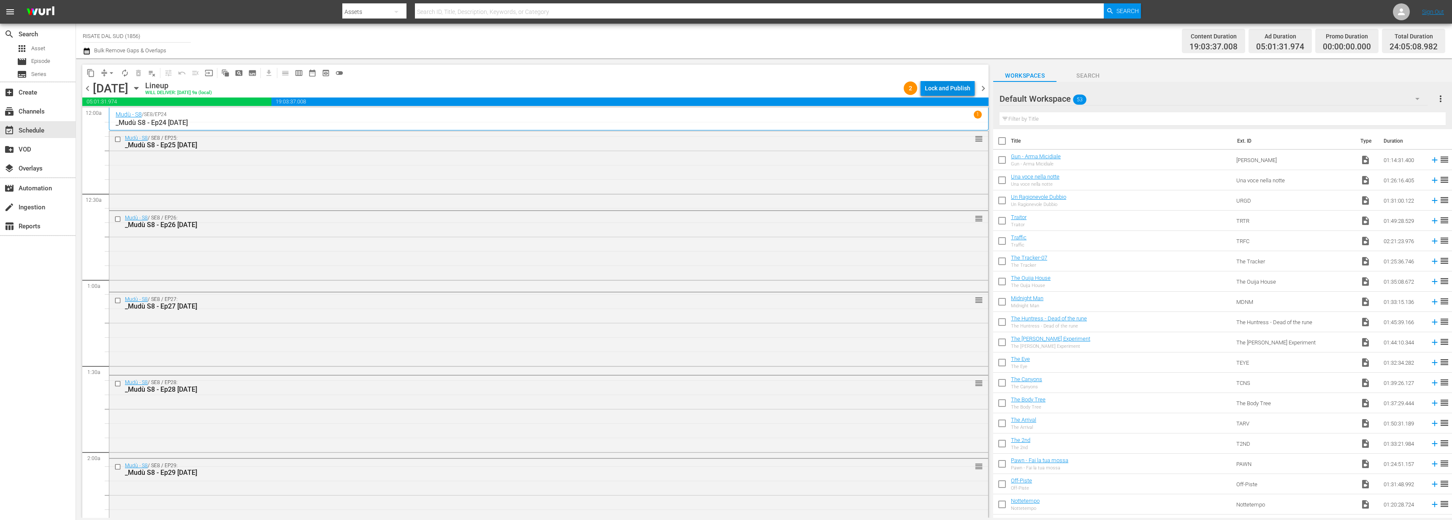
click at [963, 92] on div "Lock and Publish" at bounding box center [948, 88] width 46 height 15
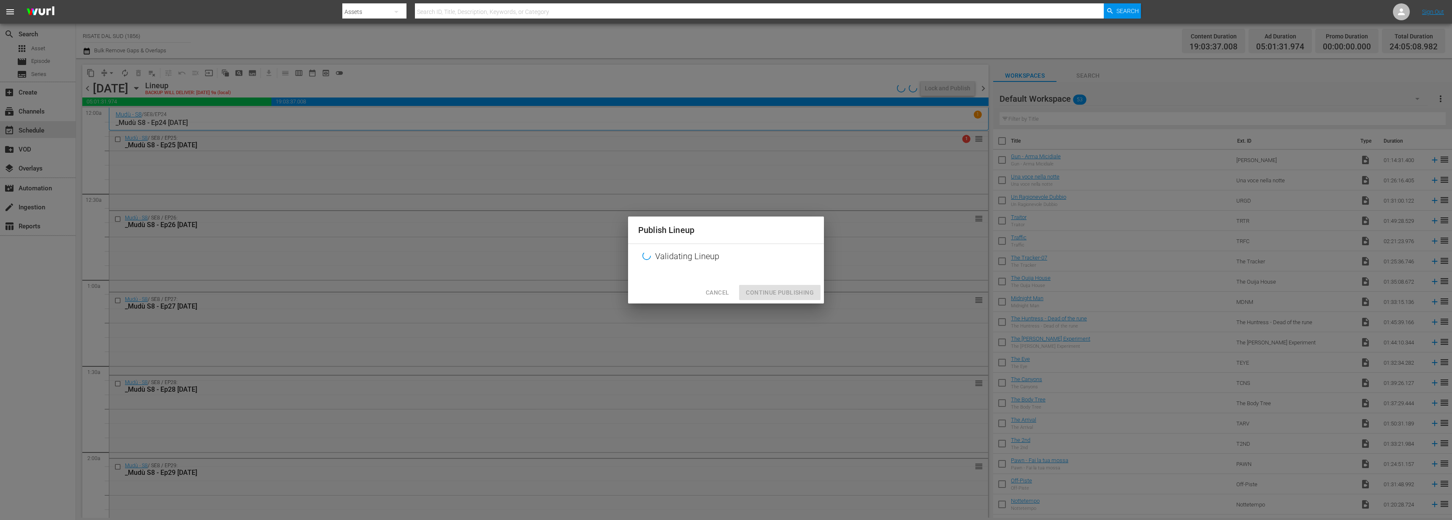
click at [721, 296] on span "Cancel" at bounding box center [717, 292] width 23 height 11
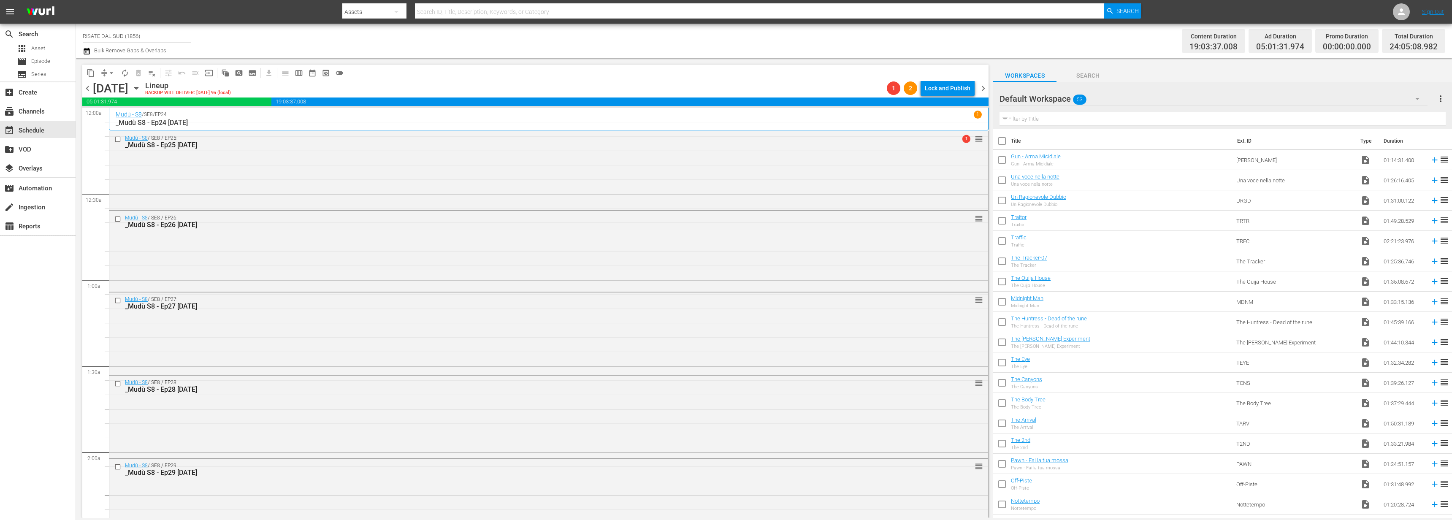
click at [936, 79] on div "content_copy compress arrow_drop_down autorenew_outlined delete_forever_outline…" at bounding box center [535, 73] width 906 height 16
click at [936, 87] on div "Lock and Publish" at bounding box center [948, 88] width 46 height 15
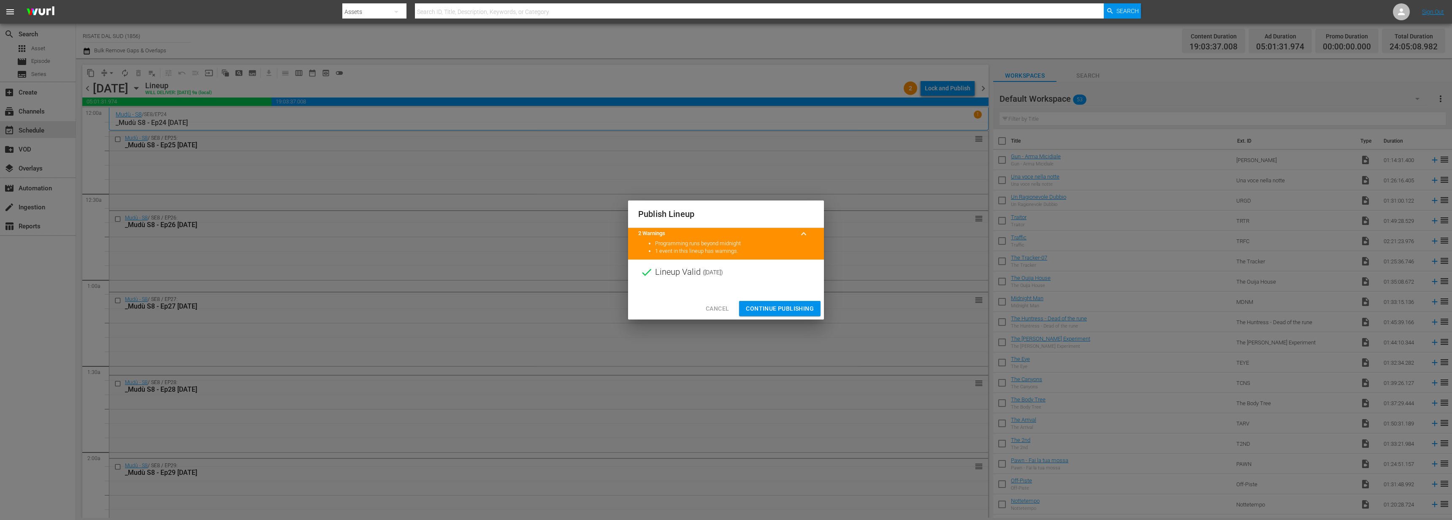
click at [757, 304] on span "Continue Publishing" at bounding box center [780, 309] width 68 height 11
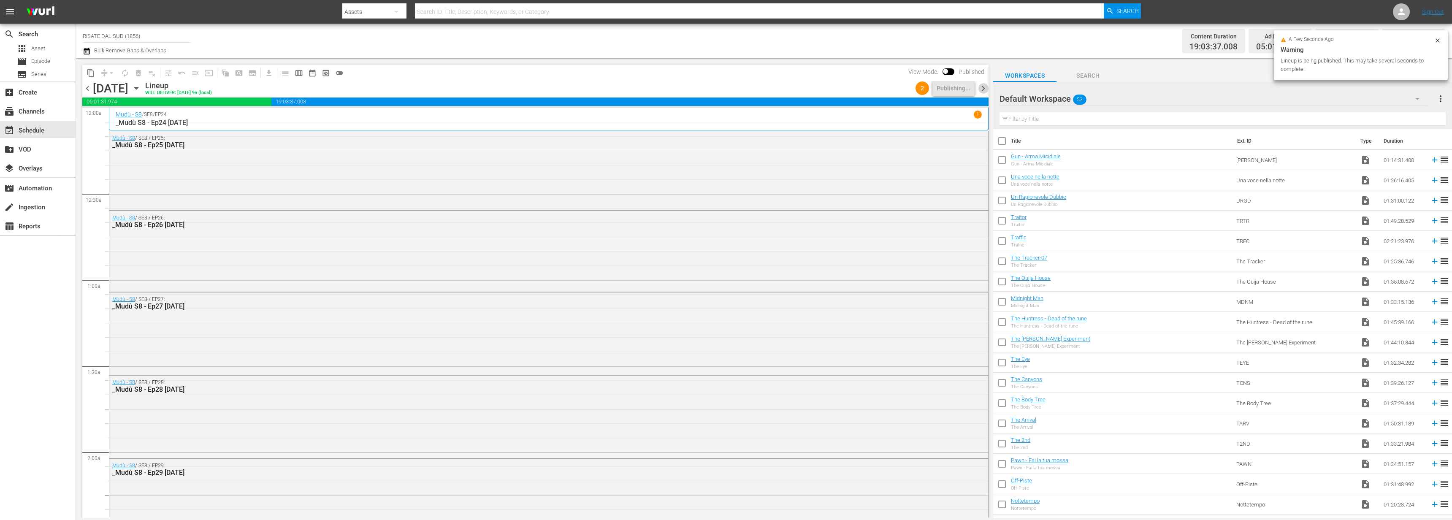
click at [986, 87] on span "chevron_right" at bounding box center [983, 88] width 11 height 11
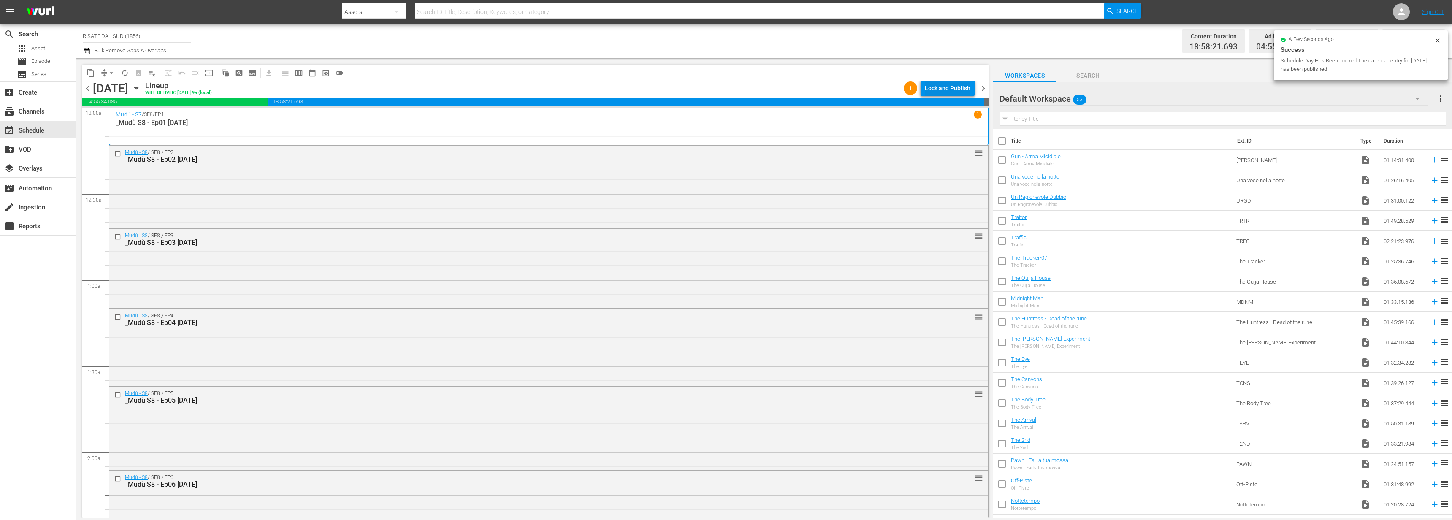
click at [963, 85] on div "Lock and Publish" at bounding box center [948, 88] width 46 height 15
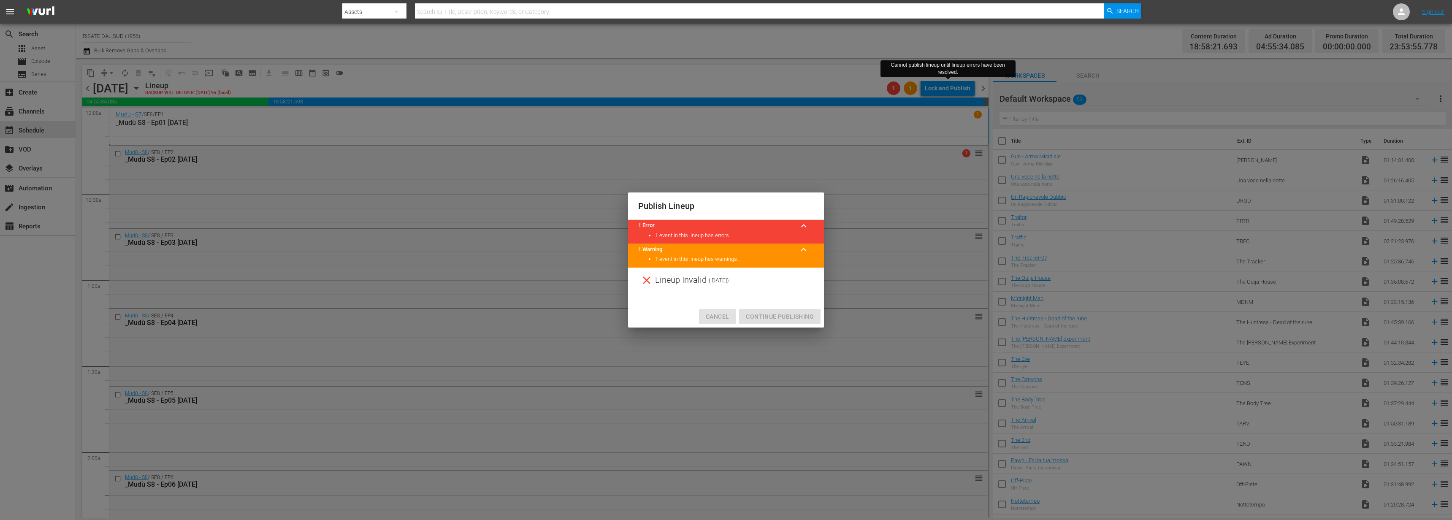
click at [721, 317] on span "Cancel" at bounding box center [717, 317] width 23 height 11
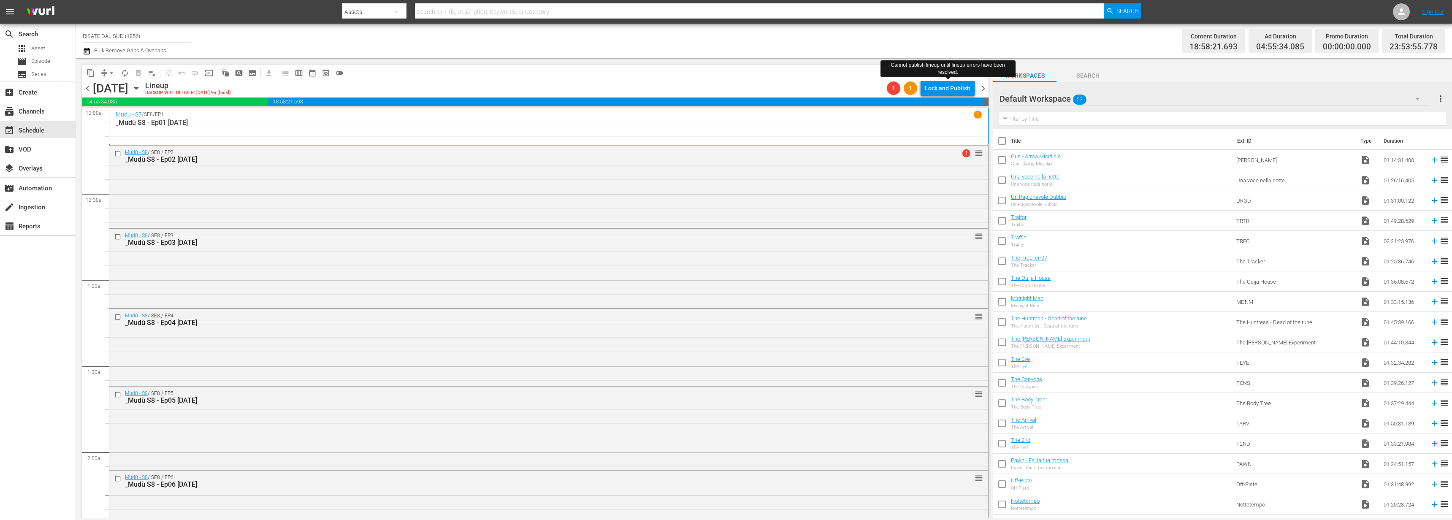
click at [949, 84] on div "Lock and Publish" at bounding box center [948, 88] width 46 height 15
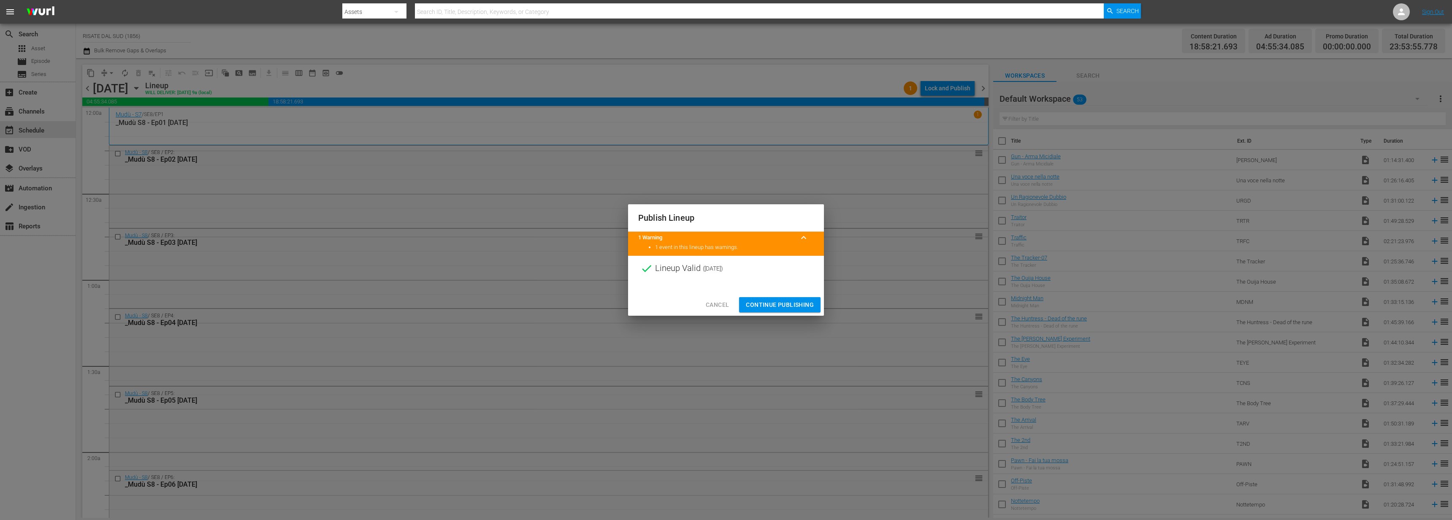
click at [775, 301] on span "Continue Publishing" at bounding box center [780, 305] width 68 height 11
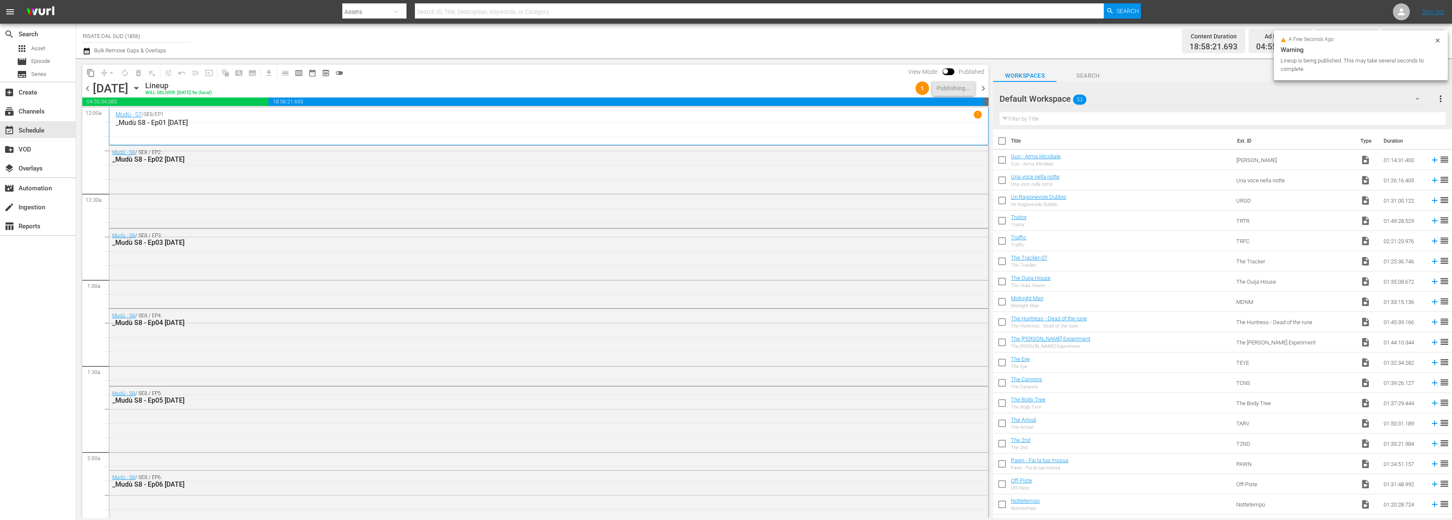
click at [984, 87] on span "chevron_right" at bounding box center [983, 88] width 11 height 11
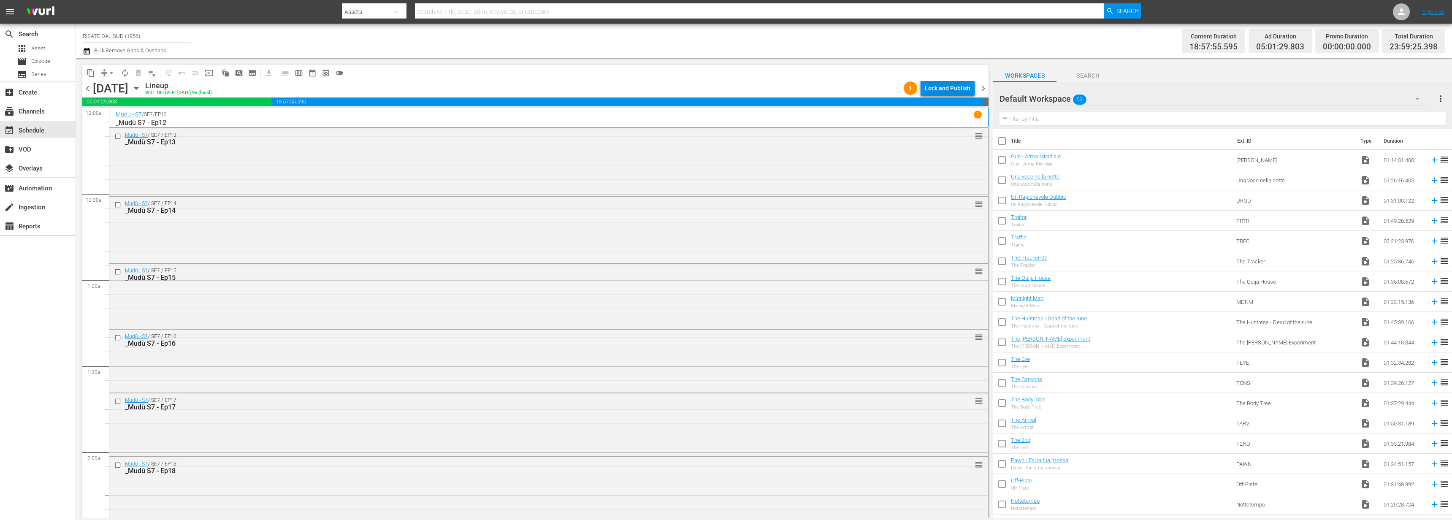
click at [949, 87] on div "Lock and Publish" at bounding box center [948, 88] width 46 height 15
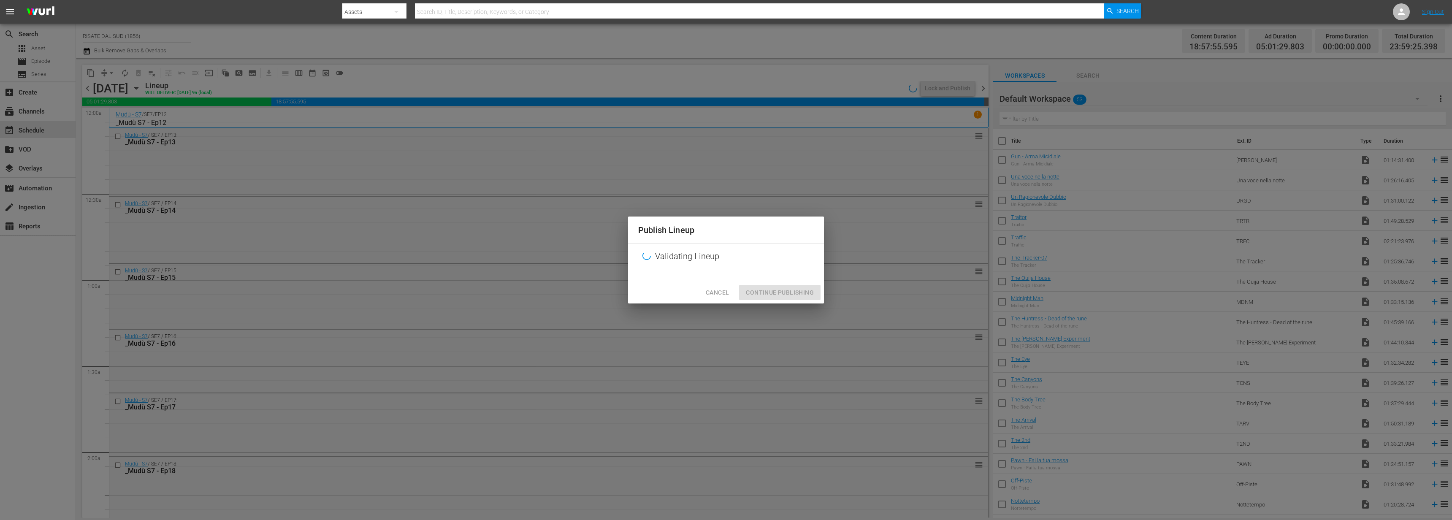
click at [716, 293] on span "Cancel" at bounding box center [717, 292] width 23 height 11
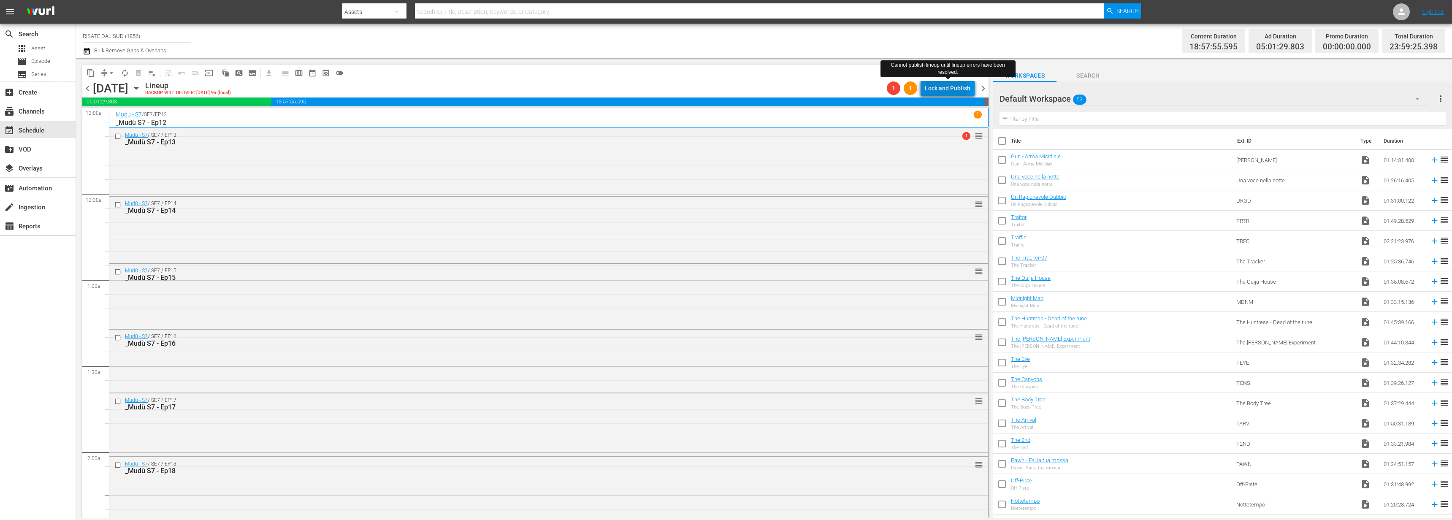
click at [944, 90] on div "Lock and Publish" at bounding box center [948, 88] width 46 height 15
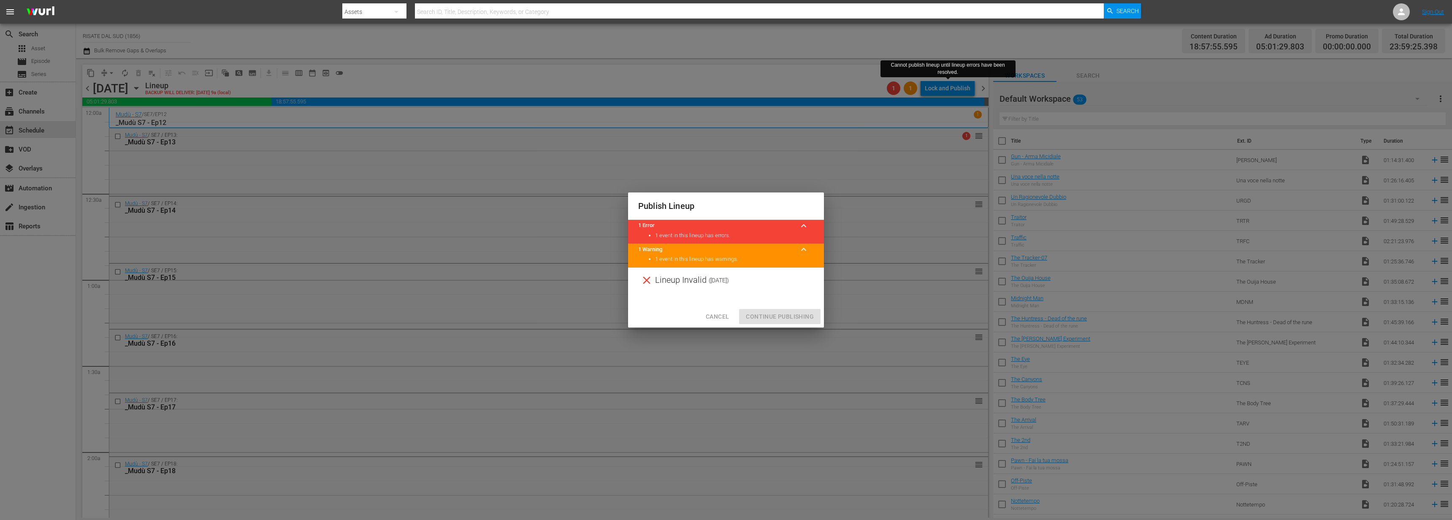
click at [723, 322] on button "Cancel" at bounding box center [717, 317] width 37 height 16
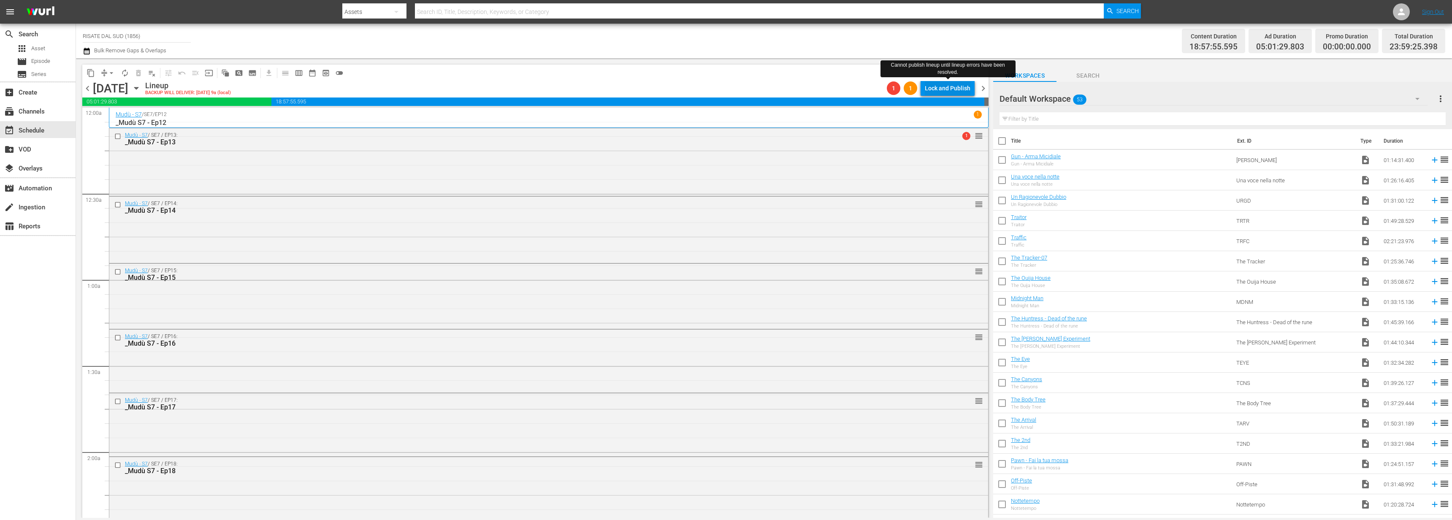
click at [945, 88] on div "Lock and Publish" at bounding box center [948, 88] width 46 height 15
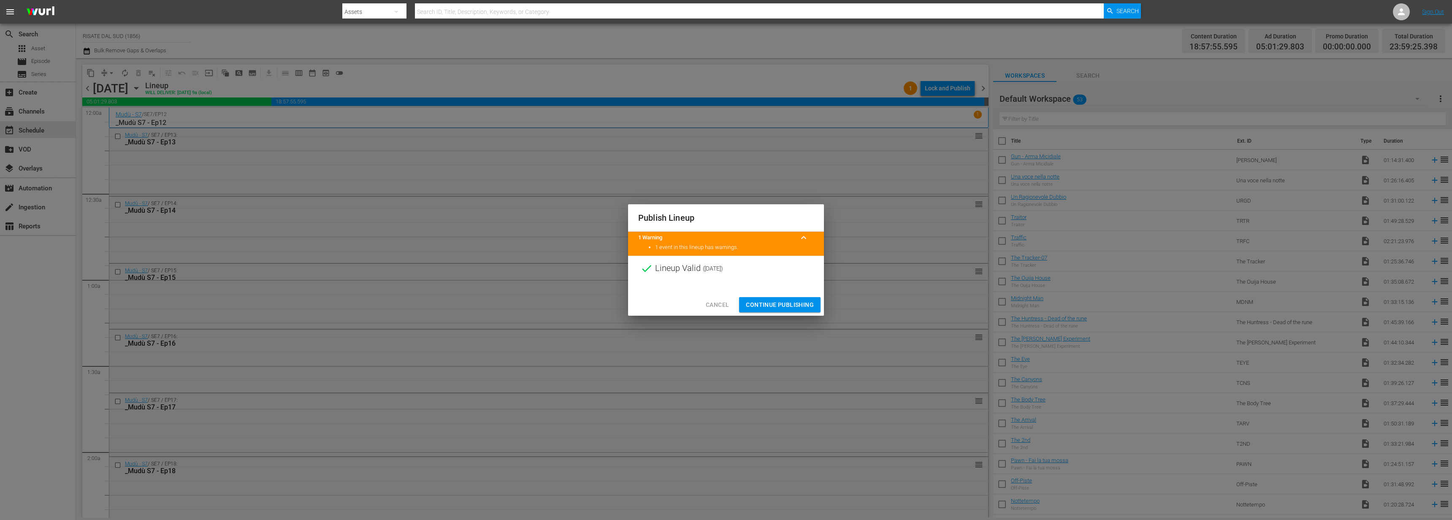
click at [769, 308] on span "Continue Publishing" at bounding box center [780, 305] width 68 height 11
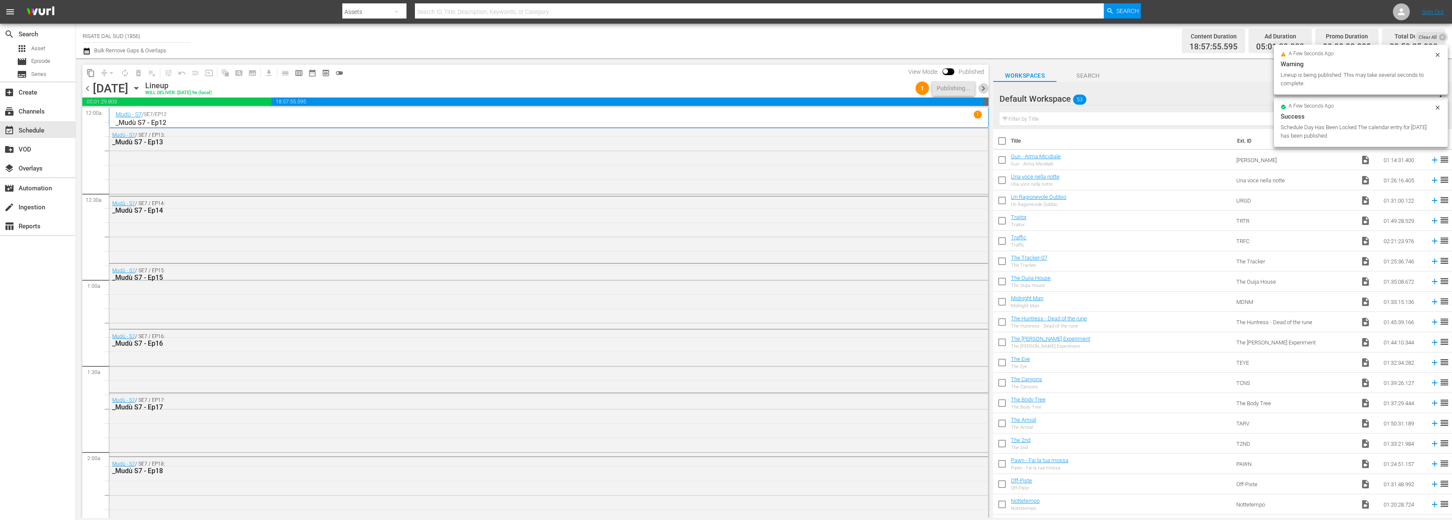
click at [983, 88] on span "chevron_right" at bounding box center [983, 88] width 11 height 11
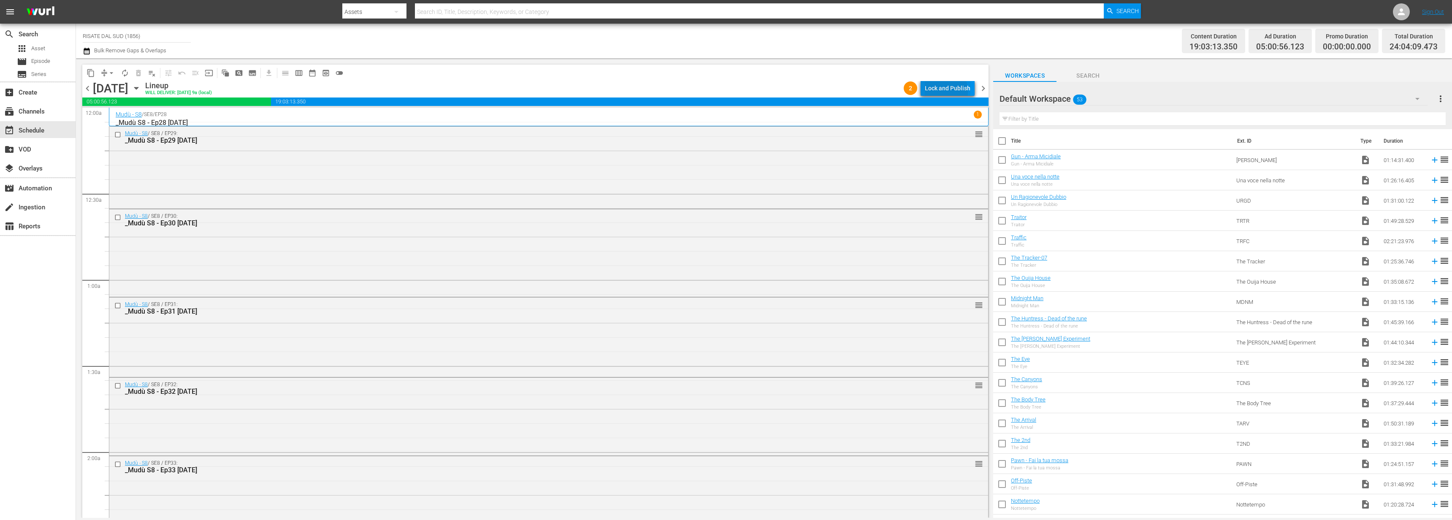
click at [940, 92] on div "Lock and Publish" at bounding box center [948, 88] width 46 height 15
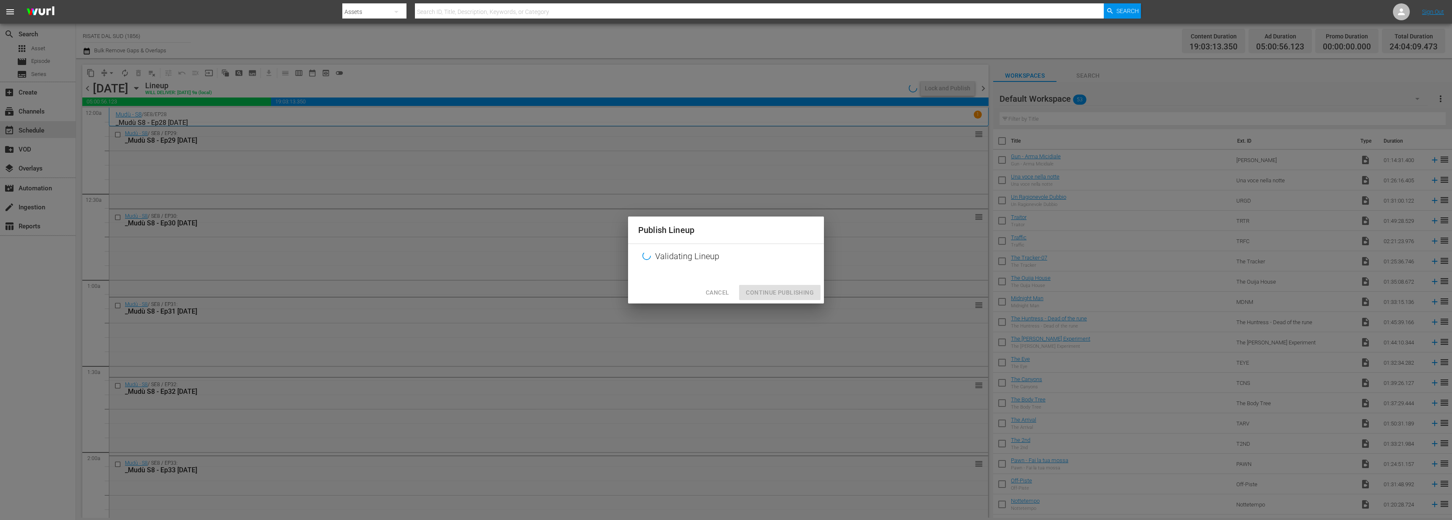
click at [716, 292] on span "Cancel" at bounding box center [717, 292] width 23 height 11
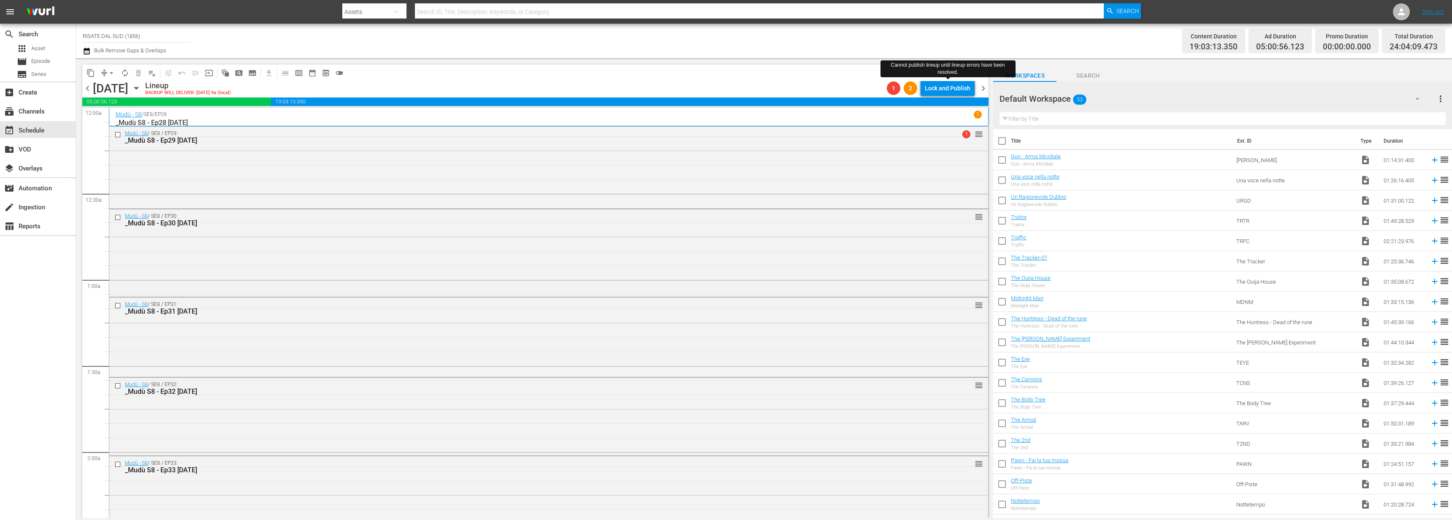
click at [952, 87] on div "Lock and Publish" at bounding box center [948, 88] width 46 height 15
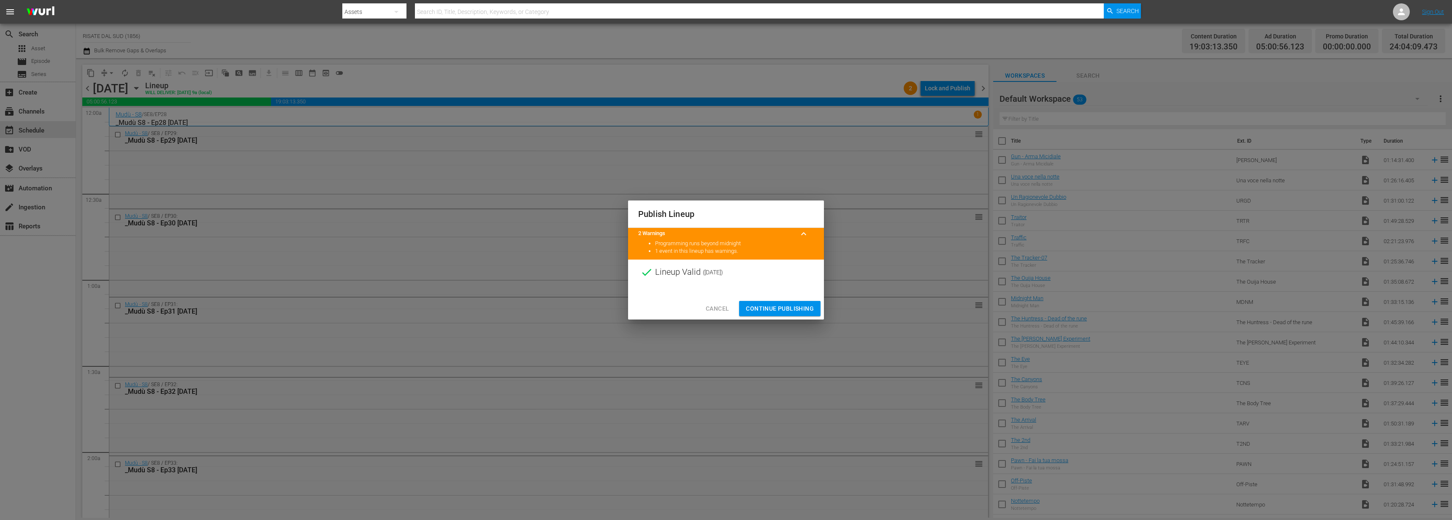
drag, startPoint x: 788, startPoint y: 302, endPoint x: 795, endPoint y: 286, distance: 17.2
click at [788, 302] on button "Continue Publishing" at bounding box center [779, 309] width 81 height 16
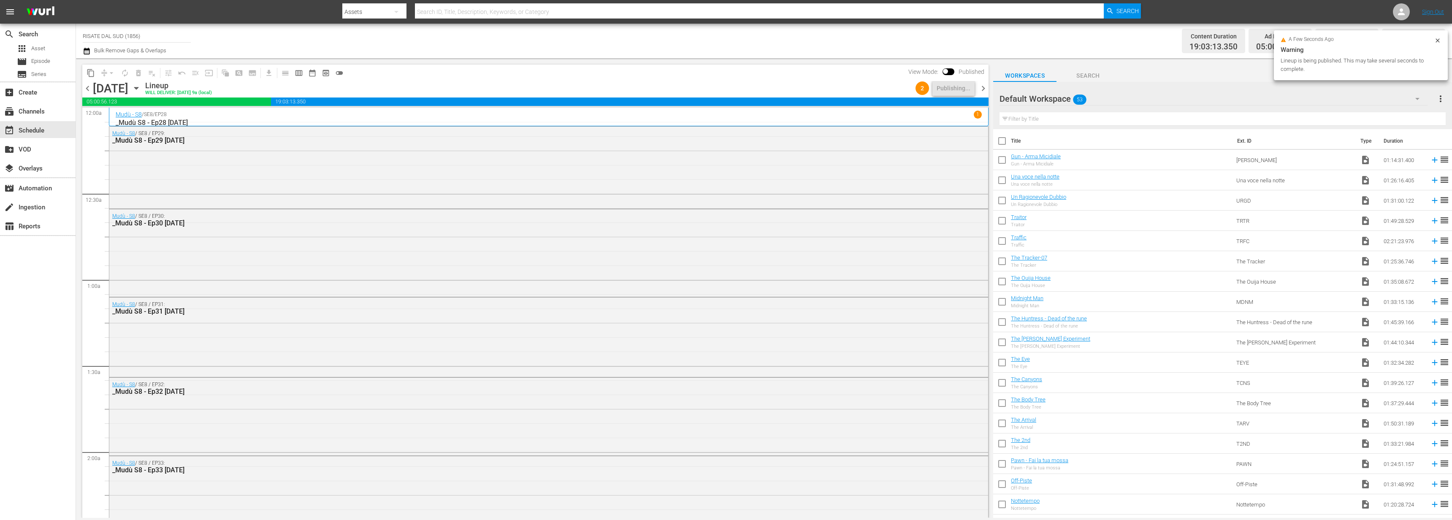
click at [984, 87] on span "chevron_right" at bounding box center [983, 88] width 11 height 11
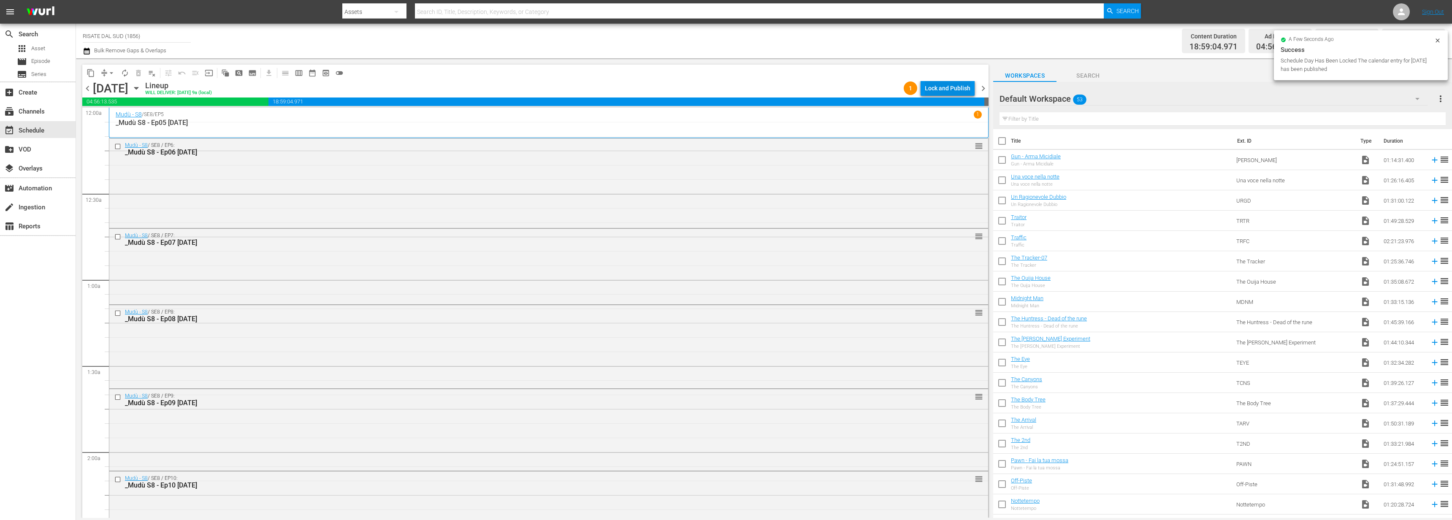
click at [943, 86] on div "Lock and Publish" at bounding box center [948, 88] width 46 height 15
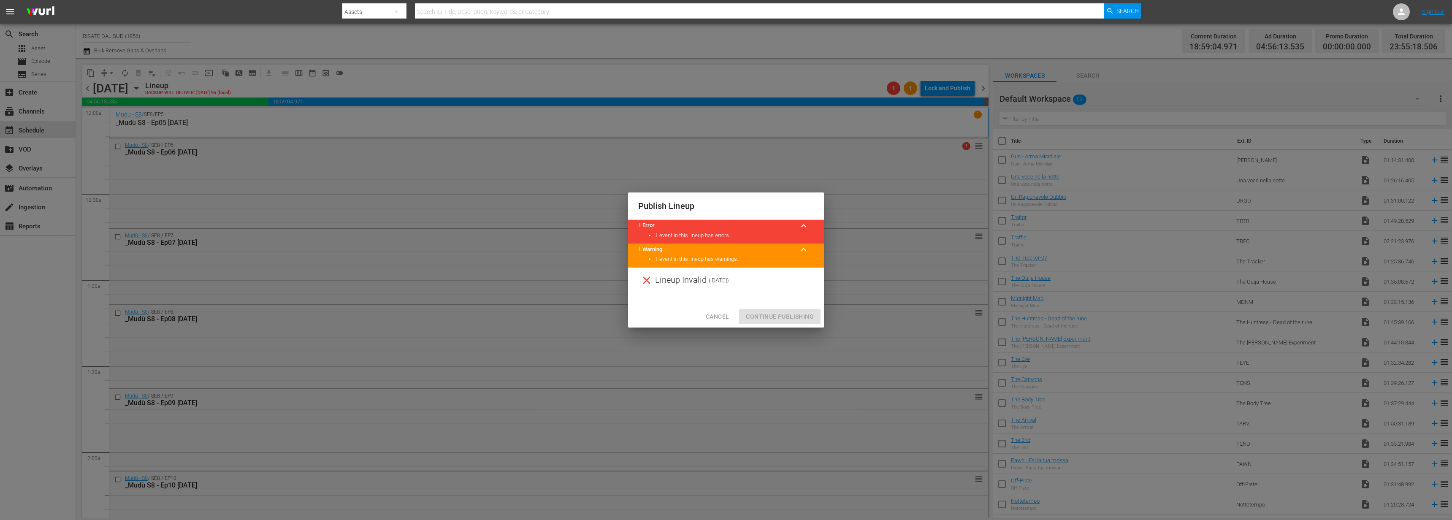
click at [729, 314] on span "Cancel" at bounding box center [717, 317] width 23 height 11
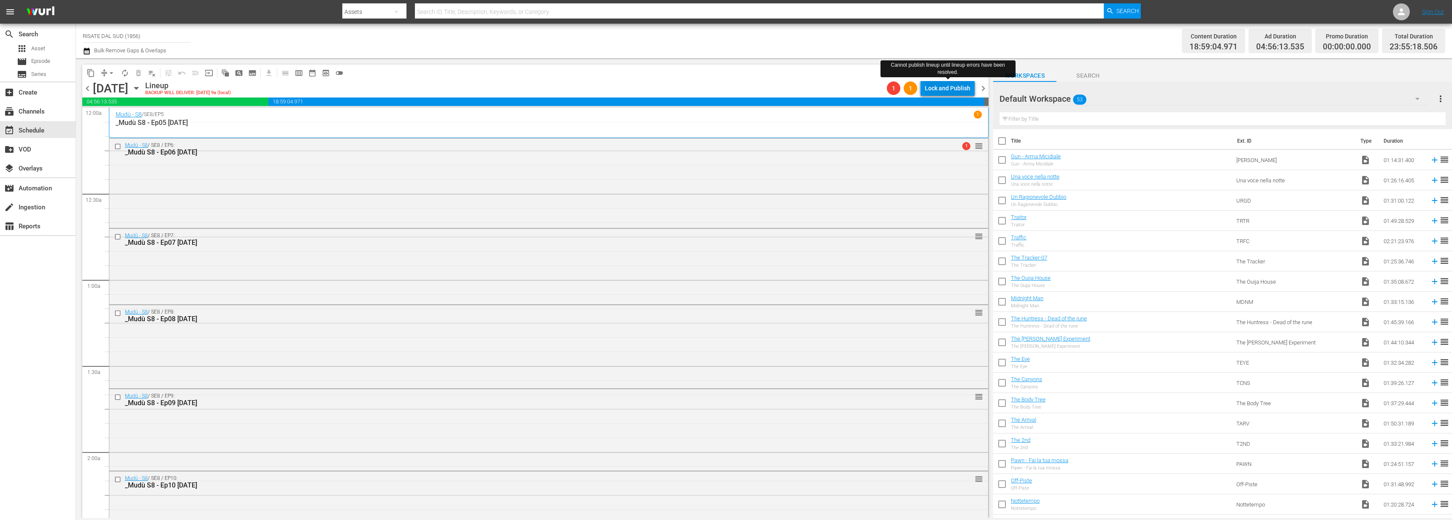
click at [966, 90] on div "Lock and Publish" at bounding box center [948, 88] width 46 height 15
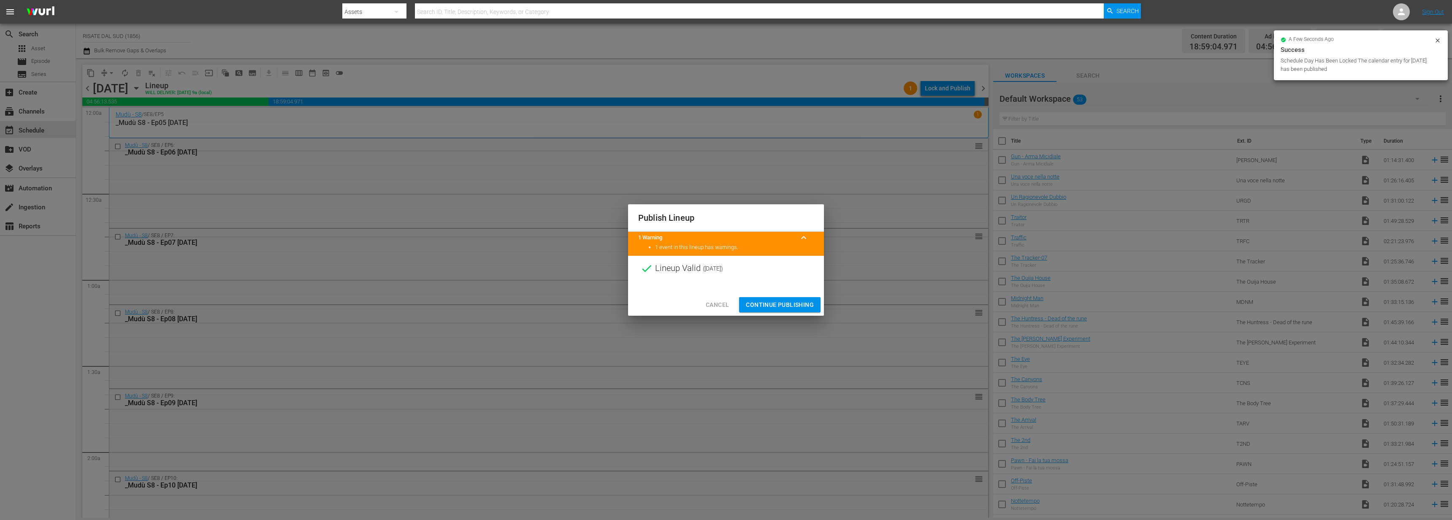
click at [784, 293] on div at bounding box center [726, 287] width 196 height 13
click at [784, 294] on div "Cancel Continue Publishing" at bounding box center [726, 305] width 196 height 22
click at [784, 298] on button "Continue Publishing" at bounding box center [779, 305] width 81 height 16
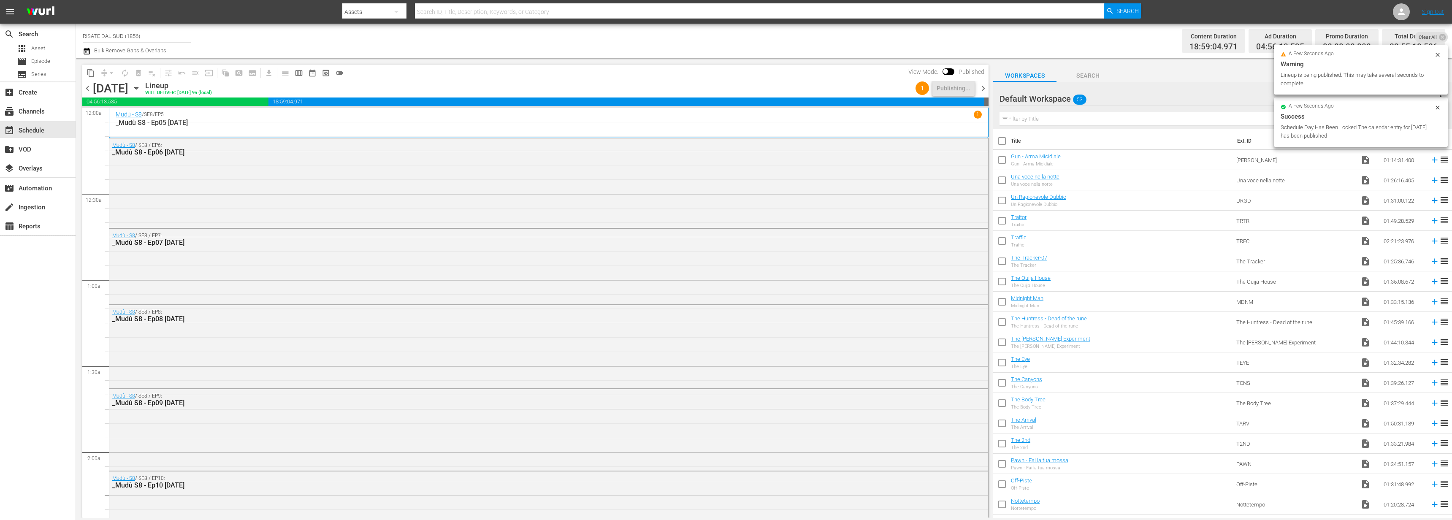
click at [983, 84] on span "chevron_right" at bounding box center [983, 88] width 11 height 11
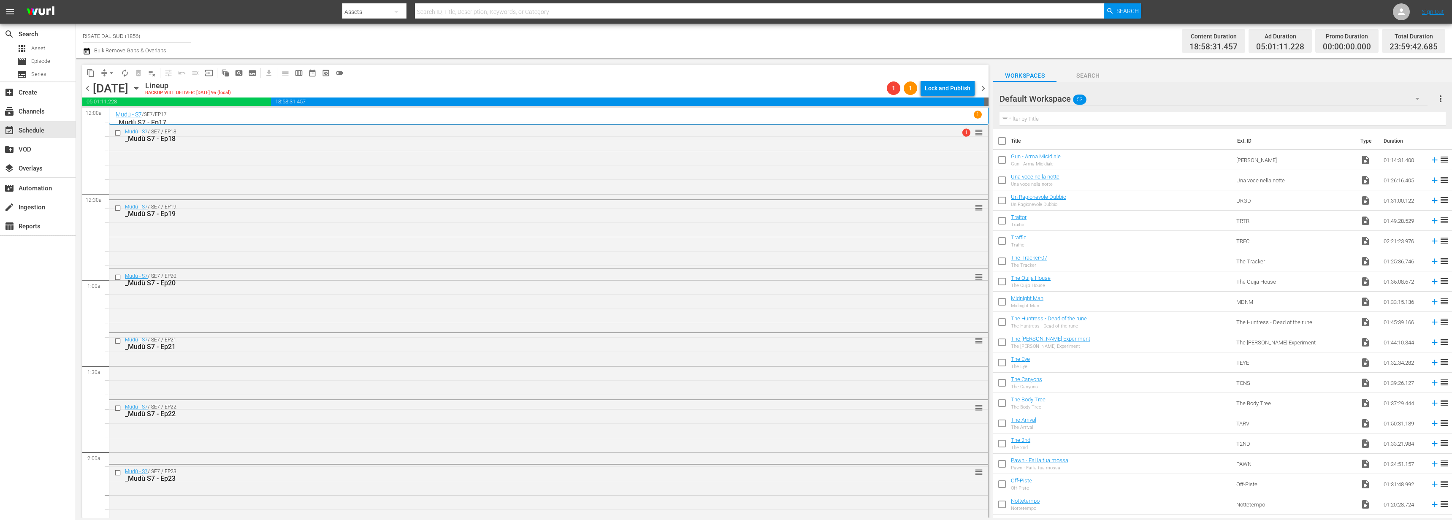
click at [938, 77] on div "content_copy compress arrow_drop_down autorenew_outlined delete_forever_outline…" at bounding box center [535, 73] width 906 height 16
click at [938, 83] on div "Lock and Publish" at bounding box center [948, 88] width 46 height 15
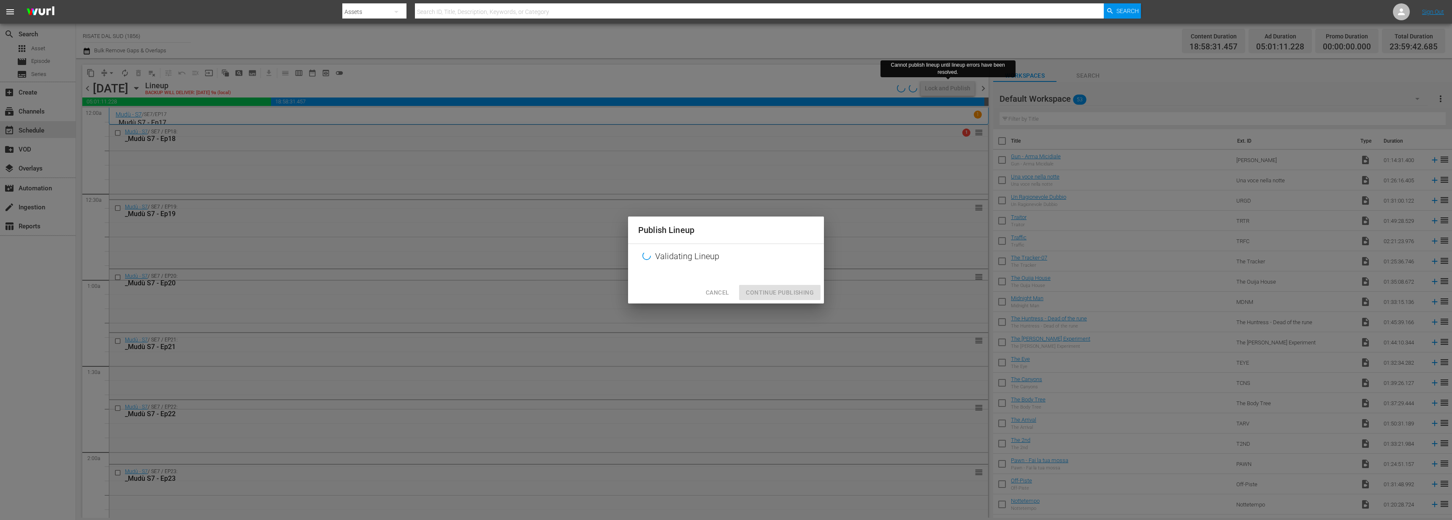
click at [715, 285] on button "Cancel" at bounding box center [717, 293] width 37 height 16
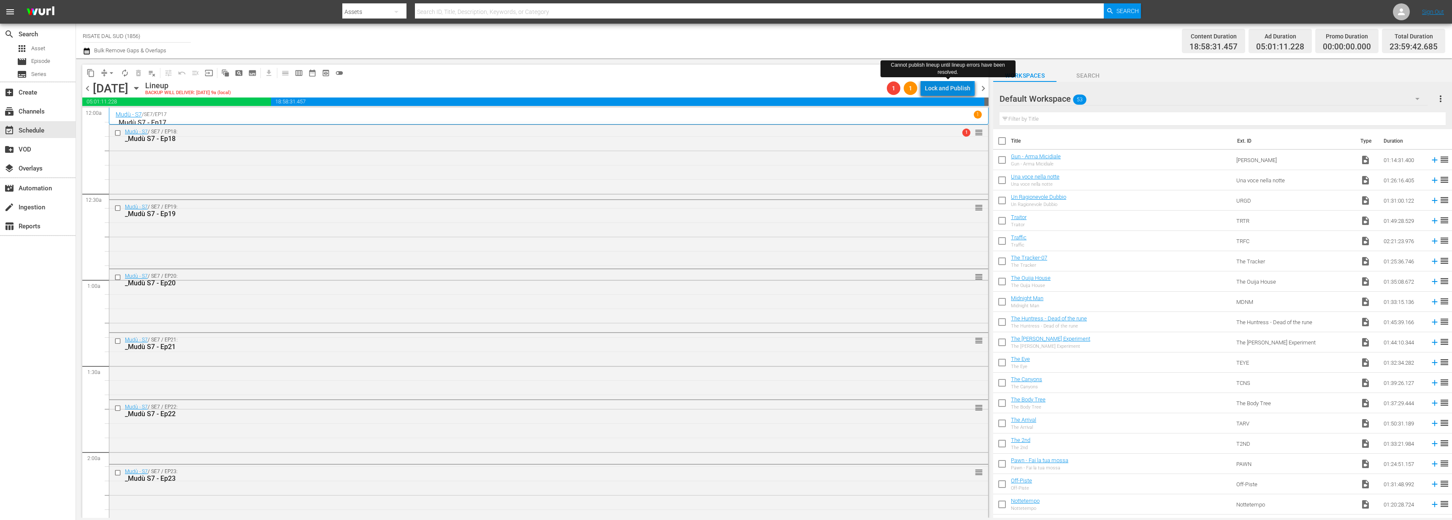
click at [950, 82] on div "Lock and Publish" at bounding box center [948, 88] width 46 height 15
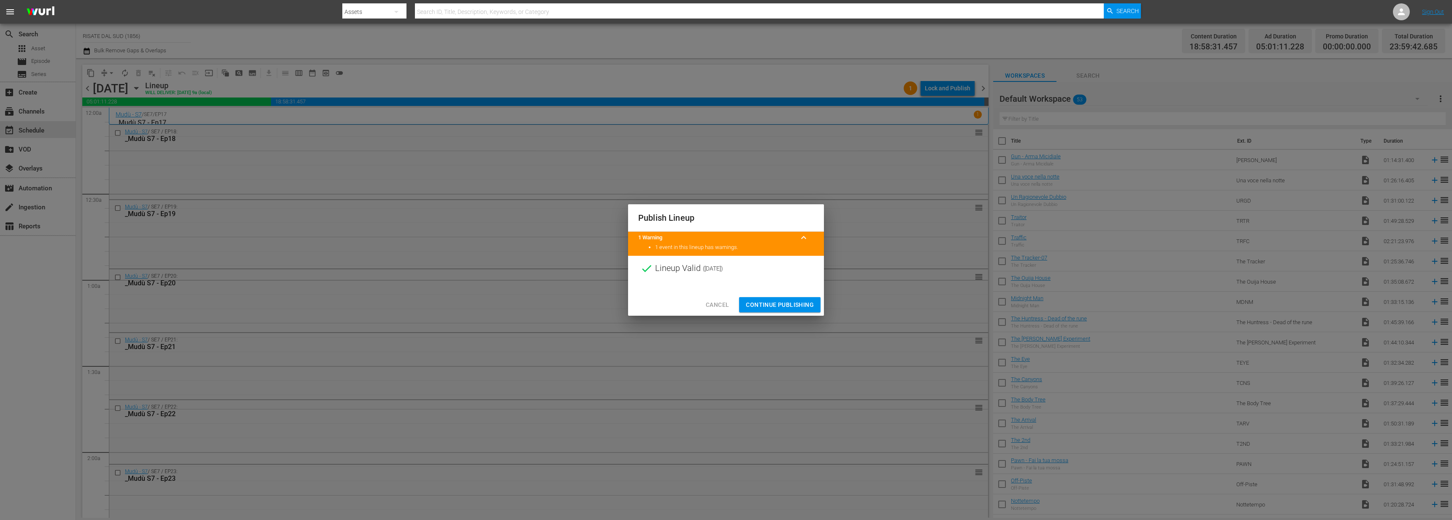
click at [765, 312] on button "Continue Publishing" at bounding box center [779, 305] width 81 height 16
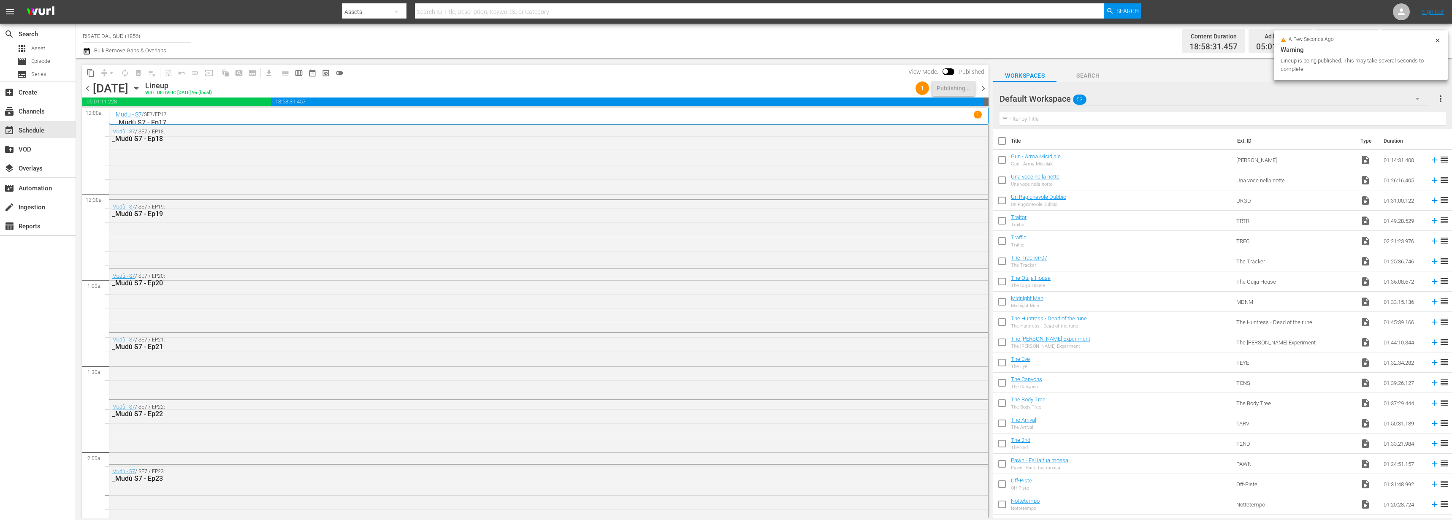
click at [987, 85] on span "chevron_right" at bounding box center [983, 88] width 11 height 11
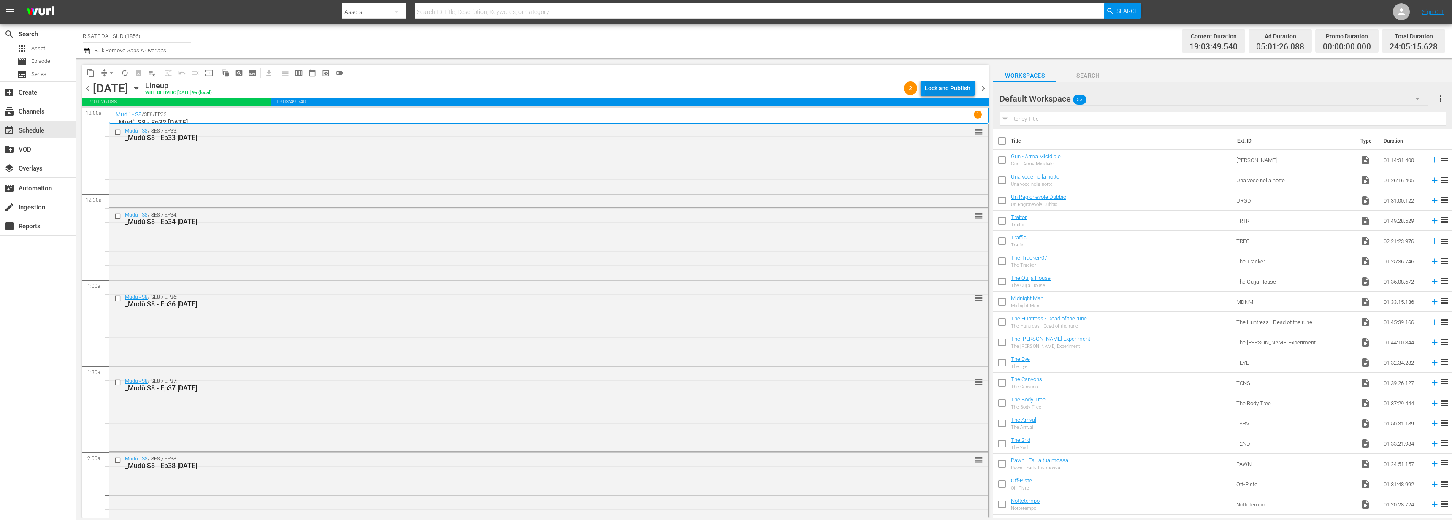
click at [950, 87] on div "Lock and Publish" at bounding box center [948, 88] width 46 height 15
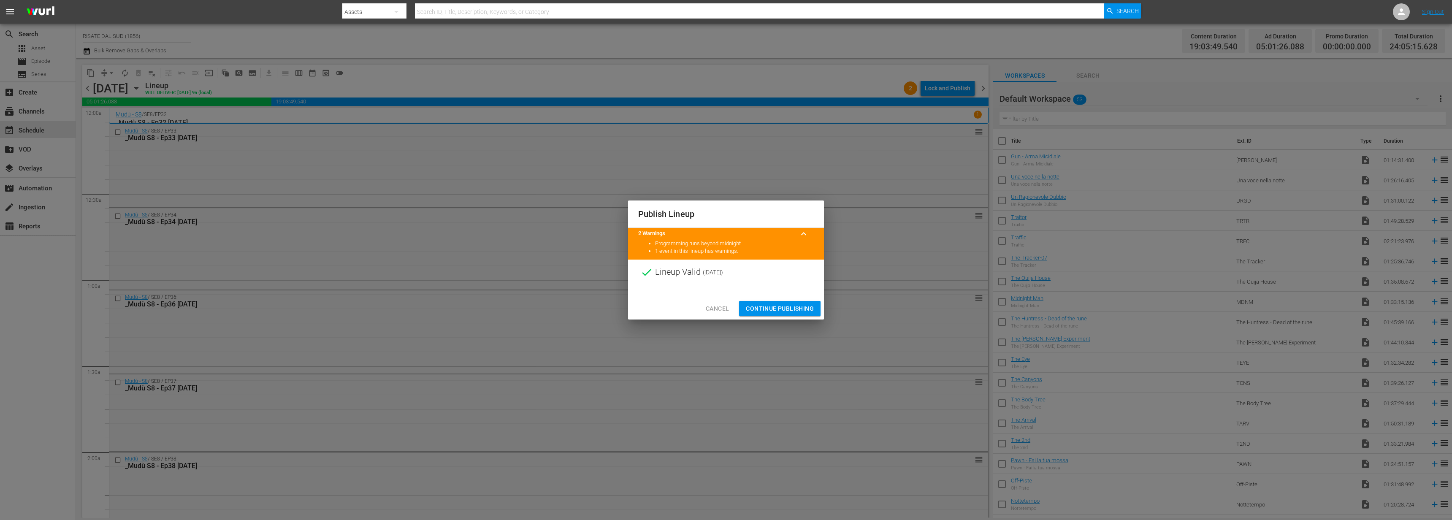
click at [772, 311] on span "Continue Publishing" at bounding box center [780, 309] width 68 height 11
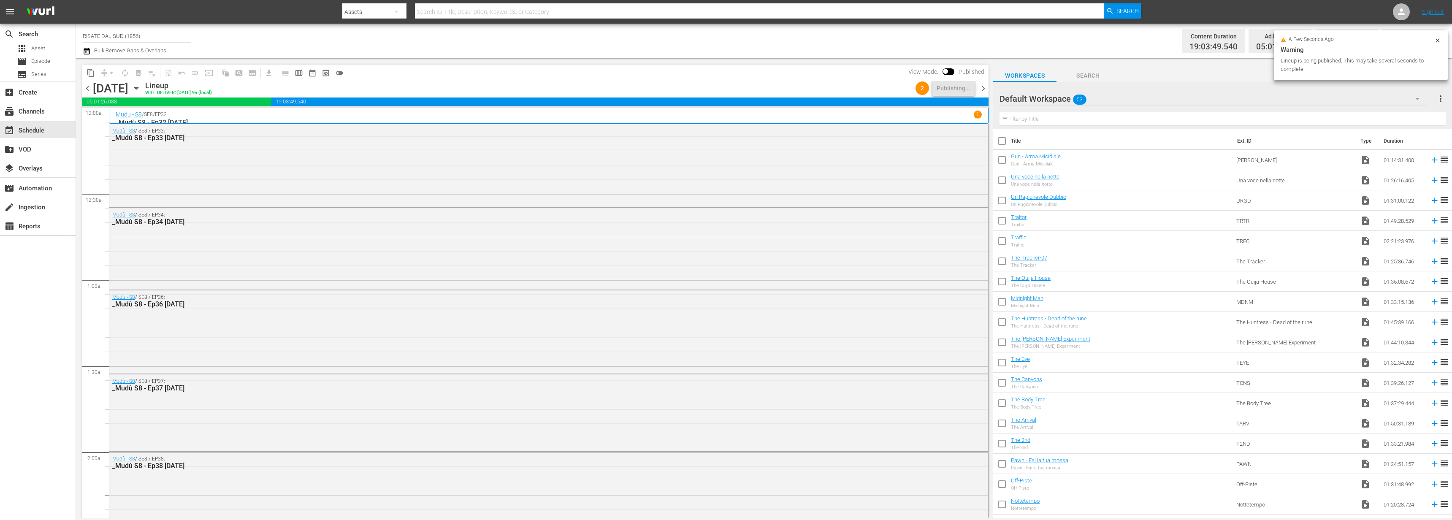
click at [979, 86] on span "chevron_right" at bounding box center [983, 88] width 11 height 11
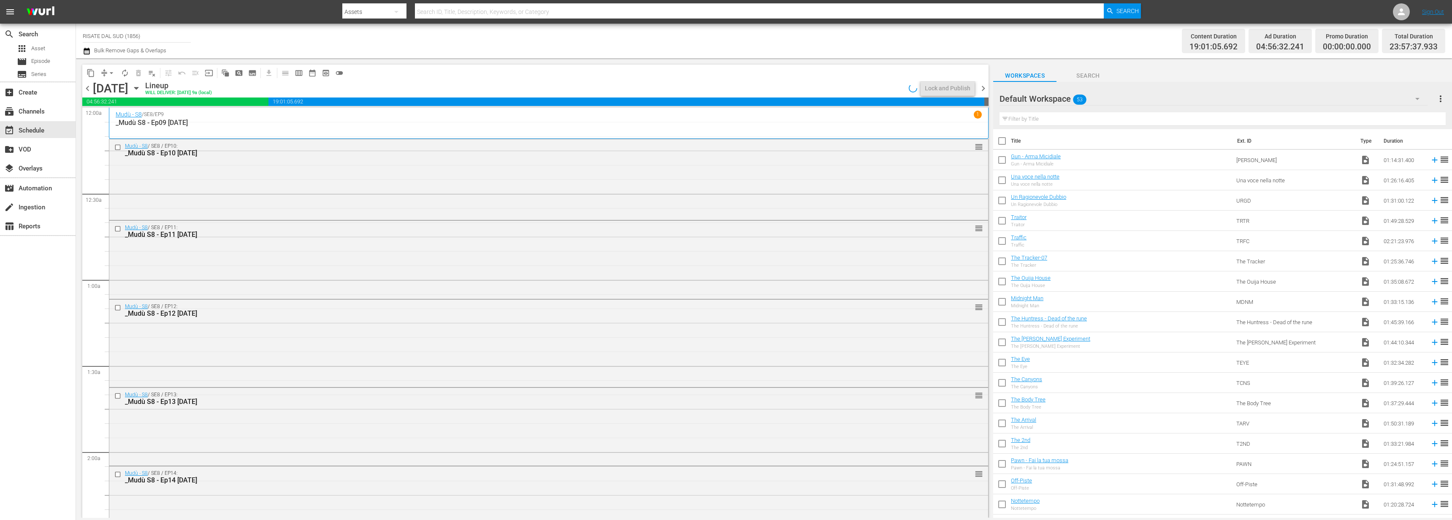
click at [86, 87] on span "chevron_left" at bounding box center [87, 88] width 11 height 11
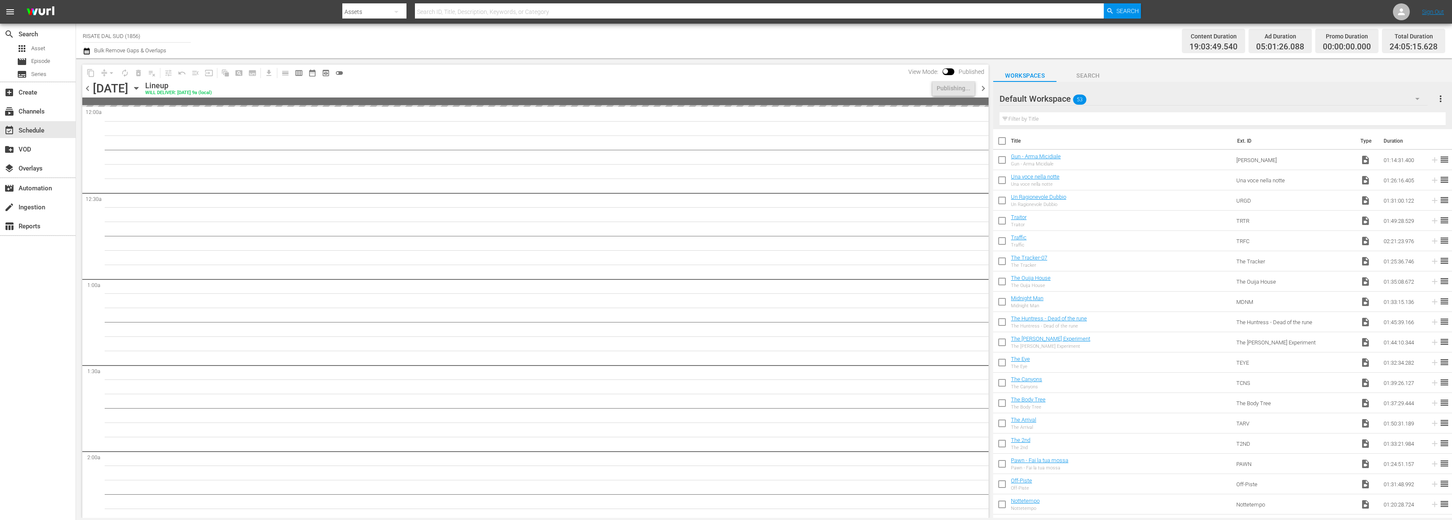
click at [986, 86] on span "chevron_right" at bounding box center [983, 88] width 11 height 11
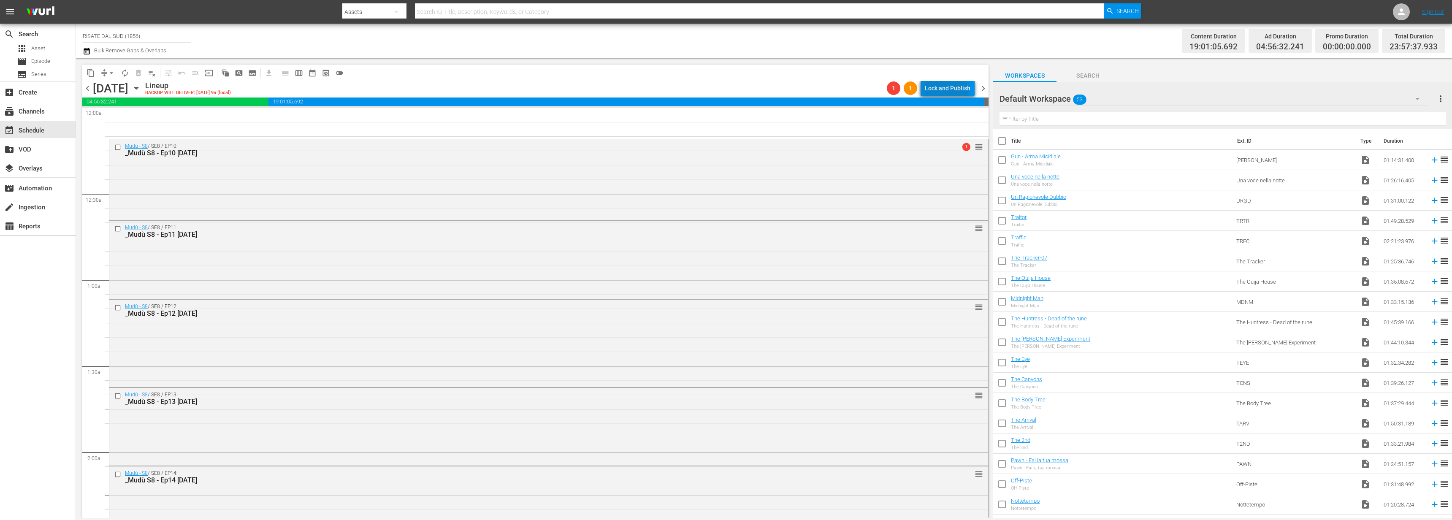
click at [944, 92] on div "Lock and Publish" at bounding box center [948, 88] width 46 height 15
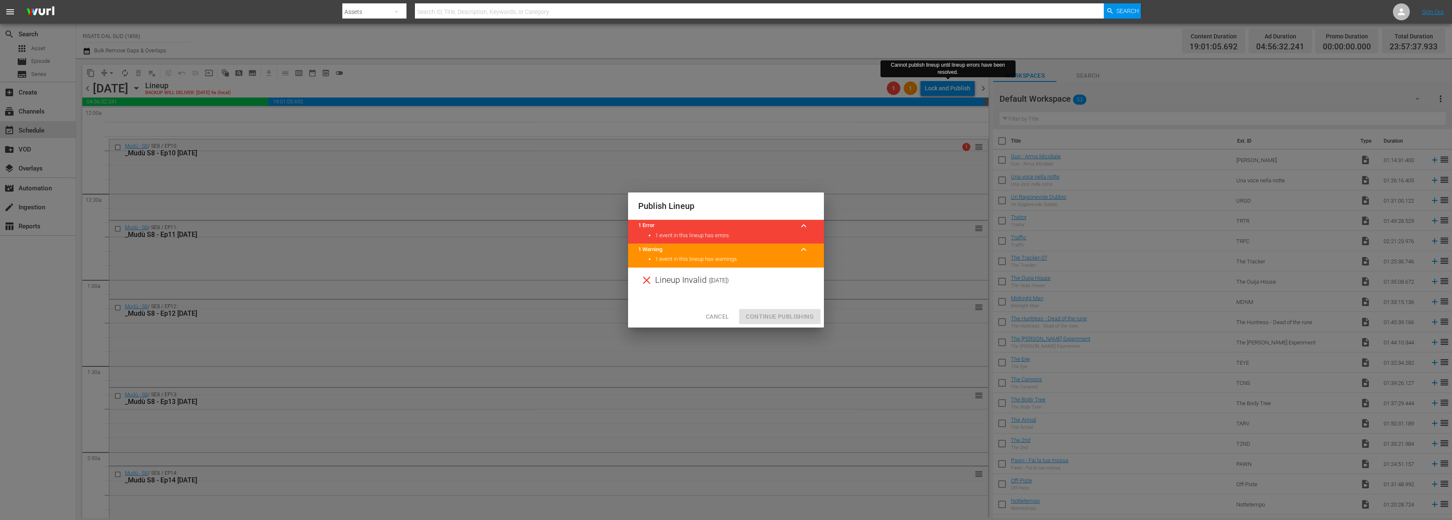
click at [732, 323] on button "Cancel" at bounding box center [717, 317] width 37 height 16
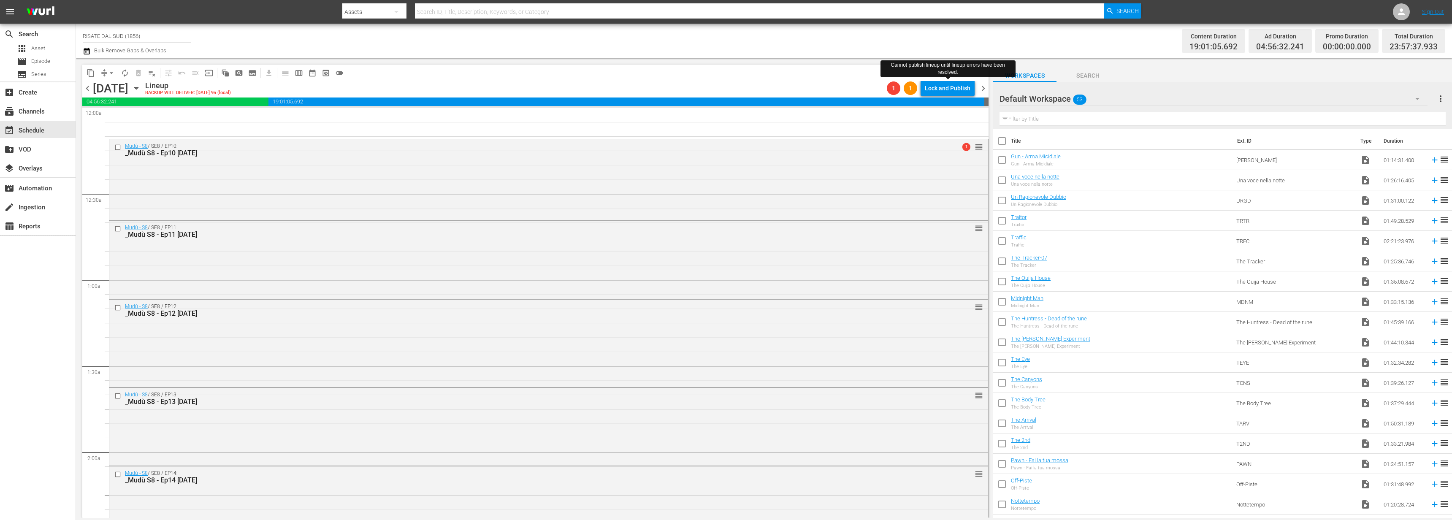
click at [945, 93] on div "Lock and Publish" at bounding box center [948, 88] width 46 height 15
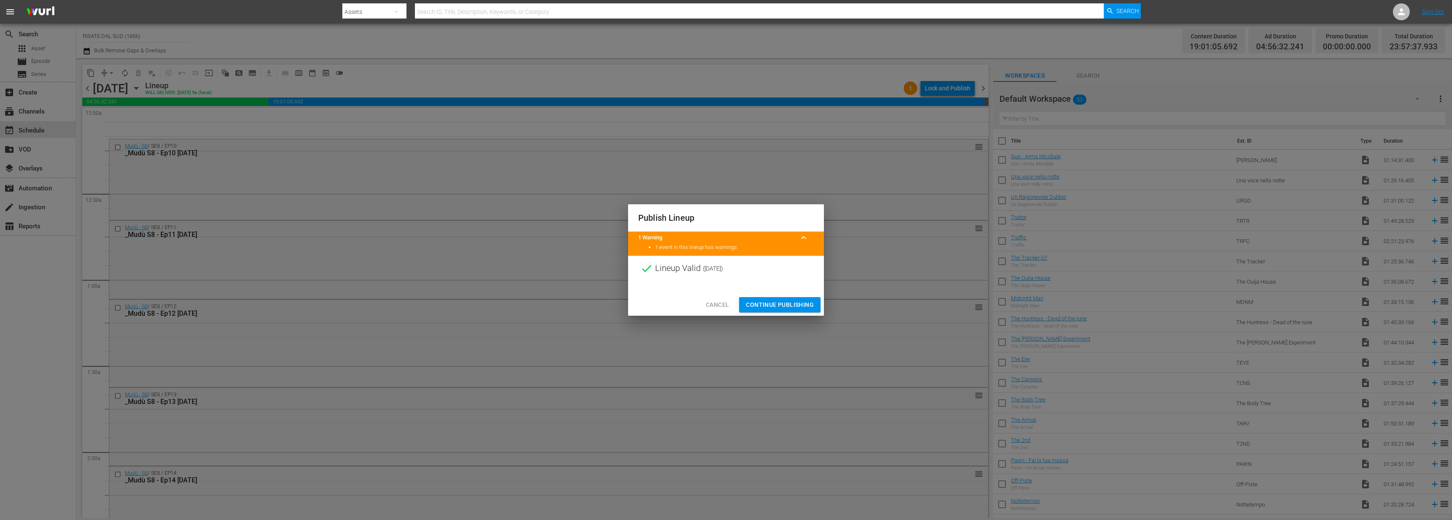
click at [799, 305] on span "Continue Publishing" at bounding box center [780, 305] width 68 height 11
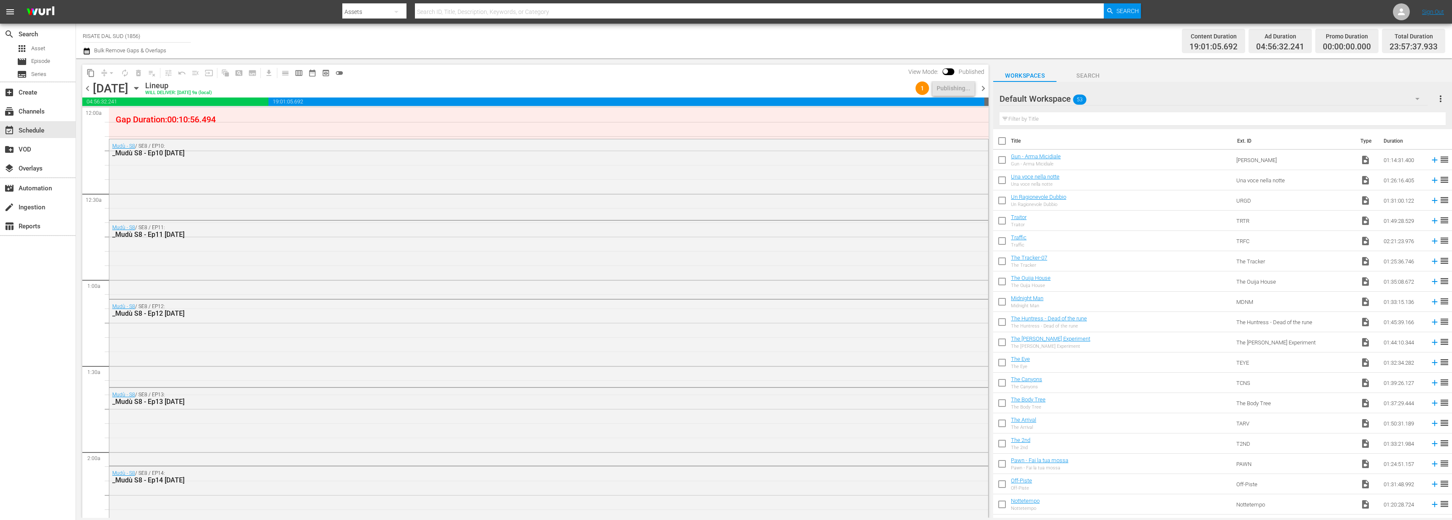
click at [980, 88] on span "chevron_right" at bounding box center [983, 88] width 11 height 11
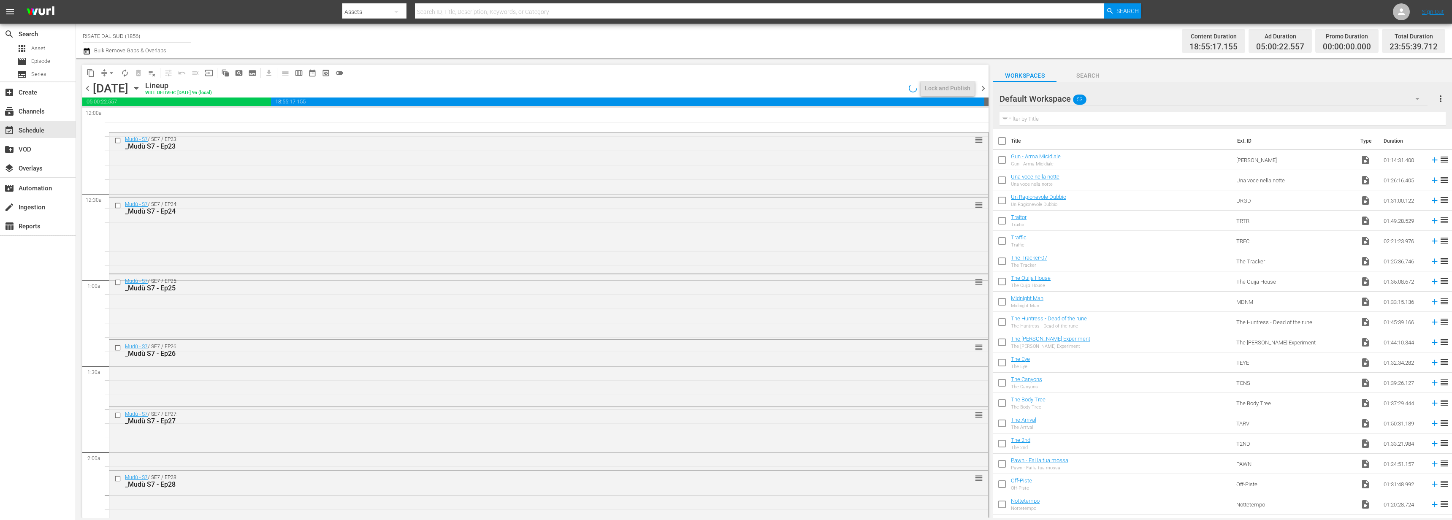
click at [88, 91] on span "chevron_left" at bounding box center [87, 88] width 11 height 11
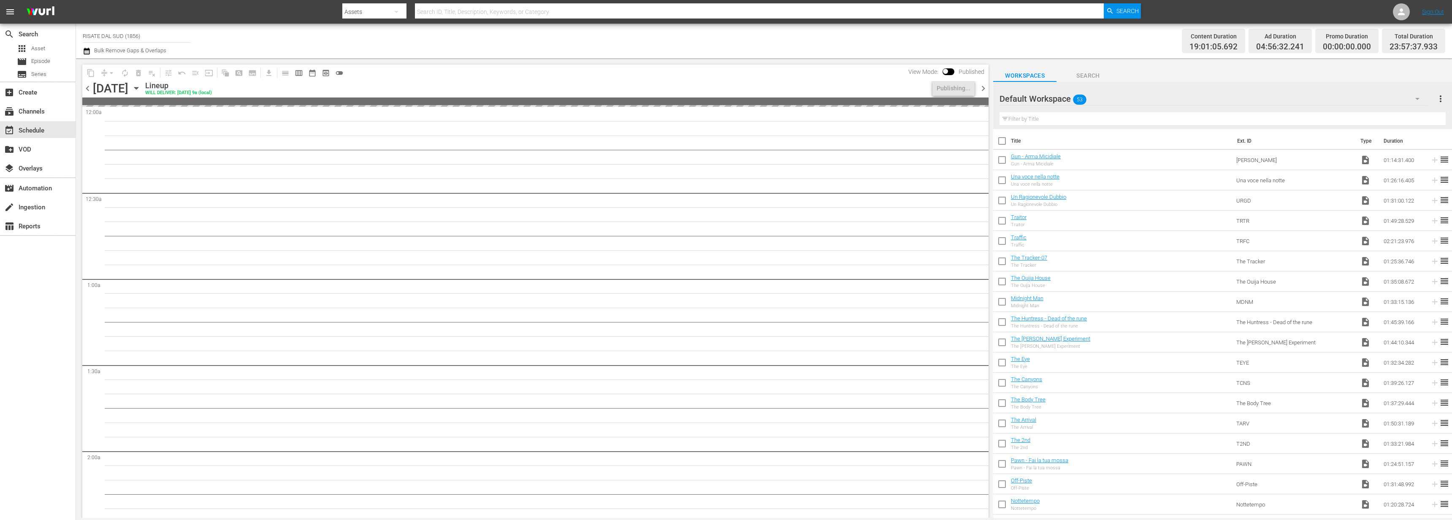
click at [984, 86] on span "chevron_right" at bounding box center [983, 88] width 11 height 11
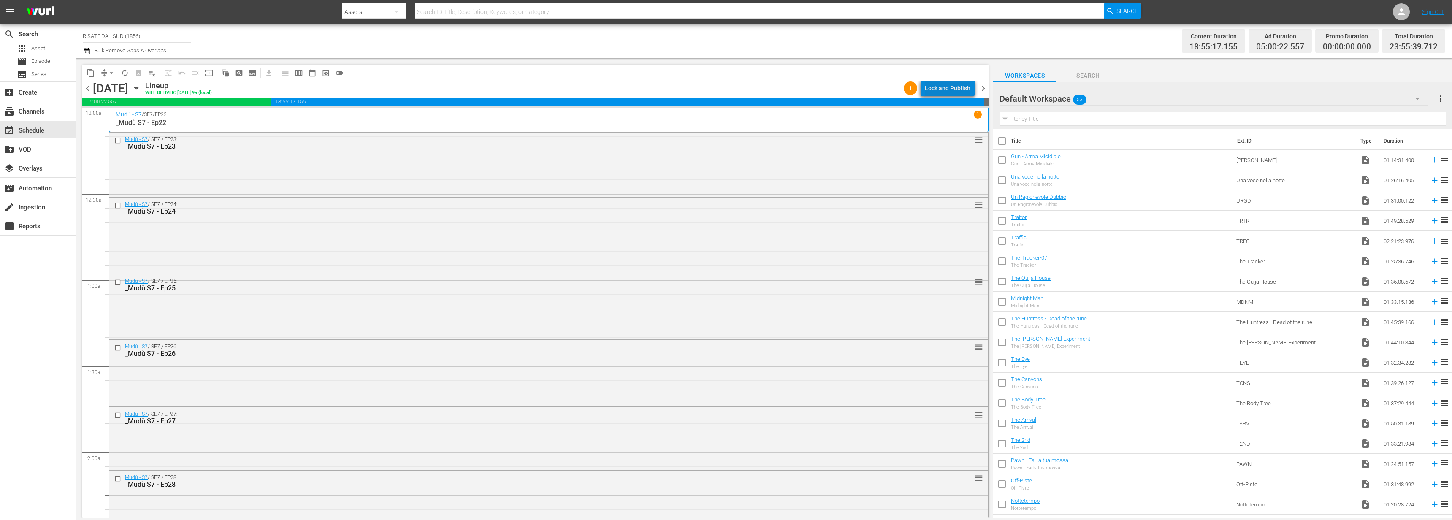
click at [961, 90] on div "Lock and Publish" at bounding box center [948, 88] width 46 height 15
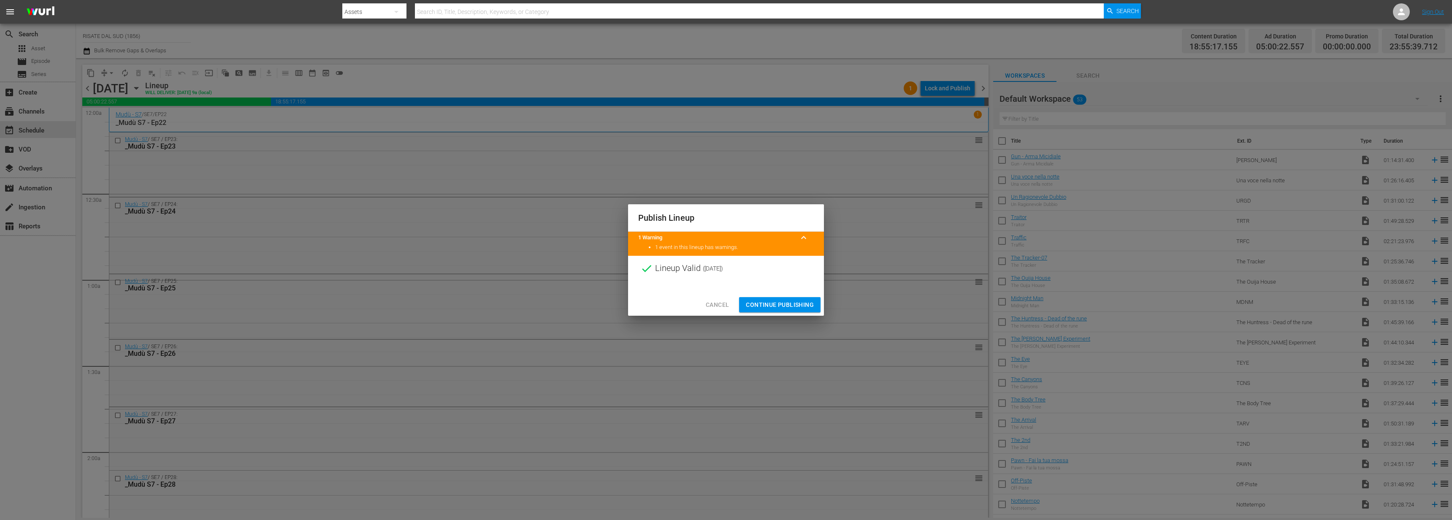
click at [754, 307] on span "Continue Publishing" at bounding box center [780, 305] width 68 height 11
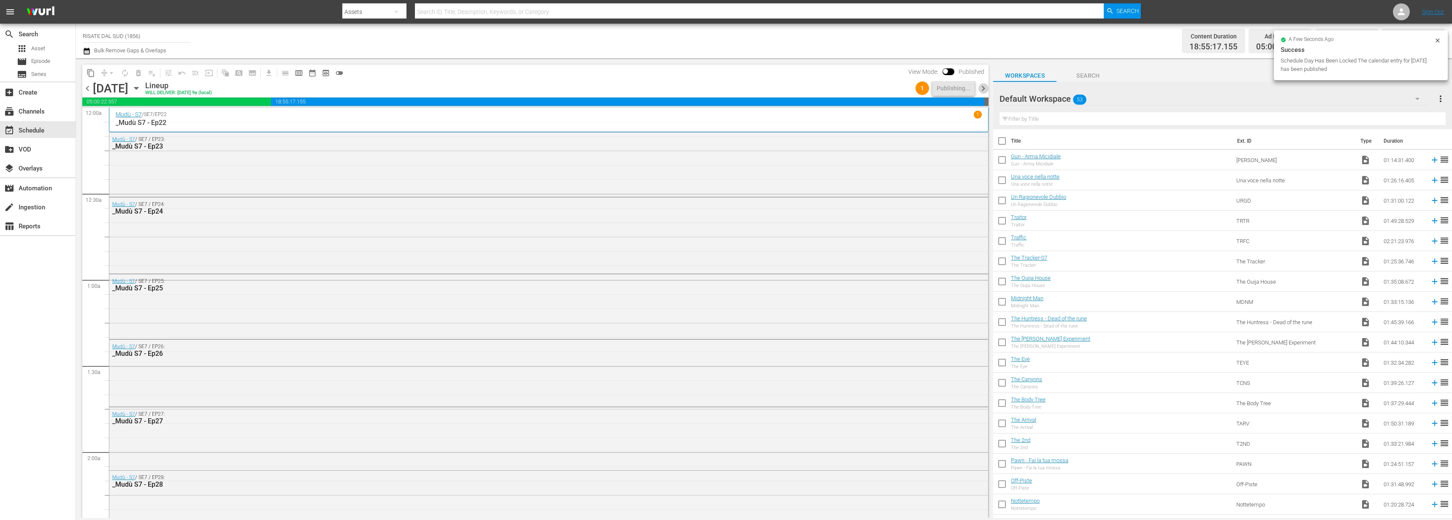
click at [984, 87] on span "chevron_right" at bounding box center [983, 88] width 11 height 11
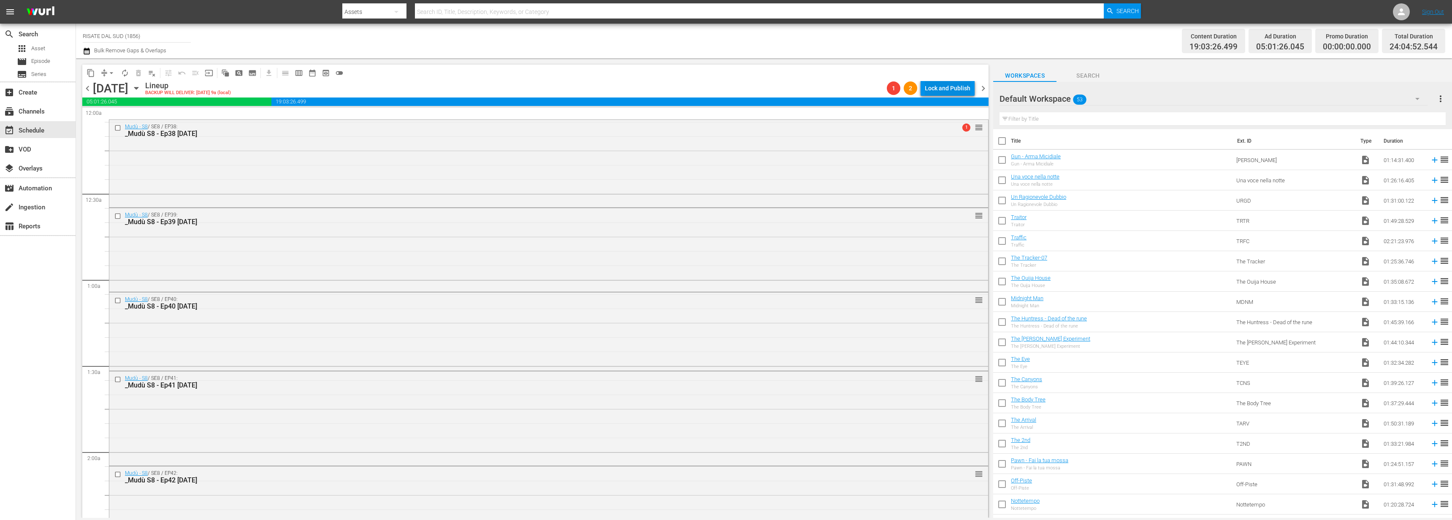
click at [946, 91] on div "Lock and Publish" at bounding box center [948, 88] width 46 height 15
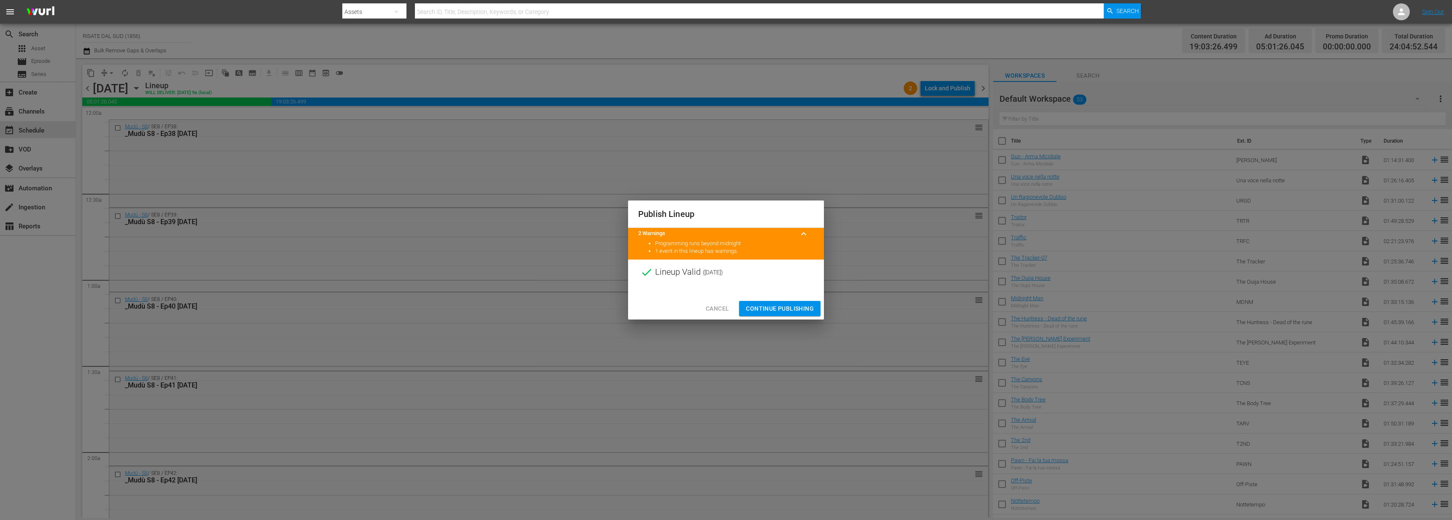
click at [791, 314] on button "Continue Publishing" at bounding box center [779, 309] width 81 height 16
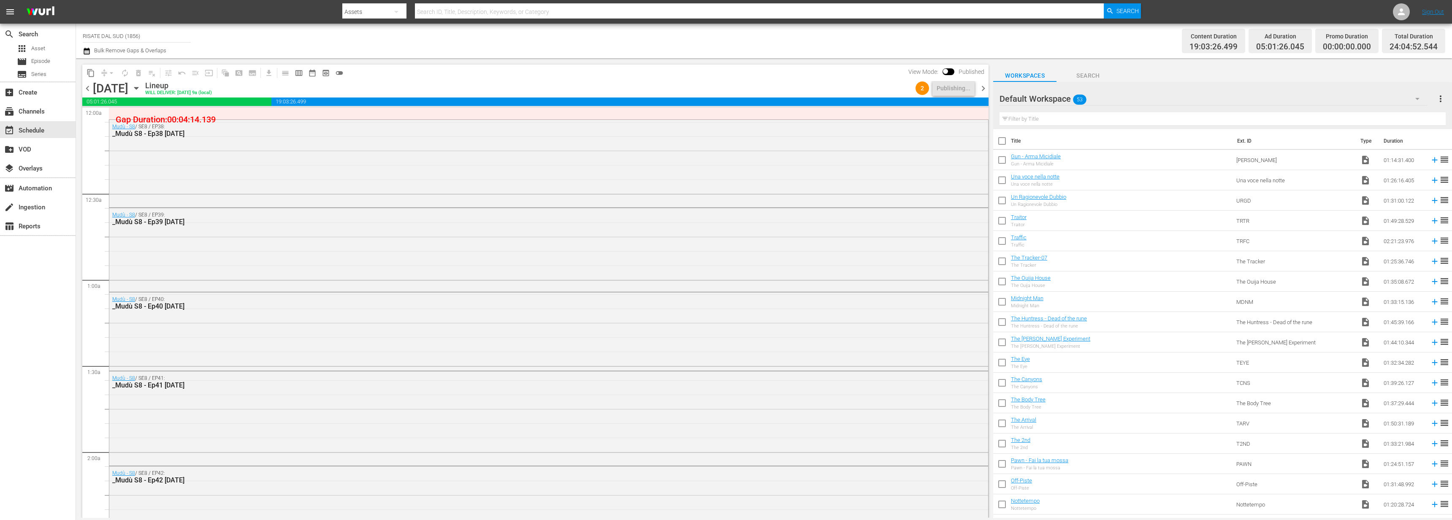
click at [982, 86] on span "chevron_right" at bounding box center [983, 88] width 11 height 11
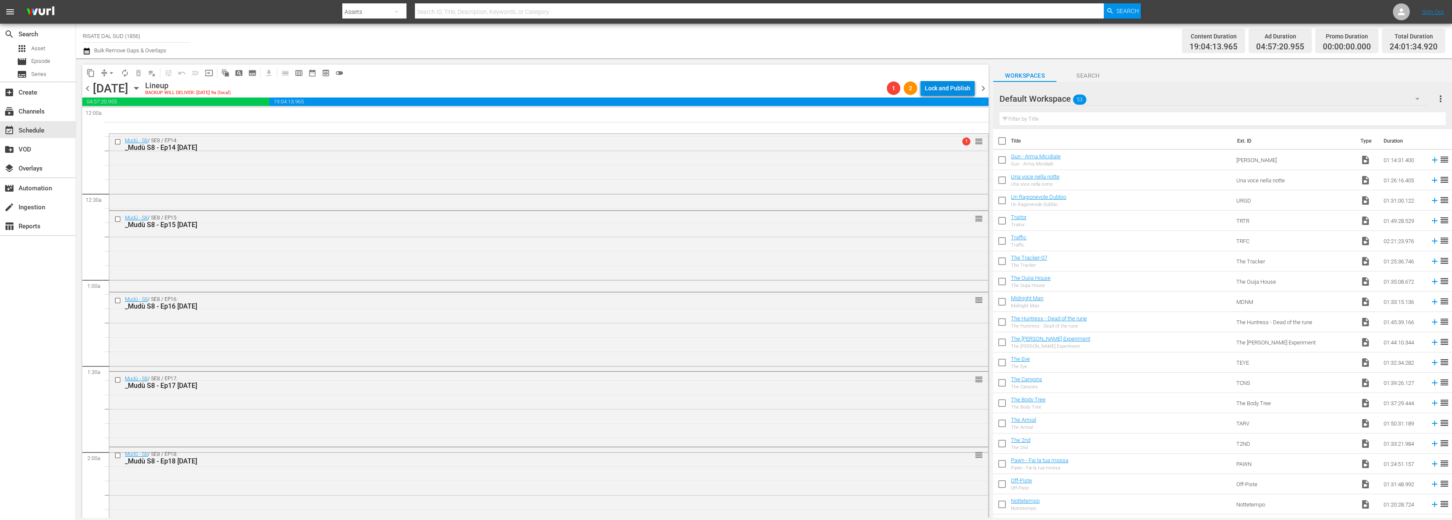
click at [941, 86] on div "Lock and Publish" at bounding box center [948, 88] width 46 height 15
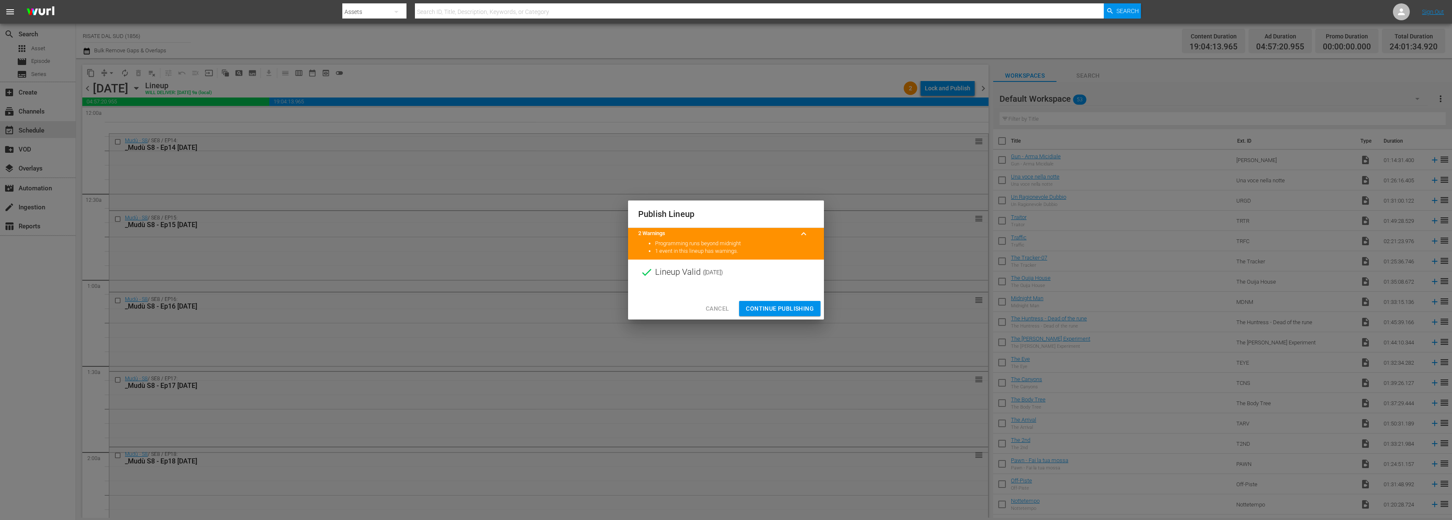
click at [782, 307] on span "Continue Publishing" at bounding box center [780, 309] width 68 height 11
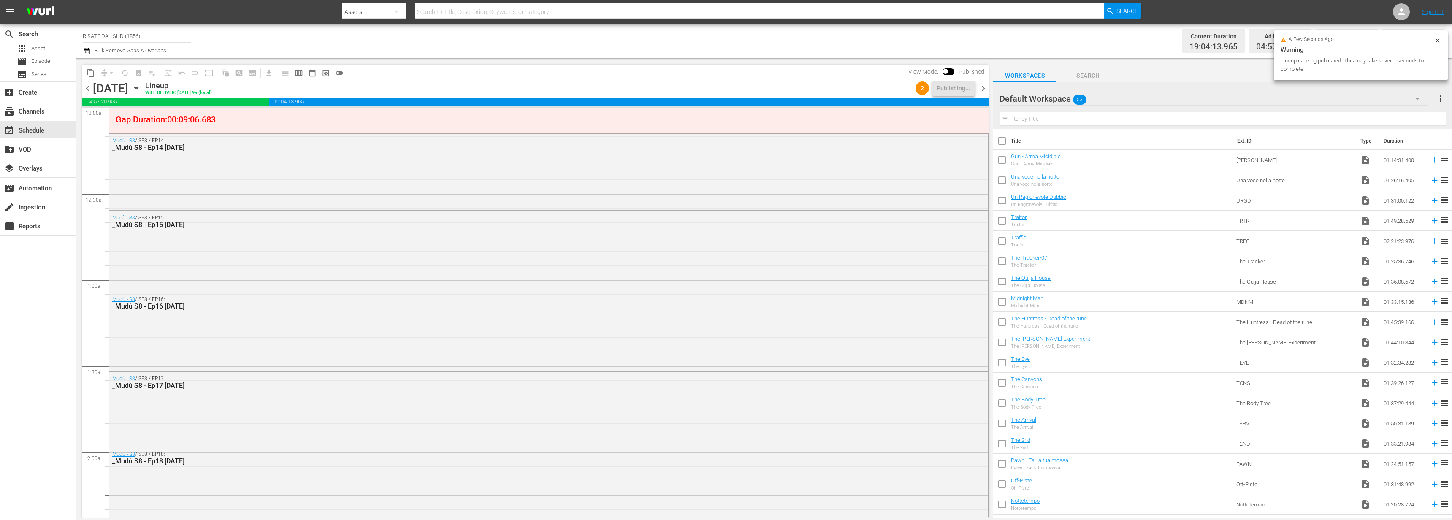
click at [985, 87] on span "chevron_right" at bounding box center [983, 88] width 11 height 11
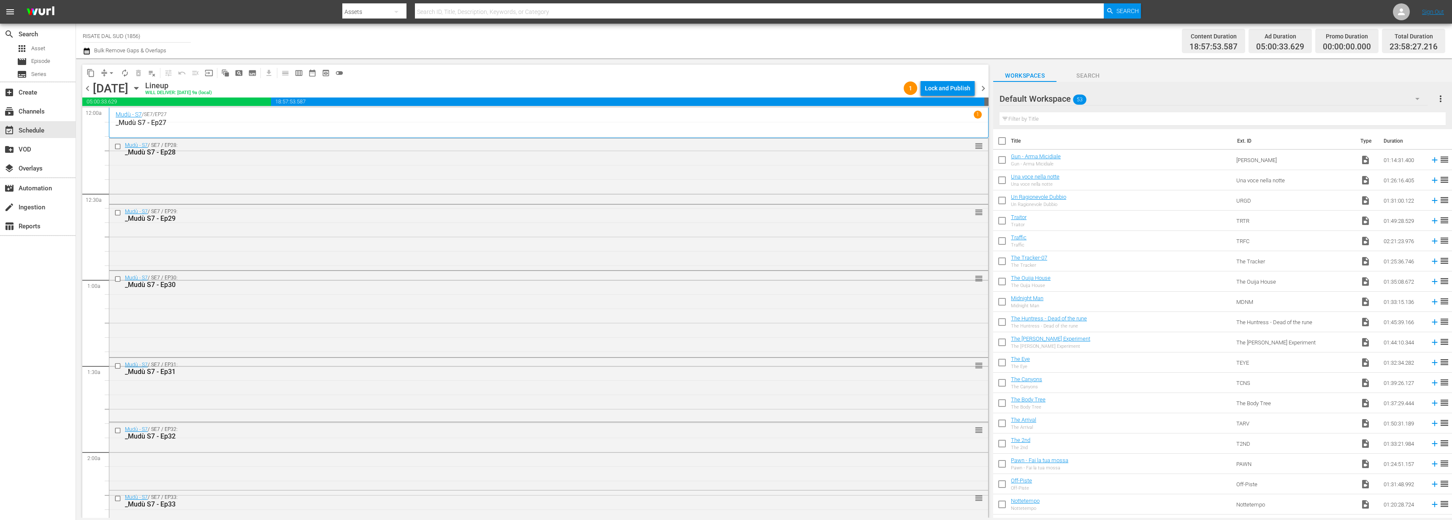
click at [951, 84] on div "Lock and Publish" at bounding box center [948, 88] width 46 height 15
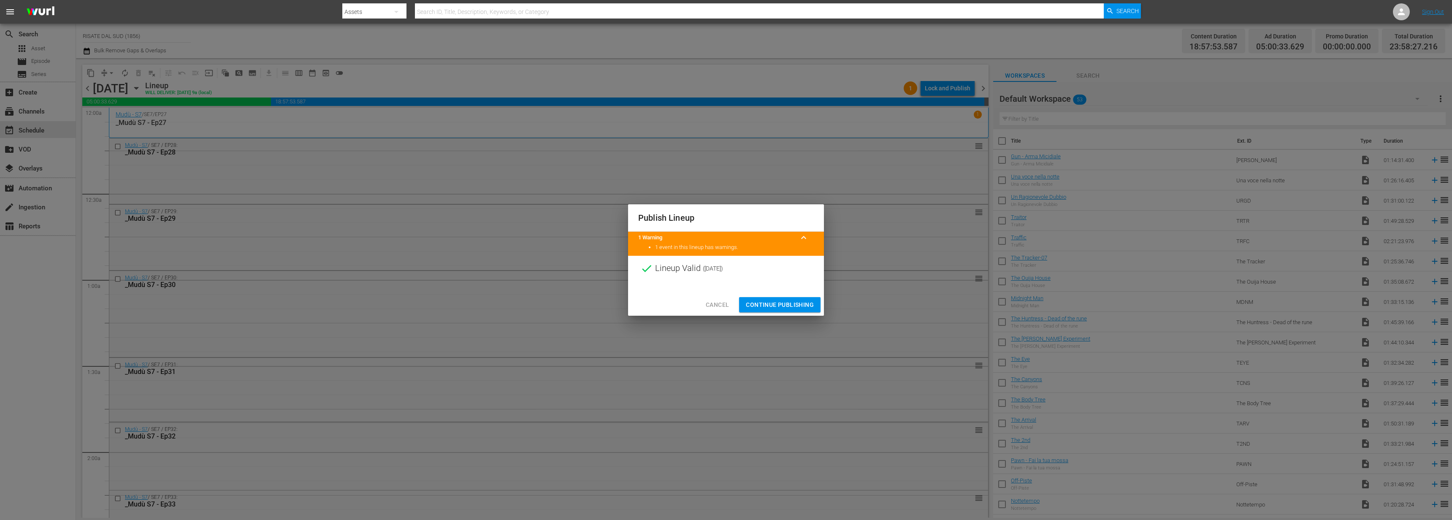
click at [767, 311] on button "Continue Publishing" at bounding box center [779, 305] width 81 height 16
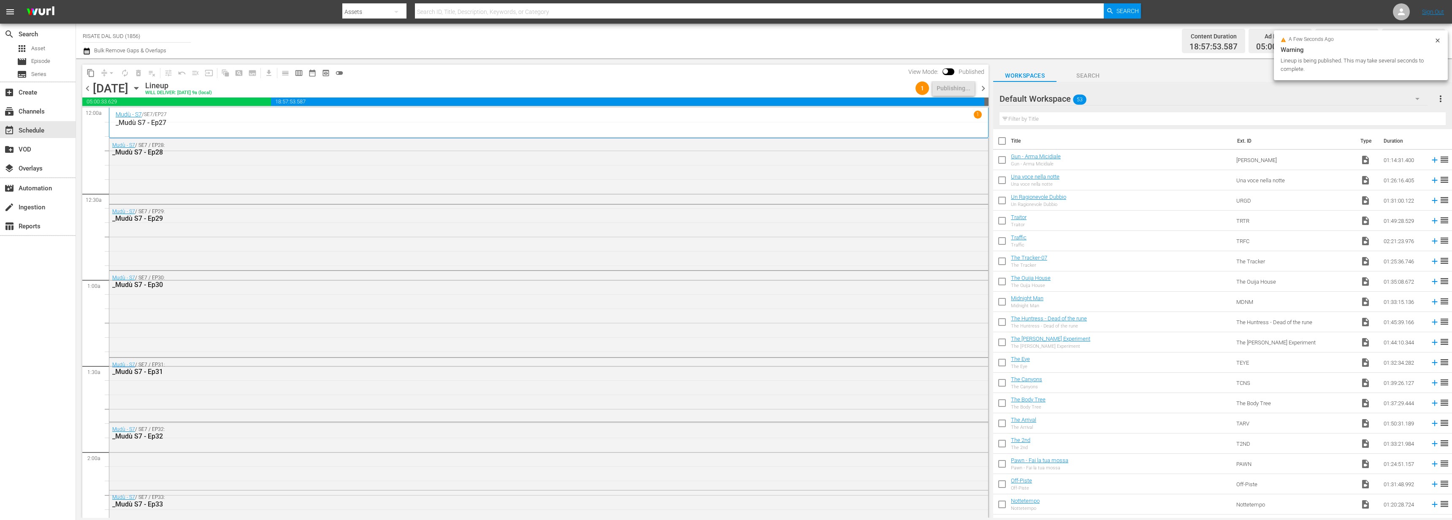
click at [985, 89] on span "chevron_right" at bounding box center [983, 88] width 11 height 11
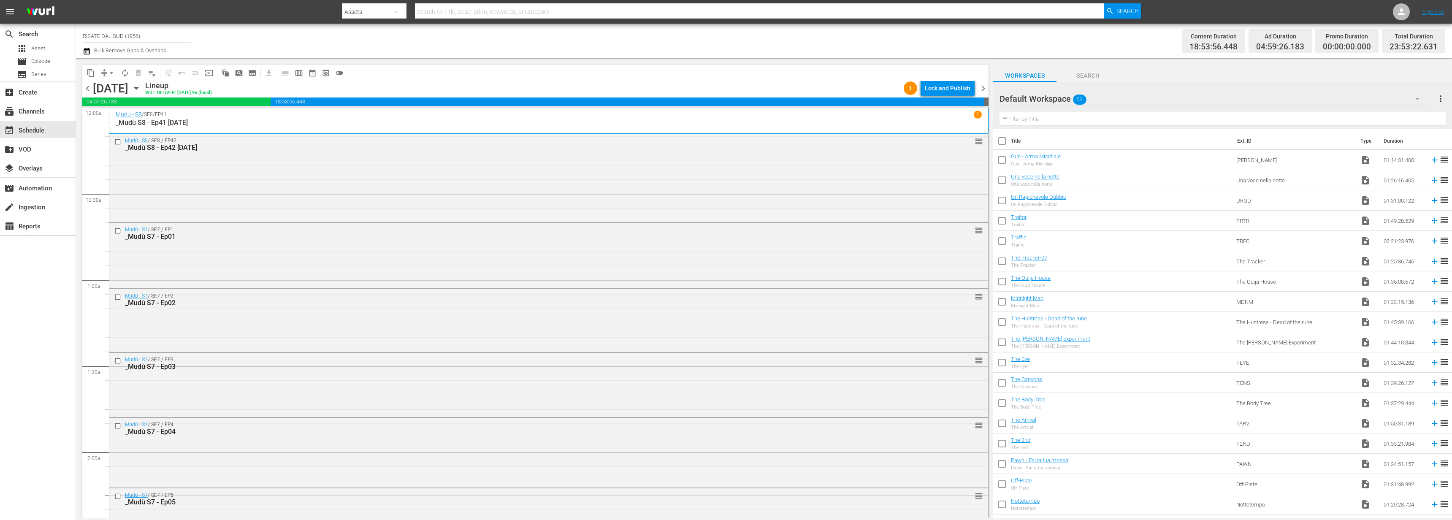
click at [915, 91] on span "1" at bounding box center [911, 88] width 14 height 7
click at [949, 87] on div "Lock and Publish" at bounding box center [948, 88] width 46 height 15
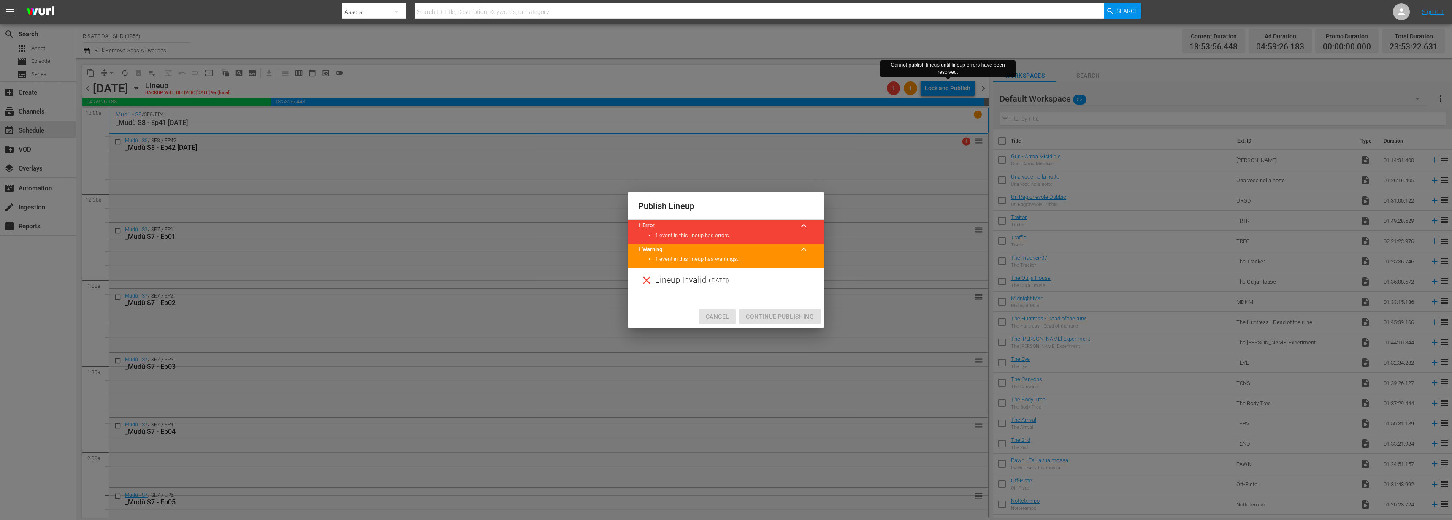
click at [710, 313] on span "Cancel" at bounding box center [717, 317] width 23 height 11
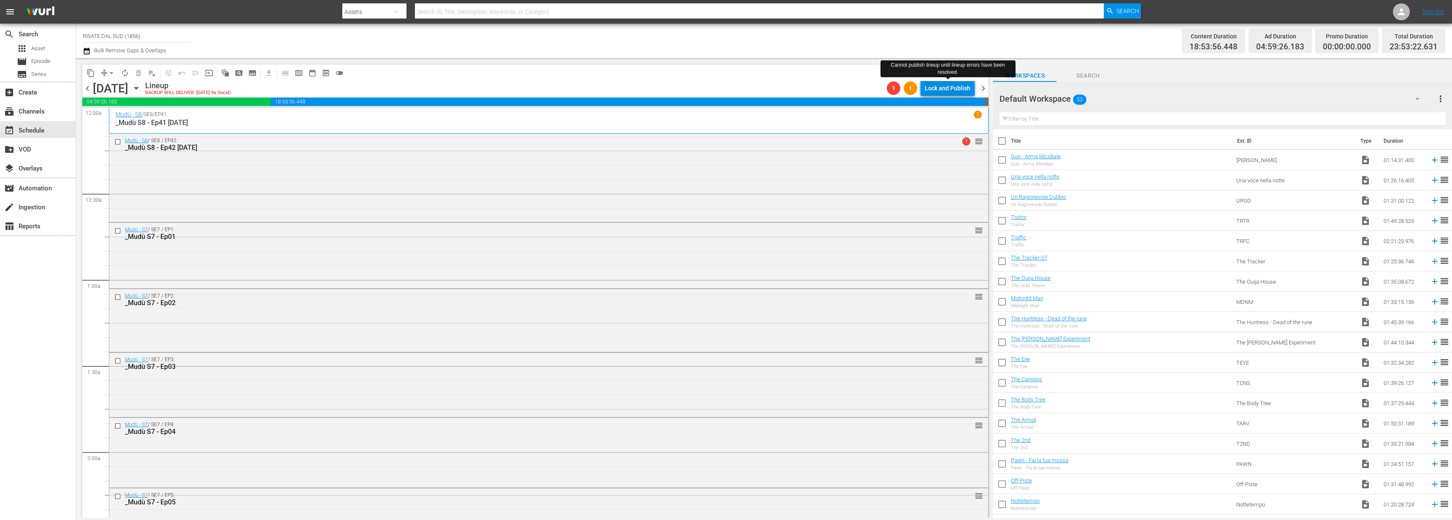
click at [944, 90] on div "Lock and Publish" at bounding box center [948, 88] width 46 height 15
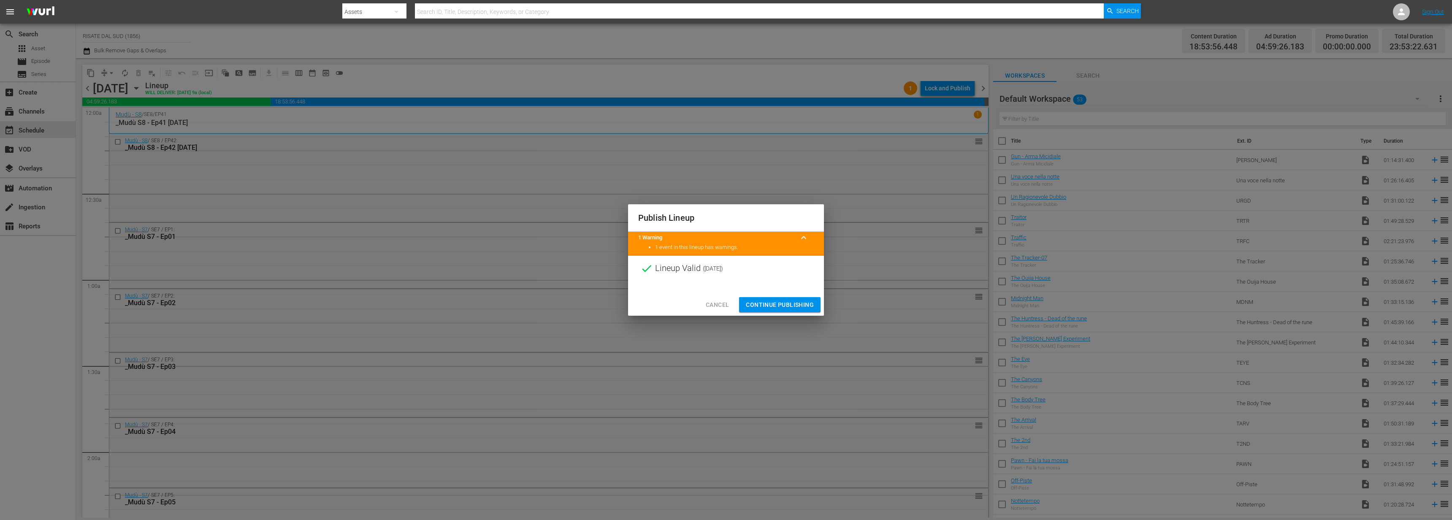
click at [764, 299] on button "Continue Publishing" at bounding box center [779, 305] width 81 height 16
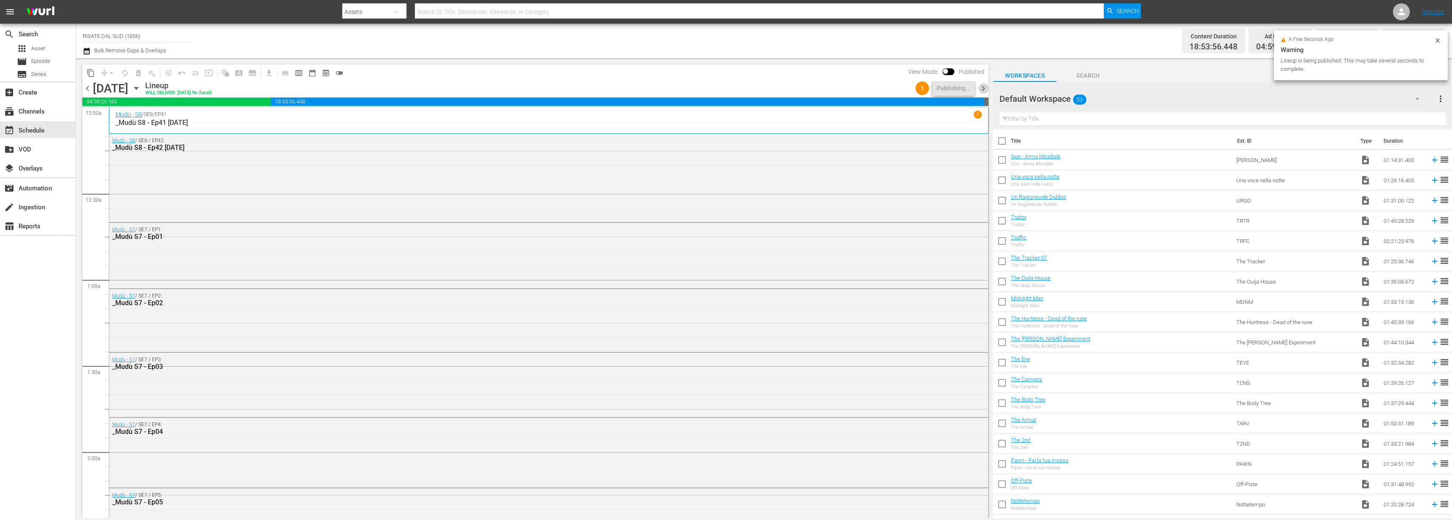
click at [986, 89] on span "chevron_right" at bounding box center [983, 88] width 11 height 11
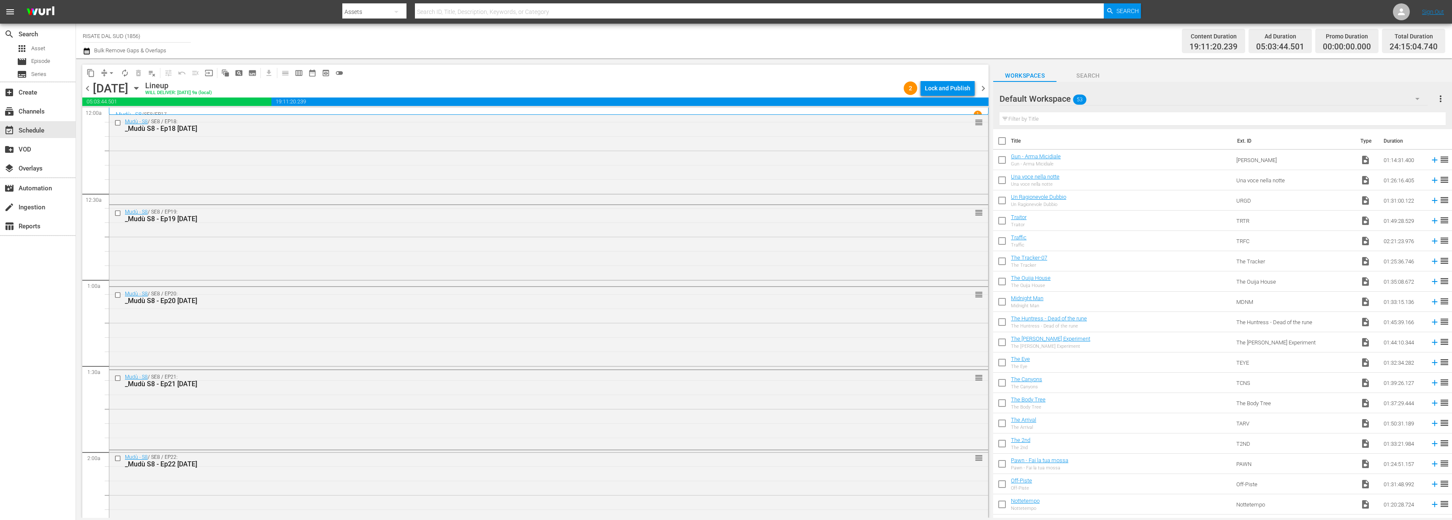
click at [935, 97] on div "chevron_left Thursday, December 25th December 25th Lineup WILL DELIVER: 12/24 @…" at bounding box center [535, 89] width 906 height 16
click at [938, 83] on div "Lock and Publish" at bounding box center [948, 88] width 46 height 15
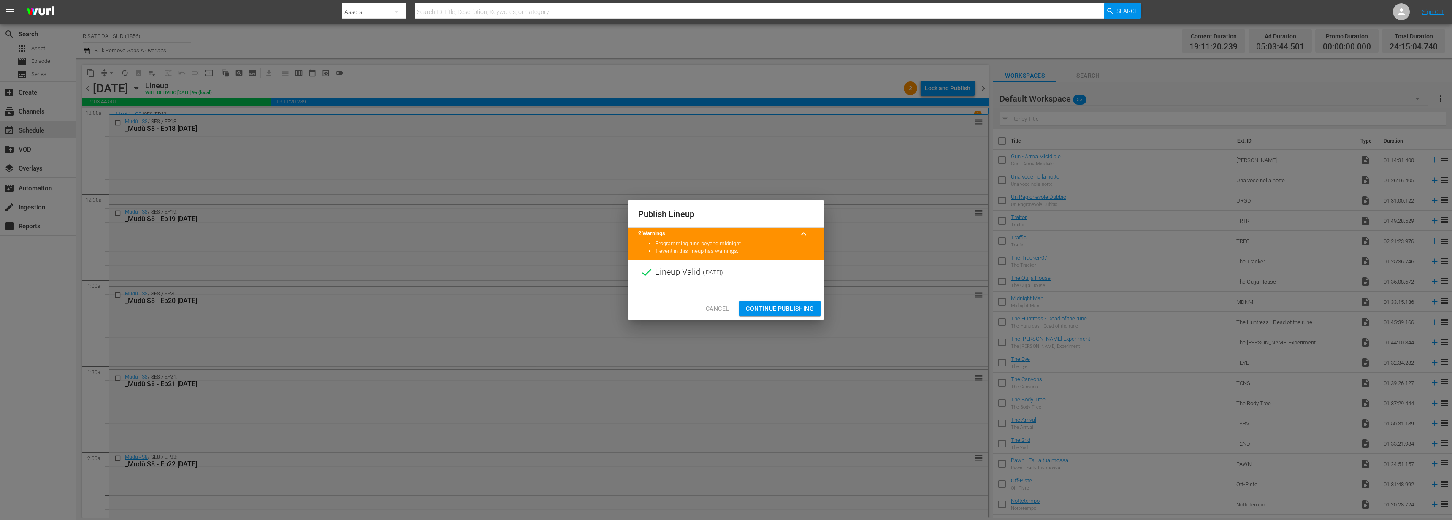
click at [788, 306] on span "Continue Publishing" at bounding box center [780, 309] width 68 height 11
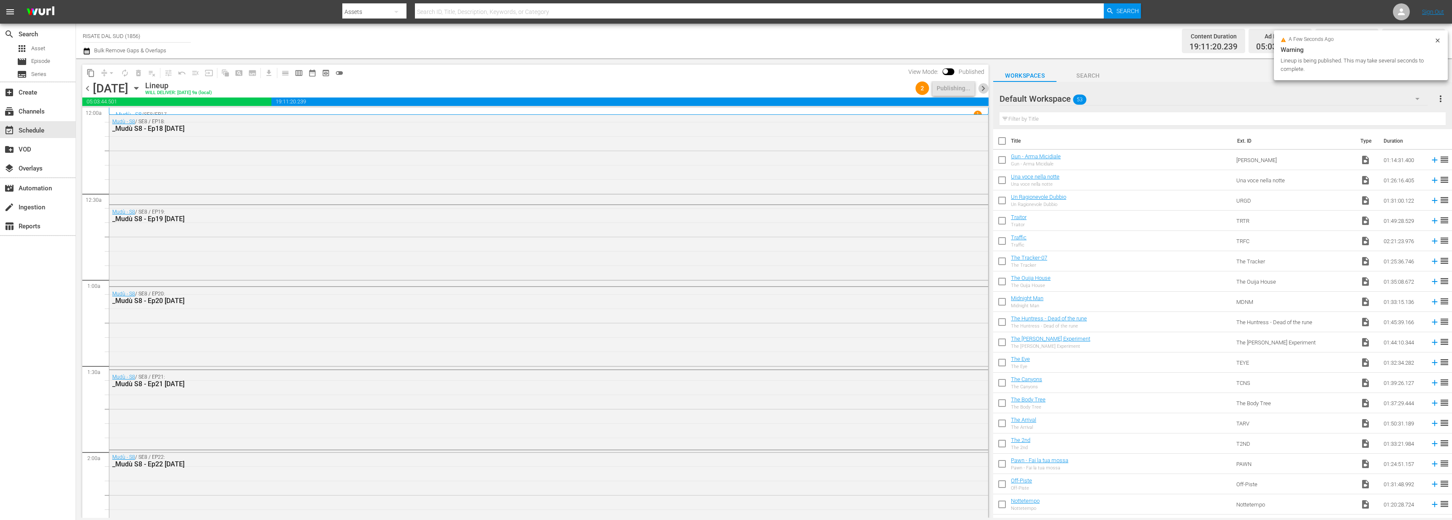
click at [979, 87] on span "chevron_right" at bounding box center [983, 88] width 11 height 11
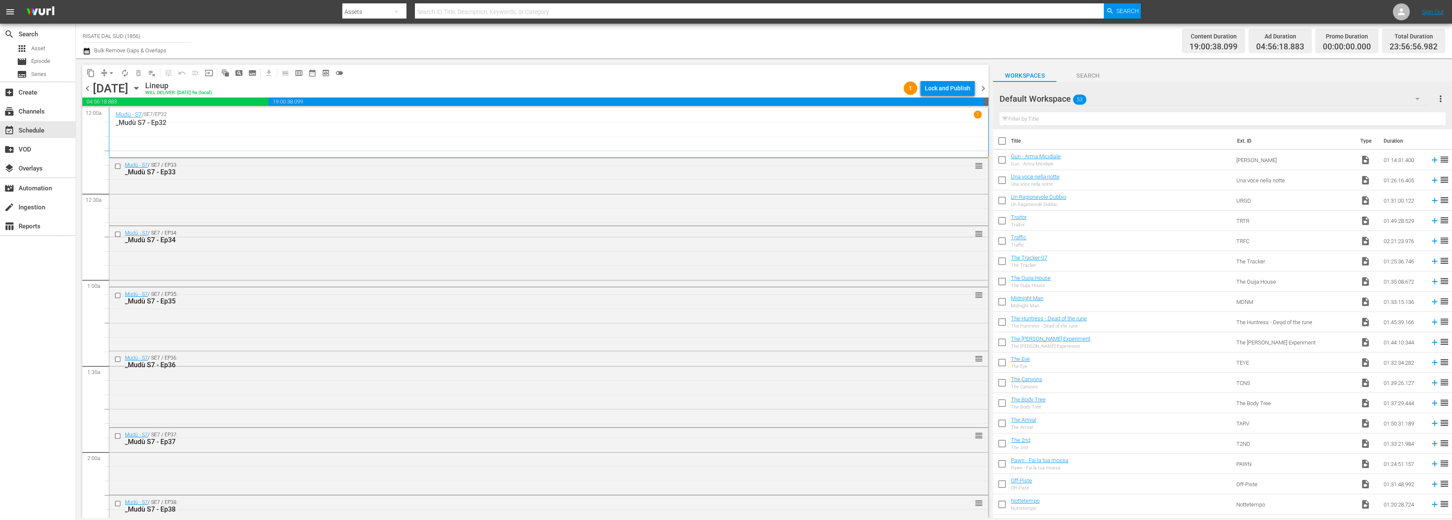
click at [941, 80] on div "content_copy compress arrow_drop_down autorenew_outlined delete_forever_outline…" at bounding box center [535, 73] width 906 height 16
click at [939, 84] on div "Lock and Publish" at bounding box center [948, 88] width 46 height 15
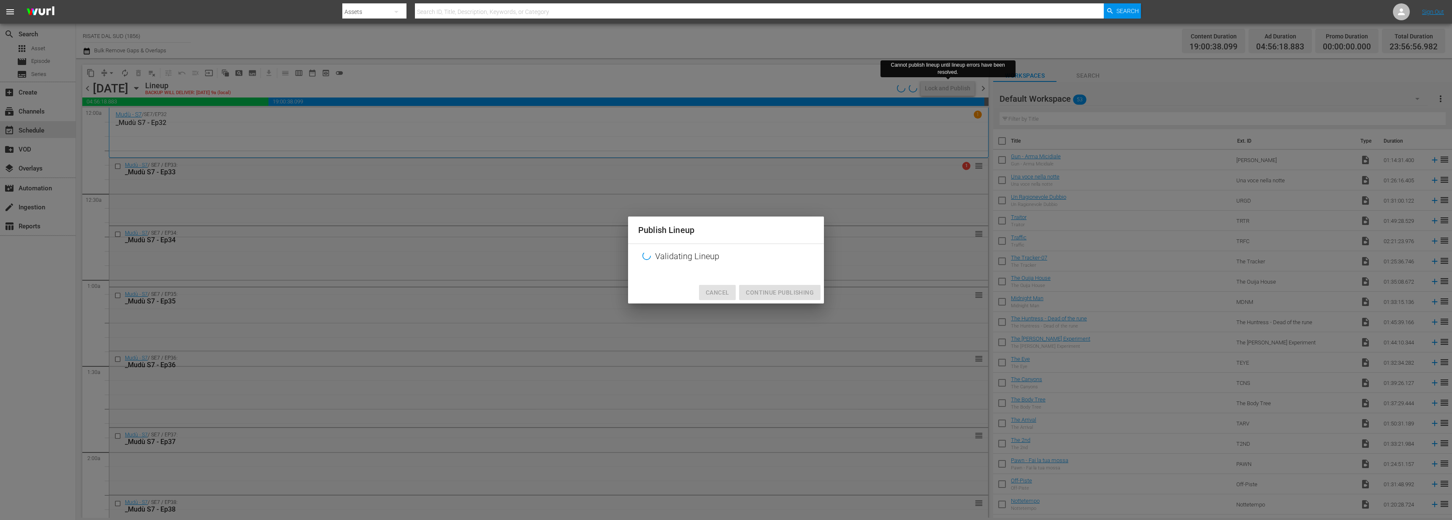
click at [719, 298] on button "Cancel" at bounding box center [717, 293] width 37 height 16
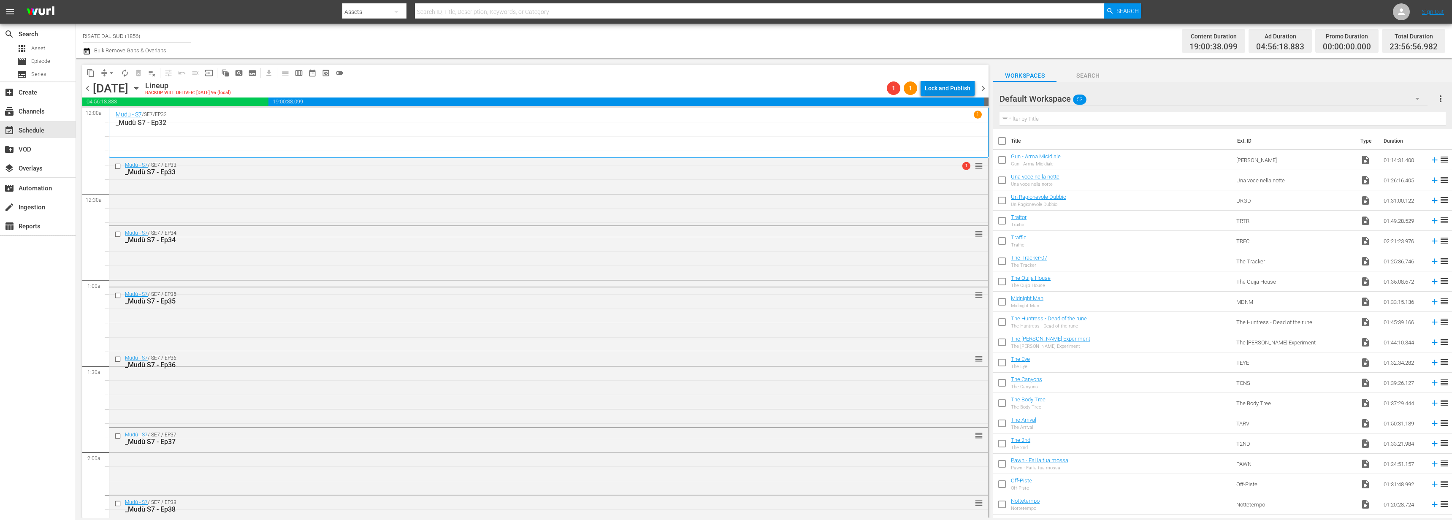
click at [928, 90] on div "Lock and Publish" at bounding box center [948, 88] width 46 height 15
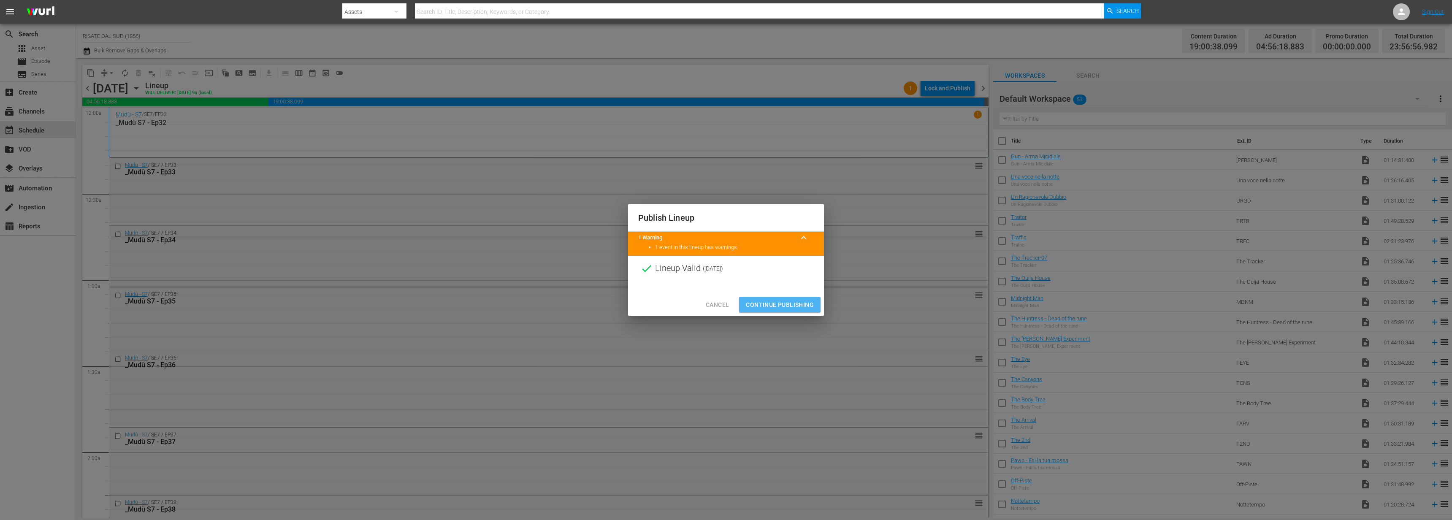
click at [789, 312] on button "Continue Publishing" at bounding box center [779, 305] width 81 height 16
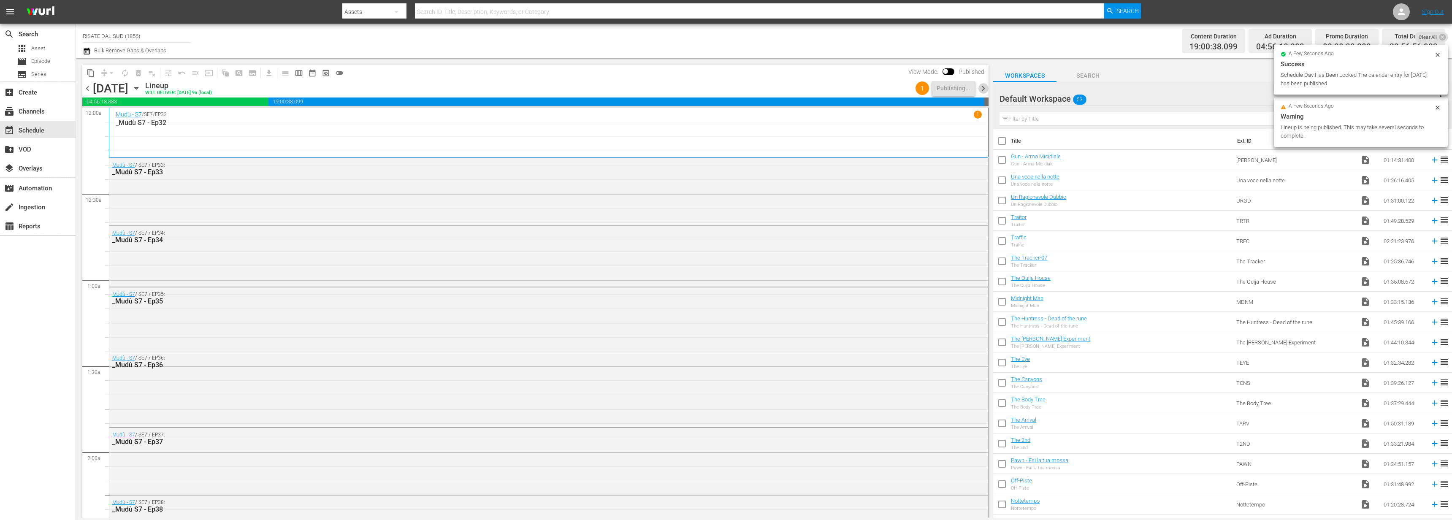
click at [984, 88] on span "chevron_right" at bounding box center [983, 88] width 11 height 11
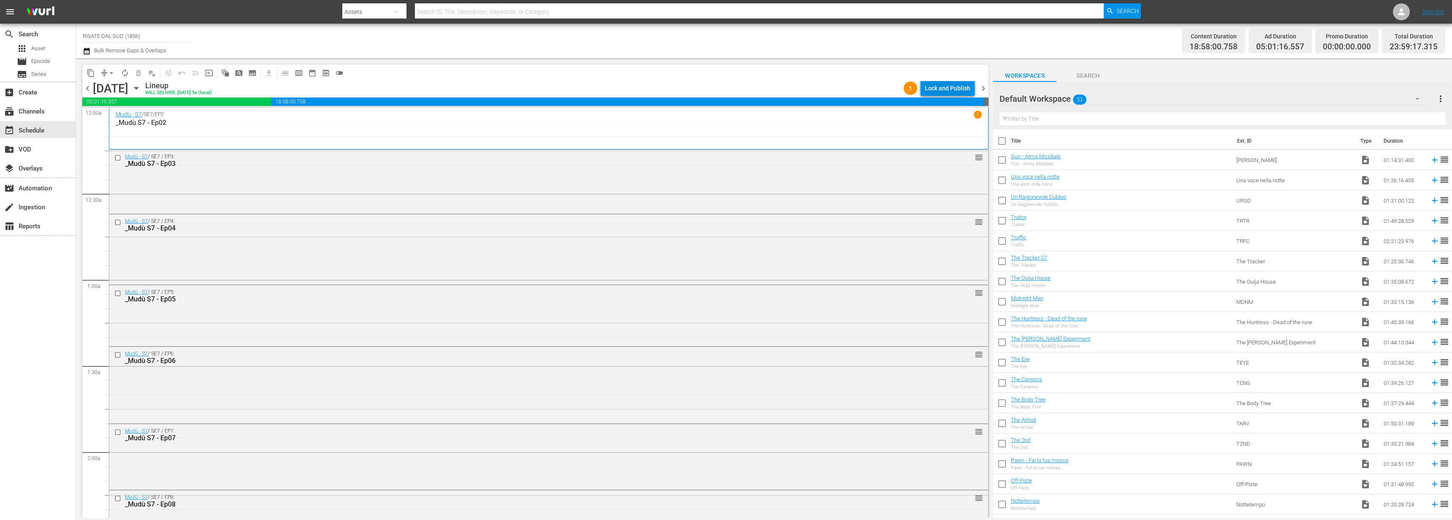
click at [962, 85] on div "Lock and Publish" at bounding box center [948, 88] width 46 height 15
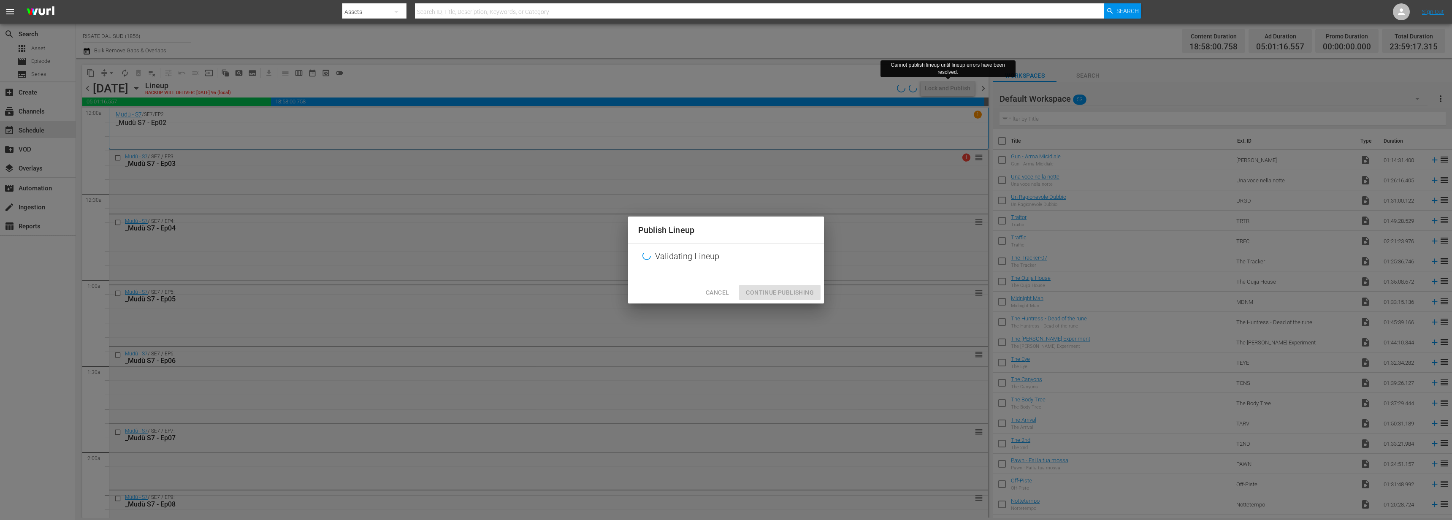
click at [724, 294] on div "Publish Lineup Validating Lineup Cancel Continue Publishing" at bounding box center [726, 260] width 196 height 87
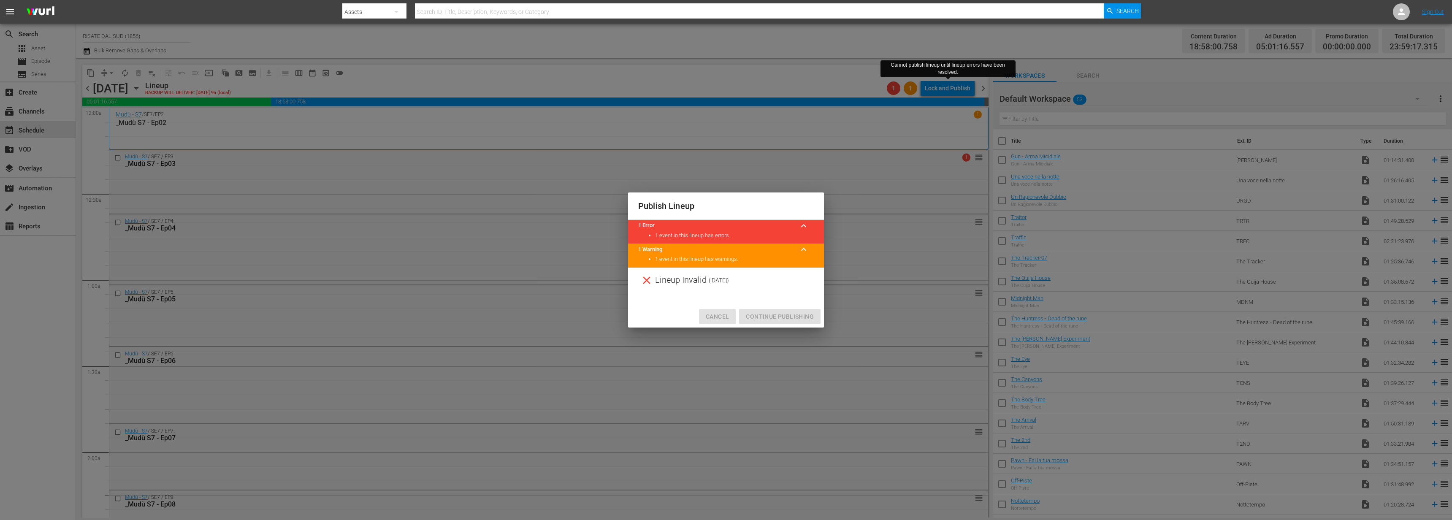
click at [721, 315] on span "Cancel" at bounding box center [717, 317] width 23 height 11
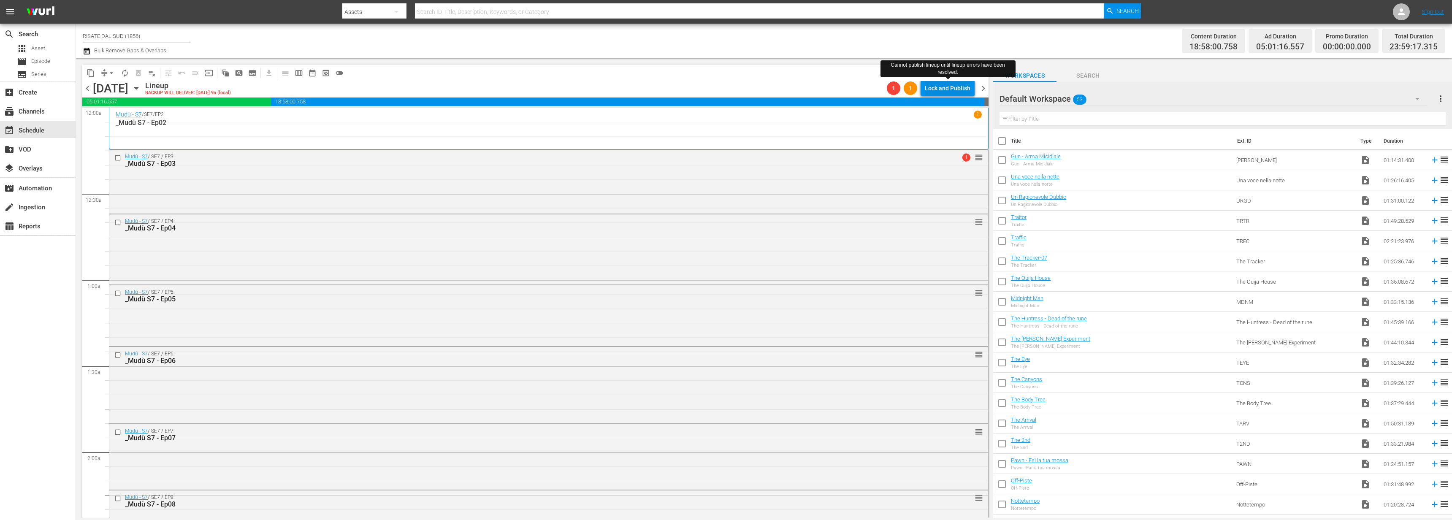
click at [928, 89] on div "Lock and Publish" at bounding box center [948, 88] width 46 height 15
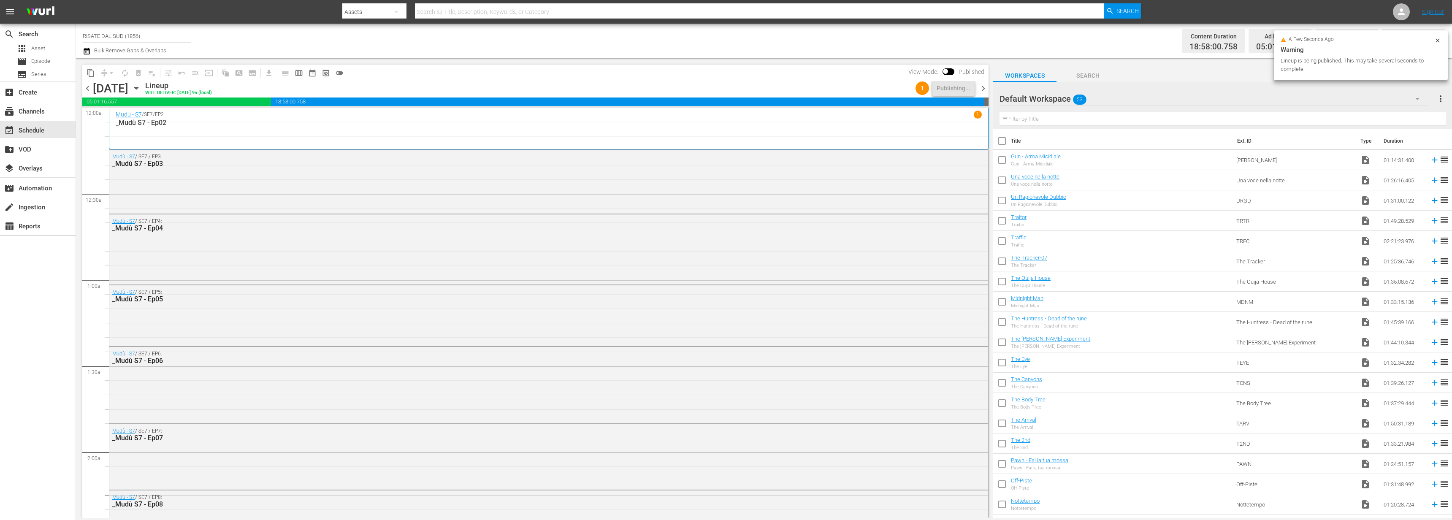
click at [986, 89] on span "chevron_right" at bounding box center [983, 88] width 11 height 11
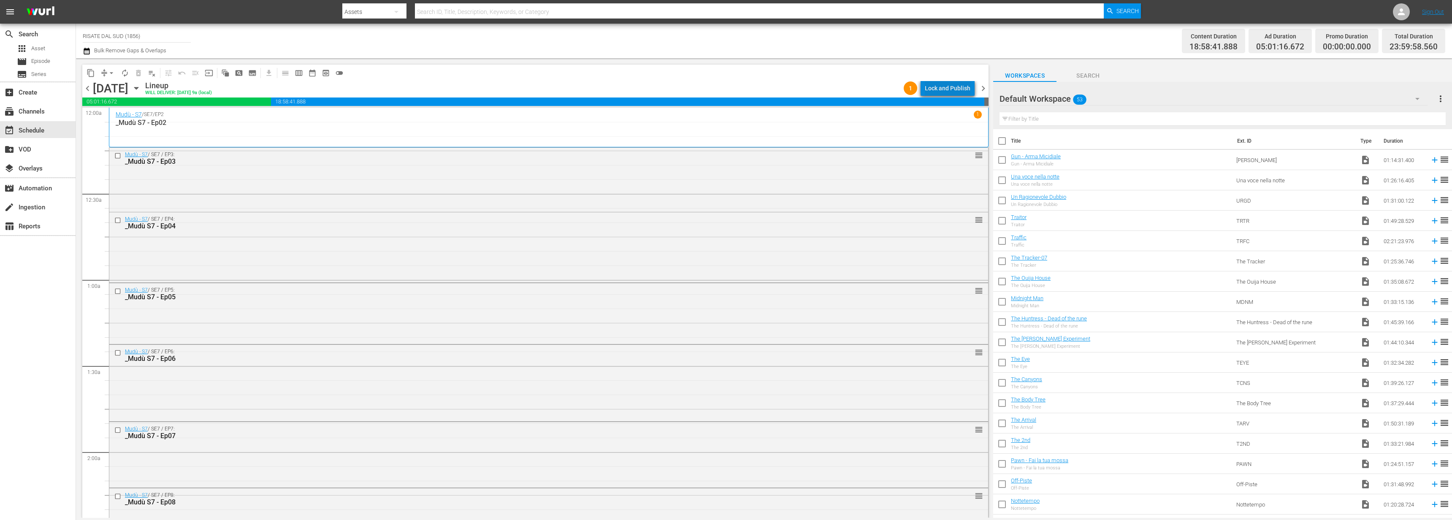
click at [965, 89] on div "Lock and Publish" at bounding box center [948, 88] width 46 height 15
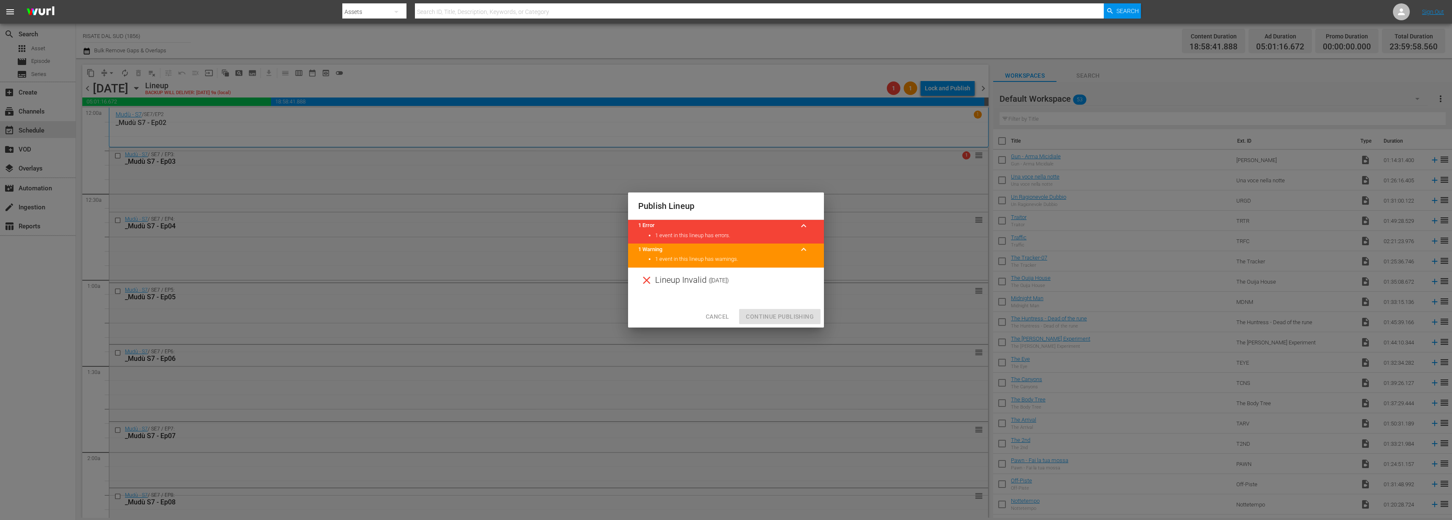
click at [726, 315] on span "Cancel" at bounding box center [717, 317] width 23 height 11
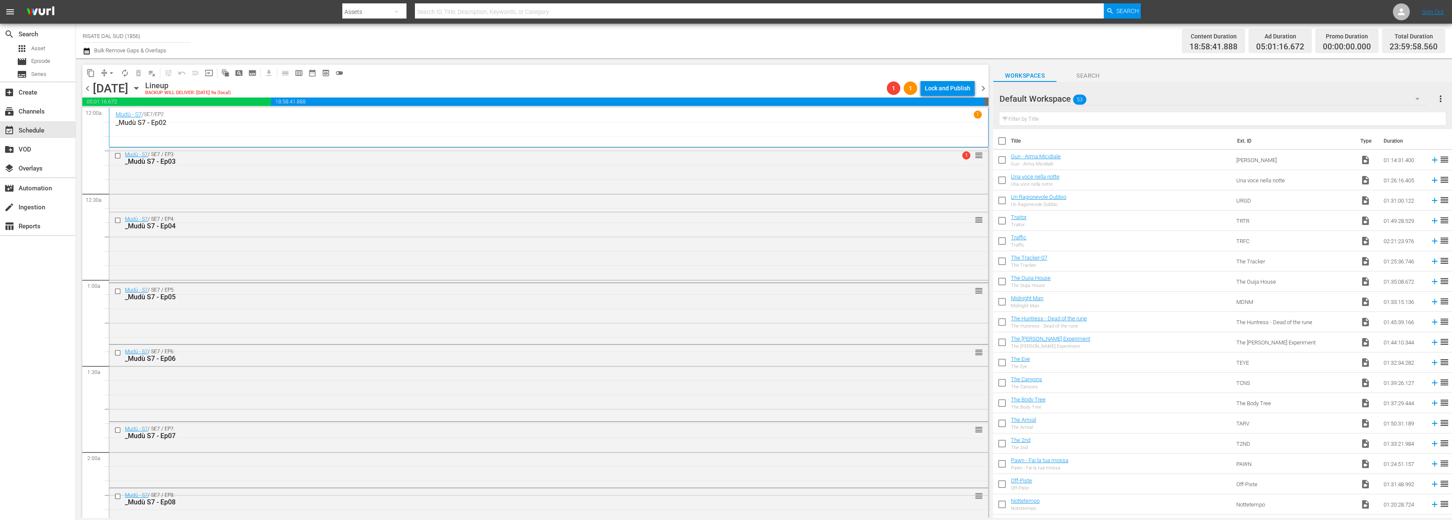
click at [953, 89] on div "Lock and Publish" at bounding box center [948, 88] width 46 height 15
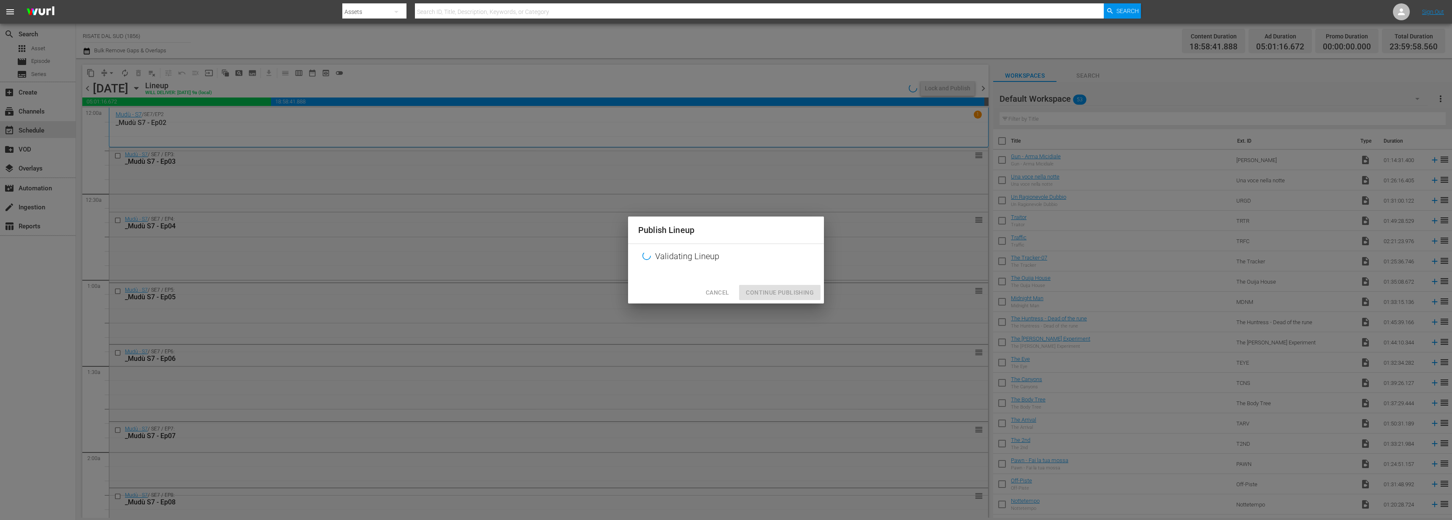
click at [789, 289] on div "Cancel Continue Publishing" at bounding box center [726, 293] width 196 height 22
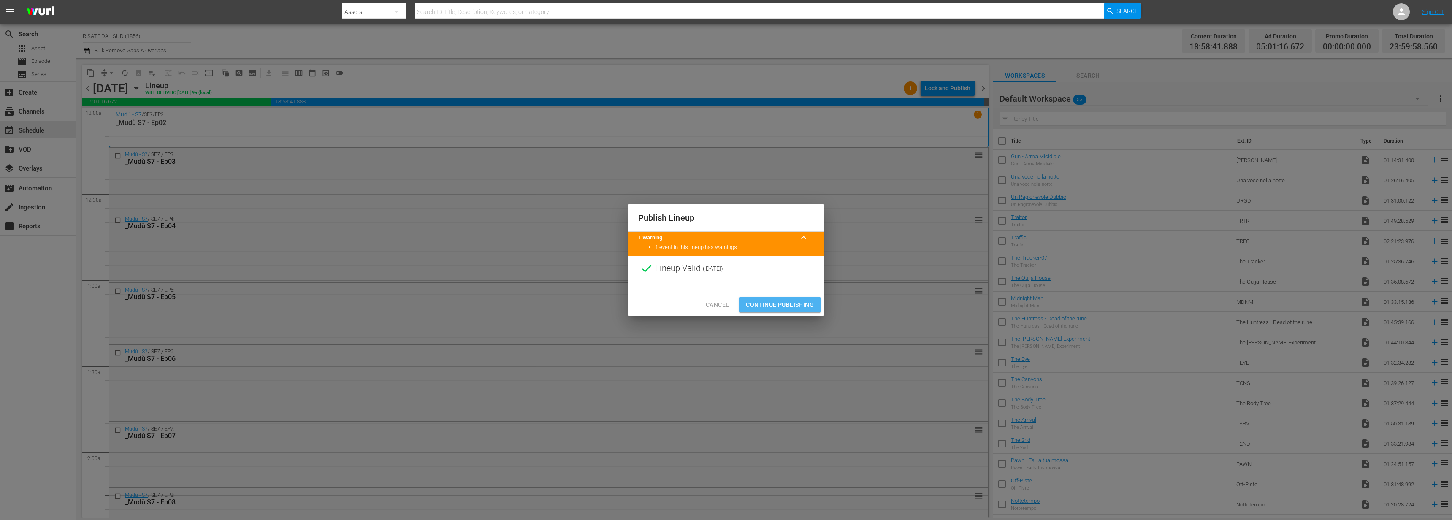
click at [781, 298] on button "Continue Publishing" at bounding box center [779, 305] width 81 height 16
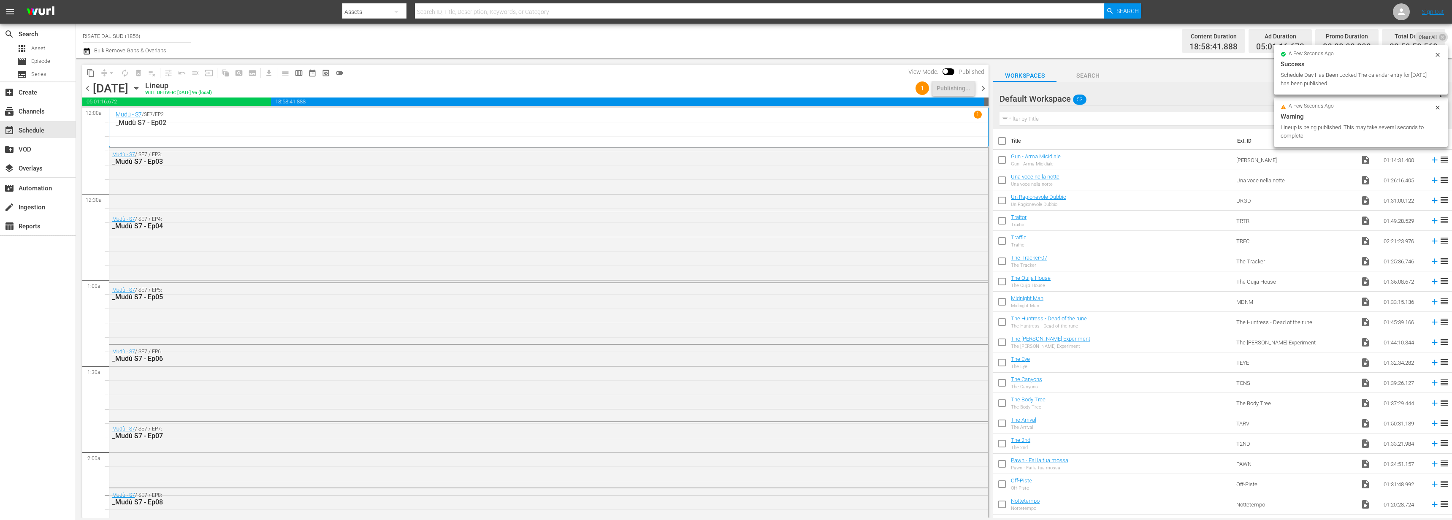
click at [987, 91] on span "chevron_right" at bounding box center [983, 88] width 11 height 11
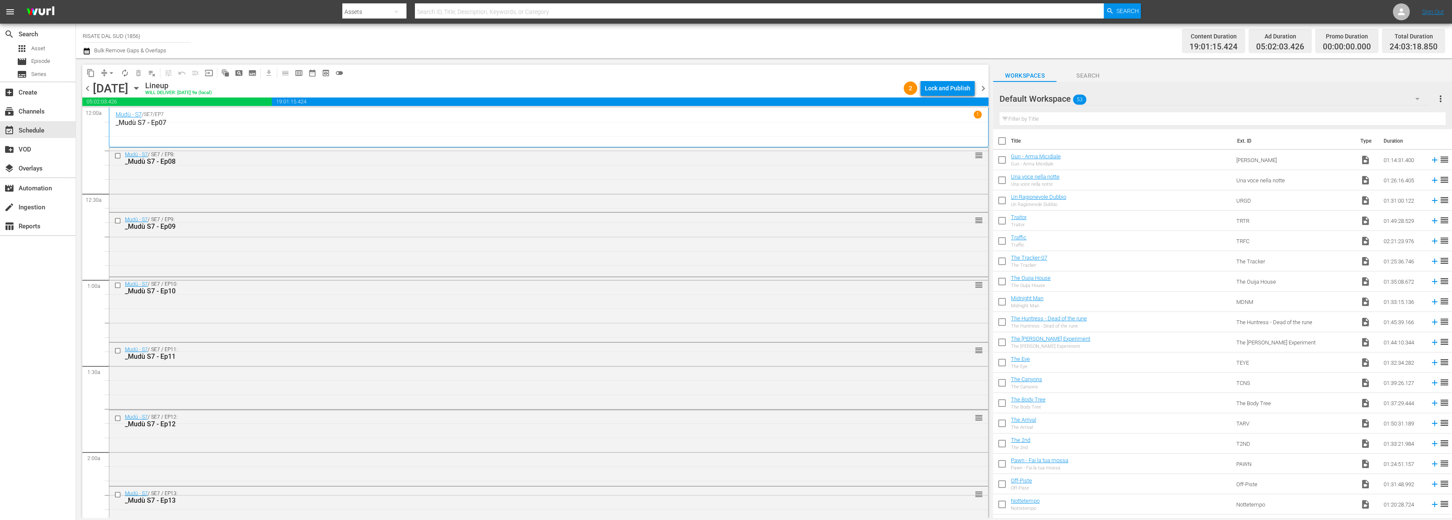
click at [940, 89] on div "Lock and Publish" at bounding box center [948, 88] width 46 height 15
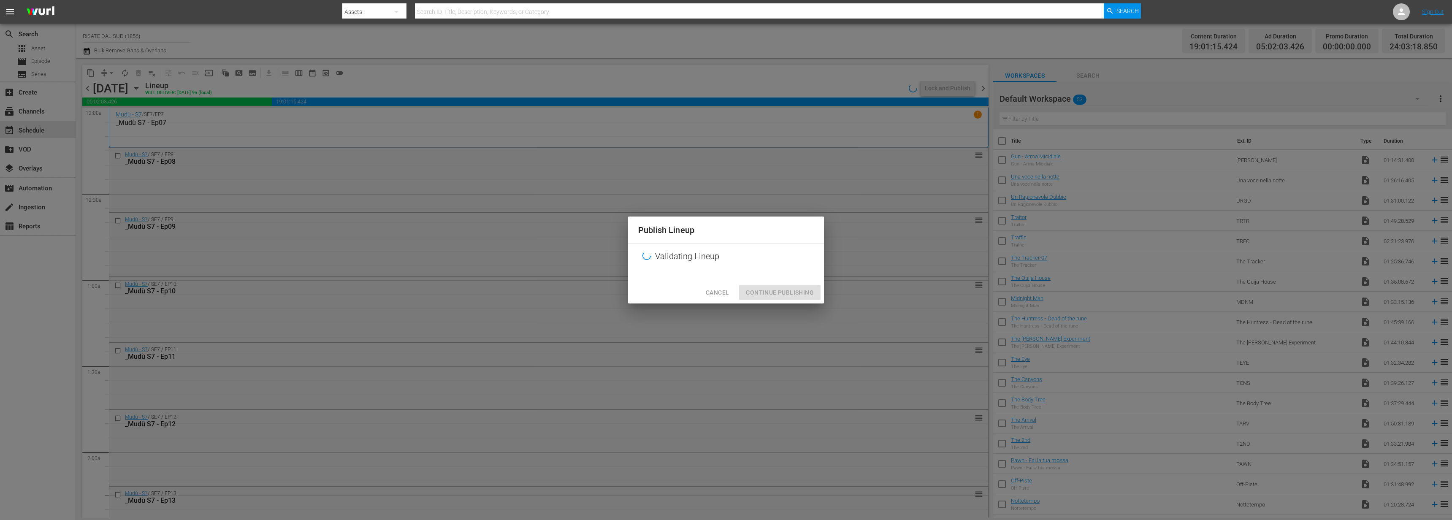
click at [707, 286] on button "Cancel" at bounding box center [717, 293] width 37 height 16
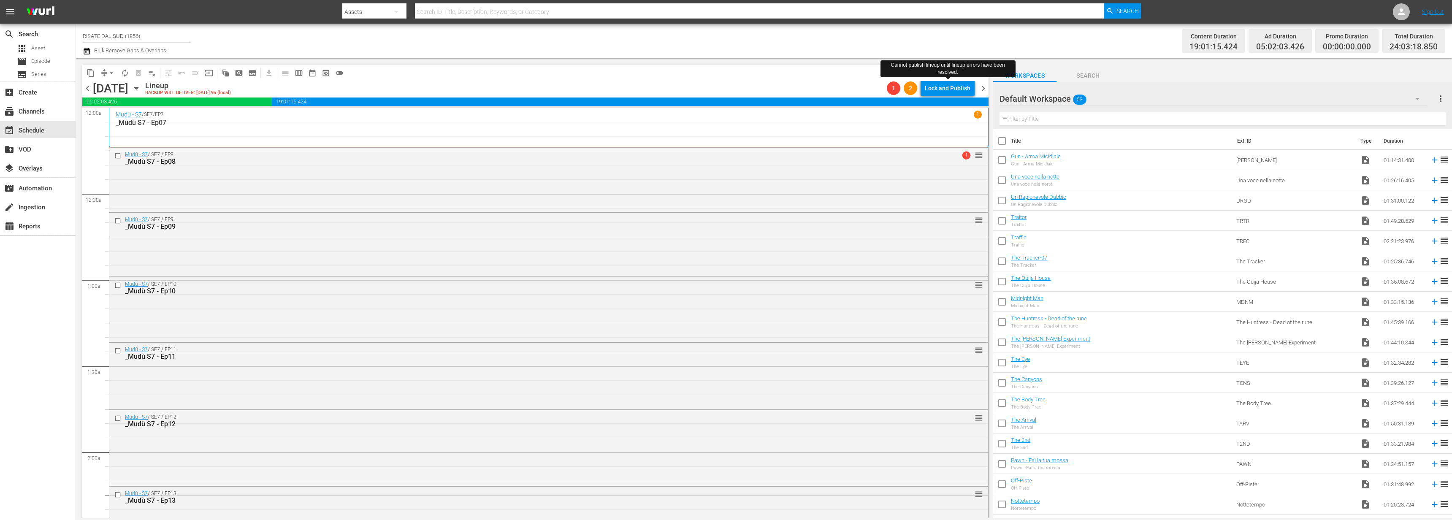
click at [943, 91] on div "Lock and Publish" at bounding box center [948, 88] width 46 height 15
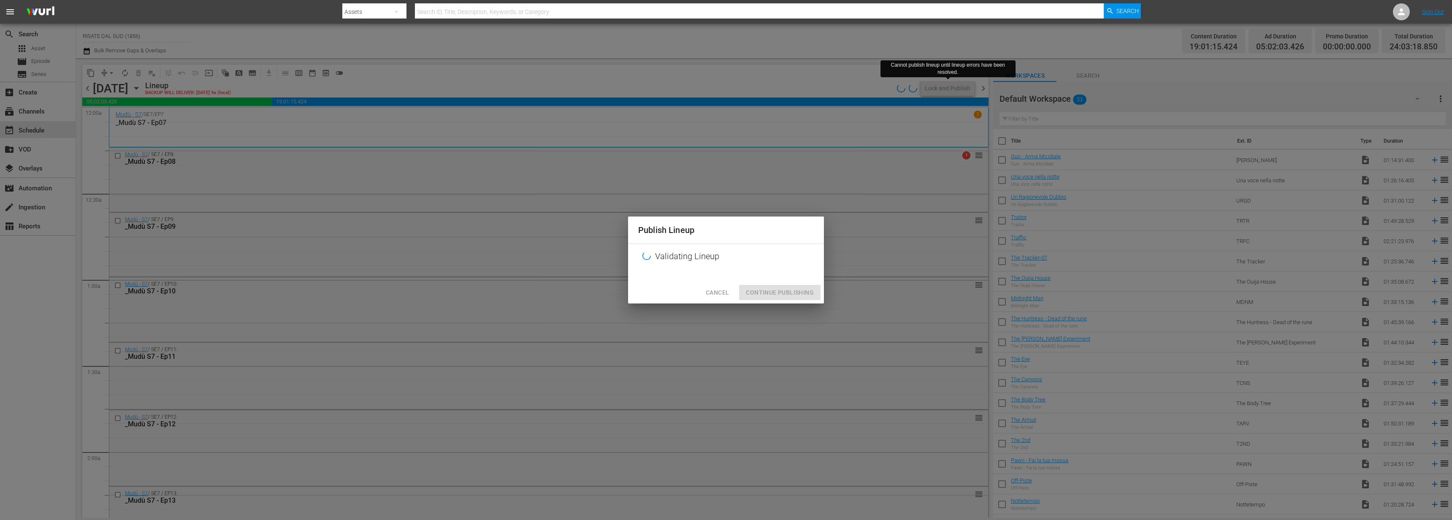
click at [714, 291] on span "Cancel" at bounding box center [717, 292] width 23 height 11
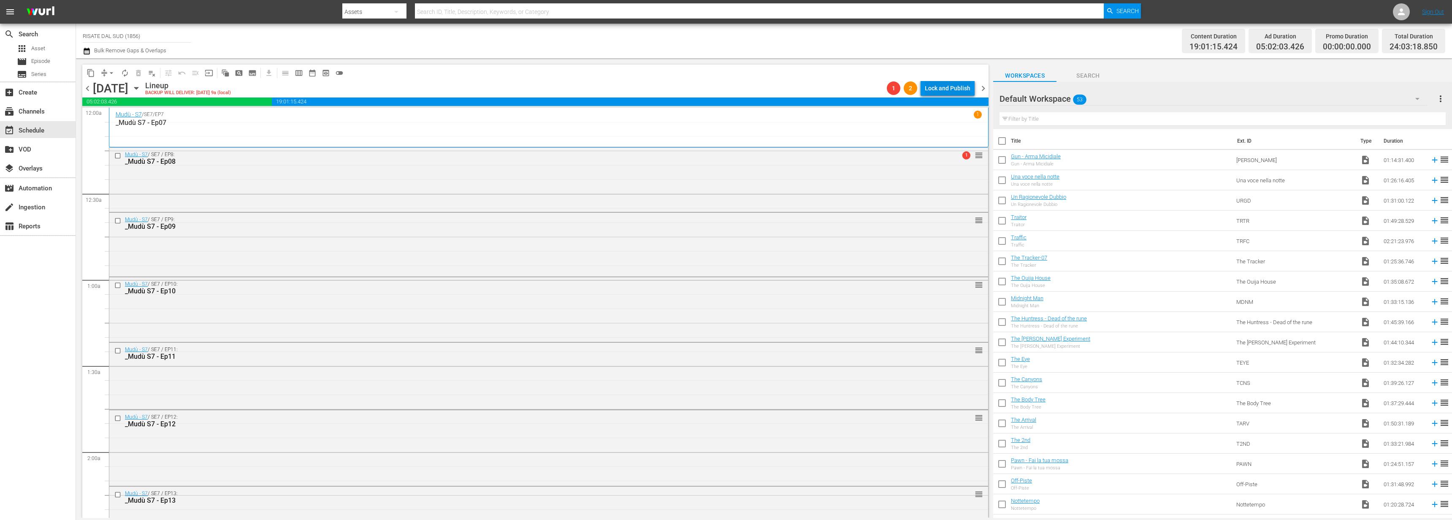
click at [941, 84] on div "Lock and Publish" at bounding box center [948, 88] width 46 height 15
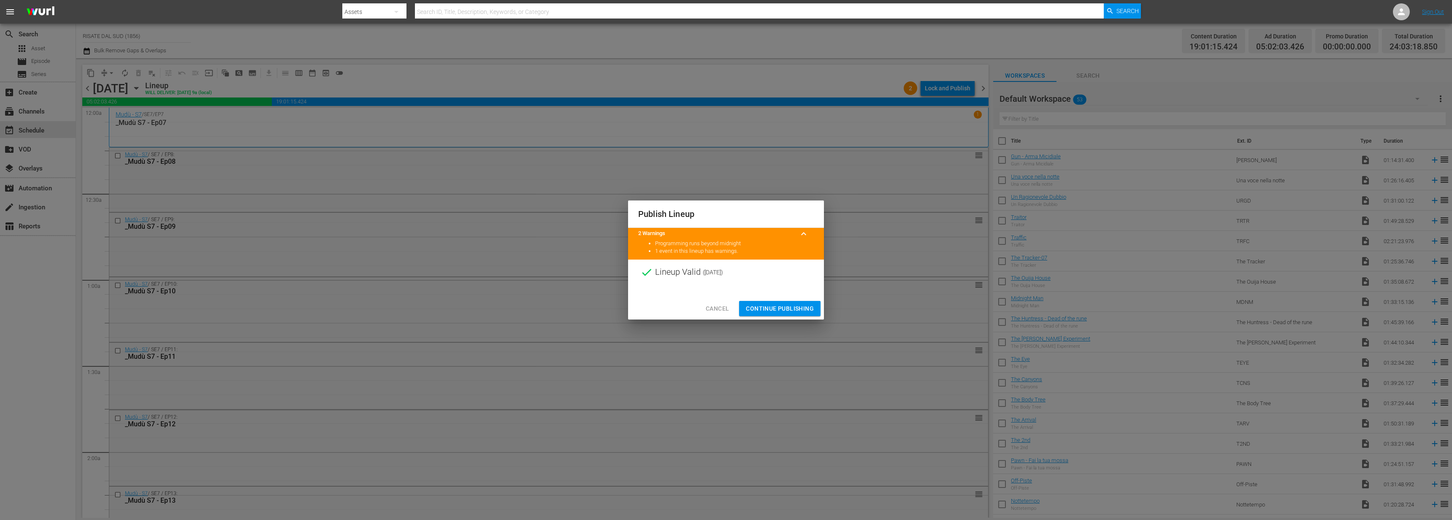
click at [779, 306] on span "Continue Publishing" at bounding box center [780, 309] width 68 height 11
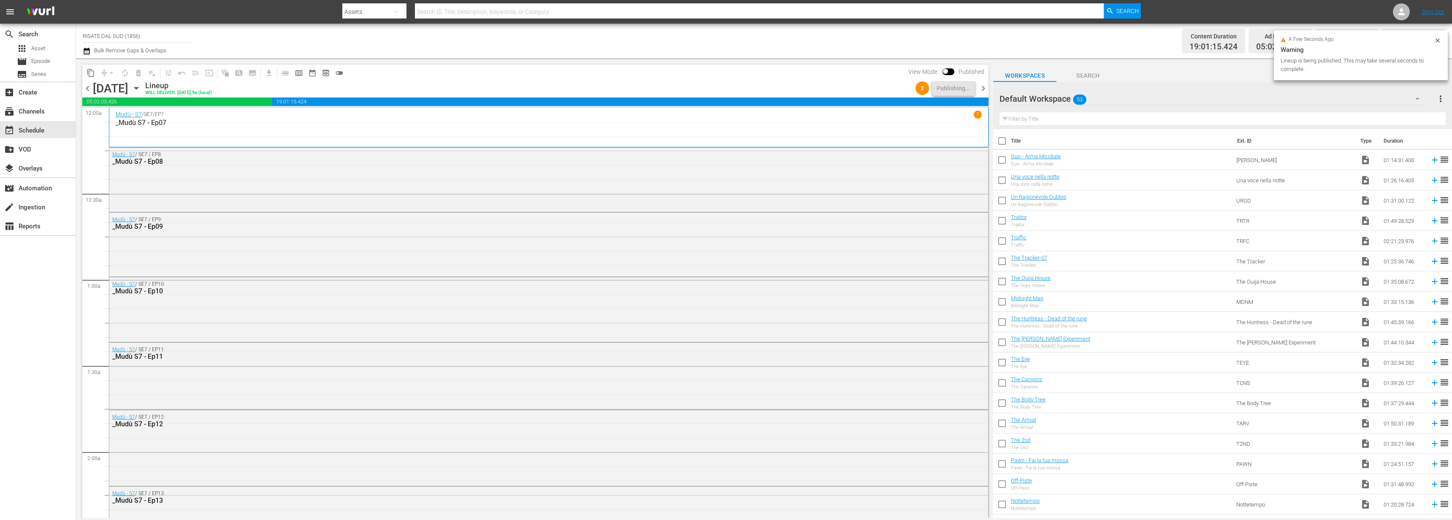
click at [983, 88] on span "chevron_right" at bounding box center [983, 88] width 11 height 11
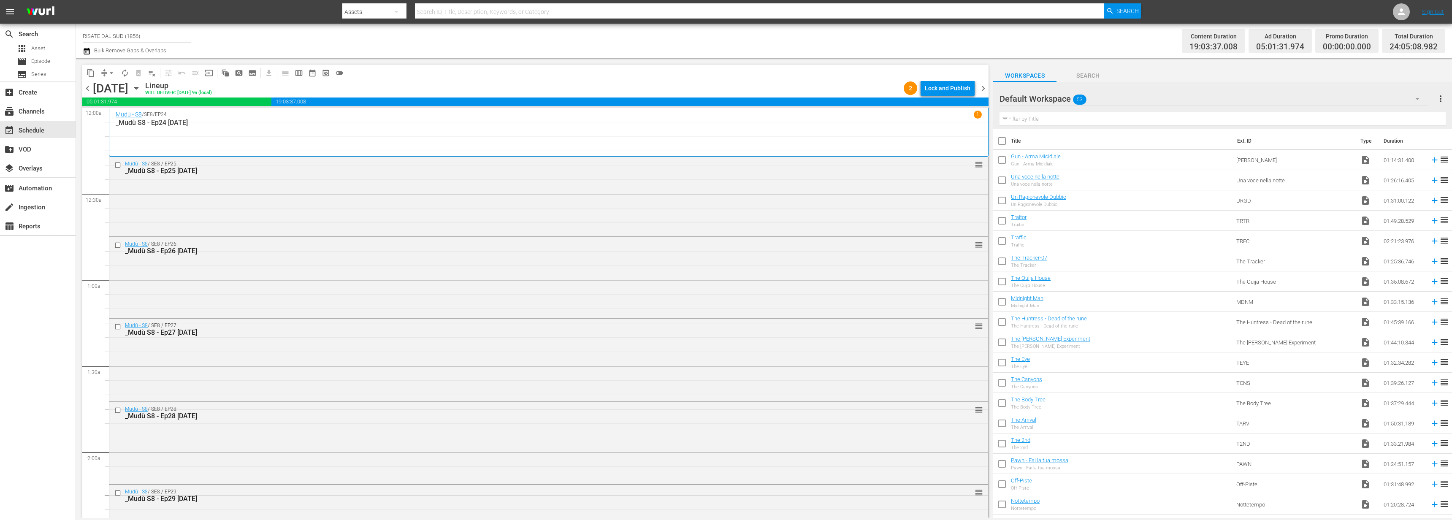
click at [955, 74] on div "content_copy compress arrow_drop_down autorenew_outlined delete_forever_outline…" at bounding box center [535, 73] width 906 height 16
click at [955, 89] on div "Lock and Publish" at bounding box center [948, 88] width 46 height 15
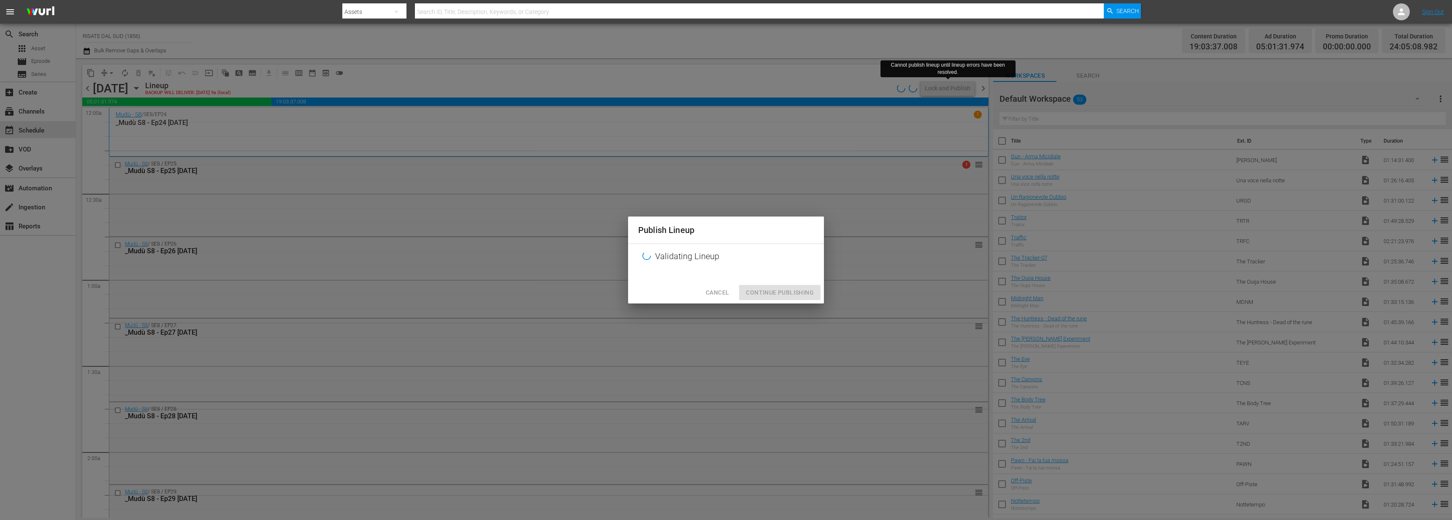
click at [725, 293] on span "Cancel" at bounding box center [717, 292] width 23 height 11
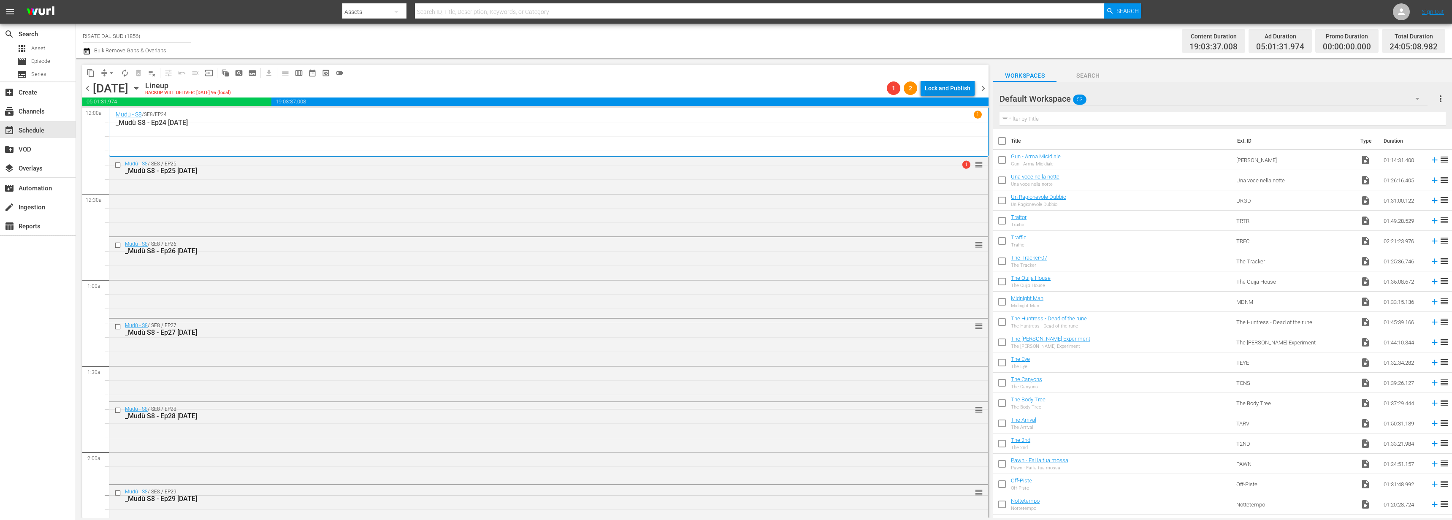
click at [947, 93] on div "Lock and Publish" at bounding box center [948, 88] width 46 height 15
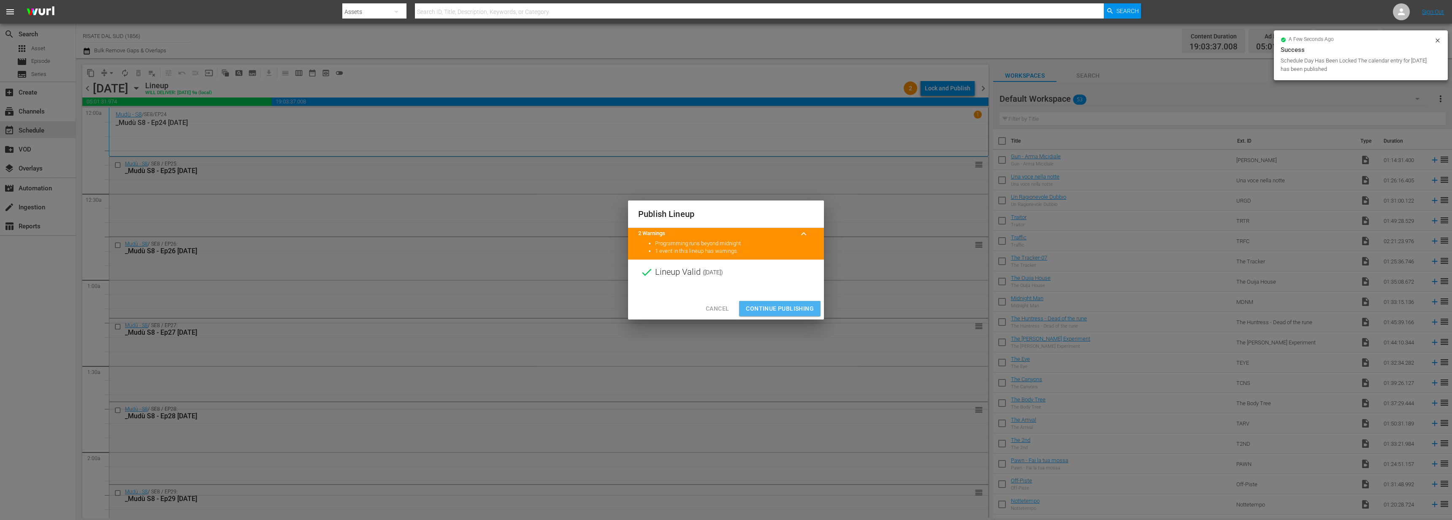
click at [803, 309] on span "Continue Publishing" at bounding box center [780, 309] width 68 height 11
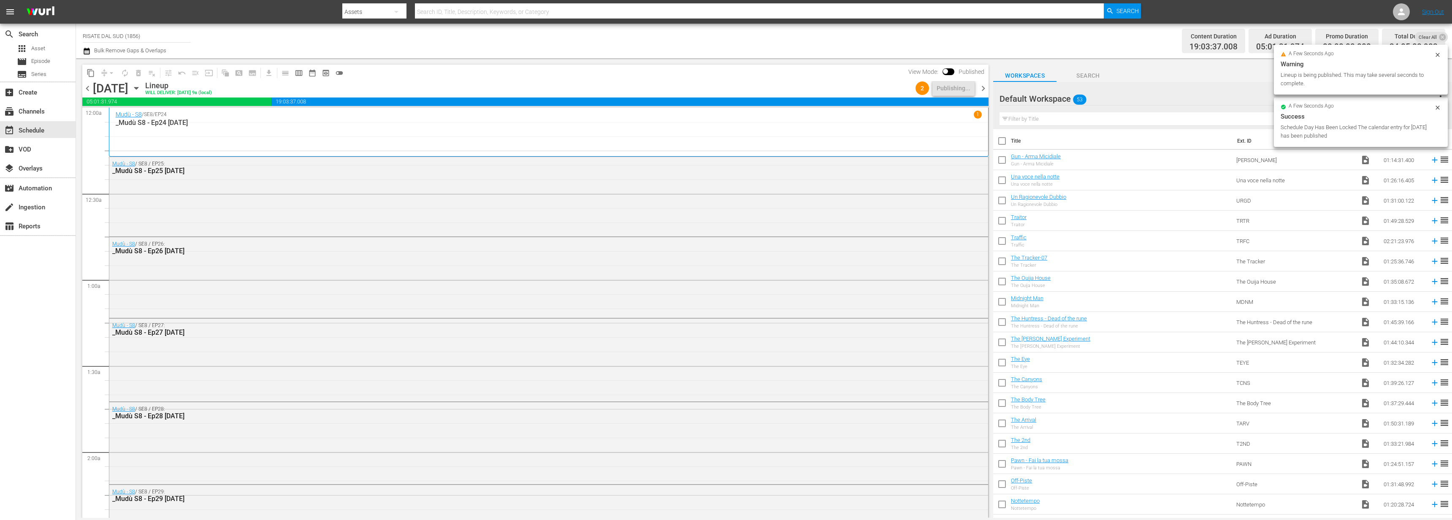
click at [984, 84] on span "chevron_right" at bounding box center [983, 88] width 11 height 11
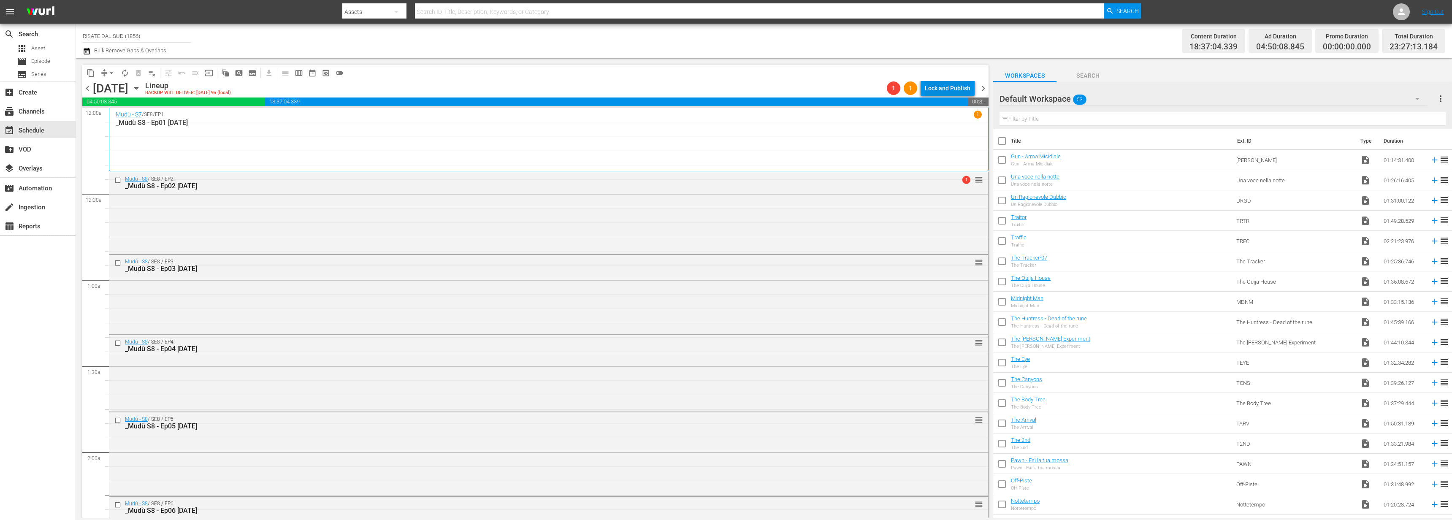
click at [953, 89] on div "Lock and Publish" at bounding box center [948, 88] width 46 height 15
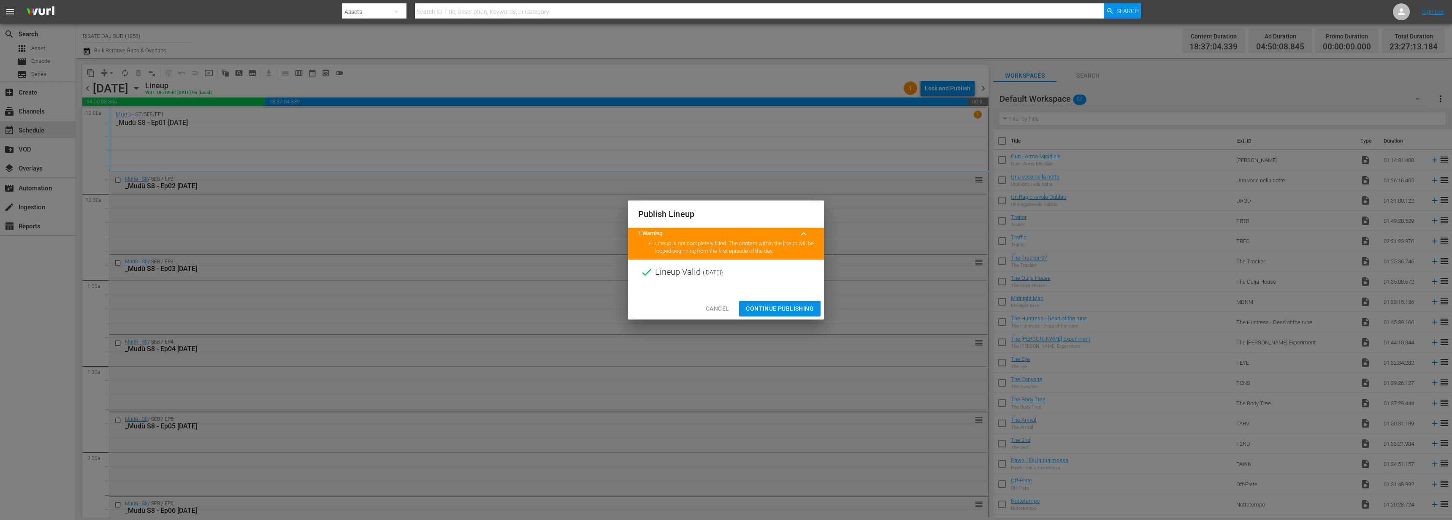
click at [771, 302] on button "Continue Publishing" at bounding box center [779, 309] width 81 height 16
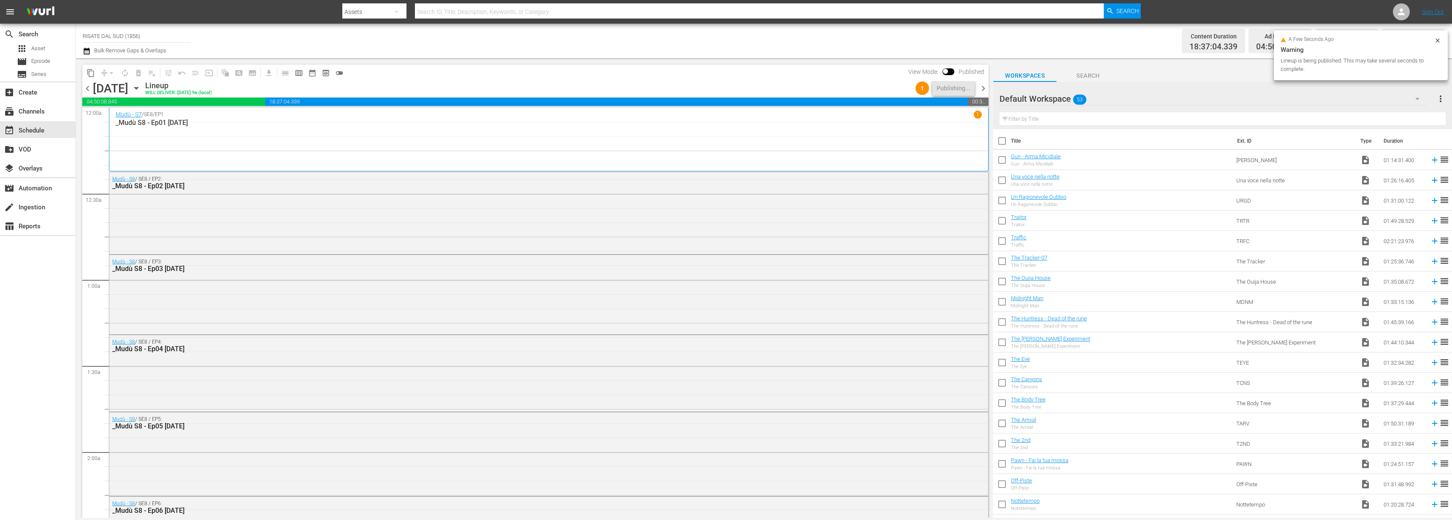
click at [978, 84] on span "chevron_right" at bounding box center [983, 88] width 11 height 11
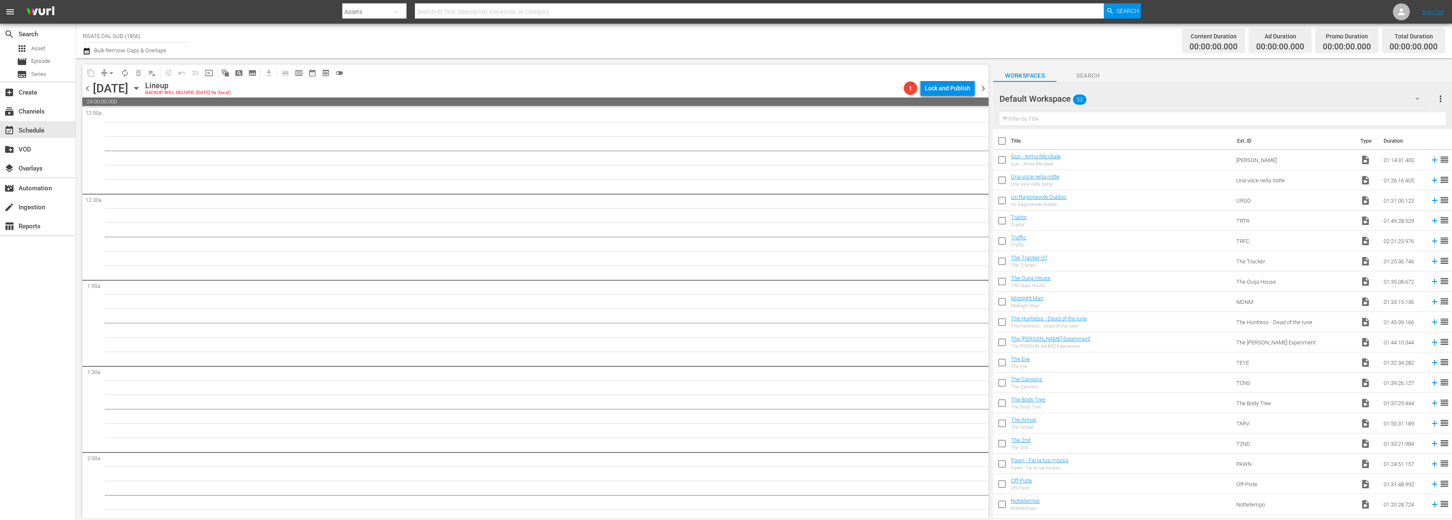
click at [87, 91] on span "chevron_left" at bounding box center [87, 88] width 11 height 11
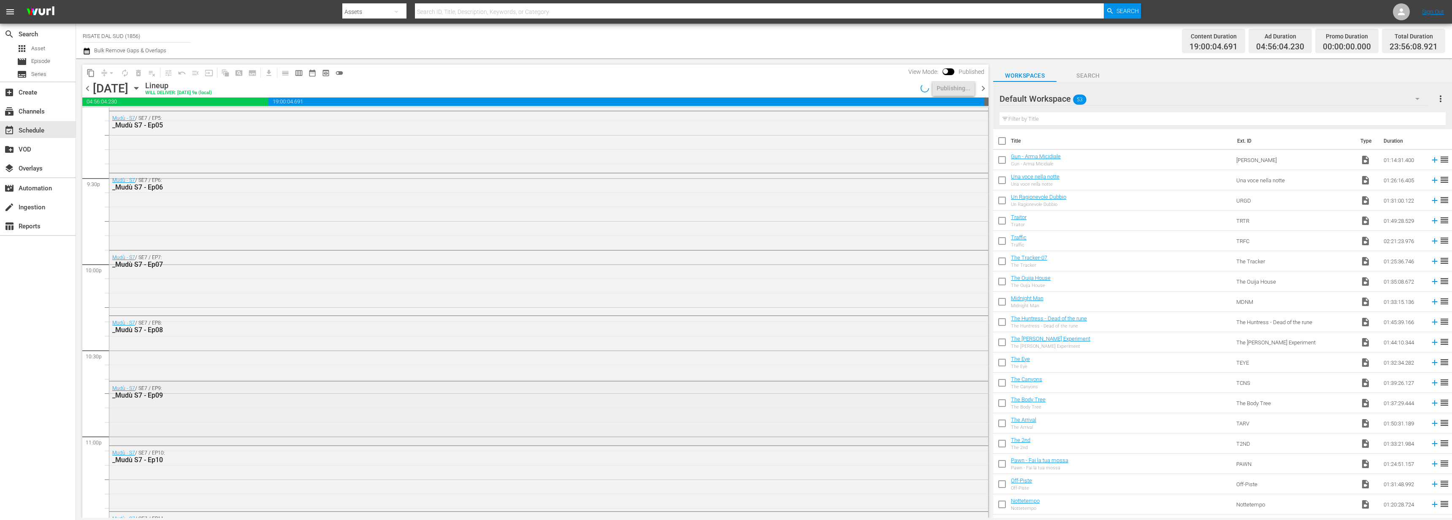
scroll to position [3776, 0]
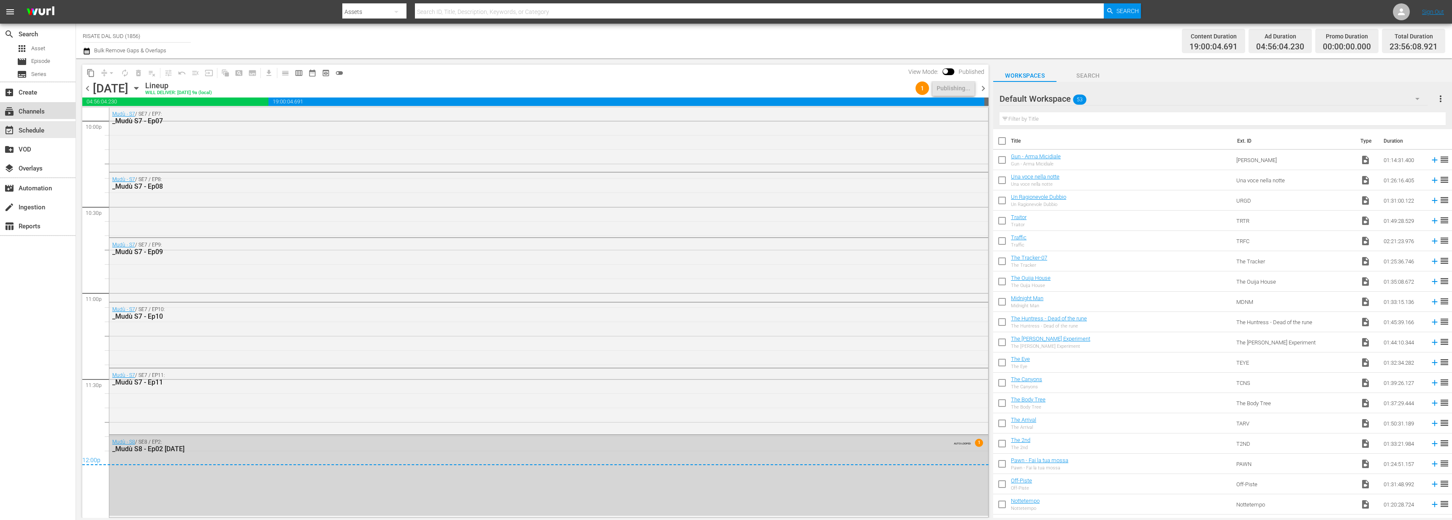
click at [49, 110] on div "subscriptions Channels" at bounding box center [38, 110] width 76 height 17
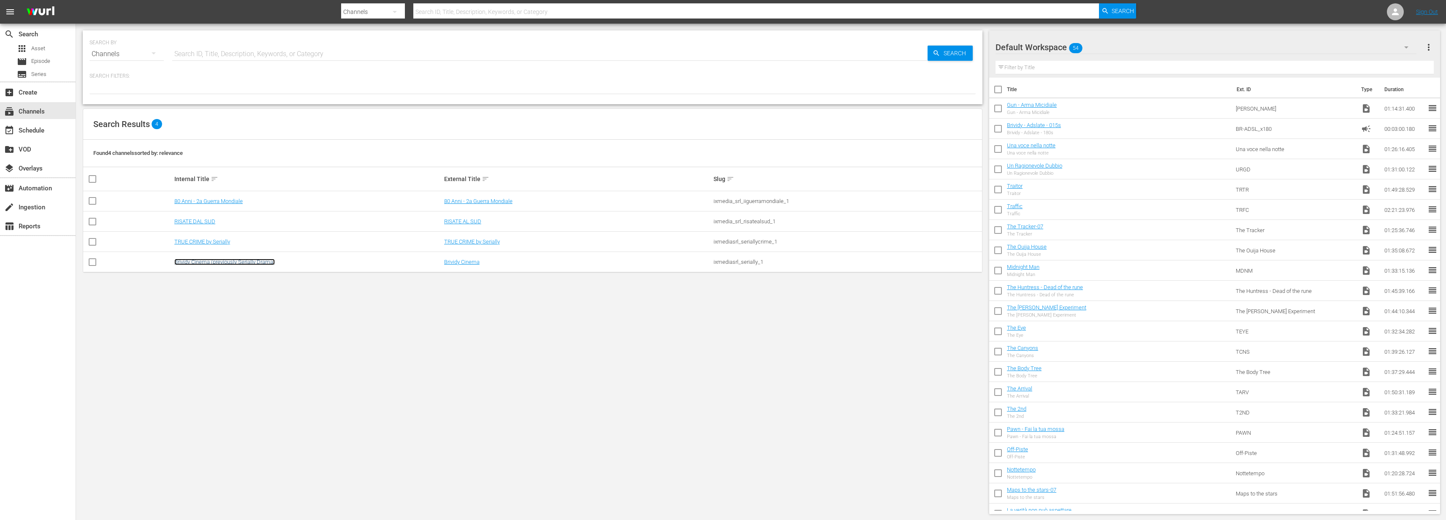
click at [203, 260] on link "Brividy Cinema (previously Serially Drama)" at bounding box center [224, 262] width 100 height 6
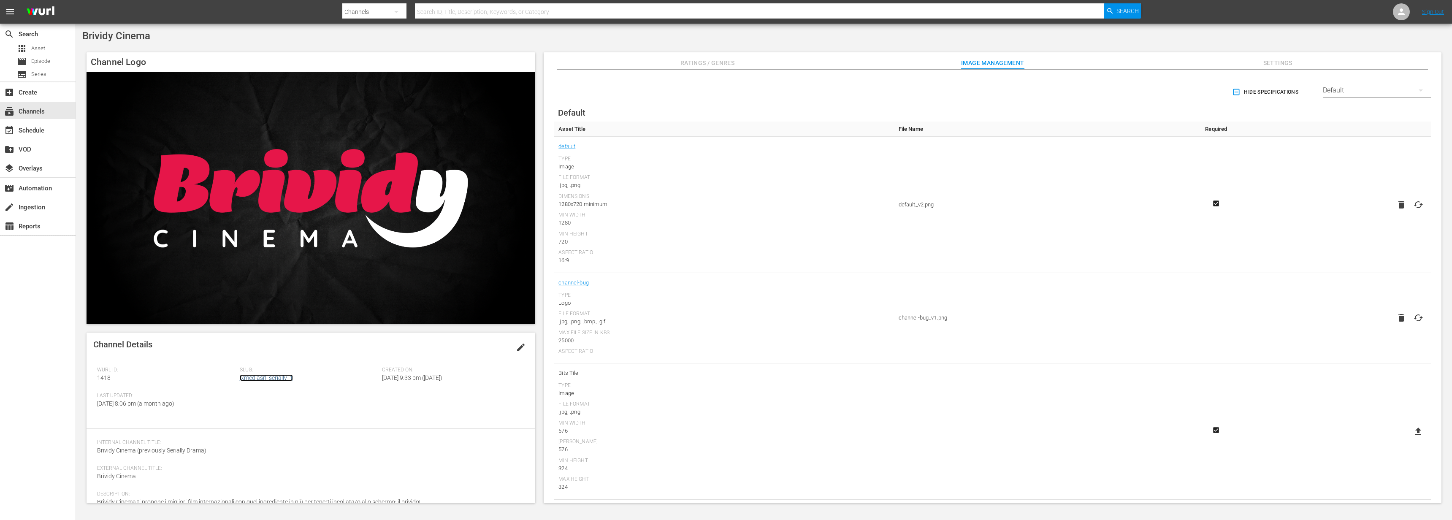
click at [240, 374] on link "ixmediasrl_serially_1" at bounding box center [266, 377] width 53 height 7
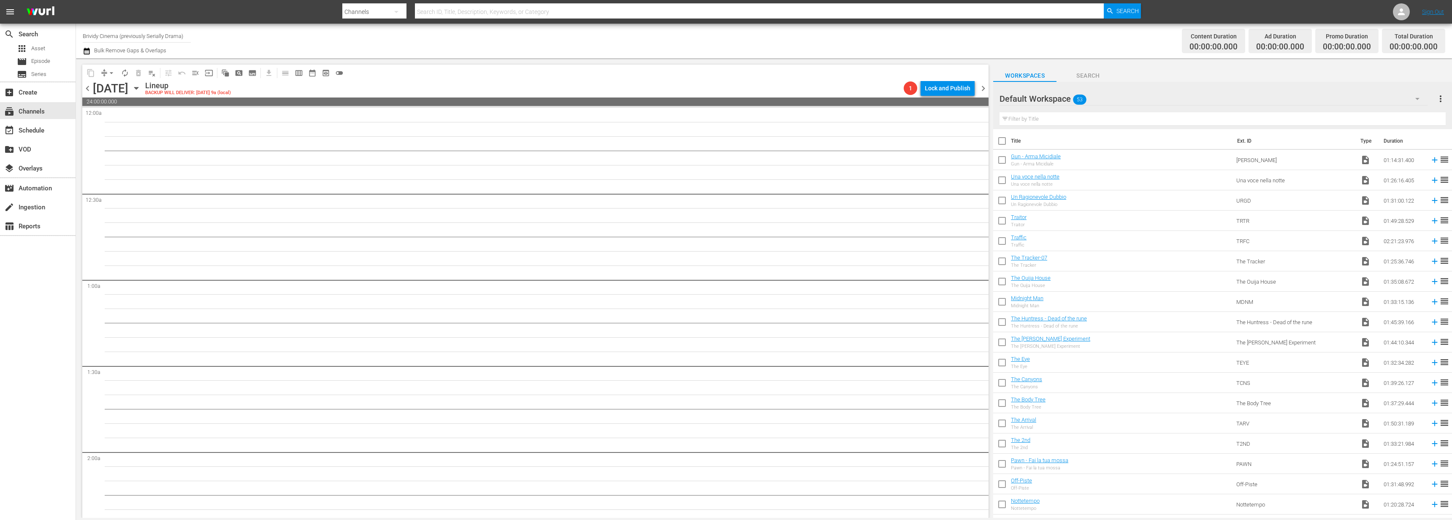
click at [82, 46] on div "Channel Title Brividy Cinema (previously Serially Drama) Bulk Remove Gaps & Ove…" at bounding box center [764, 41] width 1376 height 35
click at [84, 48] on icon "button" at bounding box center [87, 51] width 8 height 10
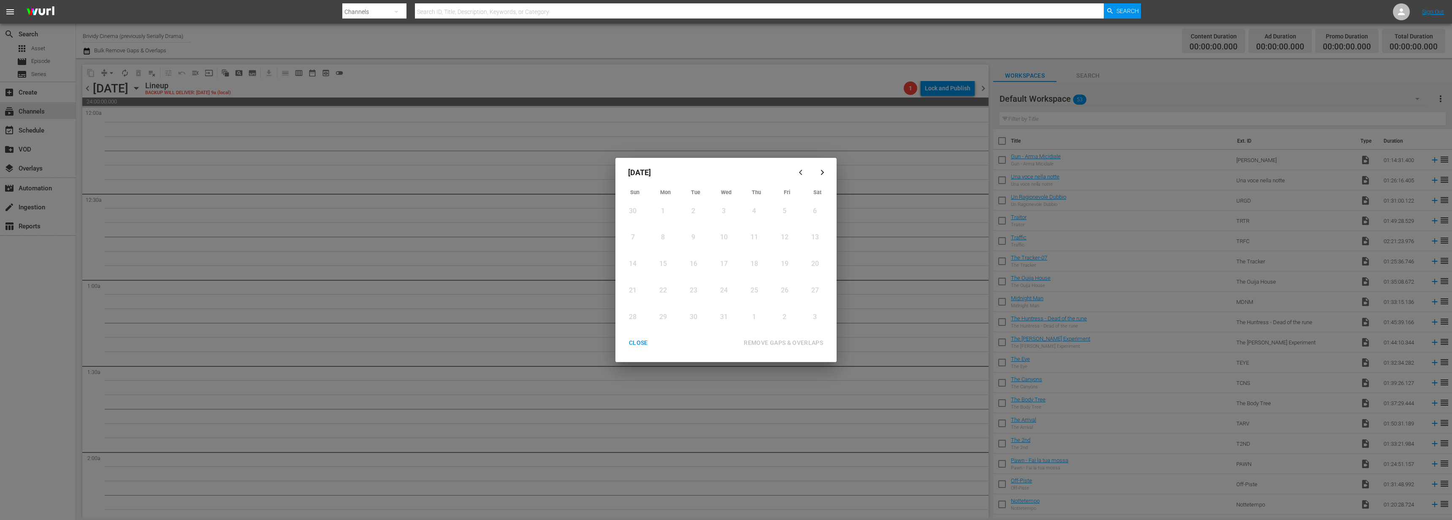
click at [804, 171] on icon "button" at bounding box center [802, 172] width 6 height 6
click at [801, 170] on icon "button" at bounding box center [802, 172] width 6 height 6
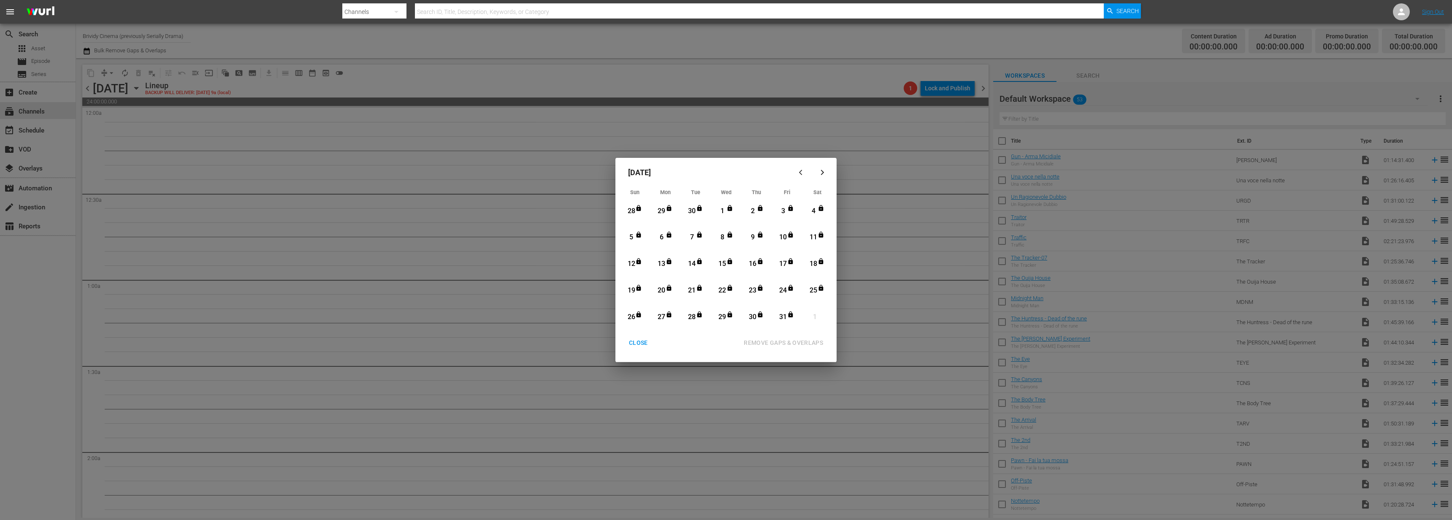
click at [801, 170] on icon "button" at bounding box center [802, 172] width 6 height 6
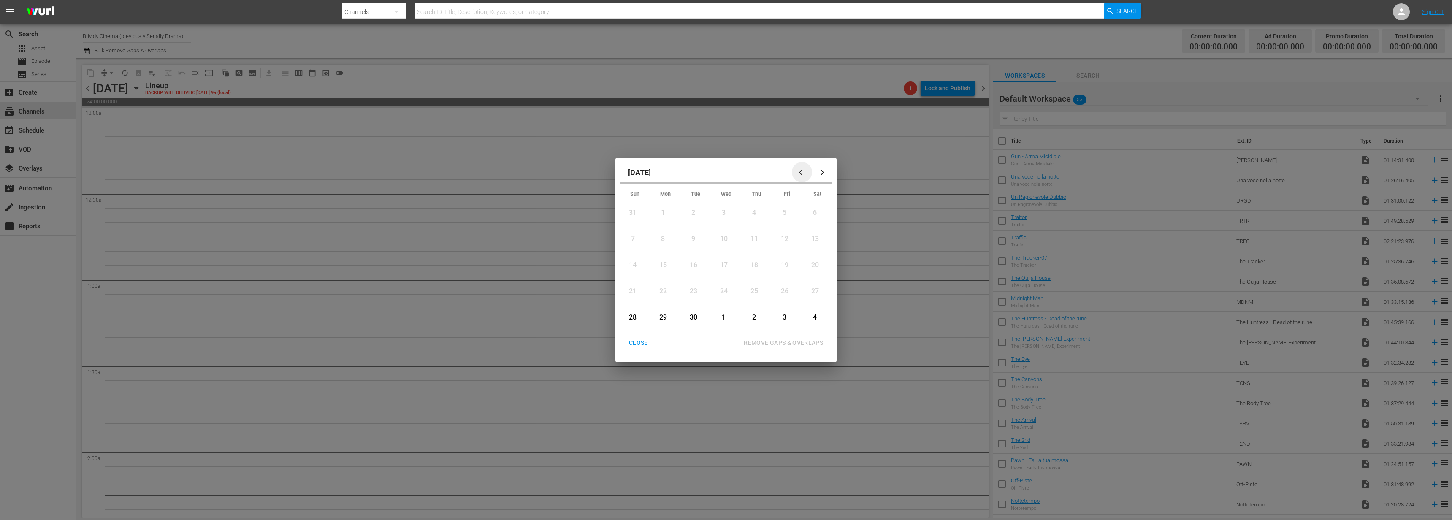
click at [801, 170] on icon "button" at bounding box center [802, 172] width 6 height 6
click at [821, 170] on icon "button" at bounding box center [822, 172] width 3 height 5
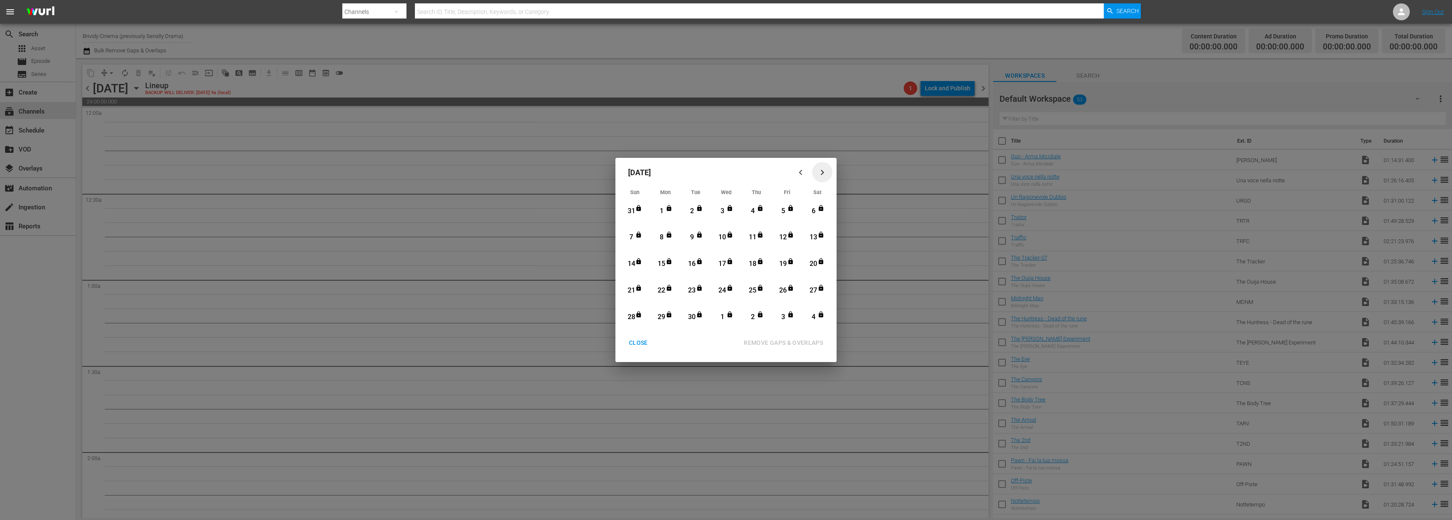
click at [821, 170] on icon "button" at bounding box center [822, 172] width 6 height 6
click at [637, 344] on div "CLOSE" at bounding box center [638, 343] width 33 height 11
